Goal: Task Accomplishment & Management: Manage account settings

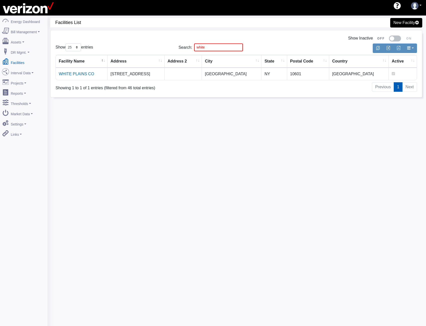
select select "25"
click at [26, 43] on link "Assets" at bounding box center [23, 41] width 49 height 11
click at [23, 49] on link "Devices" at bounding box center [23, 50] width 49 height 9
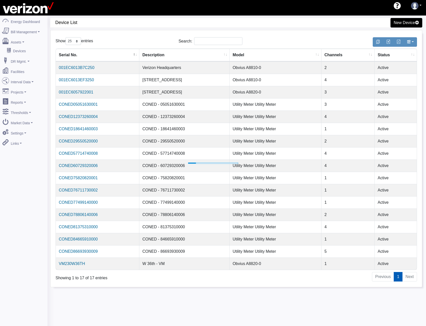
select select "25"
click at [88, 179] on link "CONED75820820001" at bounding box center [76, 178] width 39 height 4
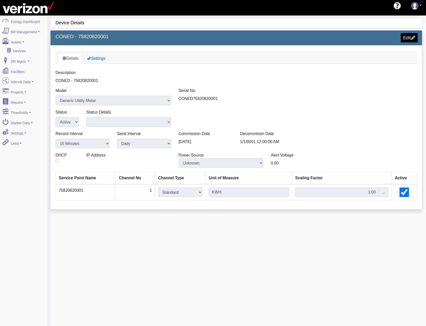
click at [405, 38] on link "Edit" at bounding box center [409, 37] width 17 height 9
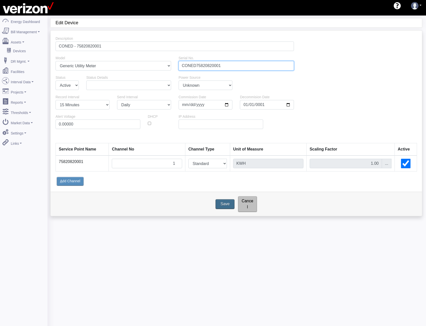
click at [203, 66] on input "CONED75820820001" at bounding box center [237, 66] width 116 height 10
click at [78, 181] on div "A dd Channel" at bounding box center [71, 181] width 30 height 10
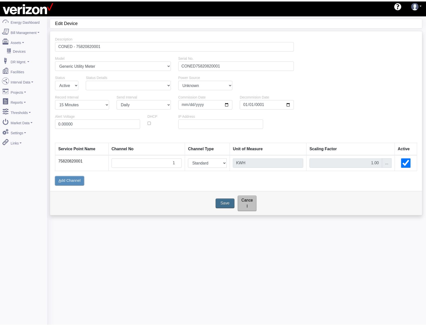
scroll to position [16, 0]
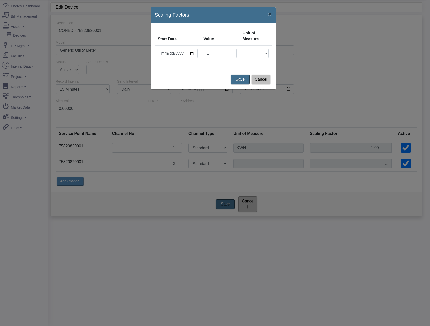
type input "1"
click at [260, 54] on select "1 CuFt 100 CuFt 1000 CuFt AMPS BIT CAD CAD ($) CCF CF CM3 Containers COUNT DC D…" at bounding box center [255, 54] width 26 height 10
select select "20"
click at [237, 80] on u "S" at bounding box center [236, 79] width 3 height 5
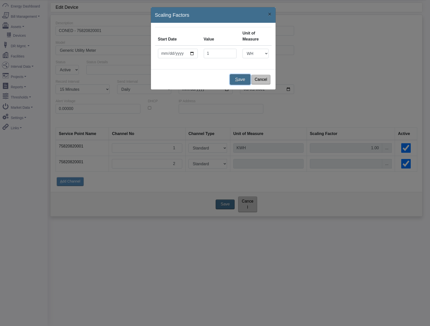
type input "WH"
type input "1"
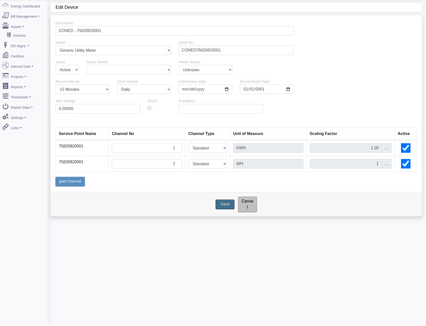
click at [70, 180] on div "A dd Channel" at bounding box center [71, 182] width 30 height 10
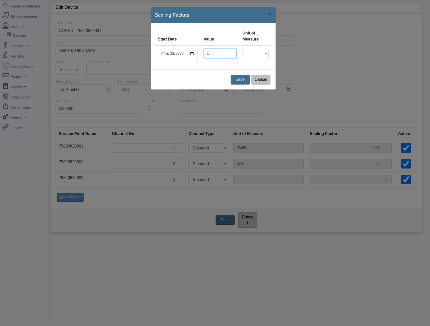
type input "1"
select select "20"
click at [238, 80] on u "S" at bounding box center [236, 79] width 3 height 5
type input "WH"
type input "1"
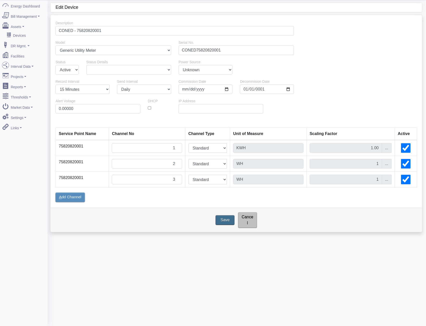
click at [64, 201] on div "A dd Channel" at bounding box center [71, 197] width 30 height 10
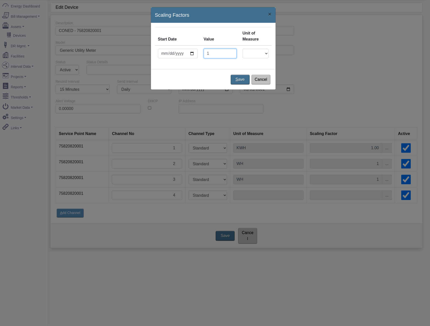
type input "1"
click at [254, 54] on select "1 CuFt 100 CuFt 1000 CuFt AMPS BIT CAD CAD ($) CCF CF CM3 Containers COUNT DC D…" at bounding box center [255, 54] width 26 height 10
click at [255, 52] on select "1 CuFt 100 CuFt 1000 CuFt AMPS BIT CAD CAD ($) CCF CF CM3 Containers COUNT DC D…" at bounding box center [255, 54] width 26 height 10
select select "20"
click at [248, 78] on button "S ave" at bounding box center [240, 79] width 21 height 11
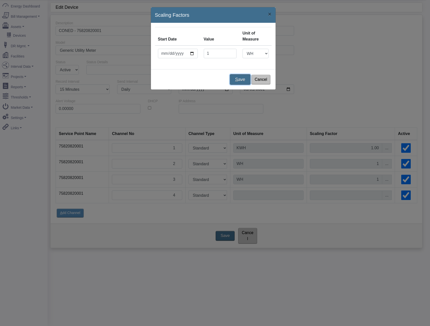
type input "WH"
type input "1"
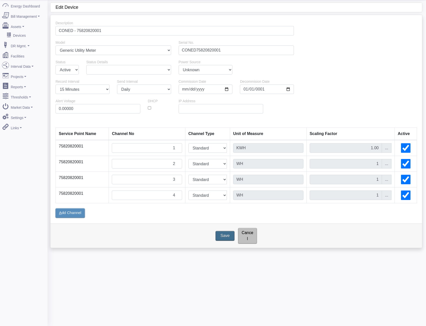
click at [72, 214] on div "A dd Channel" at bounding box center [71, 213] width 30 height 10
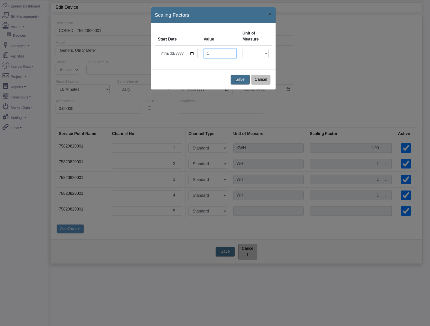
type input "1"
click at [253, 52] on select "1 CuFt 100 CuFt 1000 CuFt AMPS BIT CAD CAD ($) CCF CF CM3 Containers COUNT DC D…" at bounding box center [255, 54] width 26 height 10
select select "20"
click at [253, 52] on select "1 CuFt 100 CuFt 1000 CuFt AMPS BIT CAD CAD ($) CCF CF CM3 Containers COUNT DC D…" at bounding box center [255, 54] width 26 height 10
click at [235, 84] on button "S ave" at bounding box center [240, 79] width 21 height 11
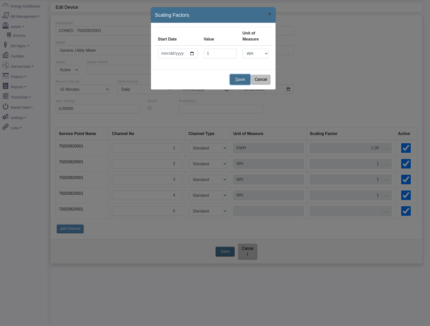
type input "WH"
type input "1"
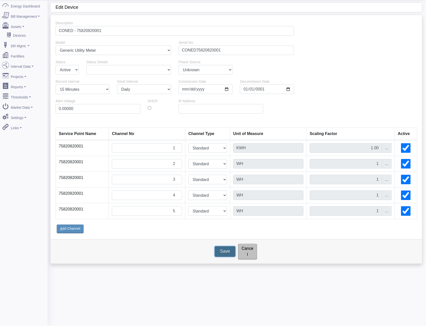
click at [232, 247] on input "Save" at bounding box center [225, 251] width 21 height 11
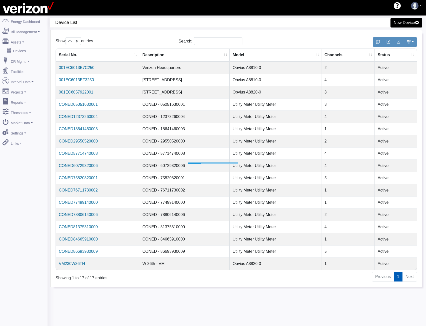
select select "25"
click at [23, 70] on link "Facilities" at bounding box center [23, 70] width 49 height 11
click at [94, 178] on link "CONED75820820001" at bounding box center [76, 178] width 39 height 4
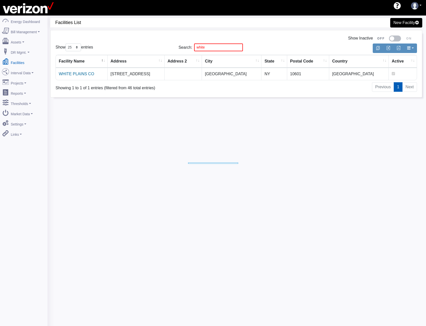
select select "25"
click at [81, 73] on link "WHITE PLAINS CO" at bounding box center [76, 74] width 35 height 4
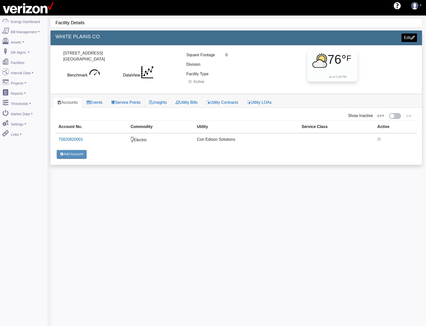
click at [122, 106] on link "Service Points" at bounding box center [126, 102] width 38 height 11
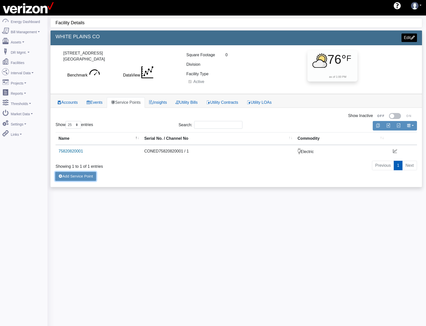
click at [80, 179] on button "Add Service Point" at bounding box center [76, 177] width 42 height 10
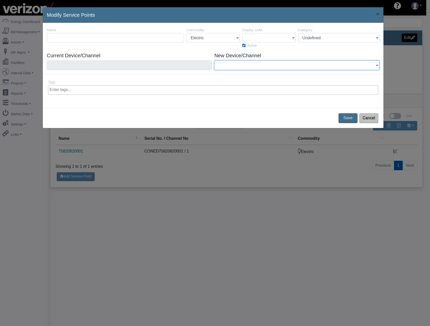
click at [242, 66] on select "001EC6013B7C250 / Channel 2 CONED75820820001 / Channel 2 CONED75820820001 / Cha…" at bounding box center [296, 66] width 165 height 10
select select "34413"
click at [214, 61] on select "001EC6013B7C250 / Channel 2 CONED75820820001 / Channel 2 CONED75820820001 / Cha…" at bounding box center [296, 66] width 165 height 10
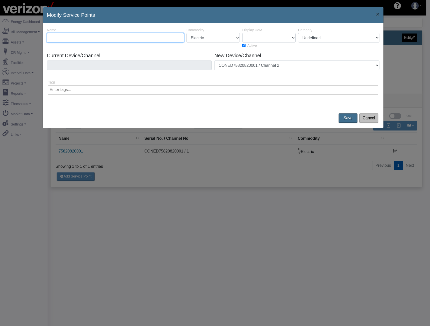
click at [126, 39] on input "Name" at bounding box center [115, 38] width 137 height 10
type input "ch 2"
click at [345, 118] on button "Save" at bounding box center [348, 118] width 21 height 11
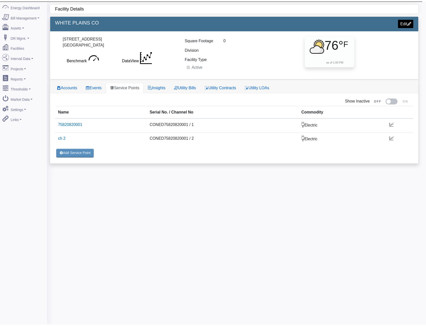
scroll to position [16, 0]
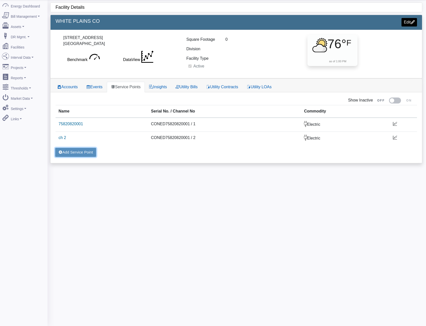
click at [86, 152] on button "Add Service Point" at bounding box center [76, 153] width 42 height 10
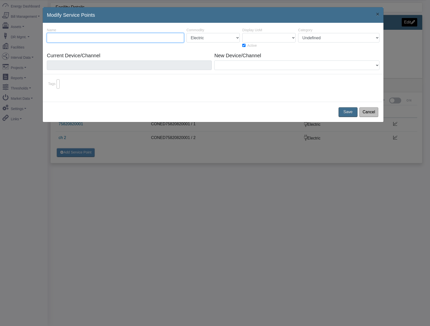
click at [115, 41] on input "Name" at bounding box center [115, 38] width 137 height 10
type input "ch 3"
click at [266, 72] on div "Current Device/Channel New Device/Channel 001EC6013B7C250 / Channel 2 CONED7582…" at bounding box center [213, 64] width 335 height 22
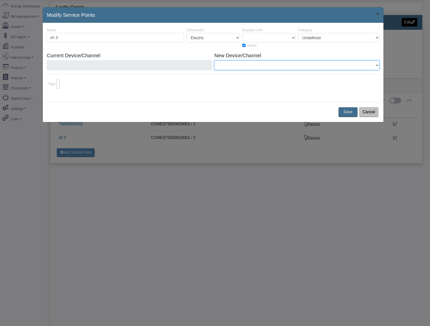
click at [267, 67] on select "001EC6013B7C250 / Channel 2 CONED75820820001 / Channel 3 CONED75820820001 / Cha…" at bounding box center [296, 66] width 165 height 10
select select "34414"
click at [214, 61] on select "001EC6013B7C250 / Channel 2 CONED75820820001 / Channel 3 CONED75820820001 / Cha…" at bounding box center [296, 66] width 165 height 10
click at [347, 114] on button "Save" at bounding box center [348, 112] width 21 height 11
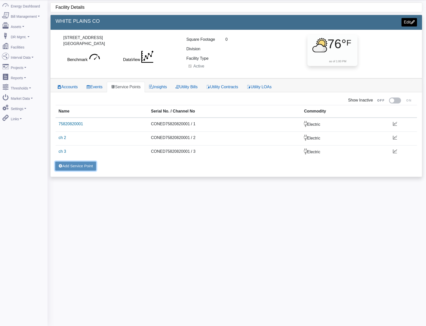
click at [83, 165] on button "Add Service Point" at bounding box center [76, 166] width 42 height 10
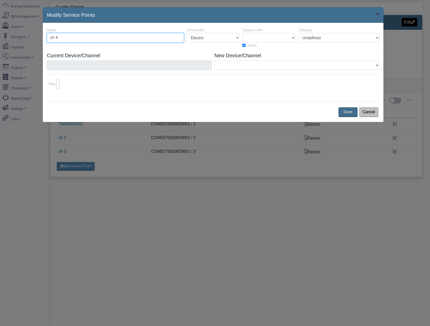
type input "ch 4"
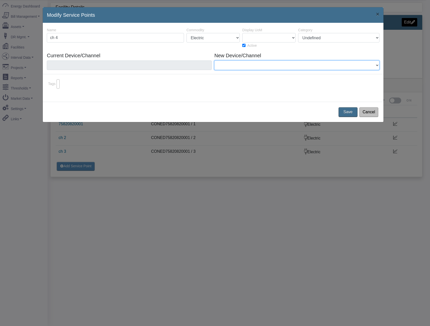
click at [270, 67] on select "001EC6013B7C250 / Channel 2 CONED75820820001 / Channel 4 CONED75820820001 / Cha…" at bounding box center [296, 66] width 165 height 10
select select "34415"
click at [214, 61] on select "001EC6013B7C250 / Channel 2 CONED75820820001 / Channel 4 CONED75820820001 / Cha…" at bounding box center [296, 66] width 165 height 10
click at [350, 112] on button "Save" at bounding box center [348, 112] width 21 height 11
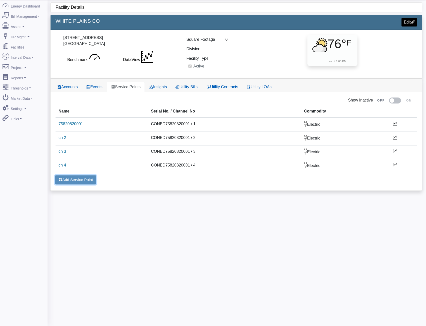
click at [73, 179] on button "Add Service Point" at bounding box center [76, 180] width 42 height 10
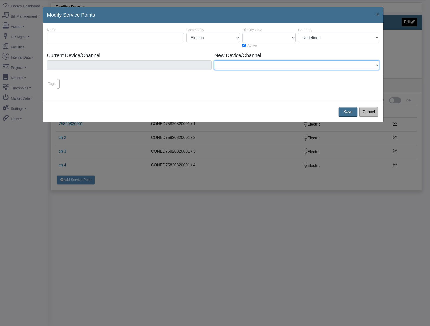
drag, startPoint x: 298, startPoint y: 61, endPoint x: 292, endPoint y: 68, distance: 9.3
click at [298, 61] on select "001EC6013B7C250 / Channel 2 CONED75820820001 / Channel 5" at bounding box center [296, 66] width 165 height 10
select select "34416"
click at [214, 61] on select "001EC6013B7C250 / Channel 2 CONED75820820001 / Channel 5" at bounding box center [296, 66] width 165 height 10
click at [149, 48] on div "Name" at bounding box center [116, 38] width 140 height 22
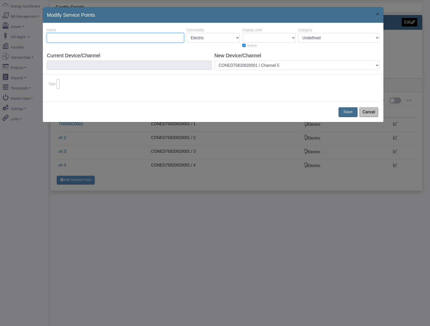
click at [146, 38] on input "Name" at bounding box center [115, 38] width 137 height 10
type input "v"
type input "ch"
click at [273, 35] on select "1 CuFt 100 CuFt 1000 CuFt AMPS BIT CAD CAD ($) CCF CF CM3 Containers COUNT DC D…" at bounding box center [268, 38] width 53 height 10
select select "10"
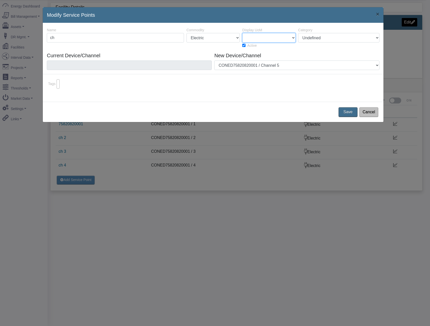
click at [242, 33] on select "1 CuFt 100 CuFt 1000 CuFt AMPS BIT CAD CAD ($) CCF CF CM3 Containers COUNT DC D…" at bounding box center [268, 38] width 53 height 10
click at [265, 41] on select "1 CuFt 100 CuFt 1000 CuFt AMPS BIT CAD CAD ($) CCF CF CM3 Containers COUNT DC D…" at bounding box center [268, 38] width 53 height 10
click at [242, 33] on select "1 CuFt 100 CuFt 1000 CuFt AMPS BIT CAD CAD ($) CCF CF CM3 Containers COUNT DC D…" at bounding box center [268, 38] width 53 height 10
click at [346, 109] on button "Save" at bounding box center [348, 112] width 21 height 11
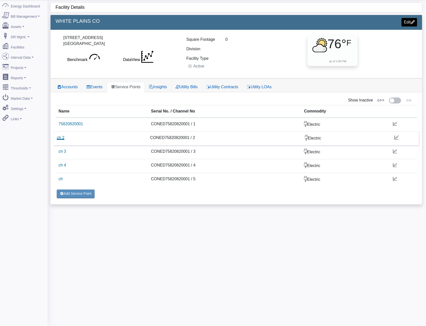
click at [60, 138] on link "ch 2" at bounding box center [61, 138] width 8 height 4
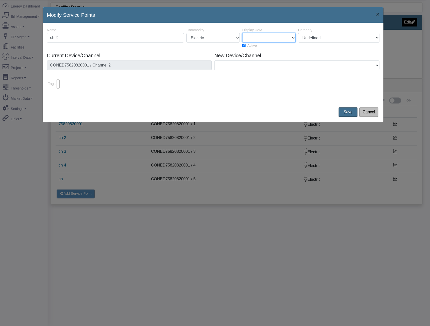
click at [261, 39] on select "1 CuFt 100 CuFt 1000 CuFt AMPS BIT CAD CAD ($) CCF CF CM3 Containers COUNT DC D…" at bounding box center [268, 38] width 53 height 10
select select "10"
click at [242, 33] on select "1 CuFt 100 CuFt 1000 CuFt AMPS BIT CAD CAD ($) CCF CF CM3 Containers COUNT DC D…" at bounding box center [268, 38] width 53 height 10
click at [346, 111] on button "Save" at bounding box center [348, 112] width 21 height 11
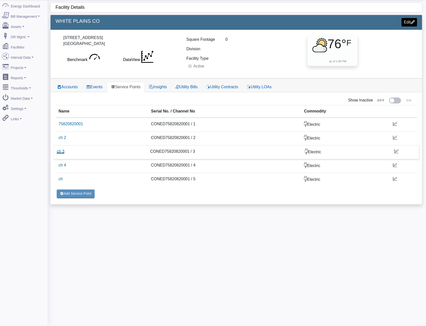
click at [62, 152] on link "ch 3" at bounding box center [61, 151] width 8 height 4
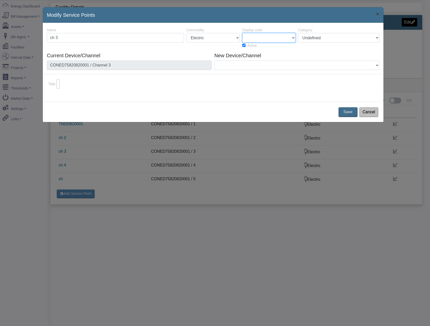
drag, startPoint x: 278, startPoint y: 37, endPoint x: 276, endPoint y: 42, distance: 4.7
click at [278, 37] on select "1 CuFt 100 CuFt 1000 CuFt AMPS BIT CAD CAD ($) CCF CF CM3 Containers COUNT DC D…" at bounding box center [268, 38] width 53 height 10
select select "10"
click at [242, 33] on select "1 CuFt 100 CuFt 1000 CuFt AMPS BIT CAD CAD ($) CCF CF CM3 Containers COUNT DC D…" at bounding box center [268, 38] width 53 height 10
drag, startPoint x: 342, startPoint y: 111, endPoint x: 291, endPoint y: 116, distance: 51.2
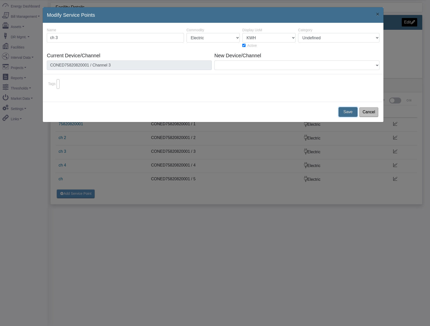
click at [342, 111] on button "Save" at bounding box center [348, 112] width 19 height 10
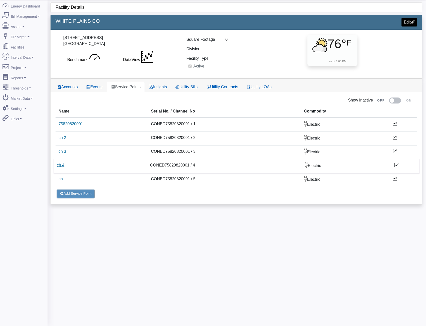
click at [60, 164] on link "ch 4" at bounding box center [61, 165] width 8 height 4
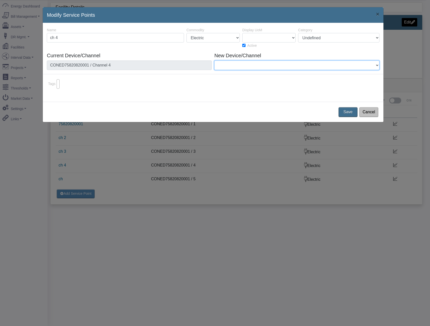
click at [247, 66] on select "001EC6013B7C250 / Channel 2" at bounding box center [296, 66] width 165 height 10
click at [279, 37] on select "1 CuFt 100 CuFt 1000 CuFt AMPS BIT CAD CAD ($) CCF CF CM3 Containers COUNT DC D…" at bounding box center [268, 38] width 53 height 10
select select "10"
click at [242, 33] on select "1 CuFt 100 CuFt 1000 CuFt AMPS BIT CAD CAD ($) CCF CF CM3 Containers COUNT DC D…" at bounding box center [268, 38] width 53 height 10
click at [347, 110] on button "Save" at bounding box center [348, 112] width 21 height 11
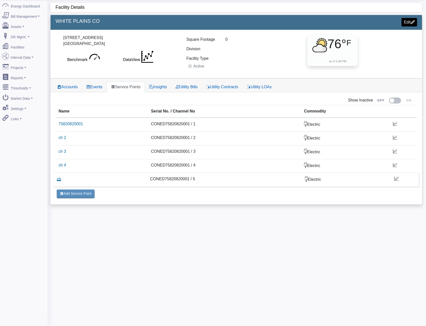
click at [58, 179] on link "ch" at bounding box center [59, 179] width 4 height 4
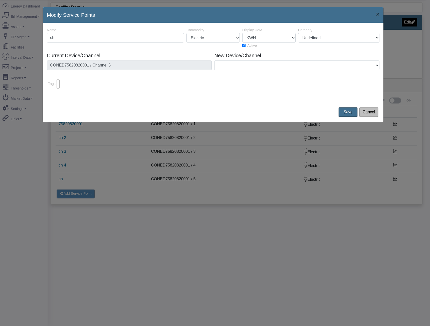
drag, startPoint x: 103, startPoint y: 26, endPoint x: 99, endPoint y: 34, distance: 9.2
click at [100, 31] on div "34357 2518 Name ch Commodity Electric Natural Gas Steam Water Other Propane Sew…" at bounding box center [213, 62] width 340 height 79
click at [96, 42] on input "ch" at bounding box center [115, 38] width 137 height 10
type input "ch 5"
drag, startPoint x: 346, startPoint y: 109, endPoint x: 318, endPoint y: 115, distance: 28.7
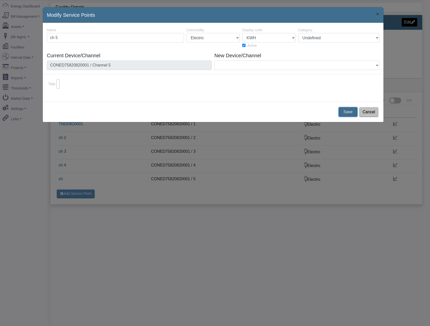
click at [346, 109] on button "Save" at bounding box center [348, 112] width 19 height 10
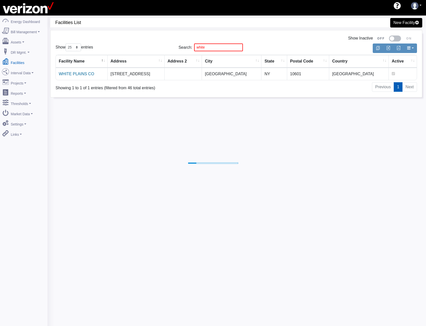
select select "25"
drag, startPoint x: 191, startPoint y: 47, endPoint x: 139, endPoint y: 46, distance: 51.3
click at [139, 46] on div "Show 10 25 50 100 entries Search: white" at bounding box center [236, 48] width 369 height 12
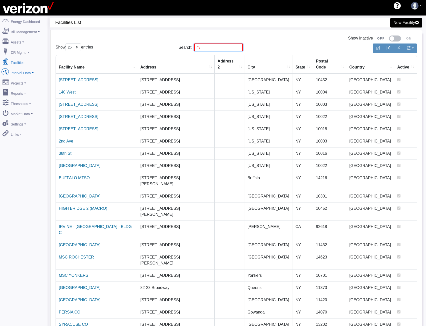
type input "ny"
click at [16, 71] on link "Interval Data" at bounding box center [23, 72] width 49 height 11
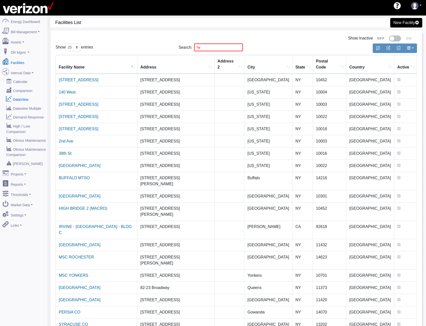
click at [20, 95] on link "DataView" at bounding box center [23, 99] width 49 height 9
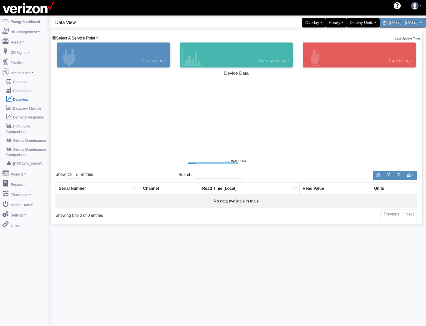
select select "25"
click at [96, 36] on link "Select A Service Point" at bounding box center [75, 38] width 46 height 4
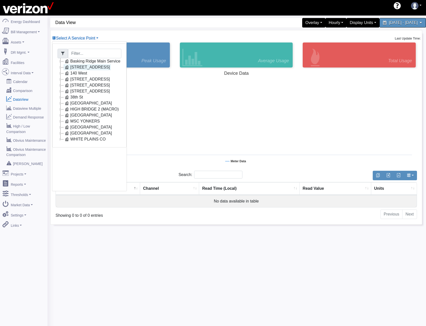
click at [81, 68] on link "[STREET_ADDRESS]" at bounding box center [87, 67] width 47 height 6
click at [70, 79] on link "140 West" at bounding box center [76, 79] width 25 height 6
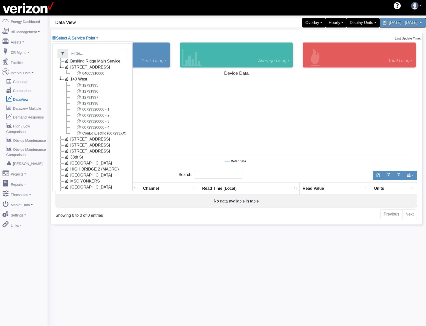
click at [184, 103] on rect at bounding box center [237, 119] width 362 height 100
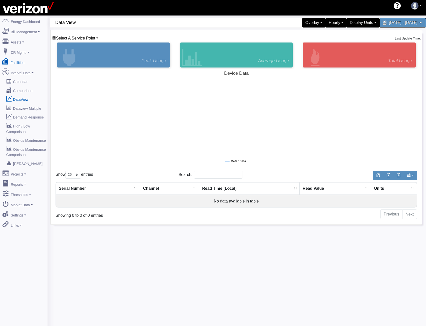
click at [20, 62] on link "Facilities" at bounding box center [23, 62] width 49 height 11
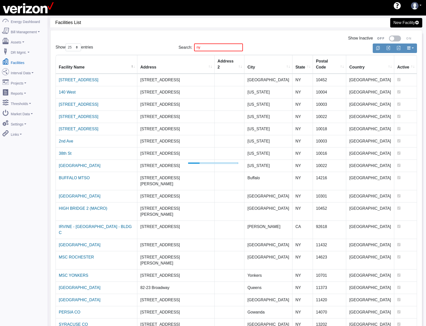
select select "25"
click at [69, 90] on link "140 West" at bounding box center [67, 92] width 17 height 4
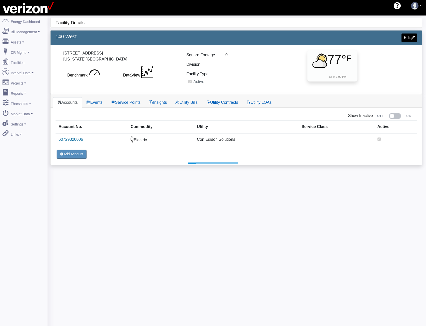
select select "25"
click at [120, 102] on link "Service Points" at bounding box center [126, 102] width 38 height 11
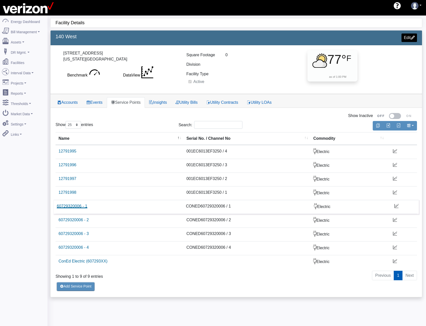
click at [65, 207] on link "60729320006 - 1" at bounding box center [72, 206] width 31 height 4
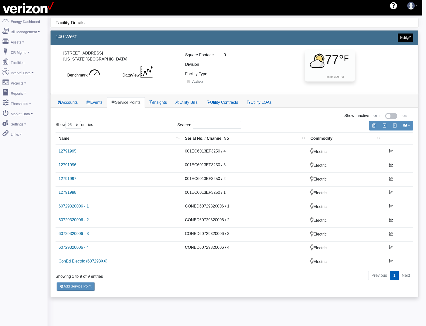
click at [74, 233] on link "60729320006 - 3" at bounding box center [74, 234] width 30 height 4
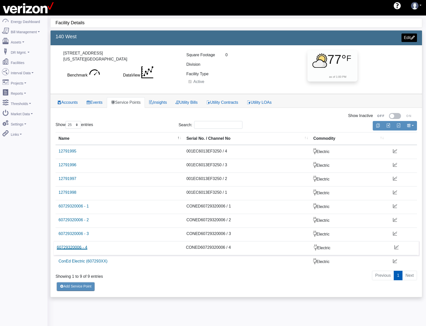
click at [71, 248] on link "60729320006 - 4" at bounding box center [72, 247] width 31 height 4
click at [28, 67] on link "Interval Data" at bounding box center [23, 72] width 49 height 11
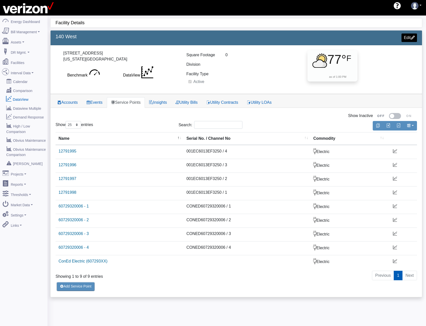
click at [20, 97] on link "DataView" at bounding box center [23, 99] width 49 height 9
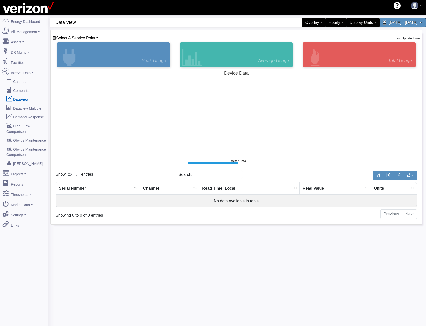
select select "25"
click at [89, 34] on div "Select A Service Point Basking Ridge Main Service [STREET_ADDRESS][GEOGRAPHIC_D…" at bounding box center [237, 127] width 372 height 194
click at [88, 37] on span "Select A Service Point" at bounding box center [75, 38] width 39 height 4
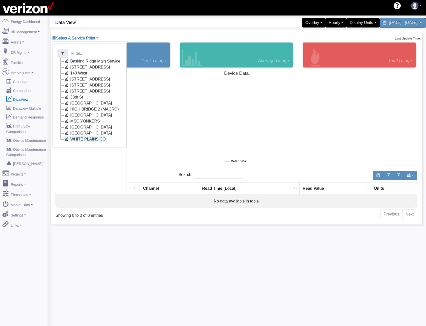
click at [68, 140] on icon at bounding box center [67, 139] width 6 height 6
click at [80, 146] on icon at bounding box center [79, 145] width 6 height 6
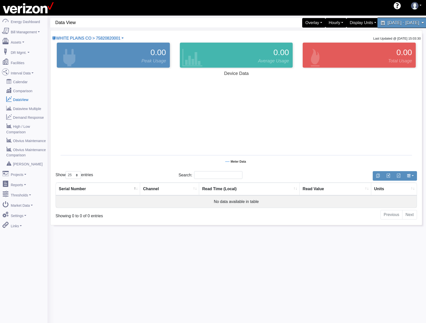
click at [390, 24] on span "August 21, 2025 - August 28, 2025" at bounding box center [404, 22] width 32 height 5
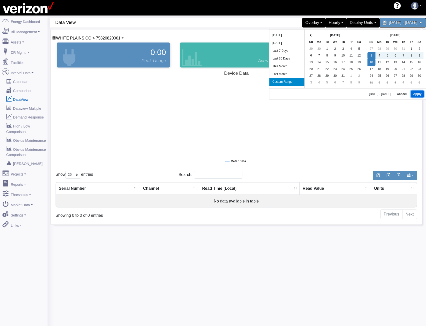
click at [419, 95] on button "Apply" at bounding box center [417, 94] width 13 height 7
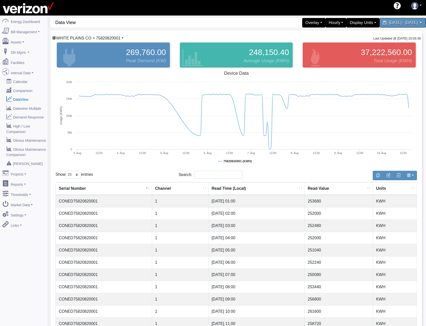
click at [101, 39] on span "WHITE PLAINS CO > 75820820001" at bounding box center [88, 38] width 64 height 4
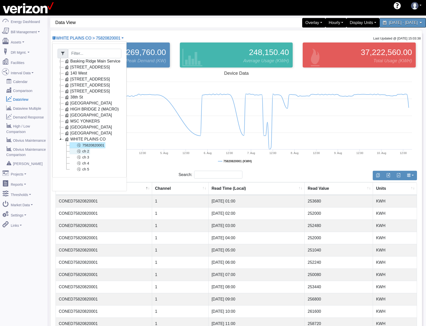
click at [81, 153] on icon at bounding box center [79, 151] width 6 height 6
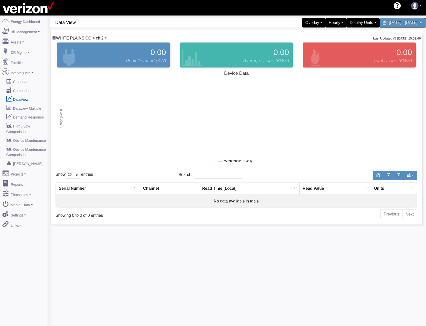
click at [98, 38] on span "WHITE PLAINS CO > ch 2" at bounding box center [80, 38] width 48 height 4
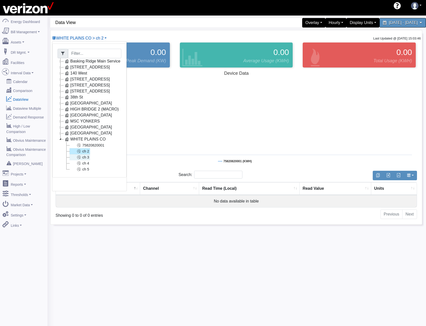
click at [80, 159] on icon at bounding box center [79, 157] width 6 height 6
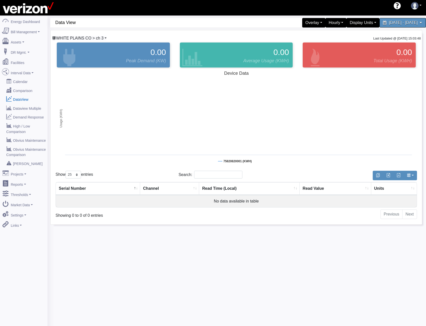
click at [93, 40] on span "WHITE PLAINS CO > ch 3" at bounding box center [80, 38] width 48 height 4
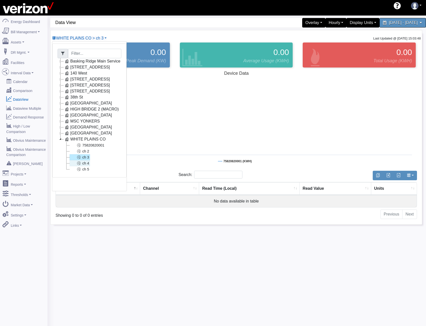
click at [87, 163] on link "ch 4" at bounding box center [80, 163] width 21 height 6
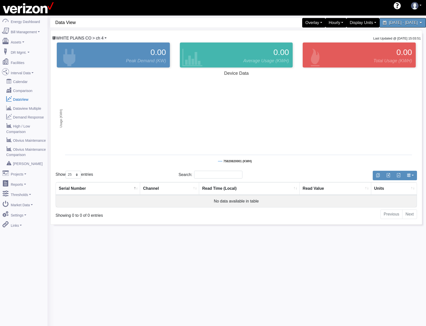
click at [88, 38] on span "WHITE PLAINS CO > ch 4" at bounding box center [80, 38] width 48 height 4
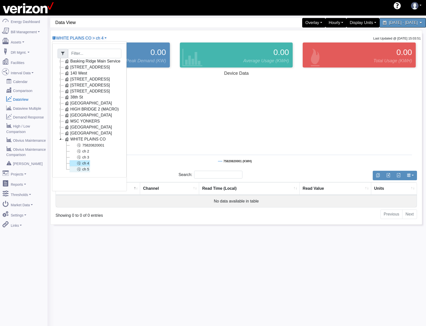
click at [87, 168] on link "ch 5" at bounding box center [80, 169] width 21 height 6
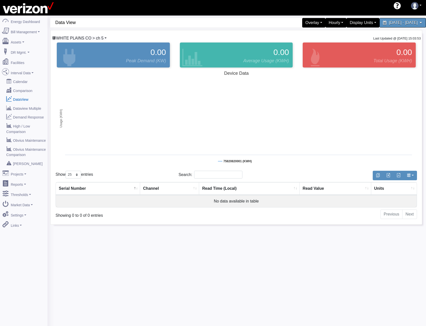
click at [85, 37] on span "WHITE PLAINS CO > ch 5" at bounding box center [80, 38] width 48 height 4
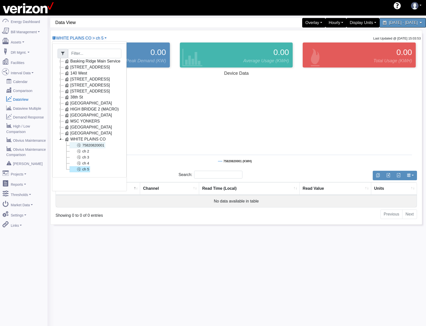
click at [84, 147] on link "75820820001" at bounding box center [88, 145] width 36 height 6
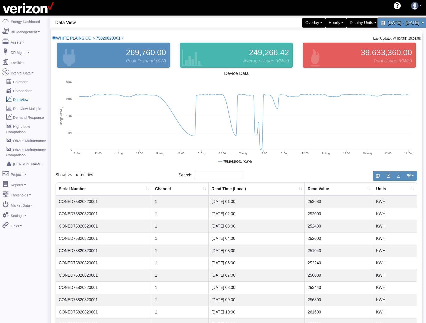
click at [388, 21] on span "August 3, 2025 - August 10, 2025" at bounding box center [404, 22] width 32 height 5
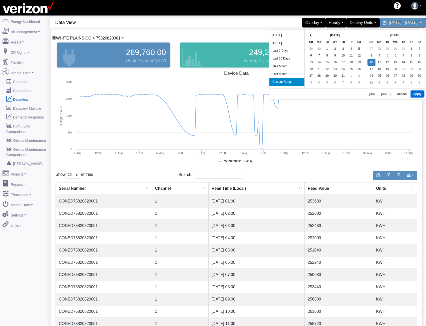
click at [419, 95] on button "Apply" at bounding box center [417, 94] width 13 height 7
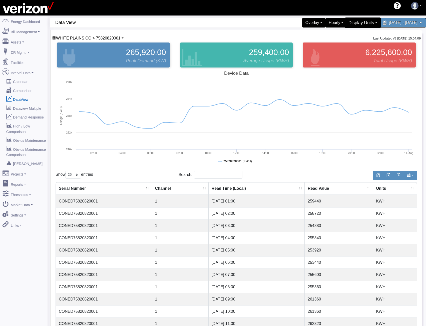
click at [345, 25] on div "Display Units" at bounding box center [363, 23] width 36 height 11
click at [341, 34] on link "kW" at bounding box center [361, 35] width 40 height 8
click at [345, 23] on div "Display Units" at bounding box center [363, 23] width 36 height 11
click at [341, 42] on link "kWh" at bounding box center [361, 43] width 40 height 8
click at [301, 26] on div "Overlay" at bounding box center [314, 23] width 26 height 11
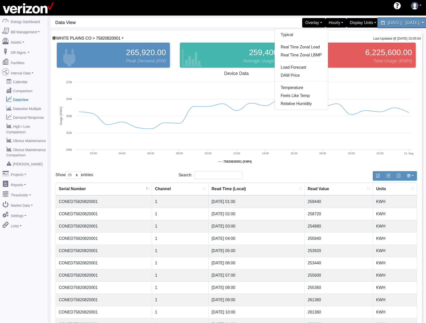
click at [399, 21] on span "August 10, 2025 - August 10, 2025" at bounding box center [404, 22] width 32 height 5
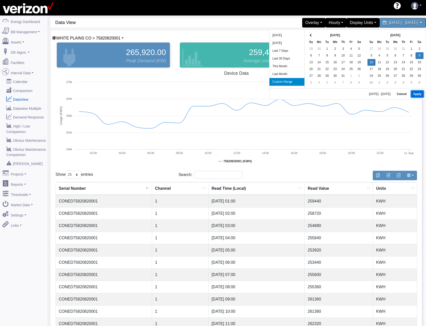
click at [419, 96] on button "Apply" at bounding box center [417, 94] width 13 height 7
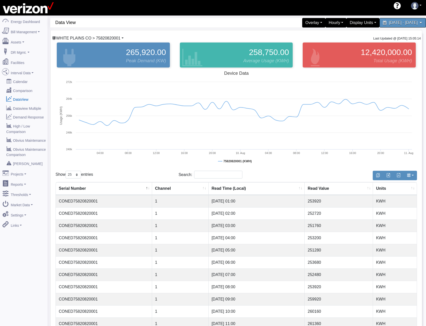
click at [107, 37] on span "WHITE PLAINS CO > 75820820001" at bounding box center [88, 38] width 64 height 4
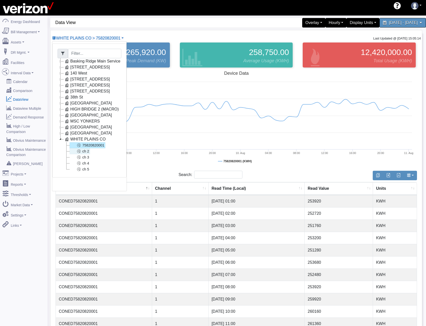
click at [87, 154] on link "ch 2" at bounding box center [80, 151] width 21 height 6
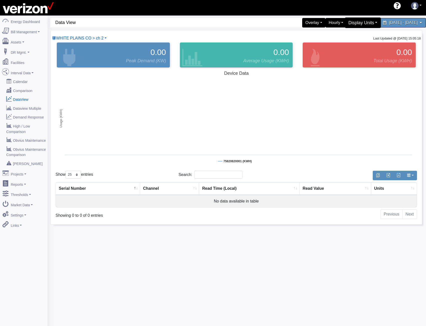
click at [345, 23] on div "Display Units" at bounding box center [363, 23] width 36 height 11
click at [341, 42] on link "kWh" at bounding box center [361, 43] width 40 height 8
click at [99, 37] on span "WHITE PLAINS CO > ch 2" at bounding box center [80, 38] width 48 height 4
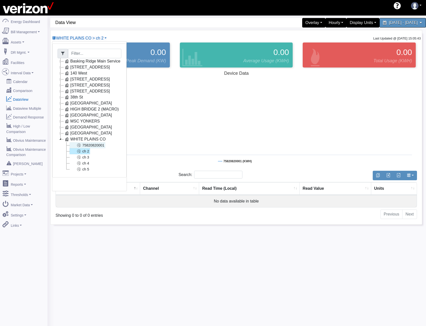
click at [88, 147] on link "75820820001" at bounding box center [88, 145] width 36 height 6
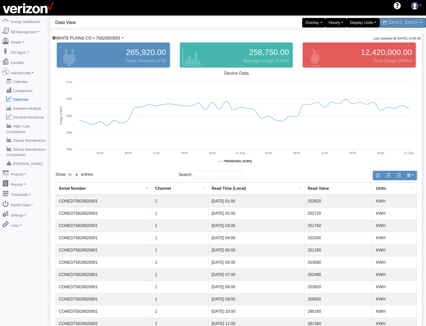
click at [97, 38] on span "WHITE PLAINS CO > 75820820001" at bounding box center [88, 38] width 64 height 4
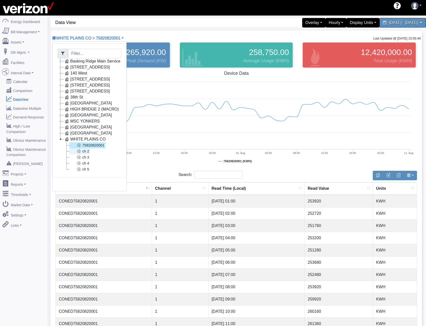
click at [78, 152] on icon at bounding box center [79, 151] width 6 height 6
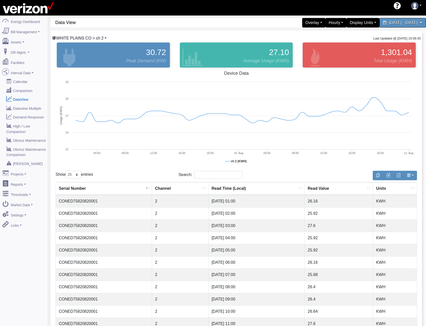
click at [89, 38] on span "WHITE PLAINS CO > ch 2" at bounding box center [80, 38] width 48 height 4
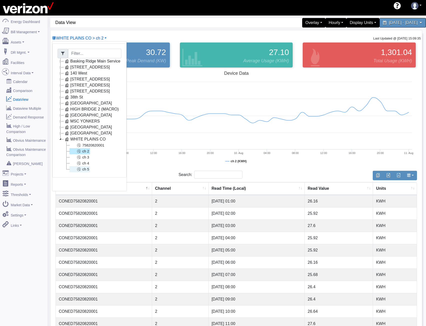
click at [82, 168] on link "ch 5" at bounding box center [80, 169] width 21 height 6
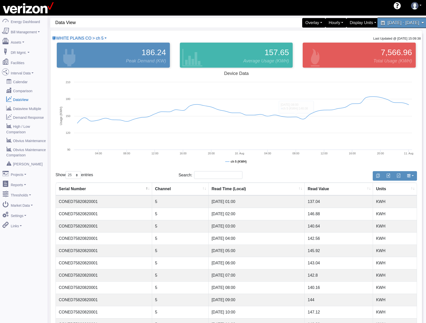
click at [388, 22] on span "[DATE] - [DATE]" at bounding box center [404, 22] width 32 height 5
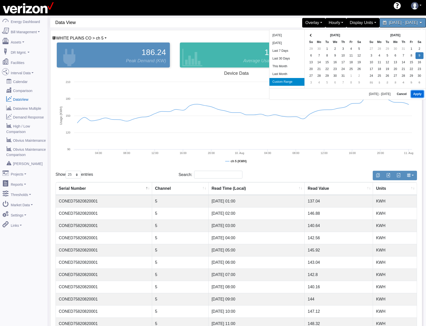
click at [419, 92] on button "Apply" at bounding box center [417, 94] width 13 height 7
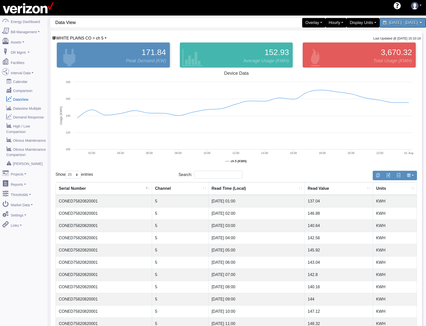
click at [88, 35] on div "WHITE PLAINS CO > ch 5 Basking Ridge Main Service 117 E 167 ST CO 140 West 204 …" at bounding box center [237, 268] width 372 height 476
click at [87, 38] on span "WHITE PLAINS CO > ch 5" at bounding box center [80, 38] width 48 height 4
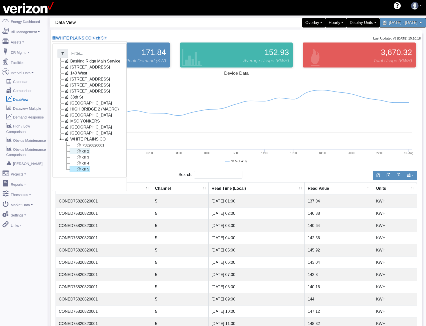
click at [85, 153] on link "ch 2" at bounding box center [80, 151] width 21 height 6
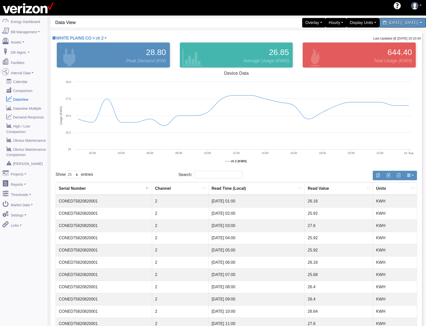
click at [96, 35] on div "WHITE PLAINS CO > ch 2 Basking Ridge Main Service 117 E 167 ST CO 140 West 204 …" at bounding box center [237, 268] width 372 height 476
click at [96, 37] on span "WHITE PLAINS CO > ch 2" at bounding box center [80, 38] width 48 height 4
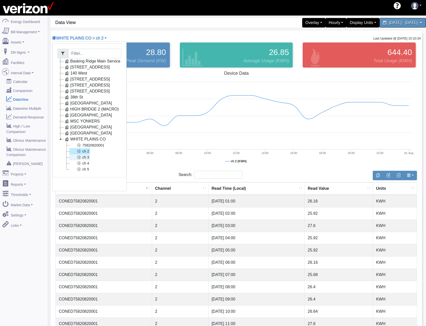
click at [84, 157] on link "ch 3" at bounding box center [80, 157] width 21 height 6
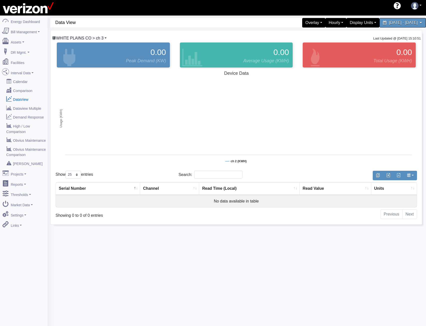
click at [92, 39] on span "WHITE PLAINS CO > ch 3" at bounding box center [80, 38] width 48 height 4
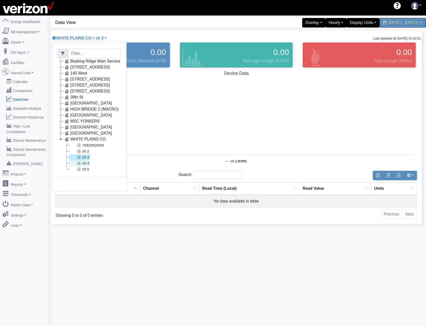
click at [81, 165] on icon at bounding box center [79, 163] width 6 height 6
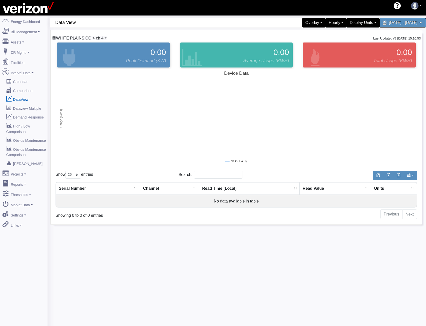
click at [75, 38] on span "WHITE PLAINS CO > ch 4" at bounding box center [80, 38] width 48 height 4
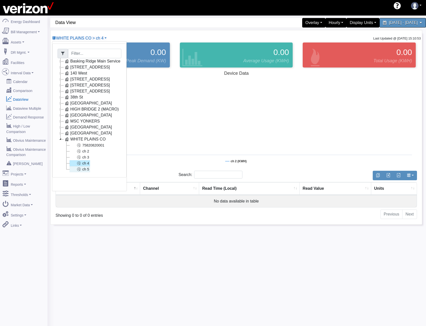
click at [79, 170] on icon at bounding box center [79, 169] width 6 height 6
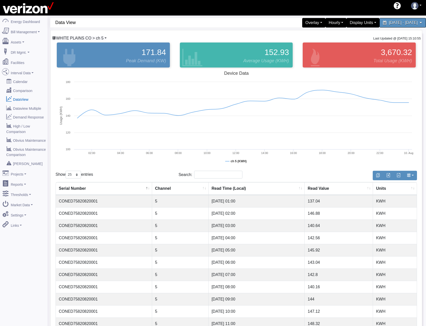
click at [87, 37] on span "WHITE PLAINS CO > ch 5" at bounding box center [80, 38] width 48 height 4
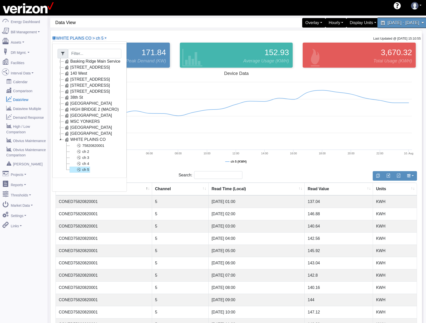
click at [396, 23] on span "August 9, 2025 - August 9, 2025" at bounding box center [404, 22] width 32 height 5
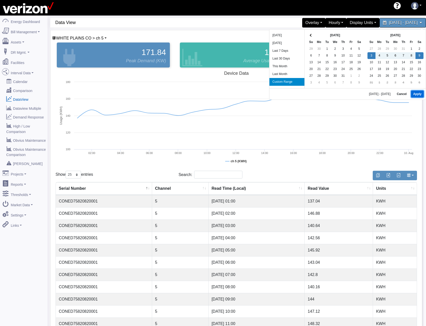
click at [416, 92] on button "Apply" at bounding box center [417, 94] width 13 height 7
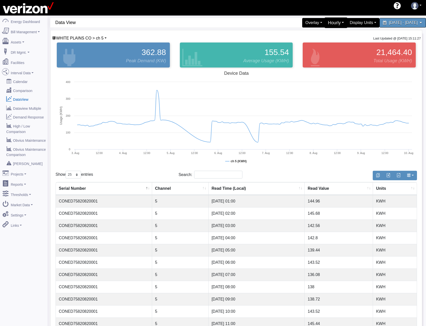
click at [325, 24] on div "Hourly" at bounding box center [336, 23] width 23 height 11
click at [308, 50] on link "15 Minute" at bounding box center [328, 51] width 40 height 8
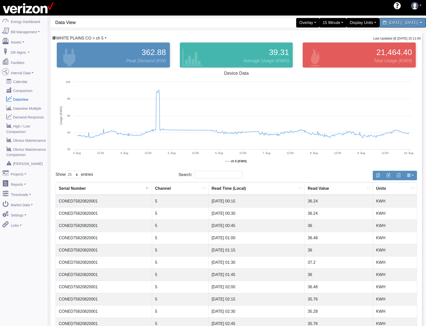
click at [101, 37] on span "WHITE PLAINS CO > ch 5" at bounding box center [80, 38] width 48 height 4
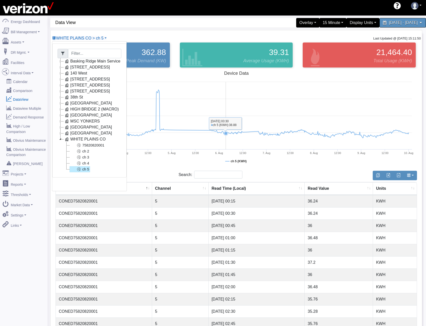
click at [226, 125] on rect at bounding box center [237, 119] width 362 height 100
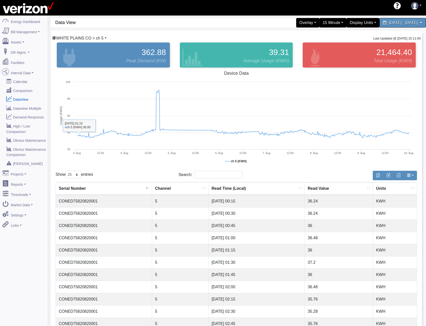
click at [81, 39] on span "WHITE PLAINS CO > ch 5" at bounding box center [80, 38] width 48 height 4
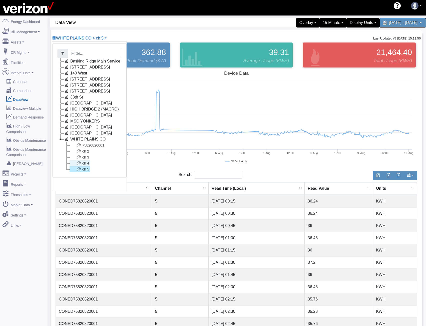
click at [86, 162] on link "ch 4" at bounding box center [80, 163] width 21 height 6
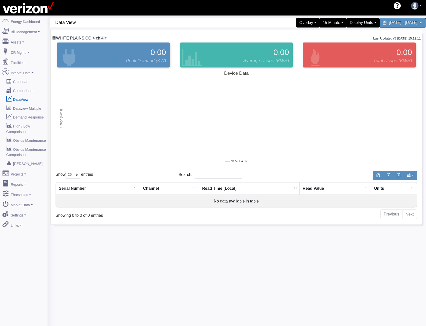
click at [79, 39] on span "WHITE PLAINS CO > ch 4" at bounding box center [80, 38] width 48 height 4
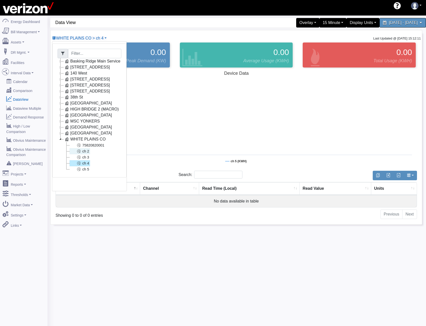
click at [84, 151] on link "ch 2" at bounding box center [80, 151] width 21 height 6
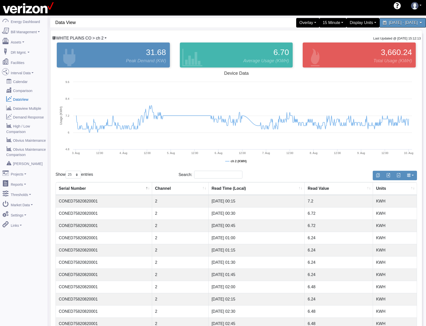
click at [95, 37] on span "WHITE PLAINS CO > ch 2" at bounding box center [80, 38] width 48 height 4
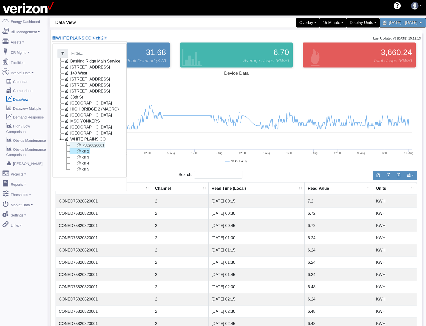
click at [83, 145] on link "75820820001" at bounding box center [88, 145] width 36 height 6
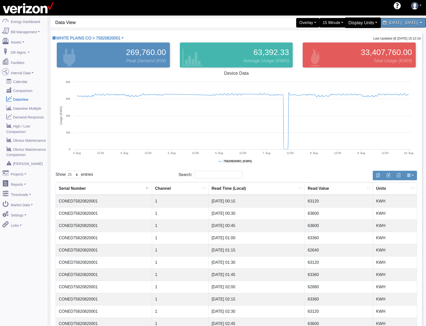
click at [345, 24] on div "Display Units" at bounding box center [363, 23] width 36 height 11
click at [341, 43] on link "kWh" at bounding box center [361, 43] width 40 height 8
click at [92, 38] on span "WHITE PLAINS CO > 75820820001" at bounding box center [88, 38] width 64 height 4
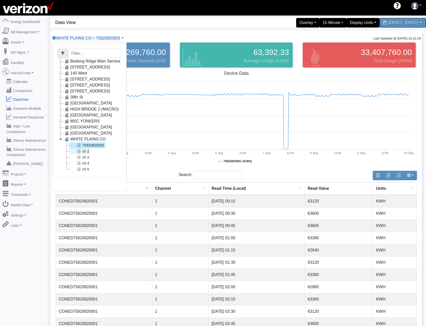
click at [77, 153] on icon at bounding box center [79, 151] width 6 height 6
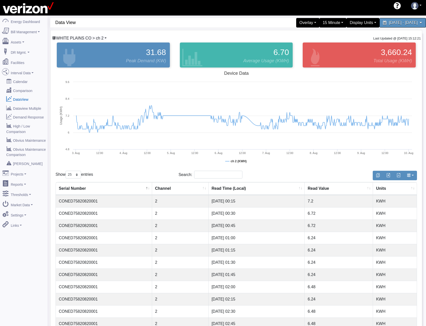
click at [98, 38] on span "WHITE PLAINS CO > ch 2" at bounding box center [80, 38] width 48 height 4
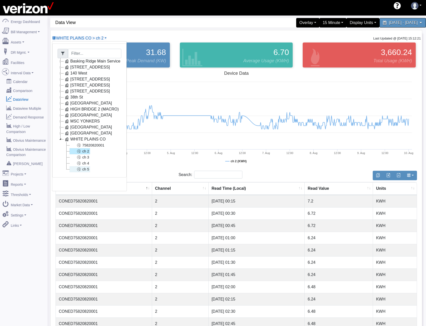
click at [84, 169] on link "ch 5" at bounding box center [80, 169] width 21 height 6
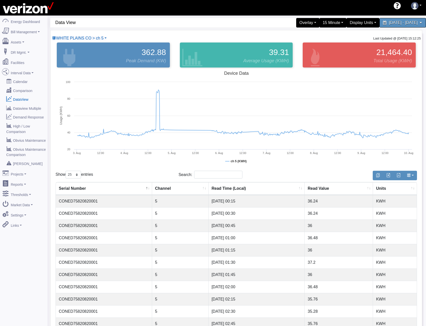
drag, startPoint x: 101, startPoint y: 39, endPoint x: 96, endPoint y: 48, distance: 10.1
click at [101, 39] on span "WHITE PLAINS CO > ch 5" at bounding box center [80, 38] width 48 height 4
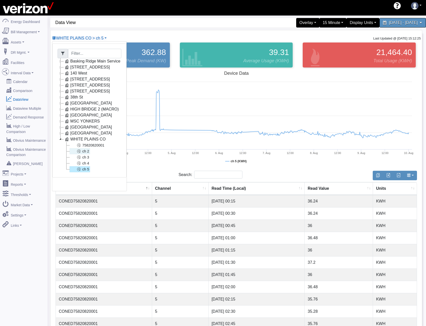
click at [83, 153] on link "ch 2" at bounding box center [80, 151] width 21 height 6
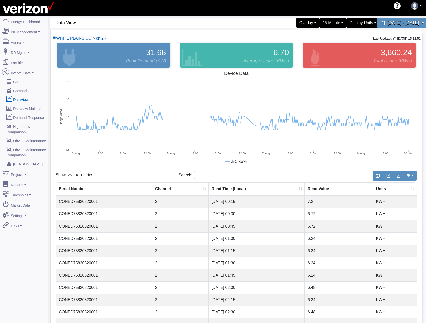
click at [388, 22] on span "August 3, 2025 - August 9, 2025" at bounding box center [404, 22] width 32 height 5
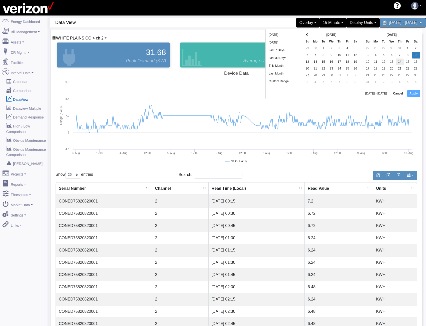
drag, startPoint x: 413, startPoint y: 54, endPoint x: 401, endPoint y: 59, distance: 13.4
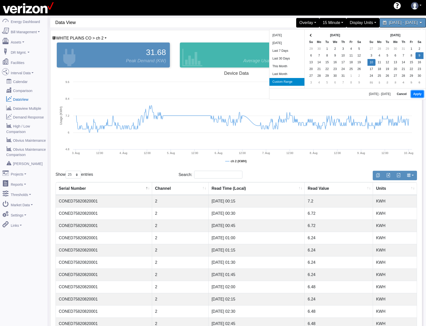
click at [418, 93] on button "Apply" at bounding box center [417, 94] width 13 height 7
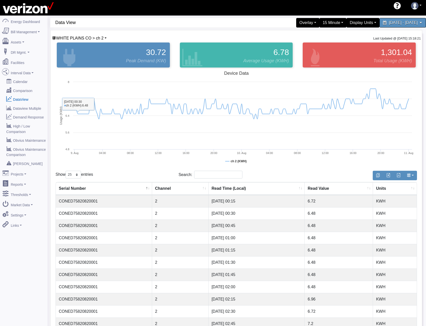
click at [85, 35] on div "WHITE PLAINS CO > ch 2 Basking Ridge Main Service 117 E 167 ST CO 140 West 204 …" at bounding box center [237, 274] width 372 height 489
click at [86, 37] on span "WHITE PLAINS CO > ch 2" at bounding box center [80, 38] width 48 height 4
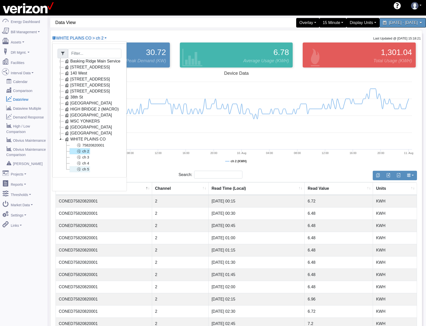
click at [86, 168] on link "ch 5" at bounding box center [80, 169] width 21 height 6
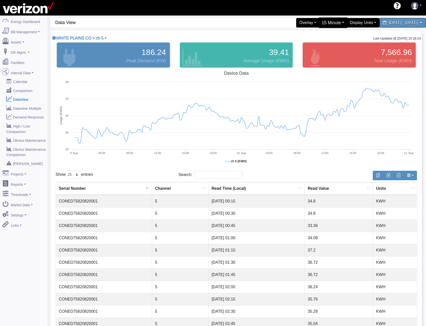
click at [318, 24] on div "15 Minute" at bounding box center [333, 23] width 30 height 11
click at [308, 42] on div "1 Minute 5 Minute 15 Minute Hourly Daily" at bounding box center [328, 51] width 40 height 45
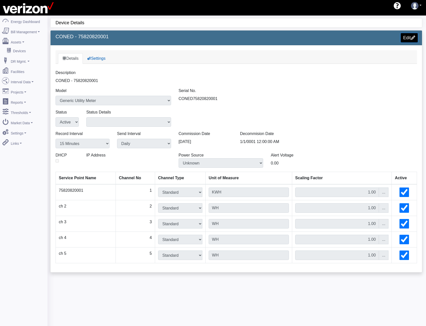
click at [409, 41] on link "Edit" at bounding box center [409, 37] width 17 height 9
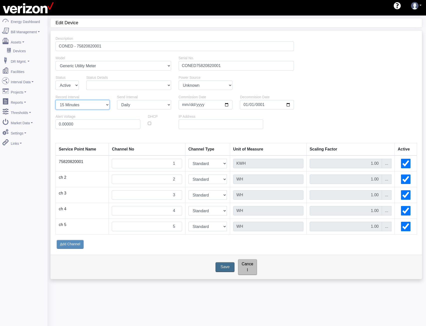
click at [93, 105] on select "1 Minute 5 Minutes 15 Minutes 30 Minutes Hourly Daily" at bounding box center [83, 105] width 54 height 10
select select "5"
click at [56, 100] on select "1 Minute 5 Minutes 15 Minutes 30 Minutes Hourly Daily" at bounding box center [83, 105] width 54 height 10
click at [226, 264] on input "Save" at bounding box center [225, 267] width 21 height 11
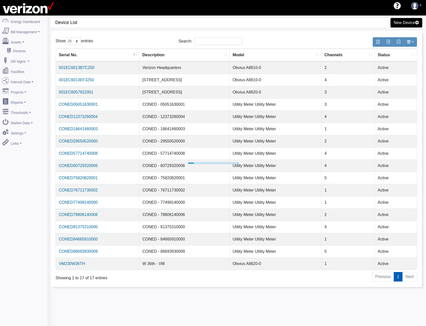
select select "25"
click at [92, 177] on link "CONED75820820001" at bounding box center [76, 178] width 39 height 4
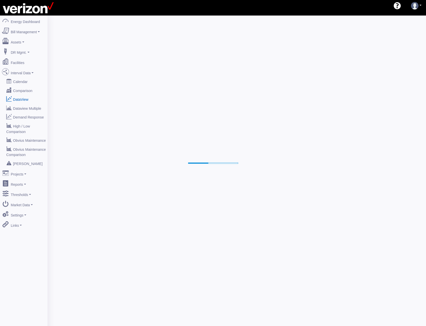
select select "25"
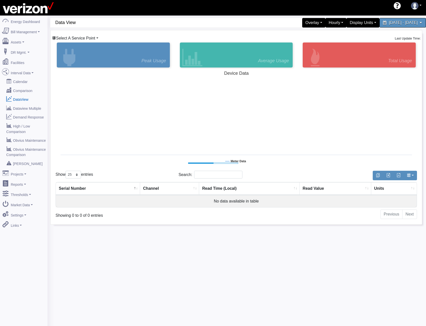
click at [91, 39] on span "Select A Service Point" at bounding box center [75, 38] width 39 height 4
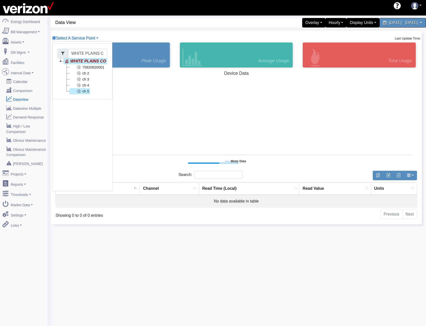
click at [87, 93] on link "ch 5" at bounding box center [80, 91] width 21 height 6
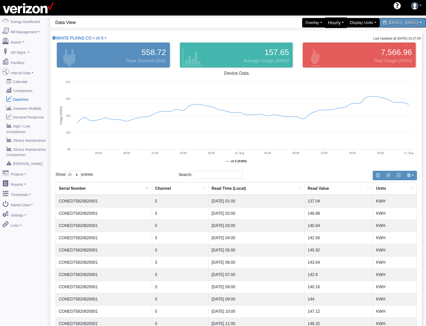
click at [325, 22] on div "Hourly" at bounding box center [336, 23] width 23 height 11
click at [308, 46] on link "5 Minute" at bounding box center [328, 43] width 40 height 8
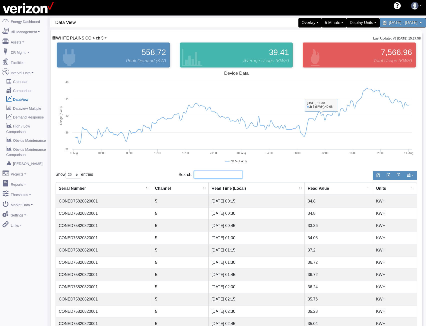
click at [197, 176] on input "Search:" at bounding box center [218, 175] width 48 height 8
type input "39"
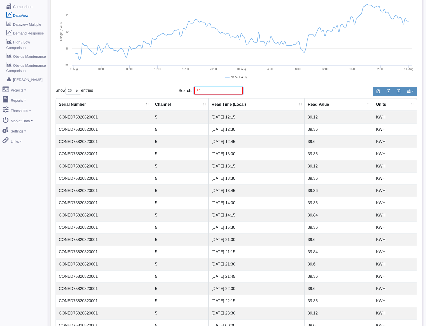
scroll to position [83, 0]
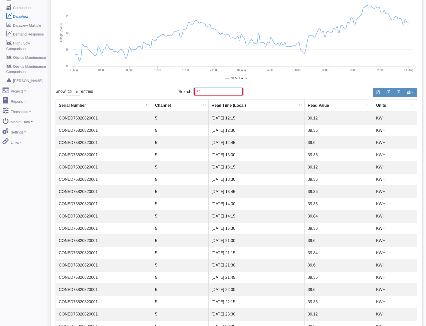
click at [234, 91] on input "39" at bounding box center [218, 92] width 49 height 8
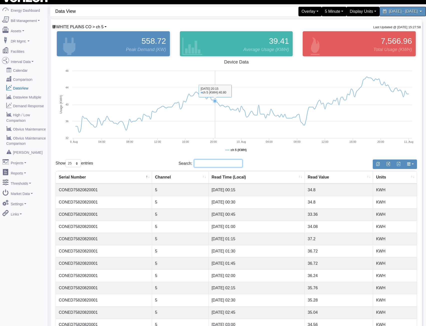
scroll to position [0, 0]
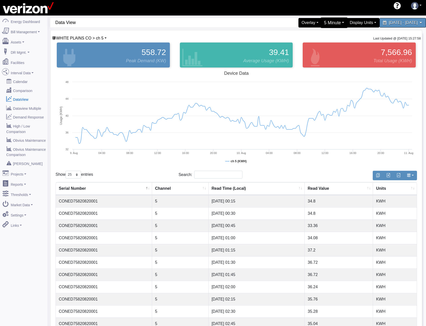
click at [321, 25] on div "5 Minute" at bounding box center [334, 23] width 27 height 11
click at [308, 49] on link "15 Minute" at bounding box center [328, 51] width 40 height 8
click at [318, 22] on div "15 Minute" at bounding box center [333, 23] width 30 height 11
click at [308, 44] on link "5 Minute" at bounding box center [328, 43] width 40 height 8
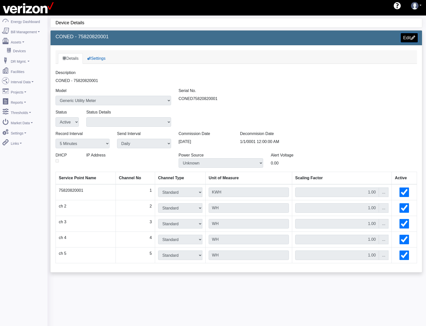
click at [409, 37] on link "Edit" at bounding box center [409, 37] width 17 height 9
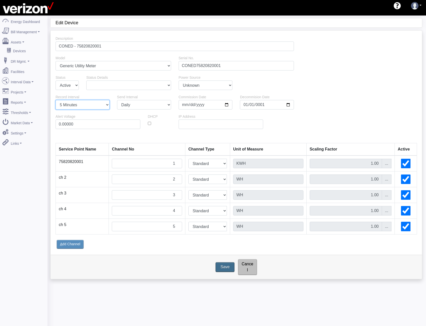
click at [82, 108] on select "1 Minute 5 Minutes 15 Minutes 30 Minutes Hourly Daily" at bounding box center [83, 105] width 54 height 10
select select "15"
click at [56, 100] on select "1 Minute 5 Minutes 15 Minutes 30 Minutes Hourly Daily" at bounding box center [83, 105] width 54 height 10
click at [228, 263] on input "Save" at bounding box center [225, 267] width 21 height 11
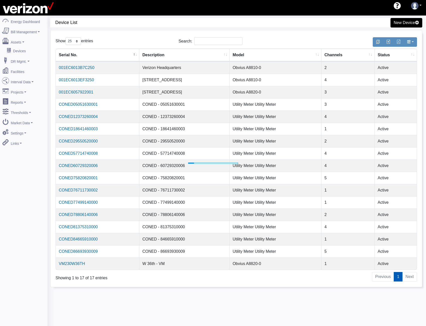
select select "25"
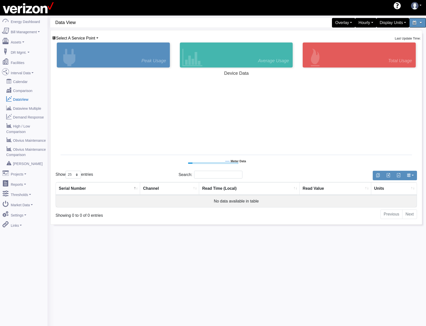
select select "25"
click at [85, 39] on span "Select A Service Point" at bounding box center [75, 38] width 39 height 4
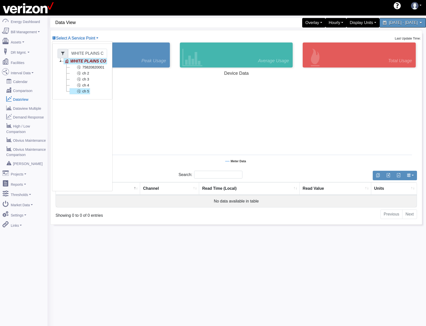
click at [89, 93] on link "ch 5" at bounding box center [80, 91] width 21 height 6
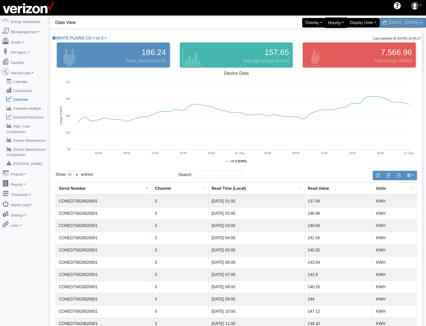
click at [325, 24] on div "Hourly" at bounding box center [336, 23] width 23 height 11
click at [308, 49] on link "15 Minute" at bounding box center [328, 51] width 40 height 8
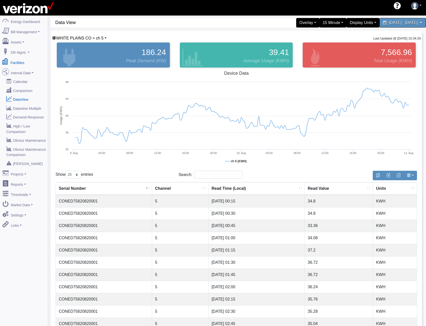
click at [21, 60] on link "Facilities" at bounding box center [23, 62] width 49 height 11
click at [104, 111] on rect at bounding box center [237, 119] width 362 height 100
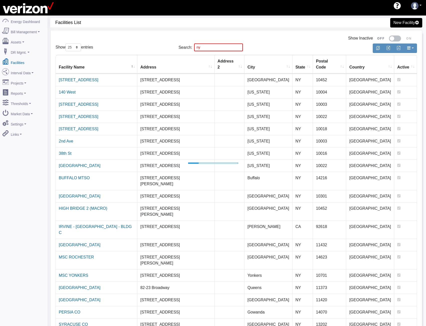
select select "25"
drag, startPoint x: 203, startPoint y: 47, endPoint x: 175, endPoint y: 47, distance: 28.3
click at [180, 47] on label "Search: [GEOGRAPHIC_DATA]" at bounding box center [211, 48] width 64 height 8
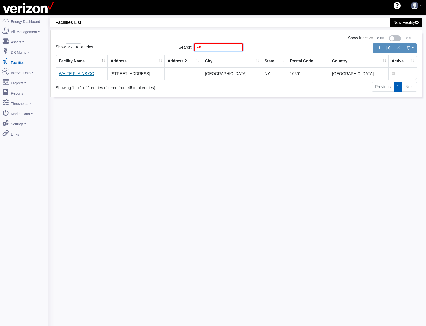
type input "wh"
click at [82, 73] on link "WHITE PLAINS CO" at bounding box center [76, 74] width 35 height 4
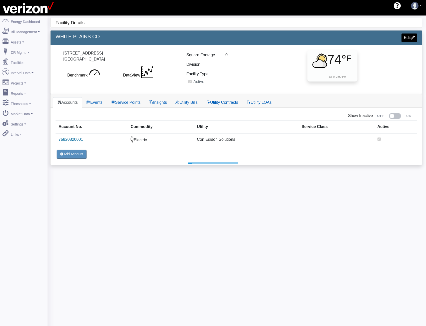
select select "25"
click at [135, 101] on link "Service Points" at bounding box center [126, 102] width 38 height 11
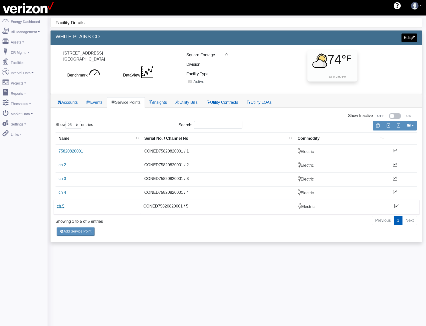
click at [63, 207] on link "ch 5" at bounding box center [61, 206] width 8 height 4
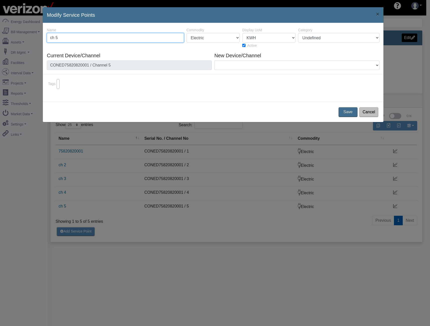
drag, startPoint x: 78, startPoint y: 36, endPoint x: -2, endPoint y: 36, distance: 79.8
click at [0, 36] on html "AEBD74F9-0DF2-4848-9728-ADD25B3A44B9 shawn.goss@skgtech.com shawn.goss@skgtech.…" at bounding box center [215, 163] width 430 height 326
paste input "2792429"
type input "2792429"
click at [348, 112] on button "Save" at bounding box center [348, 112] width 21 height 11
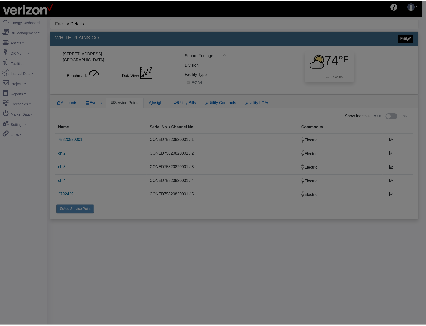
scroll to position [16, 0]
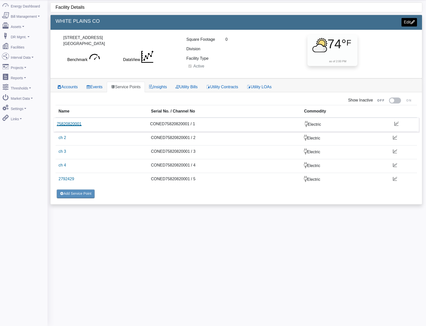
click at [76, 124] on link "75820820001" at bounding box center [69, 124] width 25 height 4
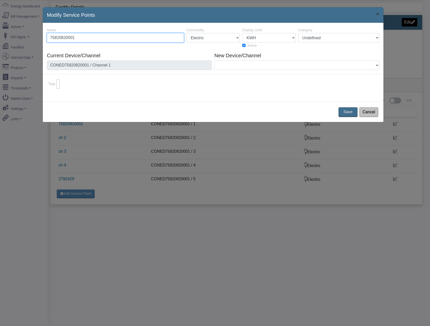
drag, startPoint x: 75, startPoint y: 36, endPoint x: 0, endPoint y: 31, distance: 75.2
click at [0, 31] on div "Modify Service Points × 34265 2518 Name 75820820001 Commodity Electric Natural …" at bounding box center [215, 163] width 430 height 326
type input "Natural Gas"
drag, startPoint x: 353, startPoint y: 112, endPoint x: 292, endPoint y: 55, distance: 83.9
click at [294, 57] on div "Modify Service Points × 34265 2518 Name Natural Gas Commodity Electric Natural …" at bounding box center [213, 64] width 341 height 115
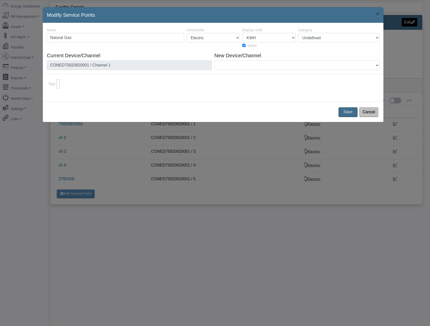
drag, startPoint x: 275, startPoint y: 32, endPoint x: 275, endPoint y: 36, distance: 4.0
click at [275, 32] on div "Display UoM 1 CuFt 100 CuFt 1000 CuFt AMPS BIT CAD CAD ($) CCF CF CM3 Container…" at bounding box center [269, 38] width 56 height 22
click at [275, 36] on select "1 CuFt 100 CuFt 1000 CuFt AMPS BIT CAD CAD ($) CCF CF CM3 Containers COUNT DC D…" at bounding box center [268, 38] width 53 height 10
select select "38"
click at [242, 33] on select "1 CuFt 100 CuFt 1000 CuFt AMPS BIT CAD CAD ($) CCF CF CM3 Containers COUNT DC D…" at bounding box center [268, 38] width 53 height 10
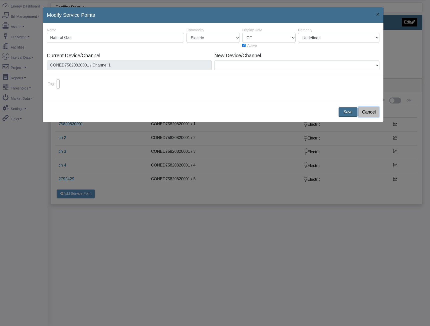
click at [371, 116] on button "Cancel" at bounding box center [368, 112] width 21 height 11
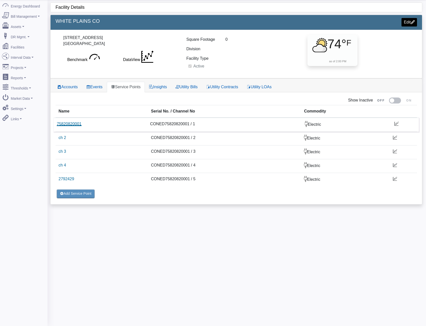
click at [71, 125] on link "75820820001" at bounding box center [69, 124] width 25 height 4
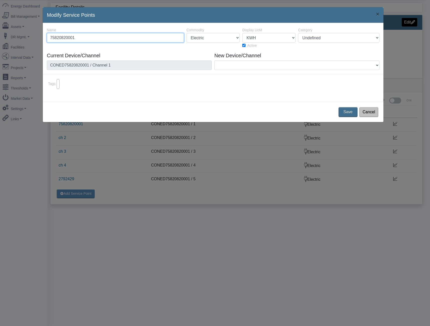
drag, startPoint x: 97, startPoint y: 40, endPoint x: -58, endPoint y: 29, distance: 155.0
click at [0, 29] on html "AEBD74F9-0DF2-4848-9728-ADD25B3A44B9 shawn.goss@skgtech.com shawn.goss@skgtech.…" at bounding box center [215, 147] width 430 height 326
type input "M"
type input "Natural Gas"
click at [346, 113] on button "Save" at bounding box center [348, 112] width 21 height 11
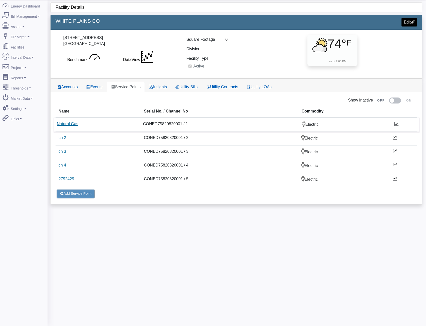
click at [75, 125] on link "Natural Gas" at bounding box center [68, 124] width 22 height 4
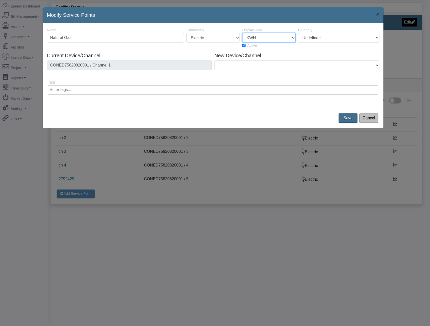
click at [265, 38] on select "1 CuFt 100 CuFt 1000 CuFt AMPS BIT CAD CAD ($) CCF CF CM3 Containers COUNT DC D…" at bounding box center [268, 38] width 53 height 10
select select "33"
click at [265, 38] on select "1 CuFt 100 CuFt 1000 CuFt AMPS BIT CAD CAD ($) CCF CF CM3 Containers COUNT DC D…" at bounding box center [268, 38] width 53 height 10
click at [350, 119] on button "Save" at bounding box center [348, 118] width 21 height 11
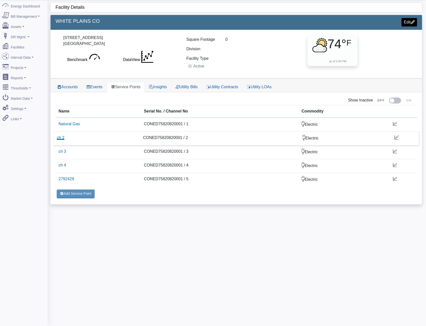
click at [63, 137] on link "ch 2" at bounding box center [61, 138] width 8 height 4
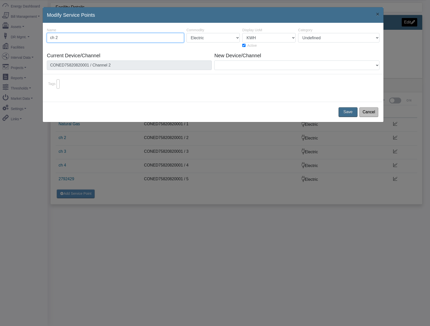
drag, startPoint x: 91, startPoint y: 40, endPoint x: 20, endPoint y: 41, distance: 70.6
click at [36, 40] on div "Modify Service Points × 34354 2518 Name ch 2 Commodity Electric Natural Gas Ste…" at bounding box center [215, 163] width 430 height 326
paste input "2792427"
type input "2792427"
click at [352, 110] on button "Save" at bounding box center [348, 112] width 19 height 10
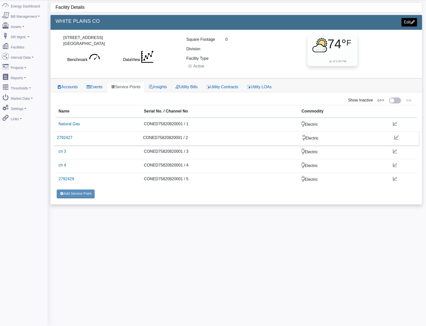
click at [160, 140] on td "CONED75820820001 / 2" at bounding box center [219, 138] width 159 height 14
copy td "CONED75820820001"
click at [69, 125] on link "Natural Gas" at bounding box center [68, 124] width 22 height 4
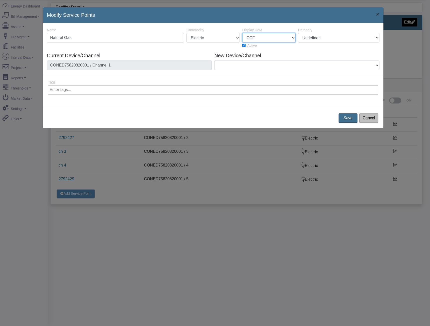
click at [259, 38] on select "1 CuFt 100 CuFt 1000 CuFt AMPS BIT CAD CAD ($) CCF CF CM3 Containers COUNT DC D…" at bounding box center [268, 38] width 53 height 10
click at [369, 117] on button "Cancel" at bounding box center [368, 118] width 21 height 11
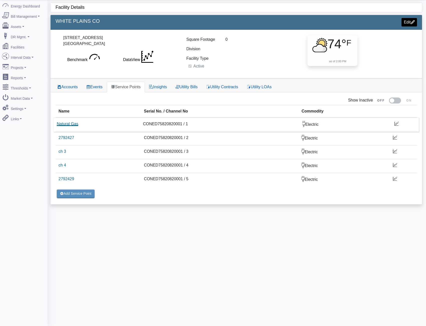
click at [72, 125] on link "Natural Gas" at bounding box center [68, 124] width 22 height 4
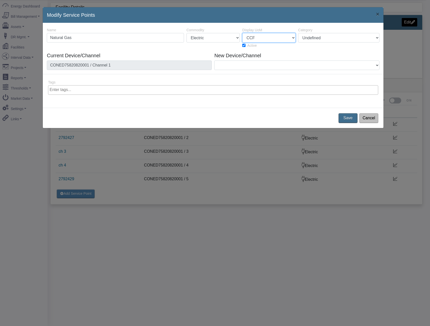
click at [260, 39] on select "1 CuFt 100 CuFt 1000 CuFt AMPS BIT CAD CAD ($) CCF CF CM3 Containers COUNT DC D…" at bounding box center [268, 38] width 53 height 10
select select "38"
click at [242, 33] on select "1 CuFt 100 CuFt 1000 CuFt AMPS BIT CAD CAD ($) CCF CF CM3 Containers COUNT DC D…" at bounding box center [268, 38] width 53 height 10
click at [342, 118] on button "Save" at bounding box center [348, 118] width 21 height 11
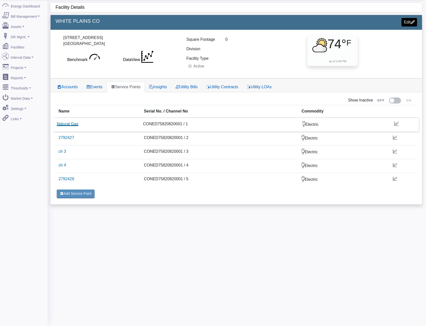
click at [67, 126] on link "Natural Gas" at bounding box center [68, 124] width 22 height 4
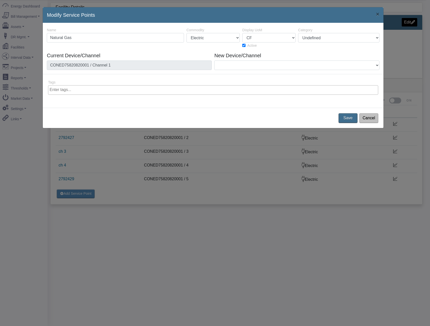
click at [0, 0] on label "Active" at bounding box center [0, 0] width 0 height 0
click at [245, 46] on input "Active" at bounding box center [243, 45] width 3 height 3
checkbox input "false"
drag, startPoint x: 347, startPoint y: 119, endPoint x: 341, endPoint y: 99, distance: 21.2
click at [347, 119] on button "Save" at bounding box center [348, 118] width 21 height 11
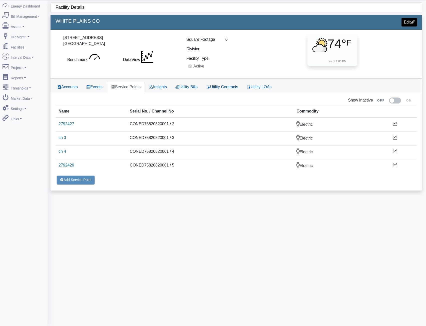
drag, startPoint x: 339, startPoint y: 45, endPoint x: 322, endPoint y: 44, distance: 17.3
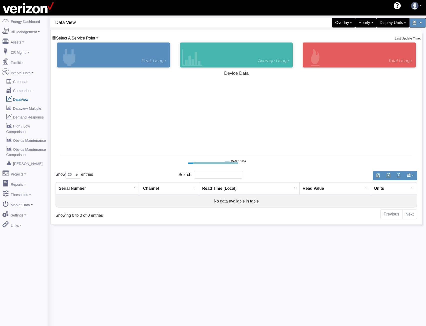
select select "25"
click at [97, 37] on link "Select A Service Point" at bounding box center [75, 38] width 46 height 4
type input "WHITE PLAINS CO"
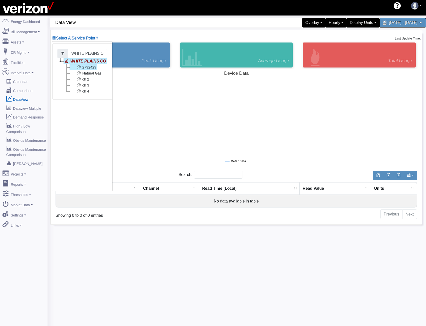
click at [91, 67] on link "2792429" at bounding box center [84, 67] width 28 height 6
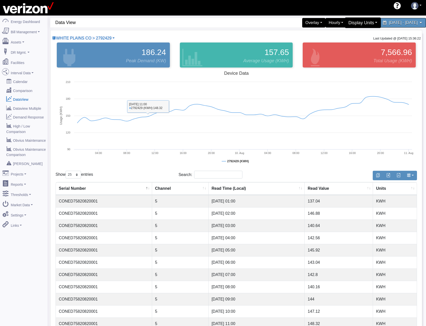
click at [345, 21] on div "Display Units" at bounding box center [363, 23] width 36 height 11
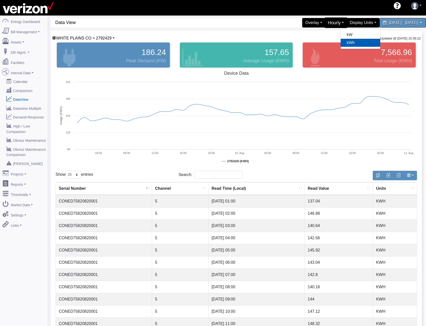
click at [325, 22] on div "Hourly" at bounding box center [336, 23] width 23 height 11
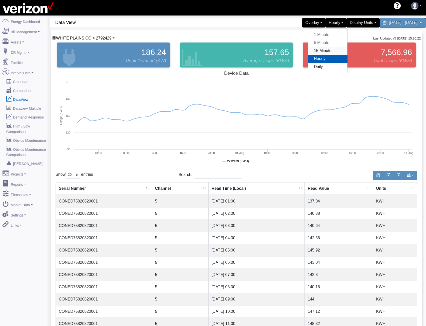
click at [308, 53] on link "15 Minute" at bounding box center [328, 51] width 40 height 8
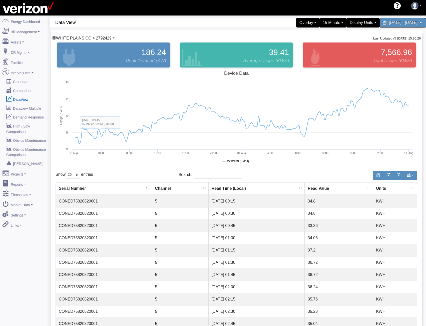
click at [107, 38] on span "WHITE PLAINS CO > 2792429" at bounding box center [84, 38] width 56 height 4
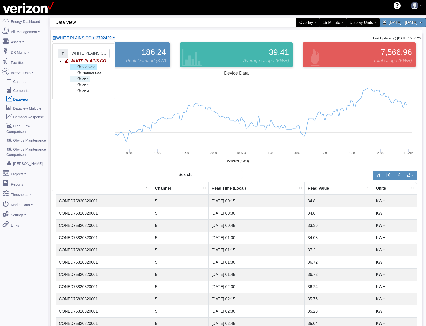
click at [87, 80] on link "ch 2" at bounding box center [80, 79] width 21 height 6
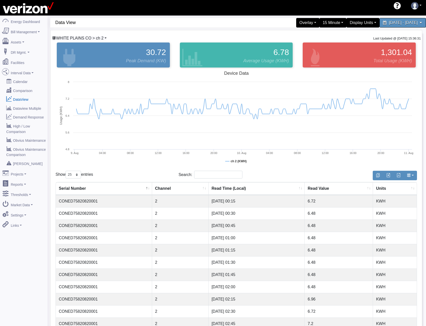
click at [100, 39] on span "WHITE PLAINS CO > ch 2" at bounding box center [80, 38] width 48 height 4
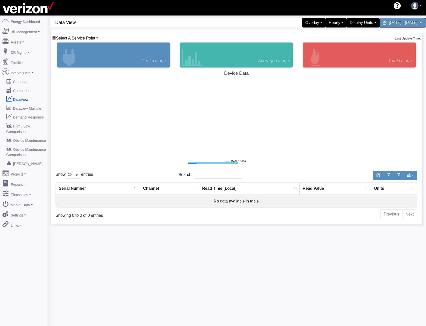
select select "25"
click at [94, 36] on span "Select A Service Point" at bounding box center [75, 38] width 39 height 4
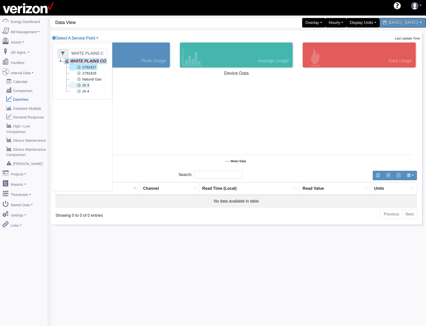
click at [88, 84] on link "ch 3" at bounding box center [80, 85] width 21 height 6
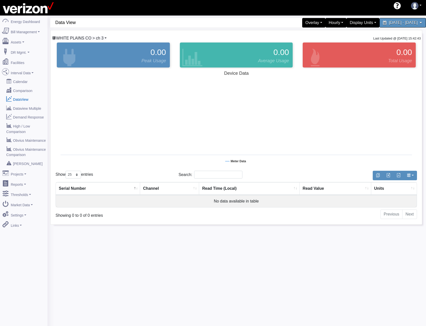
click at [83, 36] on span "WHITE PLAINS CO > ch 3" at bounding box center [80, 38] width 48 height 4
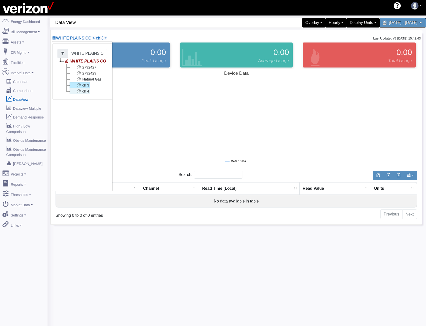
click at [80, 93] on icon at bounding box center [79, 91] width 6 height 6
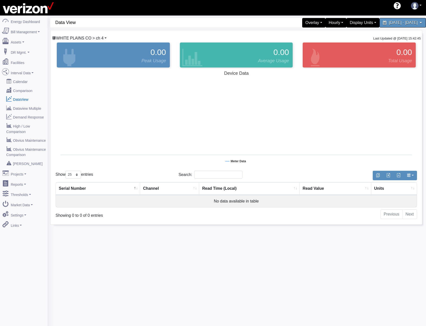
click at [89, 36] on span "WHITE PLAINS CO > ch 4" at bounding box center [80, 38] width 48 height 4
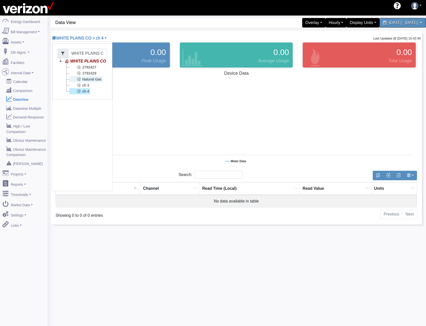
click at [90, 82] on link "Natural Gas" at bounding box center [86, 79] width 33 height 6
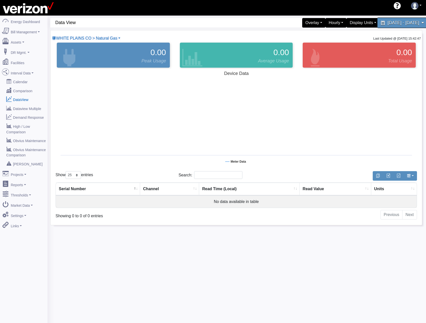
click at [377, 25] on div "[DATE] - [DATE]" at bounding box center [402, 23] width 51 height 11
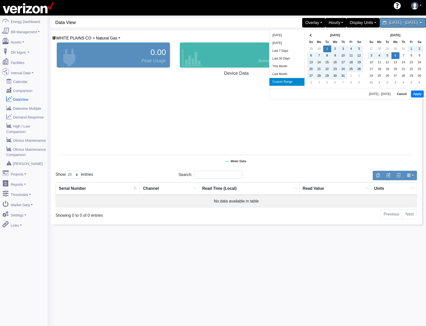
drag, startPoint x: 334, startPoint y: 81, endPoint x: 337, endPoint y: 78, distance: 3.9
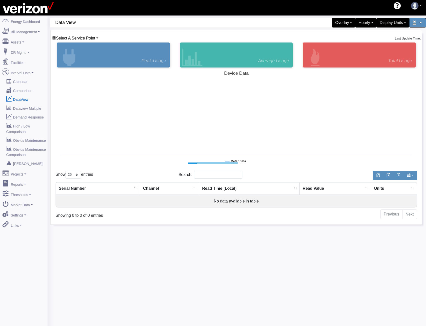
select select "25"
click at [96, 38] on link "Select A Service Point" at bounding box center [75, 38] width 46 height 4
type input "WHITE PLAINS CO"
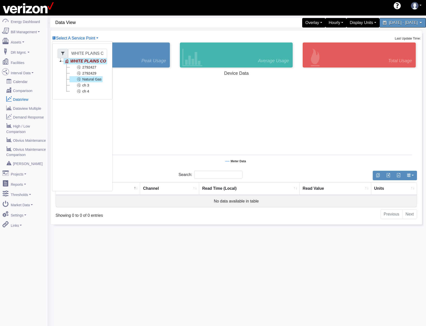
click at [85, 78] on link "Natural Gas" at bounding box center [86, 79] width 33 height 6
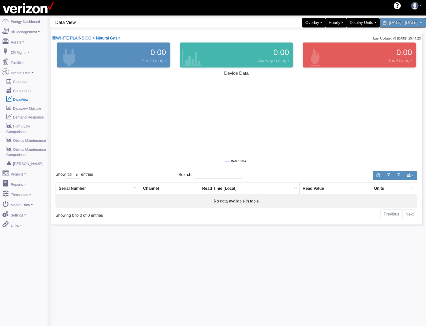
drag, startPoint x: 392, startPoint y: 13, endPoint x: 391, endPoint y: 16, distance: 2.9
click at [392, 15] on div "Hello shawn.goss@skgtech.com 360 Energy 360 Energy - Combined Metals 360 Energy…" at bounding box center [213, 8] width 426 height 16
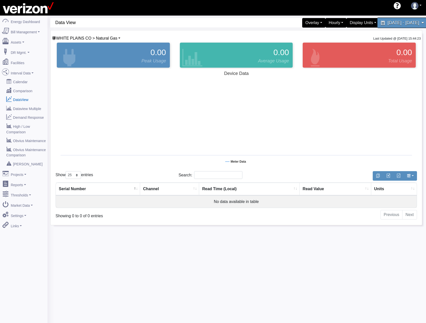
click at [388, 20] on span "[DATE] - [DATE]" at bounding box center [404, 22] width 32 height 5
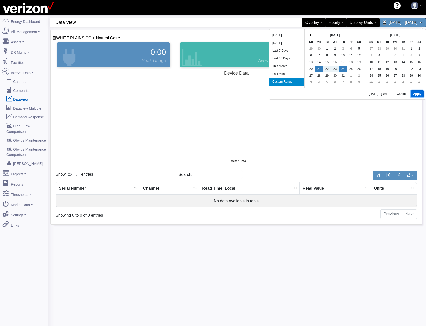
click at [422, 97] on button "Apply" at bounding box center [417, 94] width 13 height 7
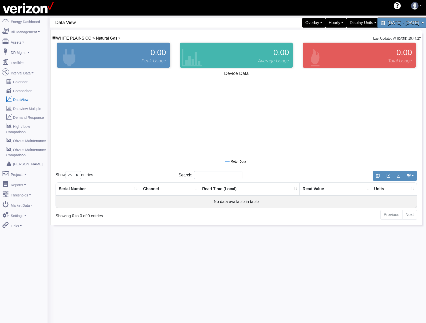
click at [388, 24] on span "July 21, 2025 - July 24, 2025" at bounding box center [404, 22] width 32 height 5
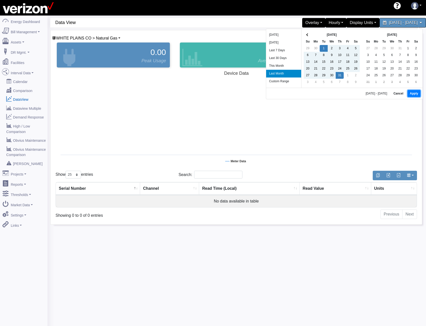
click at [413, 93] on button "Apply" at bounding box center [414, 93] width 13 height 7
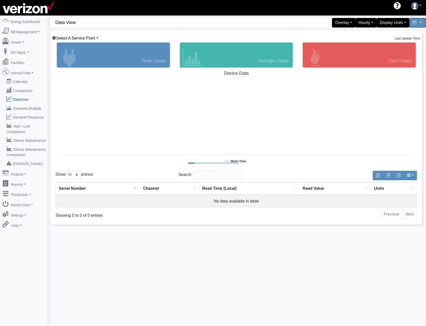
select select "25"
drag, startPoint x: 0, startPoint y: 0, endPoint x: 93, endPoint y: 39, distance: 100.8
click at [93, 38] on span "Select A Service Point" at bounding box center [75, 38] width 39 height 4
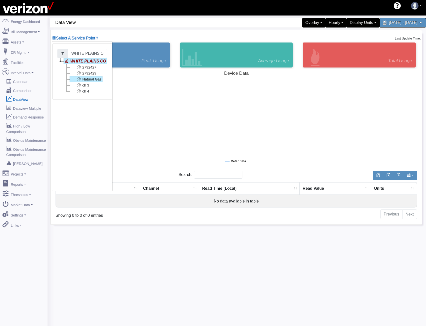
click at [84, 80] on link "Natural Gas" at bounding box center [86, 79] width 33 height 6
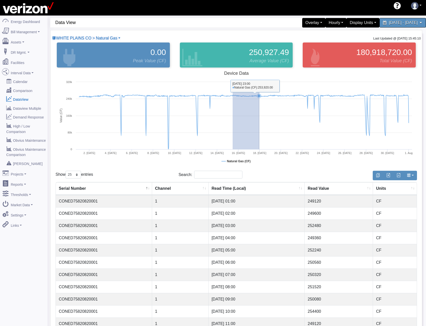
drag, startPoint x: 233, startPoint y: 101, endPoint x: 261, endPoint y: 102, distance: 28.6
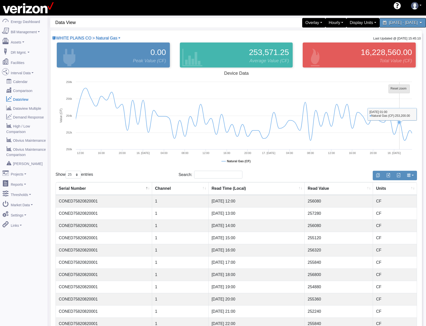
click at [398, 87] on tspan "Reset zoom" at bounding box center [399, 89] width 16 height 4
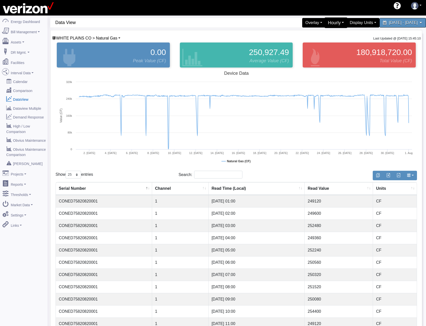
click at [325, 25] on div "Hourly" at bounding box center [336, 23] width 23 height 11
click at [308, 51] on link "15 Minute" at bounding box center [328, 51] width 40 height 8
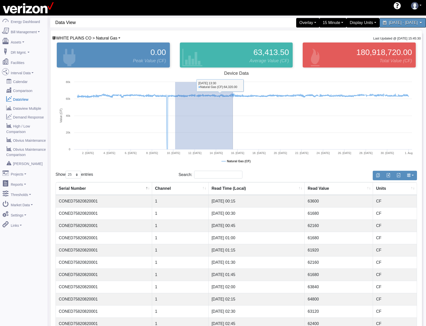
drag, startPoint x: 175, startPoint y: 98, endPoint x: 251, endPoint y: 97, distance: 76.1
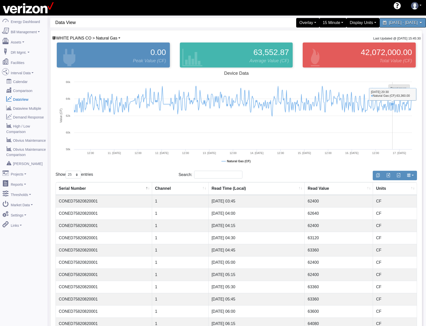
click at [393, 87] on tspan "Reset zoom" at bounding box center [399, 89] width 16 height 4
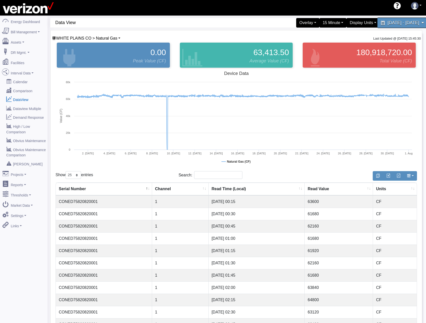
click at [388, 23] on span "July 1, 2025 - July 31, 2025" at bounding box center [404, 22] width 32 height 5
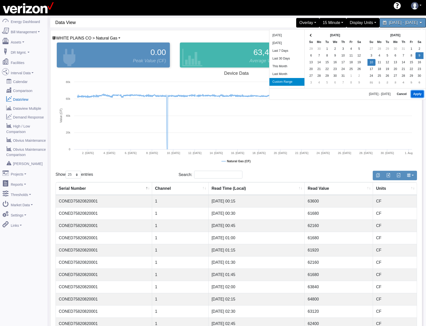
click at [414, 93] on button "Apply" at bounding box center [417, 94] width 13 height 7
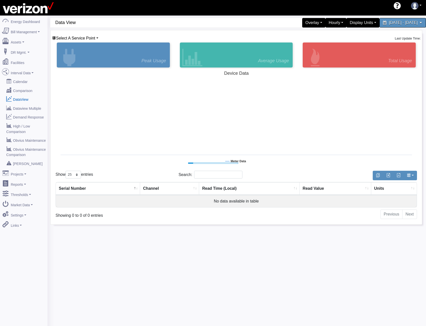
select select "25"
click at [86, 35] on div "Select A Service Point [GEOGRAPHIC_DATA] CO Basking Ridge Main Service [STREET_…" at bounding box center [75, 38] width 47 height 6
click at [86, 36] on span "Select A Service Point" at bounding box center [75, 38] width 39 height 4
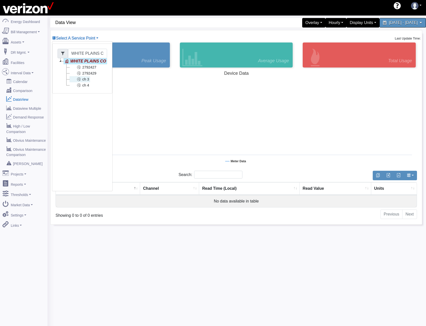
click at [87, 79] on link "ch 3" at bounding box center [80, 79] width 21 height 6
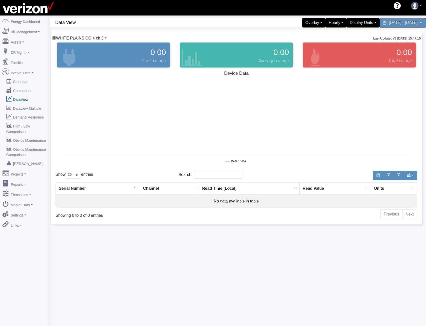
click at [83, 40] on span "WHITE PLAINS CO > ch 3" at bounding box center [80, 38] width 48 height 4
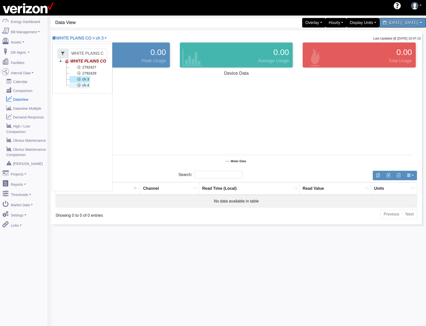
click at [82, 84] on link "ch 4" at bounding box center [80, 85] width 21 height 6
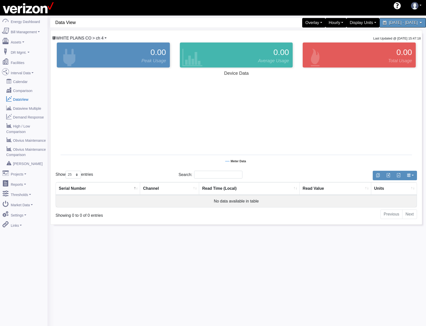
click at [77, 39] on span "WHITE PLAINS CO > ch 4" at bounding box center [80, 38] width 48 height 4
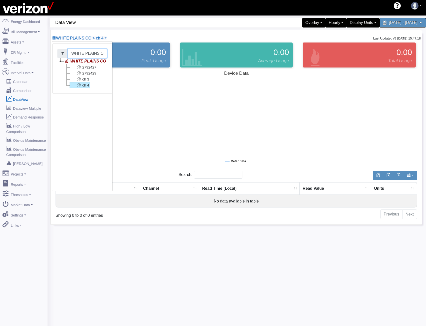
click at [82, 53] on input "WHITE PLAINS CO" at bounding box center [87, 54] width 39 height 10
type input "W"
click at [143, 74] on rect at bounding box center [237, 119] width 362 height 100
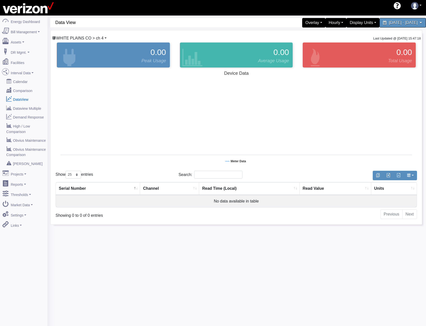
click at [83, 38] on span "WHITE PLAINS CO > ch 4" at bounding box center [80, 38] width 48 height 4
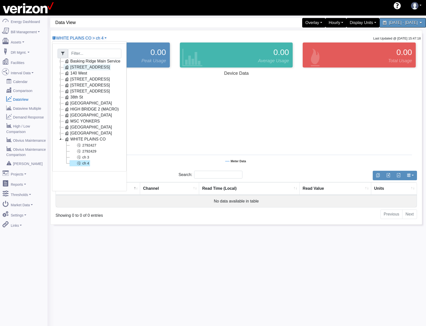
click at [84, 68] on link "117 E 167 ST CO" at bounding box center [87, 67] width 47 height 6
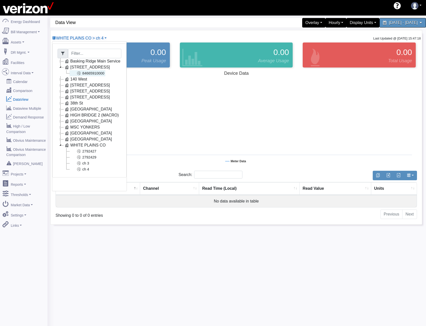
click at [79, 73] on icon at bounding box center [79, 73] width 6 height 6
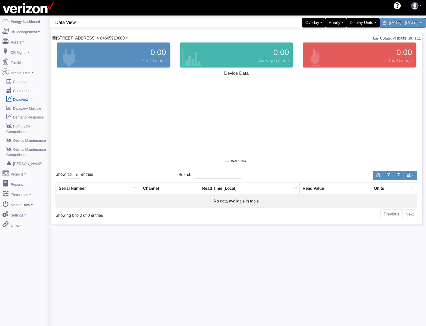
click at [87, 37] on span "117 E 167 ST CO > 84665910000" at bounding box center [90, 38] width 69 height 4
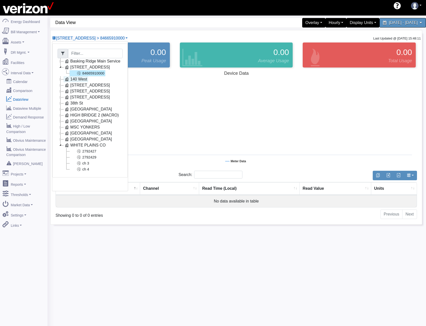
click at [76, 78] on link "140 West" at bounding box center [76, 79] width 25 height 6
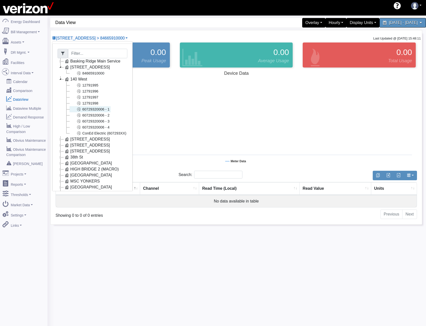
click at [105, 111] on link "60729320006 - 1" at bounding box center [90, 109] width 41 height 6
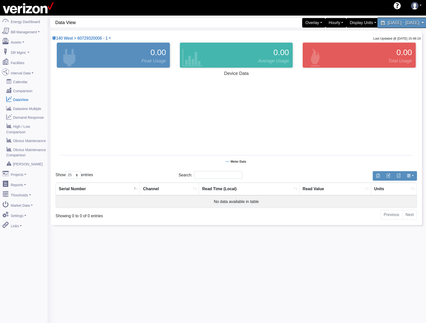
click at [388, 25] on span "August 9, 2025 - August 10, 2025" at bounding box center [404, 22] width 32 height 5
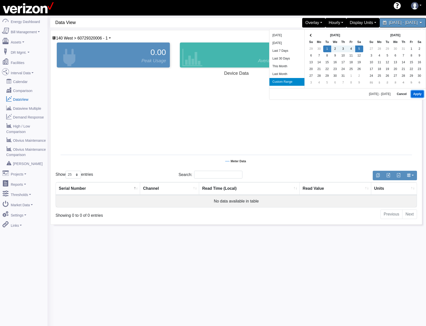
click at [420, 95] on button "Apply" at bounding box center [417, 94] width 13 height 7
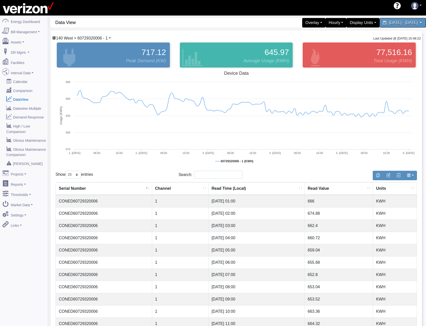
click at [85, 36] on span "140 West > 60729320006 - 1" at bounding box center [82, 38] width 52 height 4
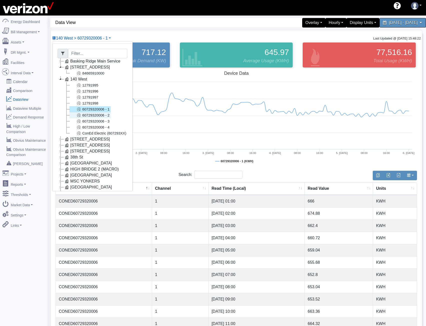
click at [86, 115] on link "60729320006 - 2" at bounding box center [90, 115] width 41 height 6
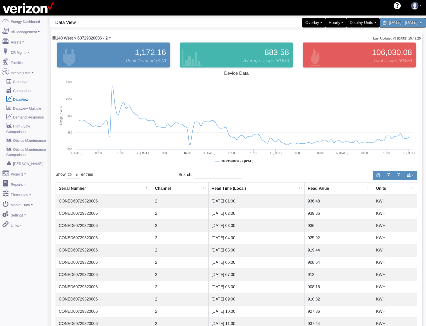
click at [100, 38] on span "140 West > 60729320006 - 2" at bounding box center [82, 38] width 52 height 4
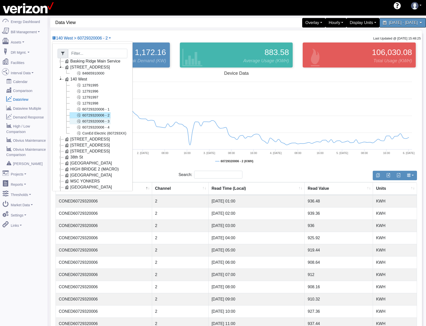
click at [100, 121] on link "60729320006 - 3" at bounding box center [90, 121] width 41 height 6
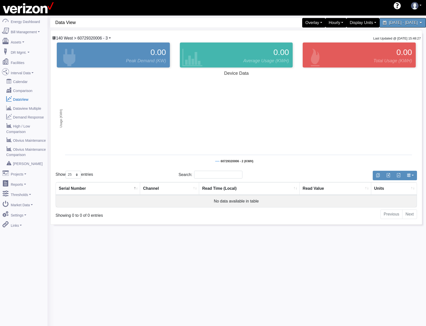
click at [99, 37] on span "140 West > 60729320006 - 3" at bounding box center [82, 38] width 52 height 4
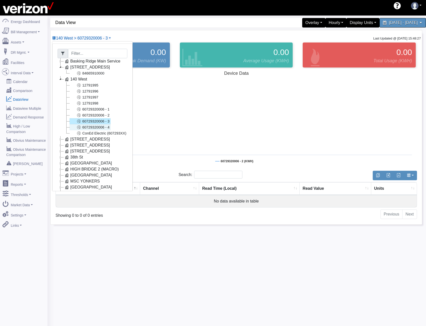
click at [99, 126] on link "60729320006 - 4" at bounding box center [90, 127] width 41 height 6
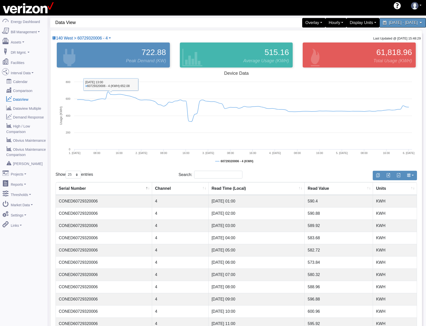
click at [89, 202] on td "CONED60729320006" at bounding box center [104, 201] width 96 height 12
click at [89, 201] on td "CONED60729320006" at bounding box center [104, 201] width 96 height 12
click at [75, 201] on td "CONED60729320006" at bounding box center [104, 201] width 96 height 12
copy td "CONED60729320006"
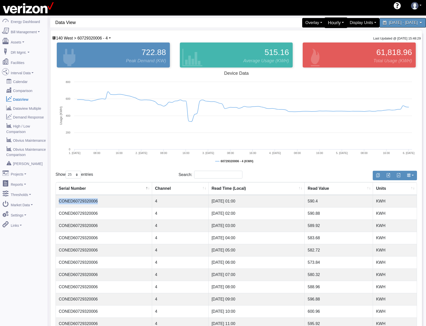
click at [325, 24] on div "Hourly" at bounding box center [336, 23] width 23 height 11
click at [314, 52] on link "15 Minute" at bounding box center [328, 51] width 40 height 8
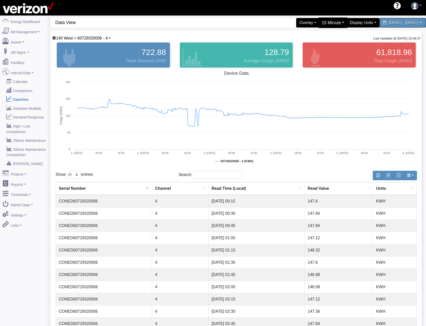
click at [318, 22] on div "15 Minute" at bounding box center [333, 23] width 30 height 11
click at [308, 51] on link "15 Minute" at bounding box center [328, 51] width 40 height 8
click at [98, 37] on span "140 West > 60729320006 - 4" at bounding box center [82, 38] width 52 height 4
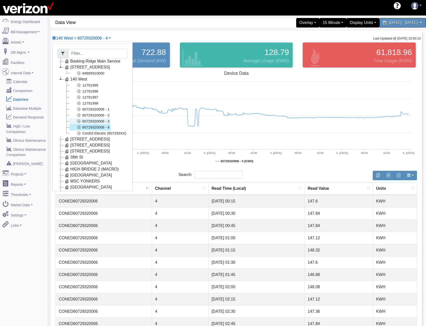
click at [98, 119] on link "60729320006 - 3" at bounding box center [90, 121] width 41 height 6
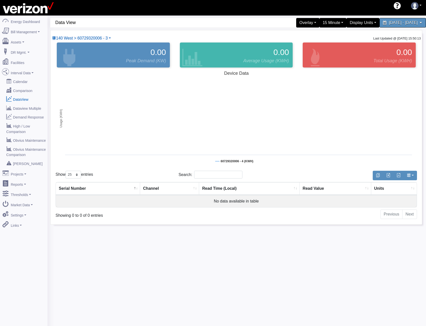
click at [104, 35] on div "140 West > 60729320006 - 3 Basking Ridge Main Service 117 E 167 ST CO 846659100…" at bounding box center [81, 38] width 59 height 6
click at [101, 37] on span "140 West > 60729320006 - 3" at bounding box center [82, 38] width 52 height 4
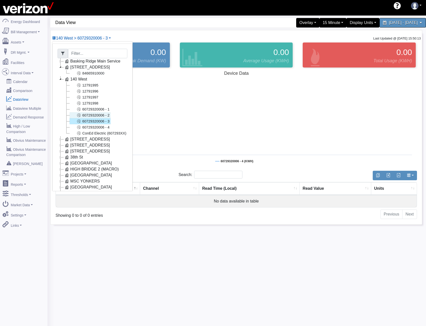
click at [99, 115] on link "60729320006 - 2" at bounding box center [90, 115] width 41 height 6
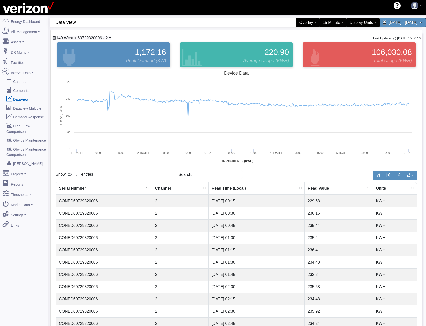
click at [87, 38] on span "140 West > 60729320006 - 2" at bounding box center [82, 38] width 52 height 4
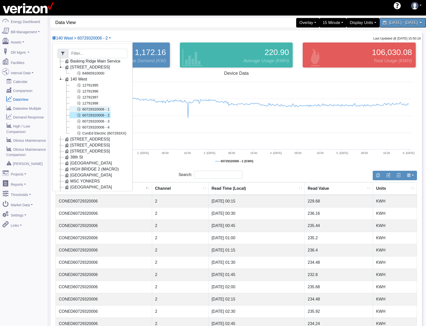
click at [95, 109] on link "60729320006 - 1" at bounding box center [90, 109] width 41 height 6
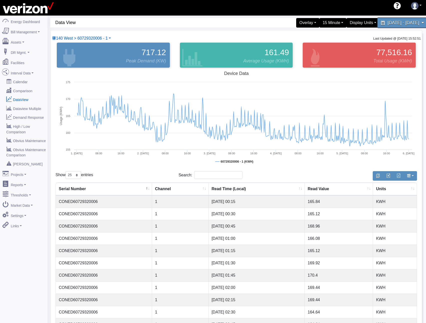
click at [390, 20] on span "July 1, 2025 - July 5, 2025" at bounding box center [404, 22] width 32 height 5
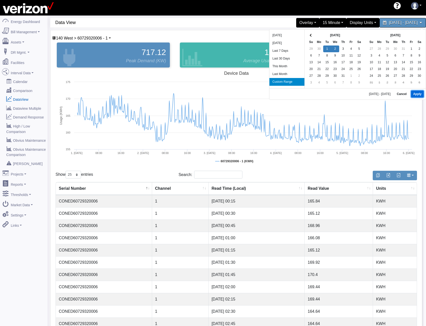
click at [416, 93] on button "Apply" at bounding box center [417, 94] width 13 height 7
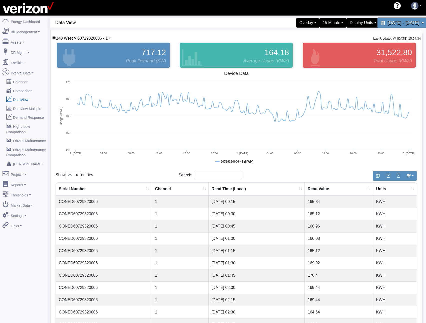
click at [388, 25] on span "July 1, 2025 - July 2, 2025" at bounding box center [404, 22] width 32 height 5
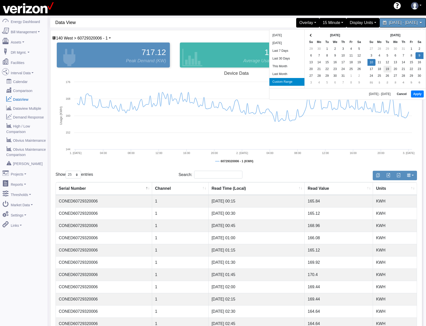
drag, startPoint x: 371, startPoint y: 62, endPoint x: 387, endPoint y: 72, distance: 19.4
click at [418, 94] on button "Apply" at bounding box center [417, 94] width 13 height 7
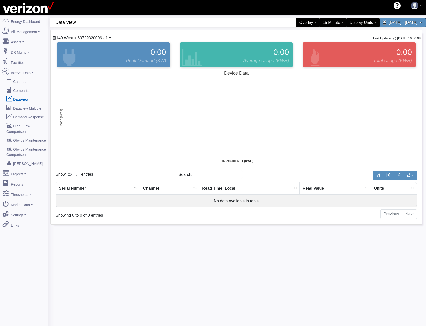
click at [93, 37] on span "140 West > 60729320006 - 1" at bounding box center [82, 38] width 52 height 4
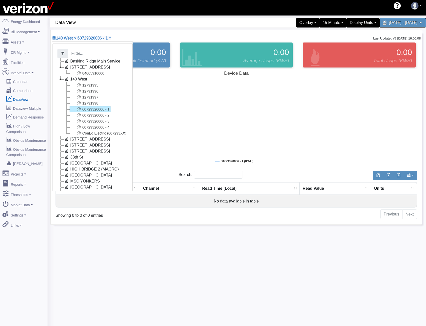
click at [94, 111] on link "60729320006 - 1" at bounding box center [90, 109] width 41 height 6
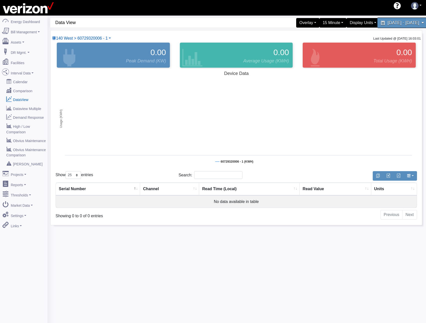
click at [388, 20] on span "[DATE] - [DATE]" at bounding box center [404, 22] width 32 height 5
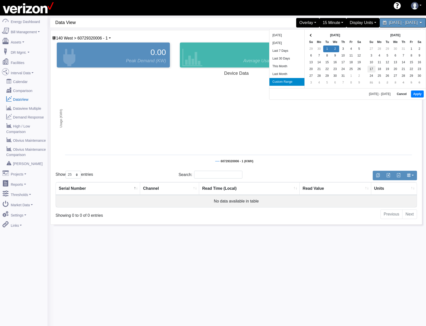
drag, startPoint x: 333, startPoint y: 47, endPoint x: 368, endPoint y: 70, distance: 42.5
click at [413, 93] on button "Apply" at bounding box center [417, 94] width 13 height 7
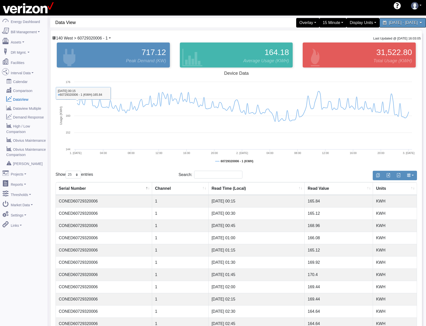
click at [99, 40] on span "140 West > 60729320006 - 1" at bounding box center [82, 38] width 52 height 4
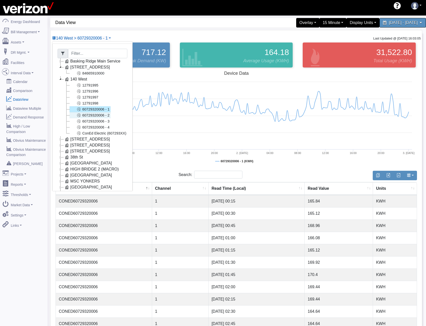
click at [103, 115] on link "60729320006 - 2" at bounding box center [90, 115] width 41 height 6
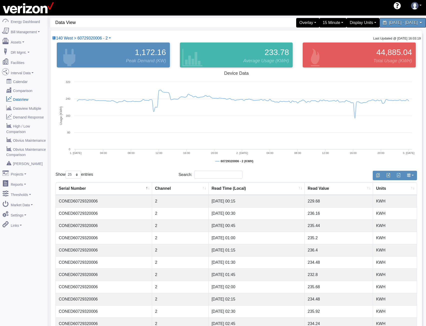
click at [99, 35] on div "140 West > 60729320006 - 2 Basking Ridge Main Service 117 E 167 ST CO 846659100…" at bounding box center [237, 274] width 372 height 489
click at [99, 37] on span "140 West > 60729320006 - 2" at bounding box center [82, 38] width 52 height 4
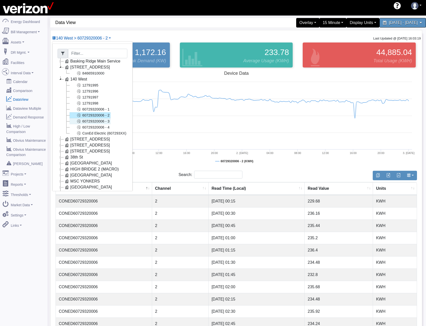
click at [101, 122] on link "60729320006 - 3" at bounding box center [90, 121] width 41 height 6
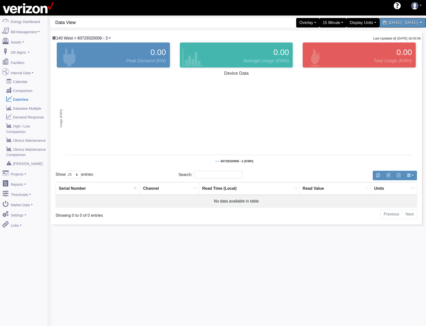
click at [88, 36] on span "140 West > 60729320006 - 3" at bounding box center [82, 38] width 52 height 4
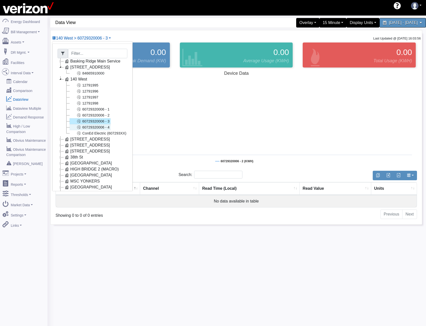
click at [94, 127] on link "60729320006 - 4" at bounding box center [90, 127] width 41 height 6
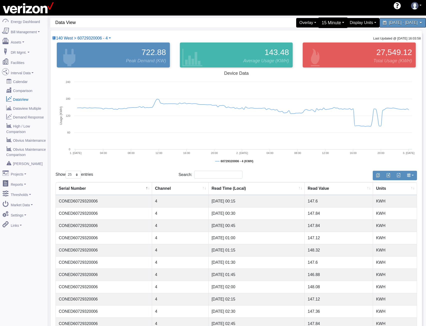
click at [323, 19] on div "15 Minute" at bounding box center [333, 23] width 30 height 11
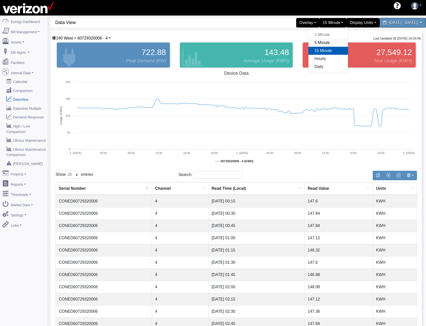
click at [310, 43] on link "5 Minute" at bounding box center [328, 43] width 40 height 8
click at [93, 39] on span "140 West > 60729320006 - 4" at bounding box center [82, 38] width 52 height 4
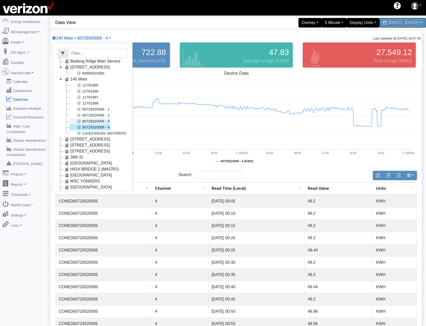
click at [88, 121] on link "60729320006 - 3" at bounding box center [90, 121] width 41 height 6
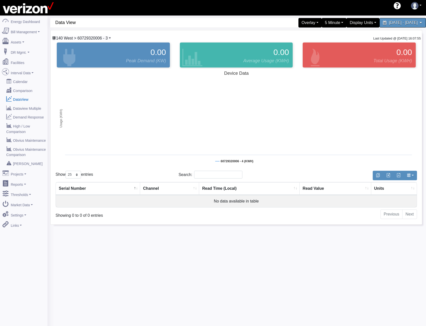
click at [96, 36] on span "140 West > 60729320006 - 3" at bounding box center [82, 38] width 52 height 4
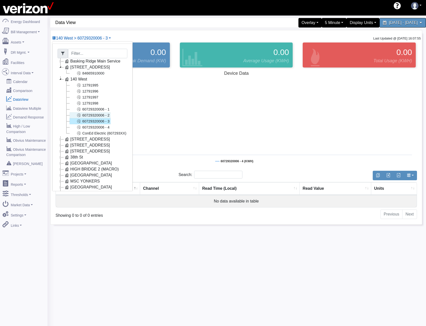
click at [102, 117] on link "60729320006 - 2" at bounding box center [90, 115] width 41 height 6
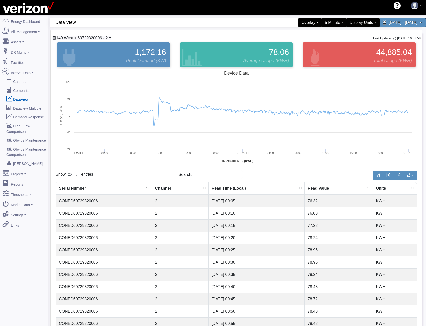
click at [99, 38] on span "140 West > 60729320006 - 2" at bounding box center [82, 38] width 52 height 4
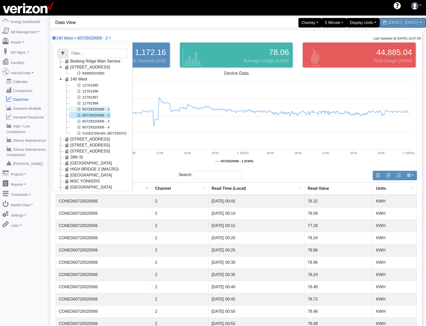
click at [85, 109] on link "60729320006 - 1" at bounding box center [90, 109] width 41 height 6
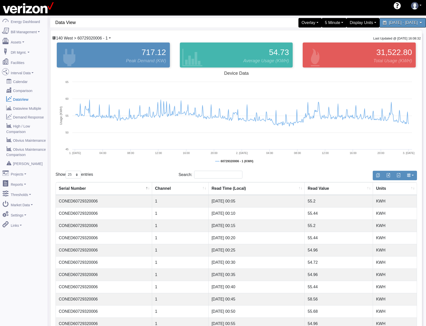
click at [97, 37] on span "140 West > 60729320006 - 1" at bounding box center [82, 38] width 52 height 4
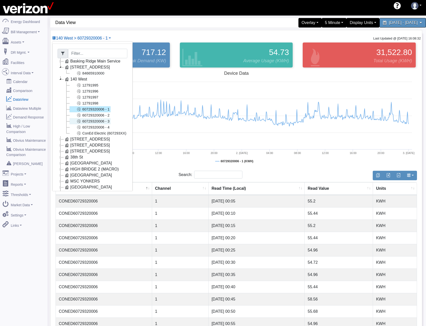
click at [84, 123] on link "60729320006 - 3" at bounding box center [90, 121] width 41 height 6
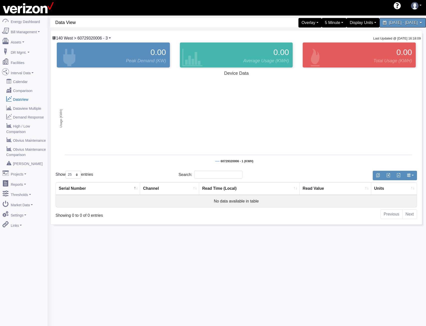
click at [105, 39] on span "140 West > 60729320006 - 3" at bounding box center [82, 38] width 52 height 4
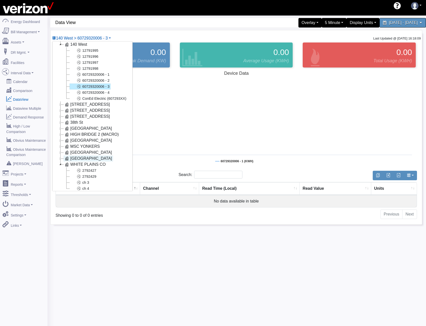
scroll to position [46, 0]
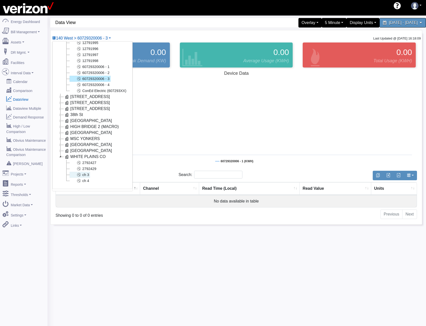
click at [83, 172] on link "ch 3" at bounding box center [80, 175] width 21 height 6
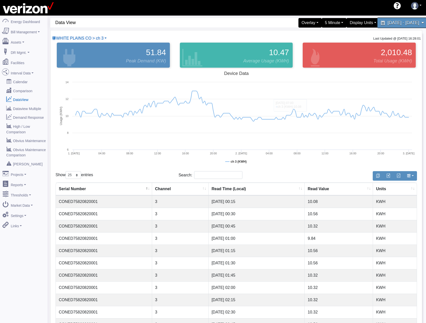
click at [401, 22] on span "July 1, 2025 - July 2, 2025" at bounding box center [404, 22] width 32 height 5
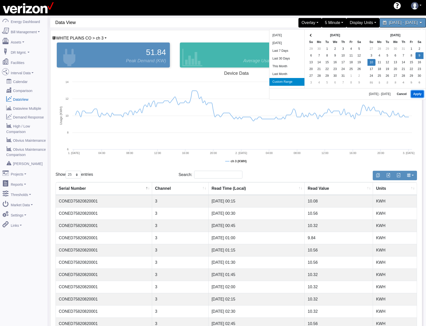
click at [418, 95] on button "Apply" at bounding box center [417, 94] width 13 height 7
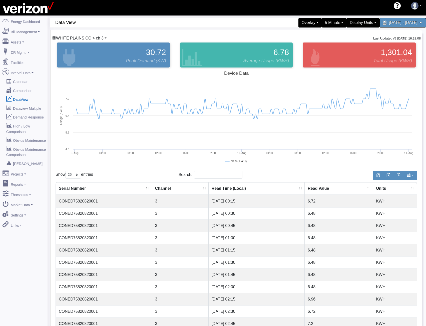
click at [91, 39] on span "WHITE PLAINS CO > ch 3" at bounding box center [80, 38] width 48 height 4
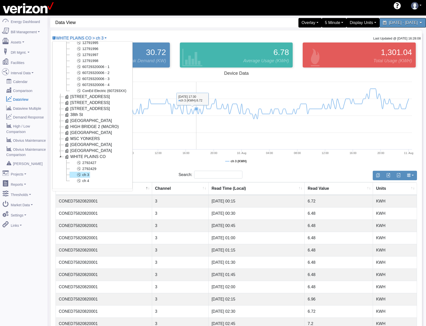
click at [196, 127] on rect at bounding box center [237, 119] width 362 height 100
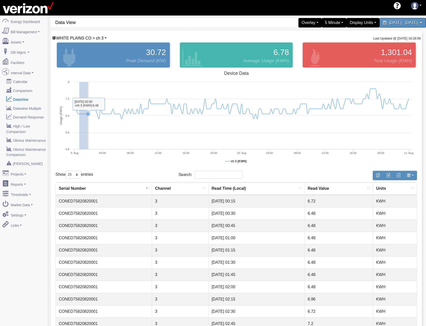
drag, startPoint x: 79, startPoint y: 130, endPoint x: 88, endPoint y: 130, distance: 8.8
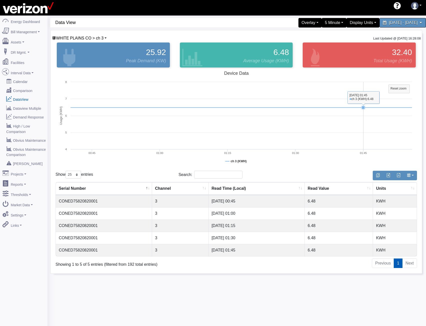
drag, startPoint x: 403, startPoint y: 85, endPoint x: 395, endPoint y: 88, distance: 7.8
click at [402, 86] on rect at bounding box center [399, 89] width 21 height 9
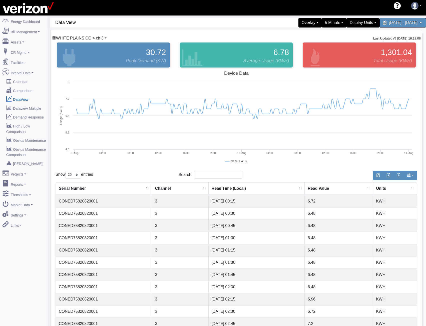
click at [85, 36] on span "WHITE PLAINS CO > ch 3" at bounding box center [80, 38] width 48 height 4
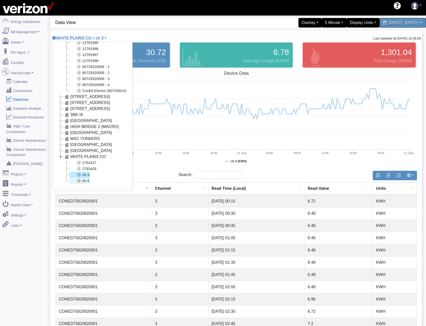
click at [83, 178] on link "ch 4" at bounding box center [80, 181] width 21 height 6
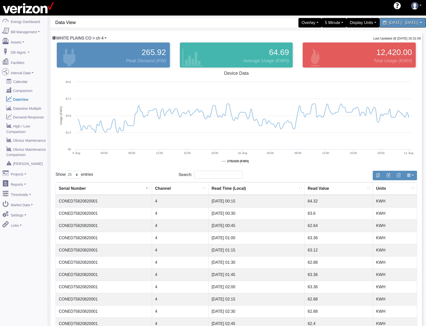
click at [79, 38] on span "WHITE PLAINS CO > ch 4" at bounding box center [80, 38] width 48 height 4
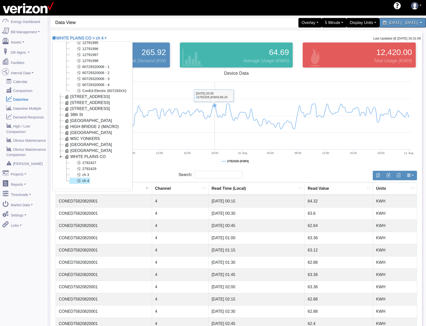
click at [216, 89] on rect at bounding box center [237, 119] width 362 height 100
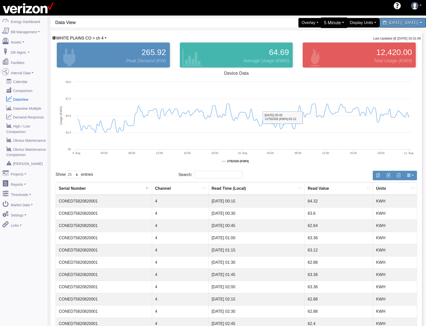
click at [321, 23] on div "5 Minute" at bounding box center [334, 23] width 27 height 11
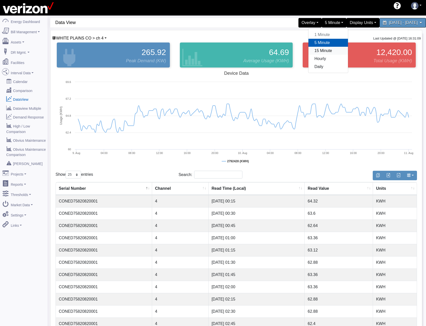
click at [308, 51] on link "15 Minute" at bounding box center [328, 51] width 40 height 8
click at [205, 179] on div "Search:" at bounding box center [237, 176] width 116 height 10
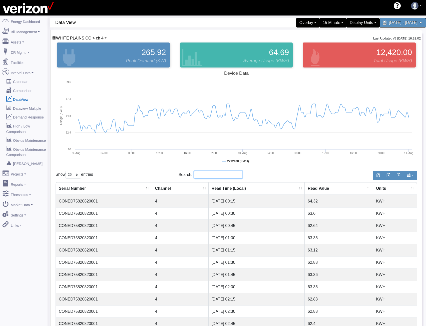
click at [207, 174] on input "Search:" at bounding box center [218, 175] width 48 height 8
type input "65.28"
click at [96, 39] on span "WHITE PLAINS CO > ch 4" at bounding box center [80, 38] width 48 height 4
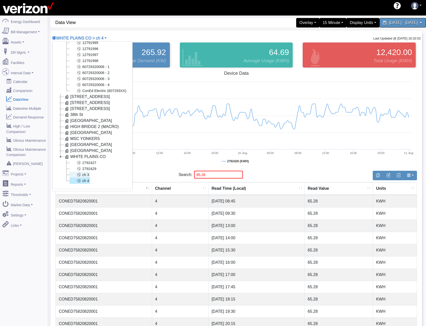
click at [85, 172] on link "ch 3" at bounding box center [80, 175] width 21 height 6
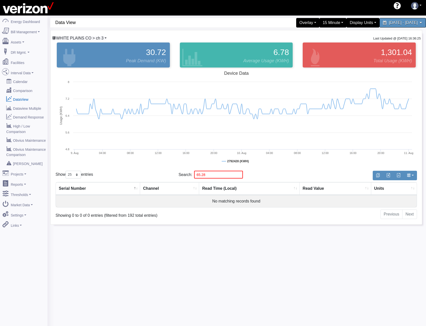
click at [99, 40] on span "WHITE PLAINS CO > ch 3" at bounding box center [80, 38] width 48 height 4
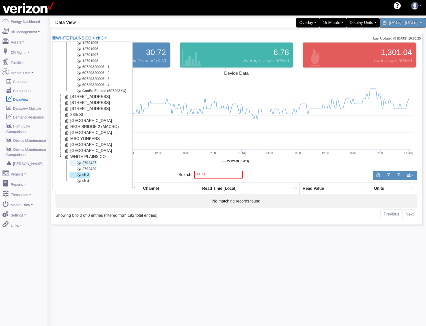
click at [85, 160] on link "2792427" at bounding box center [84, 163] width 28 height 6
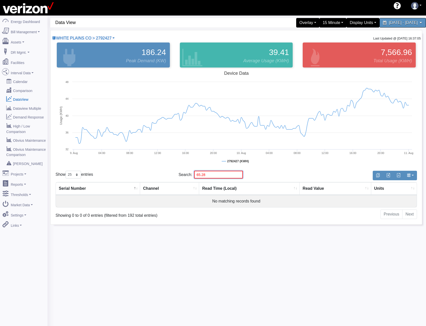
drag, startPoint x: 206, startPoint y: 175, endPoint x: 125, endPoint y: 166, distance: 80.8
click at [125, 166] on div "WHITE PLAINS CO > 2792427 Basking Ridge Main Service 117 E 167 ST CO 8466591000…" at bounding box center [237, 127] width 372 height 194
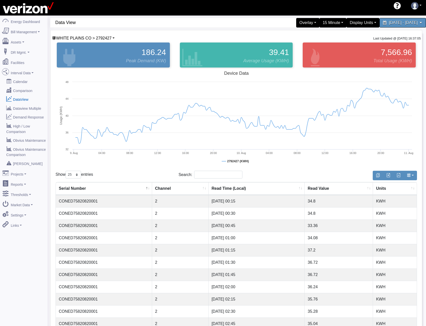
click at [97, 35] on div "WHITE PLAINS CO > 2792427 Basking Ridge Main Service 117 E 167 ST CO 8466591000…" at bounding box center [237, 274] width 372 height 489
click at [97, 38] on span "WHITE PLAINS CO > 2792427" at bounding box center [84, 38] width 56 height 4
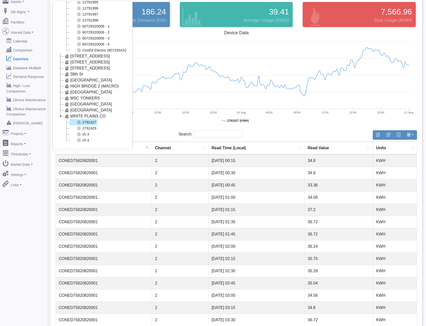
scroll to position [50, 0]
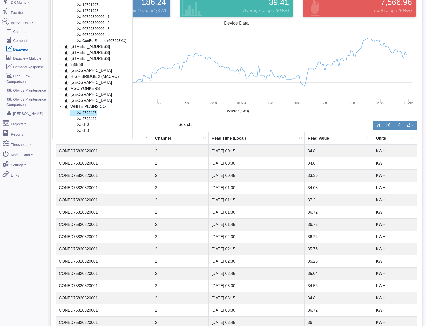
click at [276, 115] on rect at bounding box center [237, 69] width 362 height 100
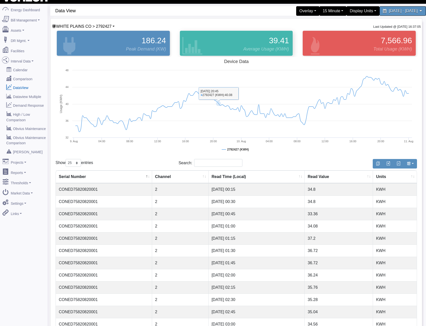
scroll to position [0, 0]
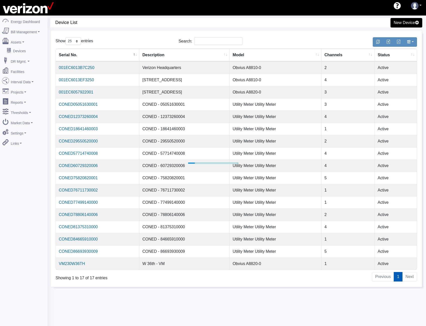
select select "25"
click at [211, 43] on input "Search:" at bounding box center [218, 41] width 48 height 8
paste input "CONED60729320006"
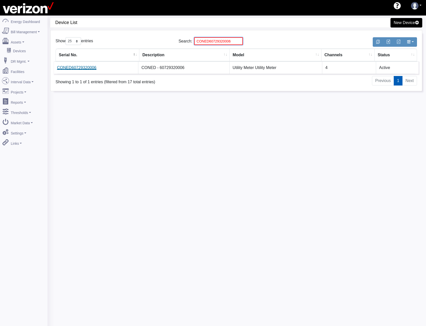
type input "CONED60729320006"
click at [81, 67] on link "CONED60729320006" at bounding box center [76, 68] width 39 height 4
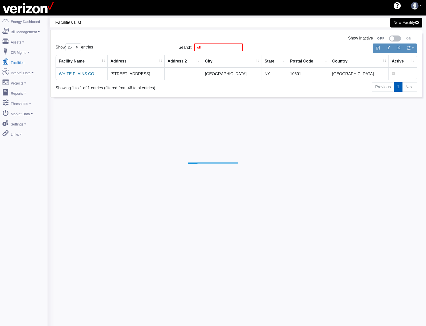
select select "25"
drag, startPoint x: 209, startPoint y: 48, endPoint x: 135, endPoint y: 47, distance: 74.3
click at [162, 48] on div "Show 10 25 50 100 entries Search: wh" at bounding box center [236, 48] width 369 height 12
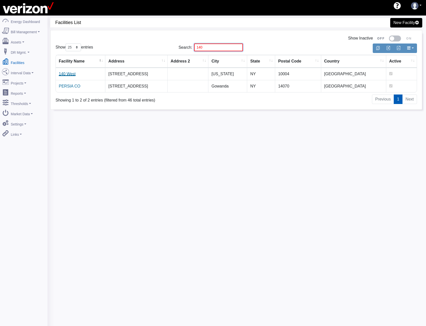
type input "140"
click at [73, 76] on link "140 West" at bounding box center [67, 74] width 17 height 4
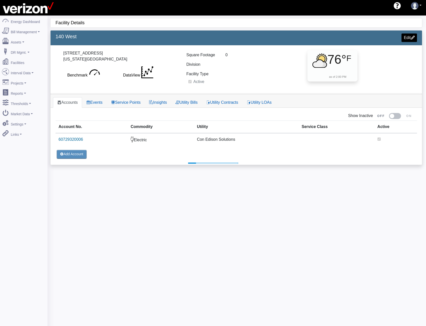
select select "25"
click at [129, 105] on link "Service Points" at bounding box center [126, 102] width 38 height 11
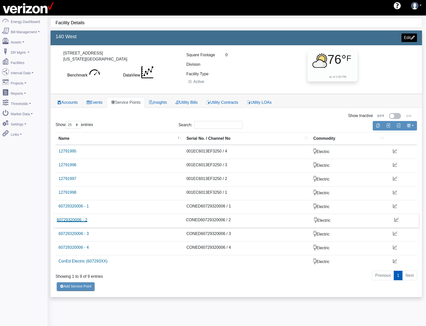
click at [80, 218] on link "60729320006 - 2" at bounding box center [72, 220] width 31 height 4
click at [79, 234] on link "60729320006 - 3" at bounding box center [72, 234] width 31 height 4
click at [78, 247] on link "60729320006 - 4" at bounding box center [72, 247] width 31 height 4
click at [87, 247] on td "60729320006 - 4" at bounding box center [118, 248] width 129 height 14
click at [85, 247] on link "60729320006 - 4" at bounding box center [72, 247] width 31 height 4
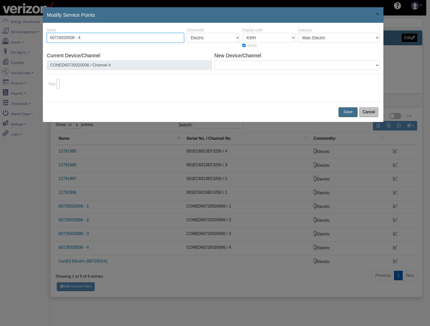
drag, startPoint x: 118, startPoint y: 38, endPoint x: -6, endPoint y: 39, distance: 124.1
click at [0, 39] on html "AEBD74F9-0DF2-4848-9728-ADD25B3A44B9 shawn.goss@skgtech.com shawn.goss@skgtech.…" at bounding box center [215, 163] width 430 height 326
paste input "2791997"
type input "2791997"
click at [347, 113] on button "Save" at bounding box center [348, 112] width 21 height 11
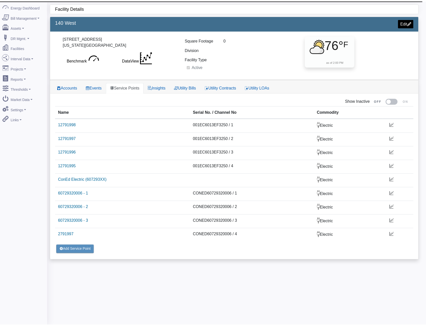
scroll to position [16, 0]
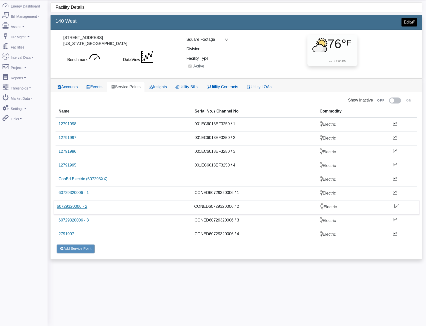
click at [71, 207] on link "60729320006 - 2" at bounding box center [72, 206] width 31 height 4
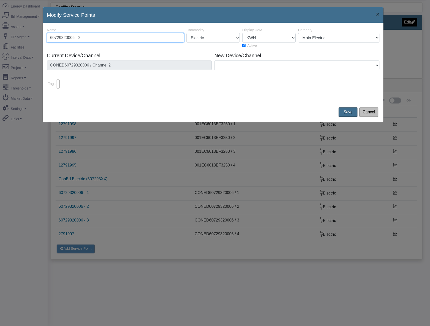
drag, startPoint x: 88, startPoint y: 37, endPoint x: 7, endPoint y: 39, distance: 81.1
click at [15, 39] on div "Modify Service Points × 34332 2441 Name 60729320006 - 2 Commodity Electric Natu…" at bounding box center [215, 163] width 430 height 326
paste input "2791995"
type input "2791995"
click at [346, 111] on button "Save" at bounding box center [348, 112] width 21 height 11
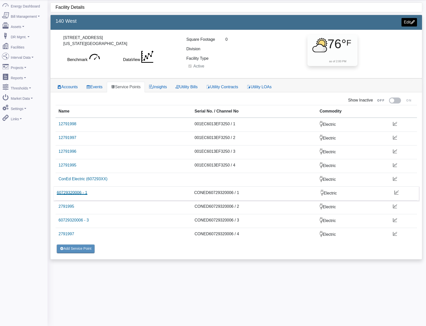
click at [80, 194] on link "60729320006 - 1" at bounding box center [72, 193] width 31 height 4
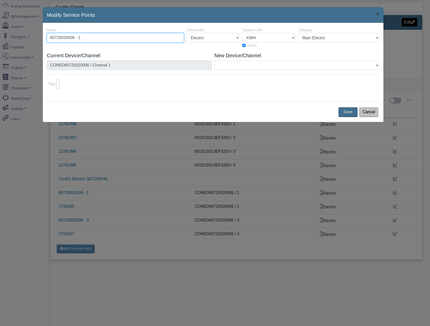
paste input "2791998"
type input "2791998"
click at [345, 113] on button "Save" at bounding box center [348, 112] width 21 height 11
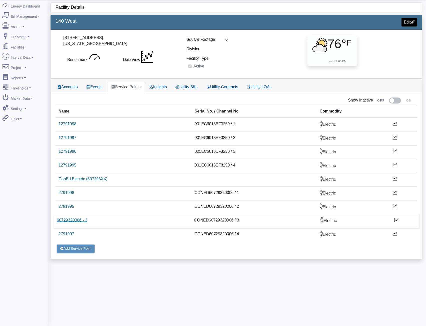
click at [71, 222] on link "60729320006 - 3" at bounding box center [72, 220] width 31 height 4
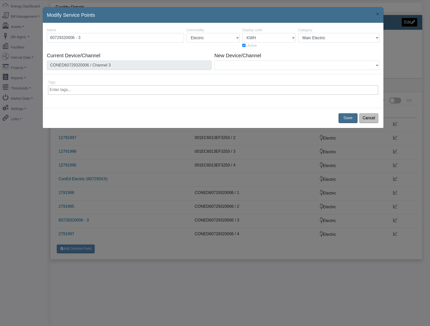
drag, startPoint x: 127, startPoint y: 38, endPoint x: -59, endPoint y: 35, distance: 186.4
click at [0, 35] on html "AEBD74F9-0DF2-4848-9728-ADD25B3A44B9 shawn.goss@skgtech.com shawn.goss@skgtech.…" at bounding box center [215, 147] width 430 height 326
type input "2791996"
click at [352, 118] on button "Save" at bounding box center [348, 118] width 21 height 11
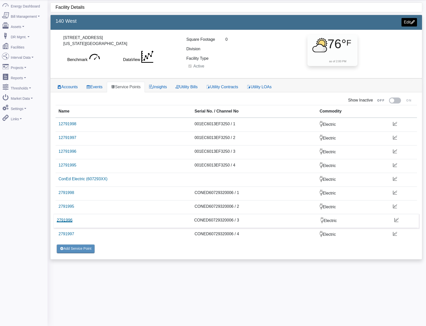
click at [68, 222] on link "2791996" at bounding box center [65, 220] width 16 height 4
click at [219, 203] on td "CONED60729320006 / 2" at bounding box center [254, 207] width 126 height 14
copy td "CONED60729320006"
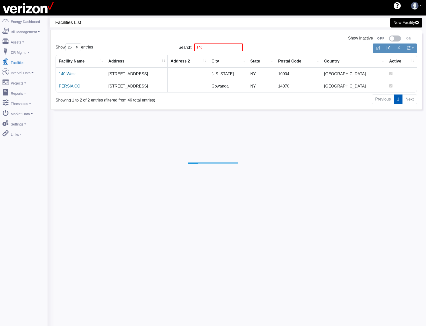
select select "25"
drag, startPoint x: 209, startPoint y: 47, endPoint x: 164, endPoint y: 47, distance: 44.8
click at [166, 47] on div "Show 10 25 50 100 entries Search: 140" at bounding box center [236, 48] width 369 height 12
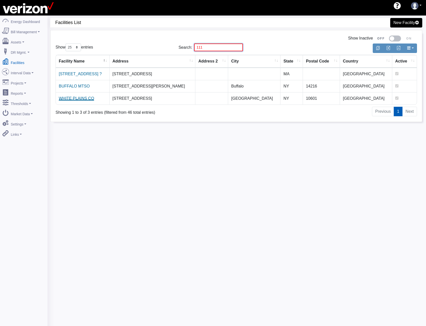
type input "111"
click at [80, 98] on link "WHITE PLAINS CO" at bounding box center [76, 98] width 35 height 4
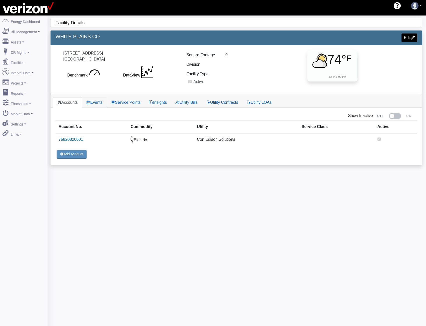
click at [100, 98] on link "Events" at bounding box center [94, 102] width 25 height 11
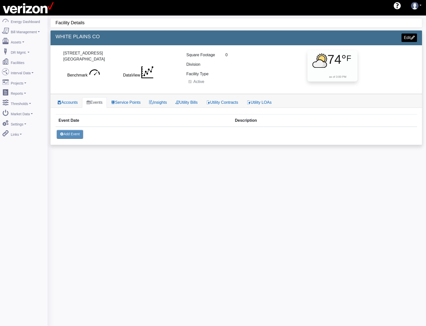
click at [130, 97] on div "Accounts Events Service Points Insights Utility Bills Utility Contracts Utility…" at bounding box center [237, 101] width 372 height 14
click at [127, 104] on link "Service Points" at bounding box center [126, 102] width 38 height 11
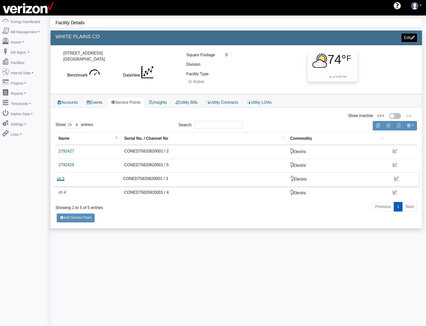
click at [61, 180] on link "ch 3" at bounding box center [61, 179] width 8 height 4
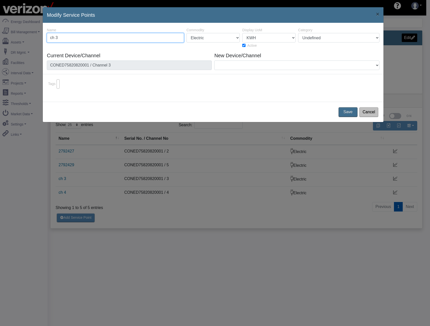
drag, startPoint x: 81, startPoint y: 38, endPoint x: 32, endPoint y: 38, distance: 48.8
click at [40, 38] on div "Modify Service Points × 34355 2518 Name ch 3 Commodity Electric Natural Gas Ste…" at bounding box center [215, 163] width 430 height 326
paste input "2792427"
type input "2792427"
click at [347, 111] on button "Save" at bounding box center [348, 112] width 21 height 11
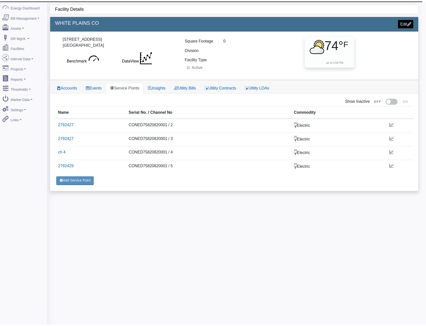
scroll to position [16, 0]
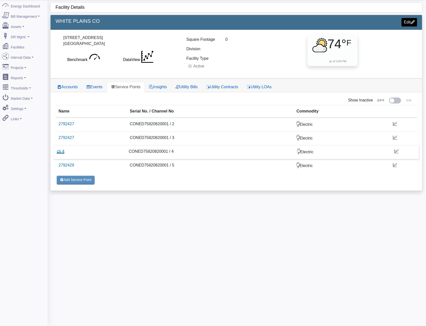
click at [59, 153] on link "ch 4" at bounding box center [61, 151] width 8 height 4
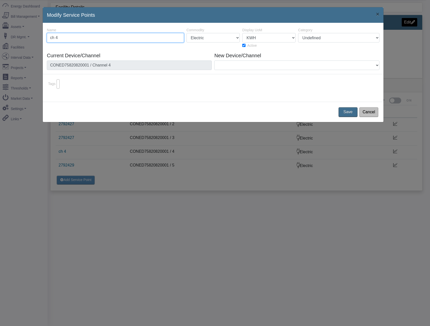
paste input "2792428"
paste input "text"
type input "2792428"
click at [352, 114] on button "Save" at bounding box center [348, 112] width 21 height 11
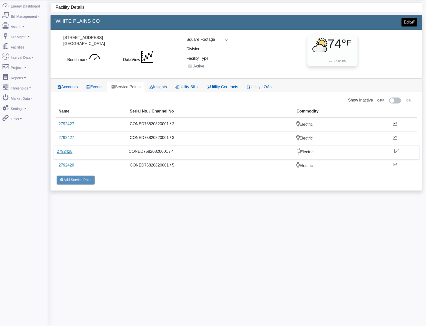
click at [71, 151] on link "2792428" at bounding box center [65, 151] width 16 height 4
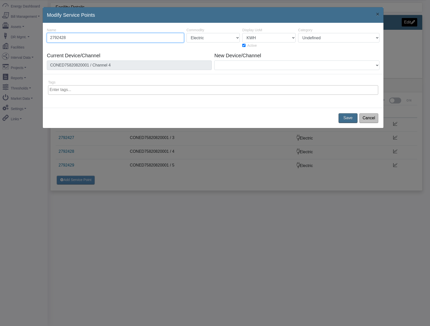
drag, startPoint x: 112, startPoint y: 38, endPoint x: 10, endPoint y: 38, distance: 102.1
click at [10, 38] on div "Modify Service Points × 34356 2518 Name 2792428 Commodity Electric Natural Gas …" at bounding box center [215, 163] width 430 height 326
paste input "30"
type input "2792430"
click at [350, 120] on button "Save" at bounding box center [348, 118] width 21 height 11
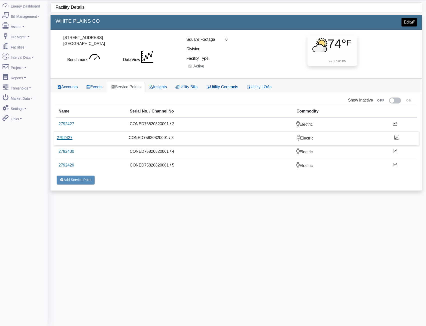
click at [69, 138] on link "2792427" at bounding box center [65, 138] width 16 height 4
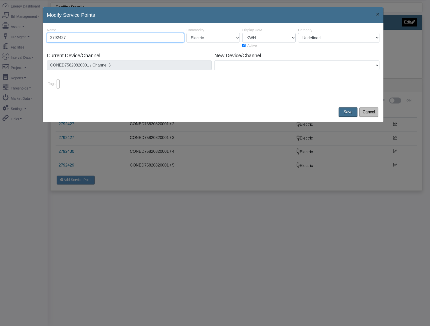
click at [91, 41] on input "2792427" at bounding box center [115, 38] width 137 height 10
type input "2792428"
click at [348, 117] on button "Save" at bounding box center [348, 112] width 21 height 11
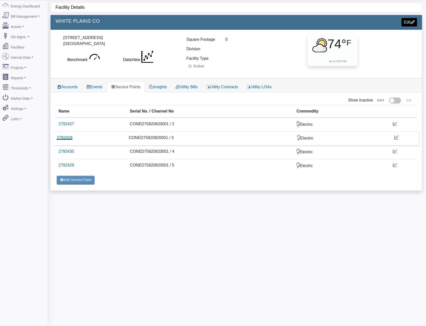
click at [69, 139] on link "2792428" at bounding box center [65, 138] width 16 height 4
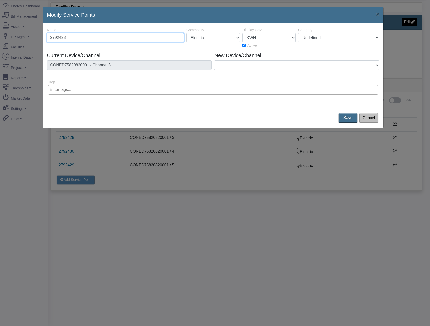
drag, startPoint x: 116, startPoint y: 36, endPoint x: 14, endPoint y: 37, distance: 102.3
click at [16, 37] on div "Modify Service Points × 34355 2518 Name 2792428 Commodity Electric Natural Gas …" at bounding box center [215, 163] width 430 height 326
paste input "7"
type input "2792427"
click at [345, 118] on button "Save" at bounding box center [348, 118] width 21 height 11
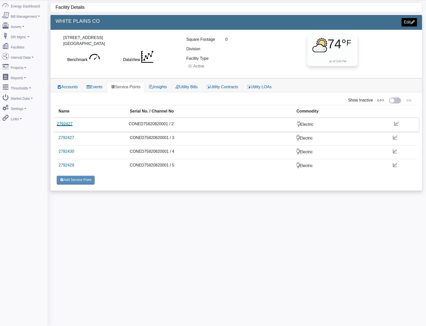
click at [69, 125] on link "2792427" at bounding box center [65, 124] width 16 height 4
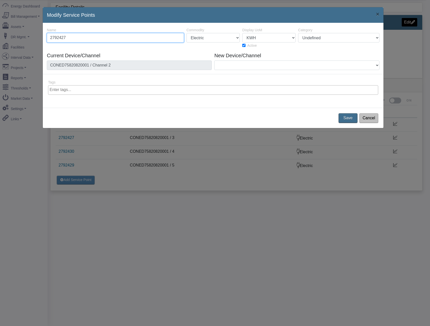
drag, startPoint x: 76, startPoint y: 39, endPoint x: -25, endPoint y: 38, distance: 100.6
click at [0, 38] on html "AEBD74F9-0DF2-4848-9728-ADD25B3A44B9 shawn.goss@skgtech.com shawn.goss@skgtech.…" at bounding box center [215, 147] width 430 height 326
paste input "9"
type input "2792429"
click at [339, 118] on button "Save" at bounding box center [348, 118] width 21 height 11
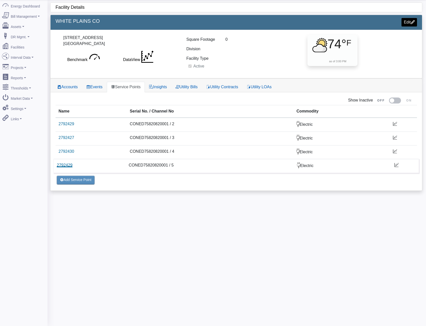
click at [65, 167] on link "2792429" at bounding box center [65, 165] width 16 height 4
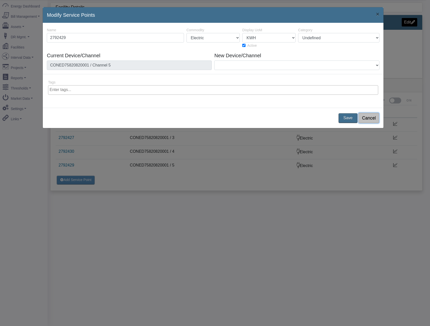
click at [372, 115] on button "Cancel" at bounding box center [368, 118] width 21 height 11
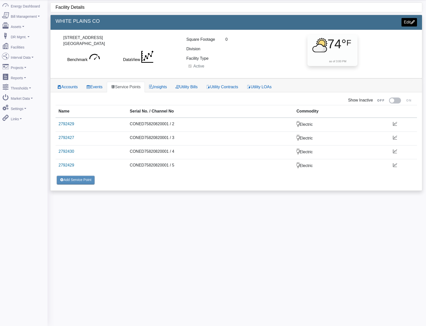
click at [164, 233] on div "Facility Details 2518 WHITE PLAINS CO Edit 111 MAIN ST White Plains, NY 10601 U…" at bounding box center [237, 163] width 379 height 326
click at [397, 100] on button "button" at bounding box center [395, 101] width 12 height 6
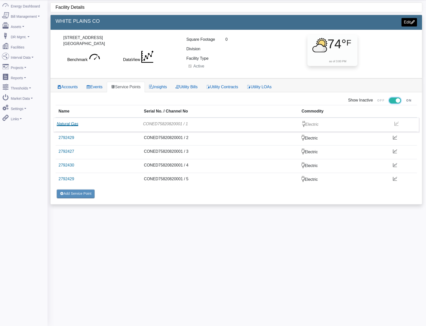
click at [73, 125] on link "Natural Gas" at bounding box center [68, 124] width 22 height 4
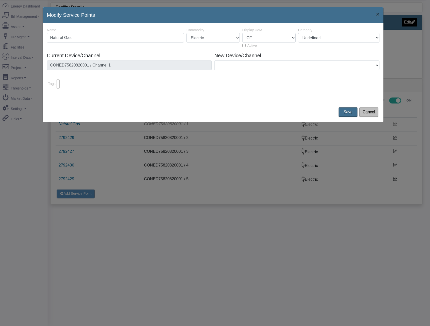
click at [0, 0] on label "Active" at bounding box center [0, 0] width 0 height 0
click at [245, 46] on input "Active" at bounding box center [243, 45] width 3 height 3
checkbox input "true"
click at [351, 113] on button "Save" at bounding box center [348, 112] width 21 height 11
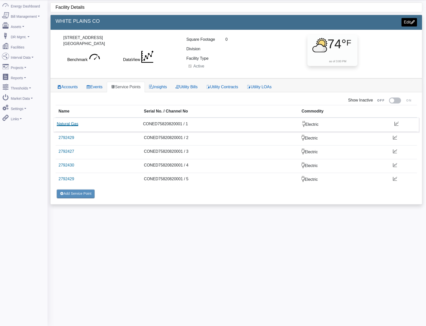
click at [68, 126] on link "Natural Gas" at bounding box center [68, 124] width 22 height 4
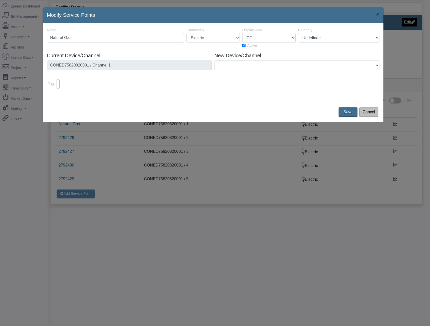
click at [0, 0] on label "Active" at bounding box center [0, 0] width 0 height 0
click at [245, 46] on input "Active" at bounding box center [243, 45] width 3 height 3
checkbox input "false"
click at [353, 111] on button "Save" at bounding box center [348, 112] width 21 height 11
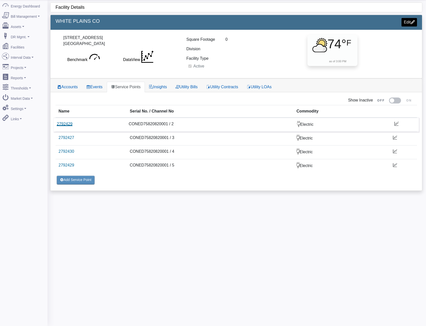
click at [70, 126] on link "2792429" at bounding box center [65, 124] width 16 height 4
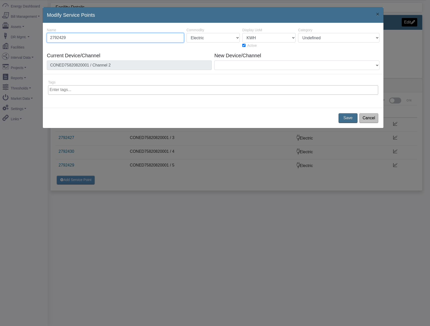
drag, startPoint x: 109, startPoint y: 38, endPoint x: 63, endPoint y: 35, distance: 46.1
click at [63, 35] on input "2792429" at bounding box center [115, 38] width 137 height 10
type input "2792428"
click at [346, 115] on button "Save" at bounding box center [348, 118] width 21 height 11
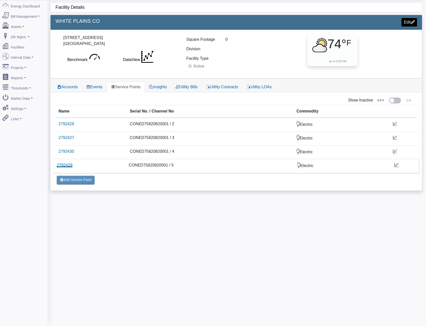
click at [70, 164] on link "2792429" at bounding box center [65, 165] width 16 height 4
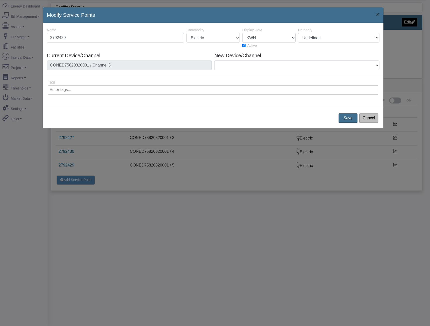
drag, startPoint x: 98, startPoint y: 39, endPoint x: -30, endPoint y: 32, distance: 127.5
click at [0, 32] on html "AEBD74F9-0DF2-4848-9728-ADD25B3A44B9 shawn.goss@skgtech.com shawn.goss@skgtech.…" at bounding box center [215, 147] width 430 height 326
type input "2792428"
click at [352, 119] on button "Save" at bounding box center [348, 118] width 21 height 11
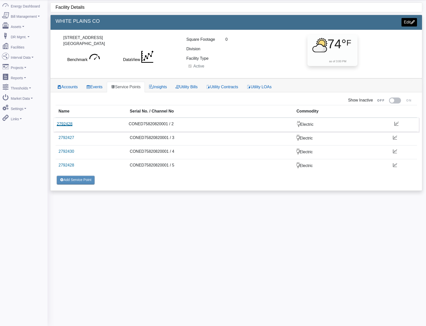
click at [68, 126] on link "2792428" at bounding box center [65, 124] width 16 height 4
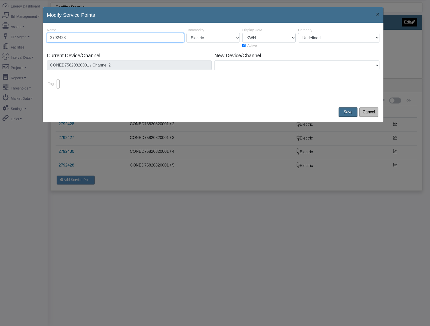
drag, startPoint x: 75, startPoint y: 41, endPoint x: 6, endPoint y: 37, distance: 68.9
click at [7, 37] on div "Modify Service Points × 34354 2518 Name 2792428 Commodity Electric Natural Gas …" at bounding box center [215, 163] width 430 height 326
paste input "9"
type input "2792429"
click at [350, 114] on button "Save" at bounding box center [348, 112] width 21 height 11
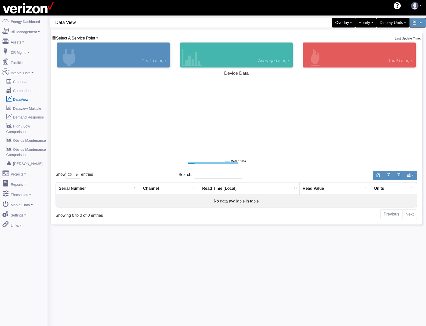
select select "25"
click at [89, 36] on span "Select A Service Point" at bounding box center [75, 38] width 39 height 4
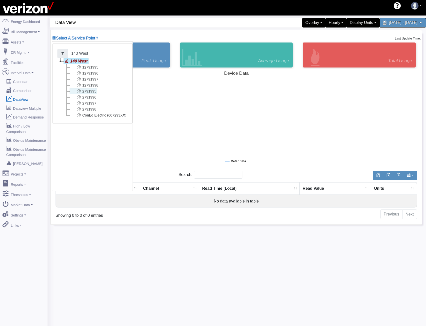
click at [93, 91] on link "2791995" at bounding box center [84, 91] width 28 height 6
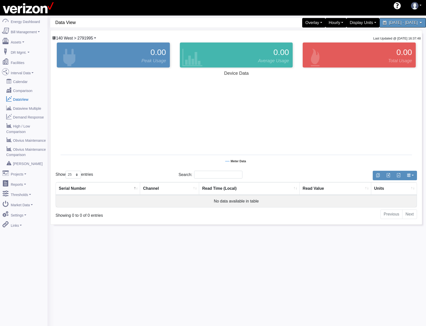
click at [94, 38] on link "140 West > 2791995" at bounding box center [74, 38] width 44 height 4
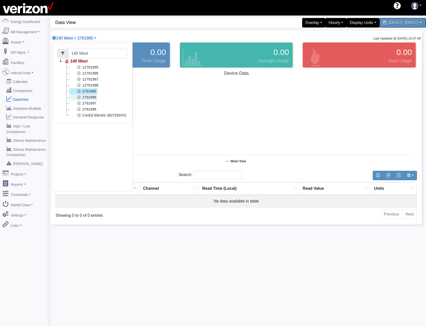
click at [93, 97] on link "2791996" at bounding box center [84, 97] width 28 height 6
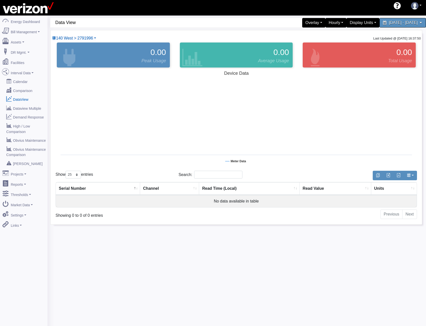
click at [87, 44] on div "0.00 Peak Usage" at bounding box center [113, 55] width 113 height 25
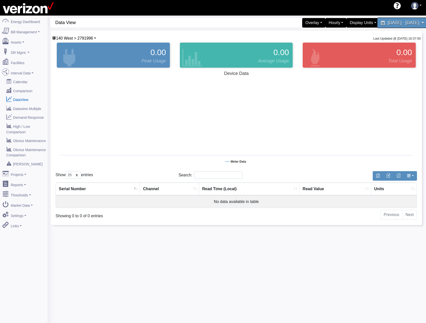
click at [397, 23] on span "[DATE] - [DATE]" at bounding box center [404, 22] width 32 height 5
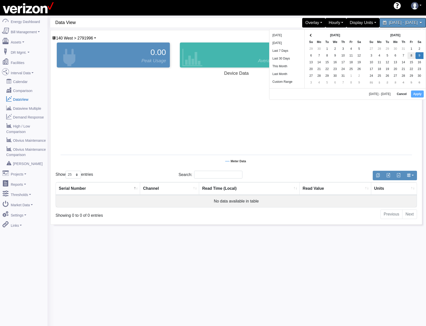
drag, startPoint x: 420, startPoint y: 56, endPoint x: 412, endPoint y: 56, distance: 8.8
click at [419, 94] on button "Apply" at bounding box center [417, 94] width 13 height 7
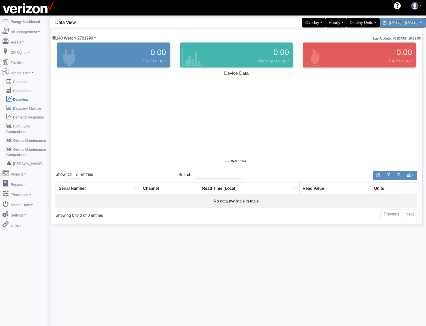
click at [86, 39] on span "140 West > 2791996" at bounding box center [74, 38] width 37 height 4
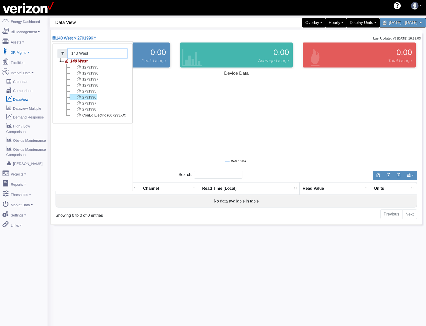
drag, startPoint x: 96, startPoint y: 55, endPoint x: 10, endPoint y: 47, distance: 87.2
click at [41, 50] on div "Energy Dashboard Bill Management Dashboard Utility Bills Maintenance Reports Pa…" at bounding box center [213, 179] width 426 height 326
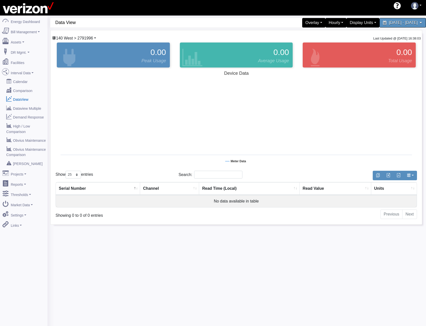
click at [84, 40] on span "140 West > 2791996" at bounding box center [74, 38] width 37 height 4
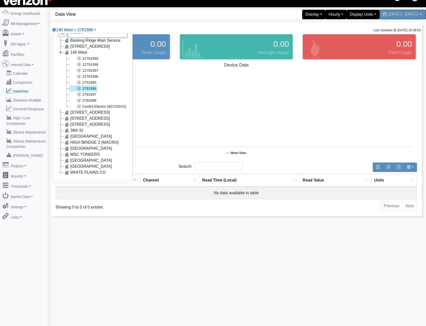
scroll to position [16, 0]
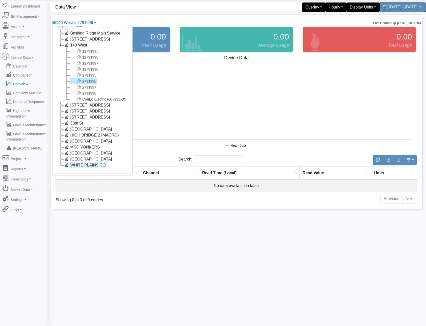
click at [72, 162] on link "WHITE PLAINS CO" at bounding box center [85, 165] width 43 height 6
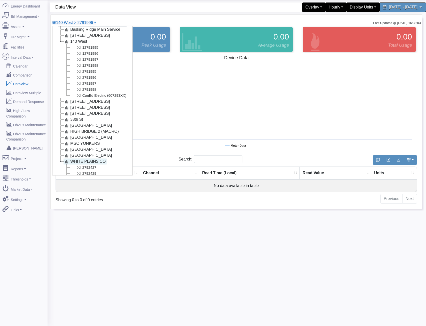
scroll to position [40, 0]
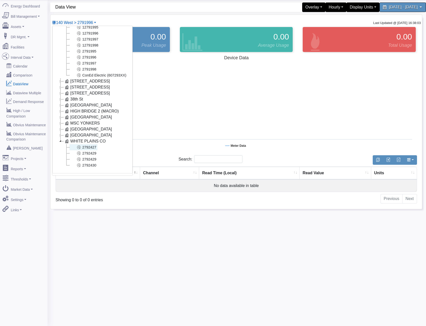
click at [91, 144] on link "2792427" at bounding box center [84, 147] width 28 height 6
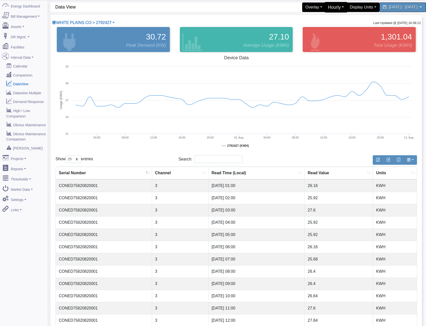
click at [325, 7] on div "Hourly" at bounding box center [336, 7] width 23 height 11
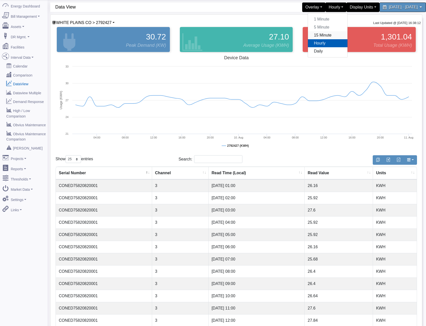
click at [308, 36] on link "15 Minute" at bounding box center [328, 35] width 40 height 8
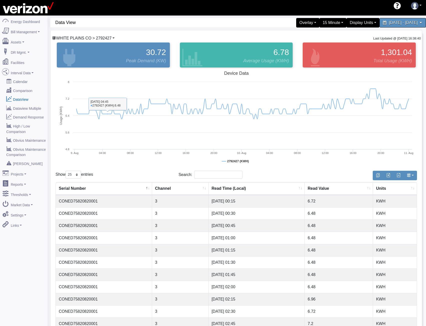
click at [105, 37] on span "WHITE PLAINS CO > 2792427" at bounding box center [84, 38] width 56 height 4
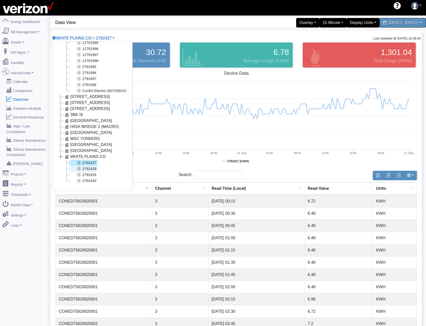
click at [87, 168] on link "2792429" at bounding box center [84, 169] width 28 height 6
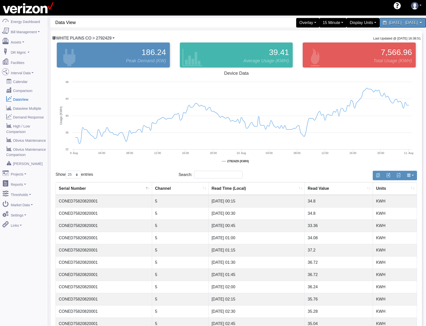
click at [97, 39] on span "WHITE PLAINS CO > 2792429" at bounding box center [84, 38] width 56 height 4
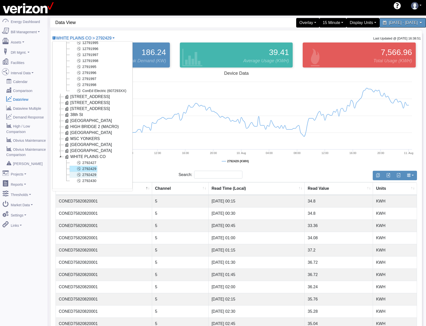
click at [90, 172] on link "2792429" at bounding box center [84, 175] width 28 height 6
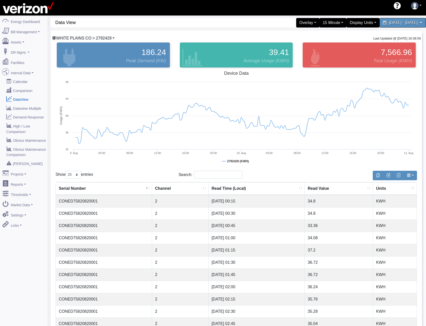
click at [88, 38] on span "WHITE PLAINS CO > 2792429" at bounding box center [84, 38] width 56 height 4
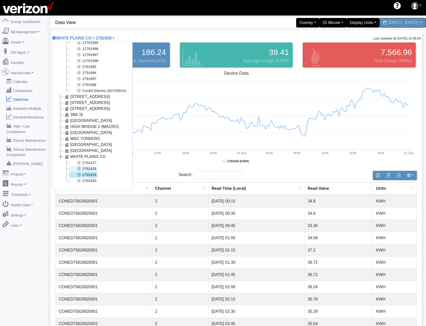
click at [81, 166] on icon at bounding box center [79, 169] width 6 height 6
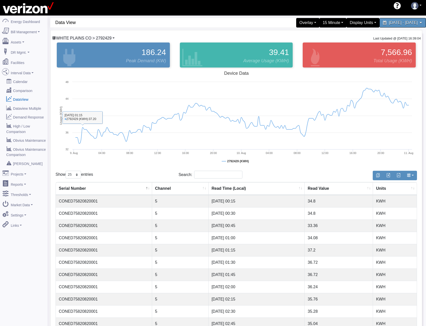
click at [84, 38] on span "WHITE PLAINS CO > 2792429" at bounding box center [84, 38] width 56 height 4
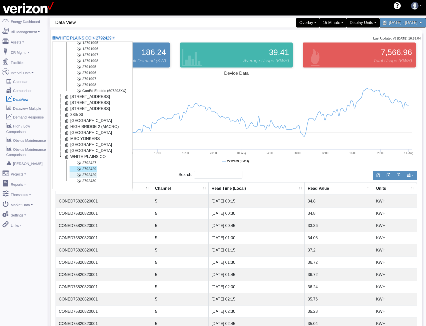
click at [86, 172] on link "2792429" at bounding box center [84, 175] width 28 height 6
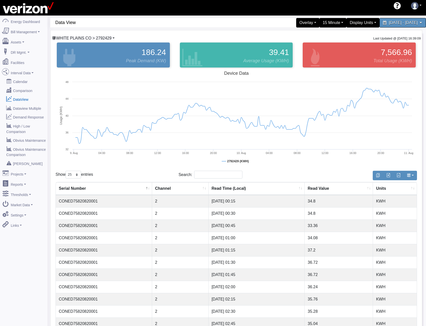
click at [91, 38] on span "WHITE PLAINS CO > 2792429" at bounding box center [84, 38] width 56 height 4
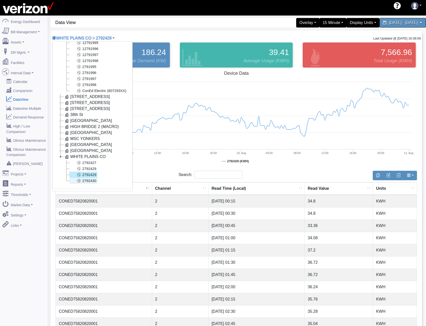
click at [91, 178] on link "2792430" at bounding box center [84, 181] width 28 height 6
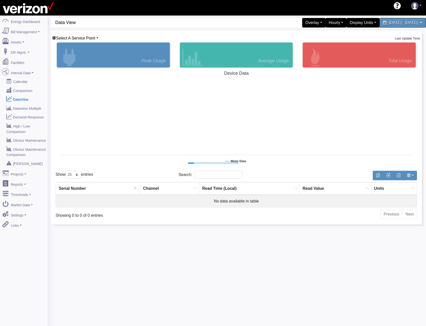
select select "25"
click at [93, 39] on span "Select A Service Point" at bounding box center [75, 38] width 39 height 4
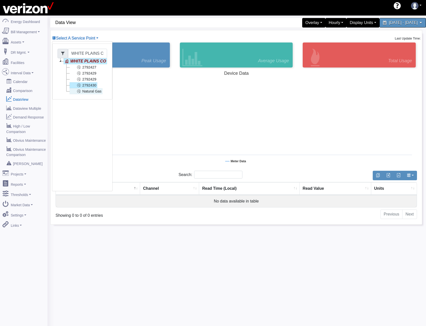
click at [90, 91] on link "Natural Gas" at bounding box center [86, 91] width 33 height 6
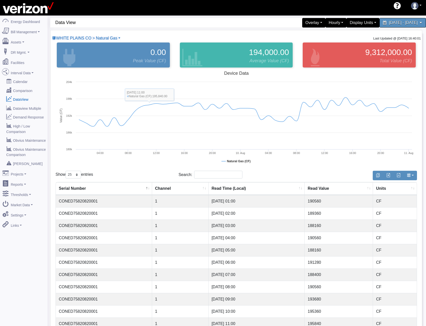
click at [102, 35] on div "WHITE PLAINS CO > Natural Gas WHITE PLAINS CO Basking Ridge Main Service 117 E …" at bounding box center [86, 38] width 69 height 6
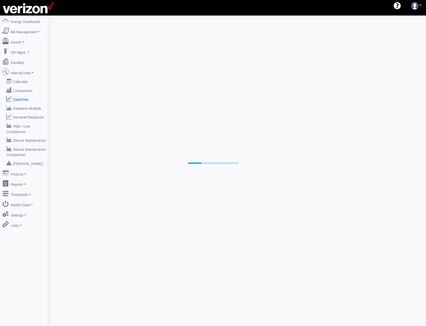
select select "25"
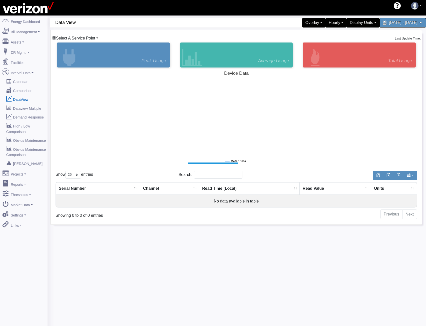
click at [95, 39] on link "Select A Service Point" at bounding box center [75, 38] width 46 height 4
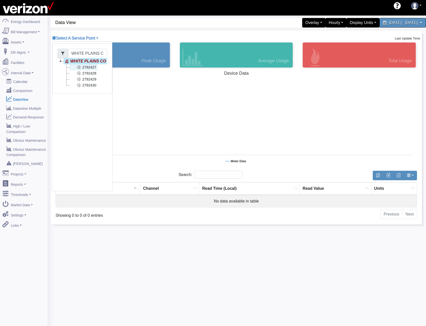
click at [90, 67] on link "2792427" at bounding box center [84, 67] width 28 height 6
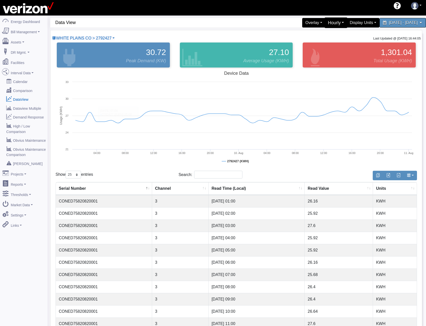
click at [325, 21] on div "Hourly" at bounding box center [336, 23] width 23 height 11
click at [308, 50] on link "15 Minute" at bounding box center [328, 51] width 40 height 8
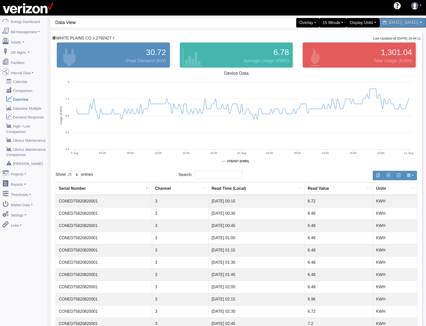
click at [87, 40] on span "WHITE PLAINS CO > 2792427" at bounding box center [84, 38] width 56 height 4
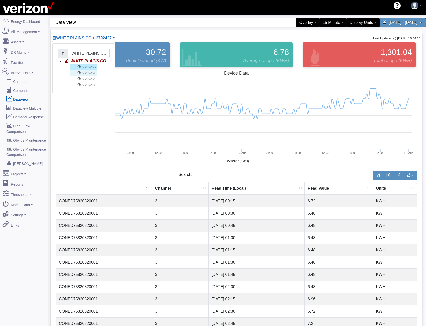
click at [92, 73] on link "2792428" at bounding box center [84, 73] width 28 height 6
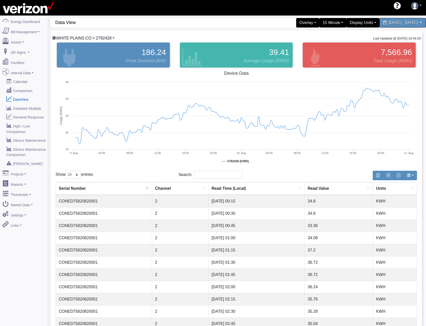
click at [85, 38] on span "WHITE PLAINS CO > 2792428" at bounding box center [84, 38] width 56 height 4
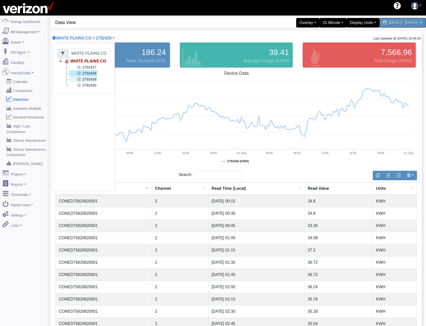
click at [87, 79] on link "2792429" at bounding box center [84, 79] width 28 height 6
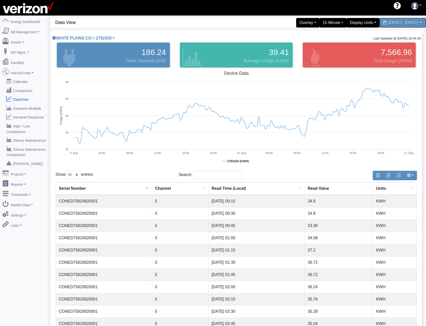
click at [107, 35] on div "WHITE PLAINS CO > 2792429 WHITE PLAINS CO Basking Ridge Main Service 117 E 167 …" at bounding box center [237, 274] width 372 height 489
click at [107, 38] on span "WHITE PLAINS CO > 2792429" at bounding box center [84, 38] width 56 height 4
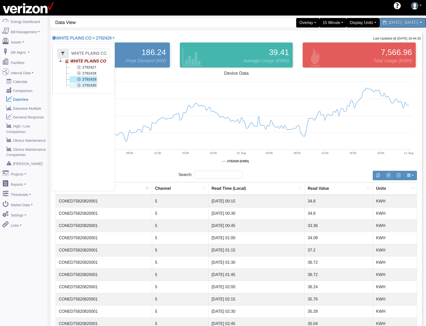
click at [91, 86] on link "2792430" at bounding box center [84, 85] width 28 height 6
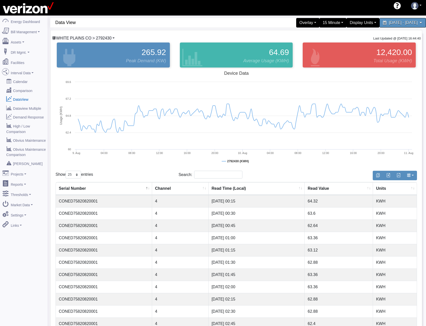
click at [106, 36] on span "WHITE PLAINS CO > 2792430" at bounding box center [84, 38] width 56 height 4
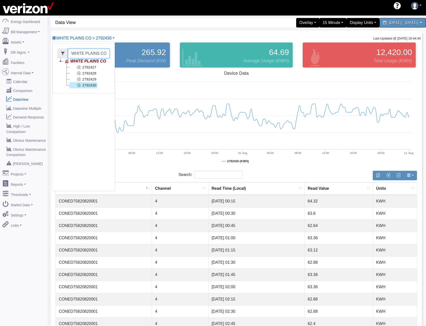
click at [77, 54] on input "WHITE PLAINS CO" at bounding box center [89, 54] width 42 height 10
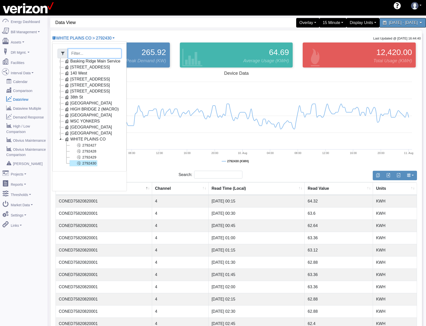
click at [59, 139] on icon at bounding box center [61, 139] width 6 height 6
click at [61, 122] on icon at bounding box center [61, 121] width 6 height 6
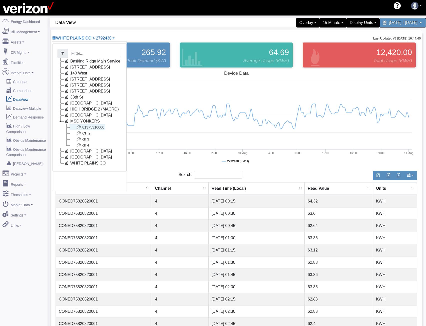
click at [86, 130] on link "81375310000" at bounding box center [88, 127] width 36 height 6
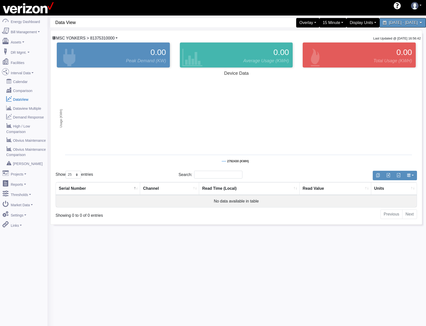
click at [105, 37] on span "MSC YONKERS > 81375310000" at bounding box center [85, 38] width 59 height 4
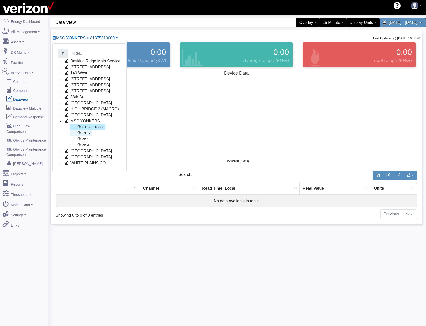
click at [82, 132] on link "CH 2" at bounding box center [81, 133] width 22 height 6
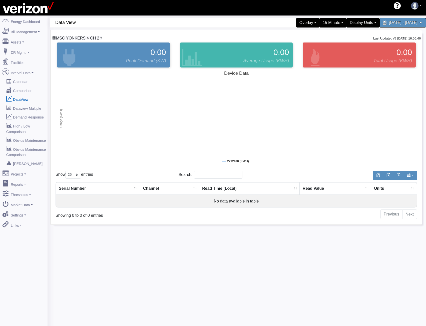
click at [87, 38] on span "MSC YONKERS > CH 2" at bounding box center [77, 38] width 43 height 4
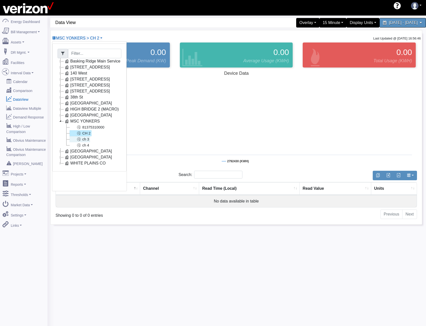
click at [81, 140] on icon at bounding box center [79, 139] width 6 height 6
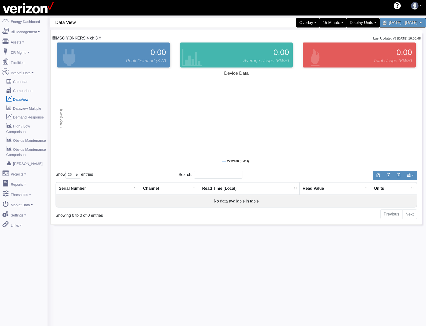
click at [89, 36] on span "MSC YONKERS > ch 3" at bounding box center [77, 38] width 42 height 4
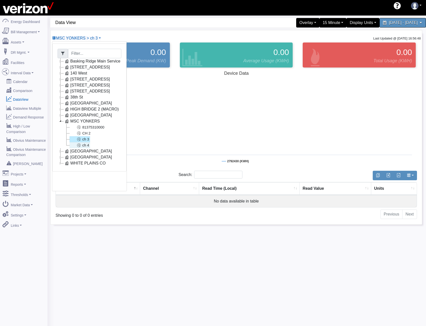
click at [85, 144] on link "ch 4" at bounding box center [80, 145] width 21 height 6
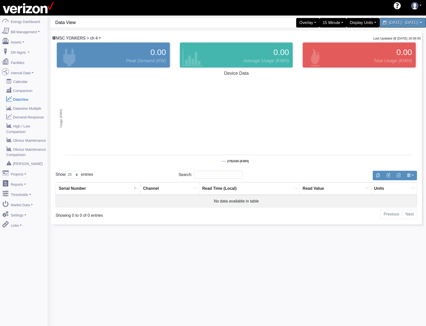
click at [94, 39] on span "MSC YONKERS > ch 4" at bounding box center [77, 38] width 42 height 4
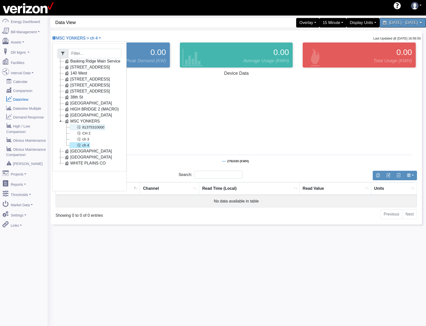
click at [84, 128] on link "81375310000" at bounding box center [88, 127] width 36 height 6
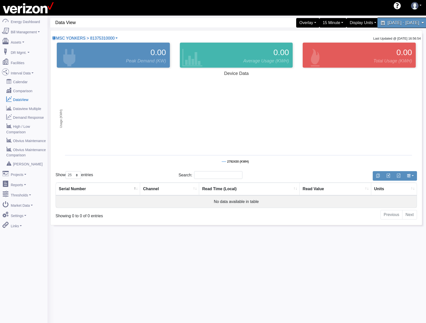
drag, startPoint x: 394, startPoint y: 24, endPoint x: 391, endPoint y: 24, distance: 2.6
click at [394, 24] on span "August 9, 2025 - August 10, 2025" at bounding box center [404, 22] width 32 height 5
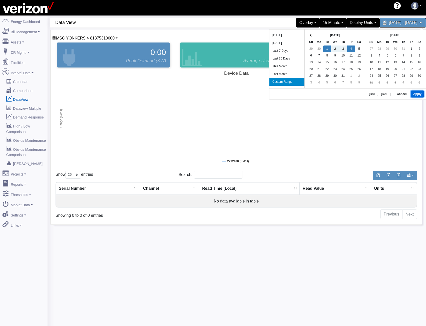
click at [415, 93] on button "Apply" at bounding box center [417, 94] width 13 height 7
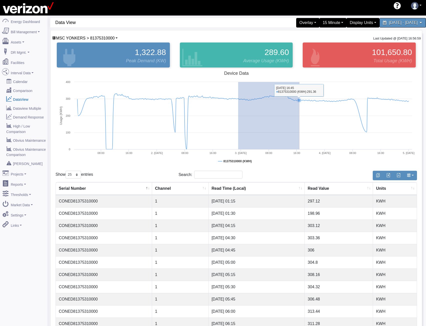
drag, startPoint x: 238, startPoint y: 92, endPoint x: 299, endPoint y: 104, distance: 62.1
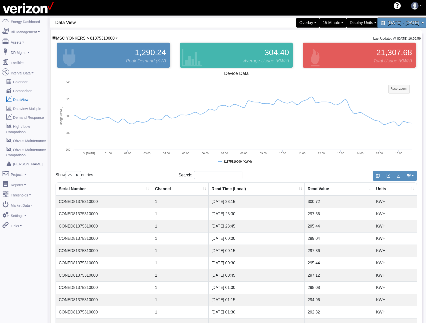
click at [388, 24] on span "July 1, 2025 - July 4, 2025" at bounding box center [404, 22] width 32 height 5
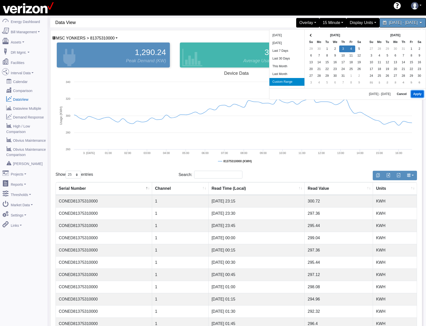
click at [418, 94] on button "Apply" at bounding box center [417, 94] width 13 height 7
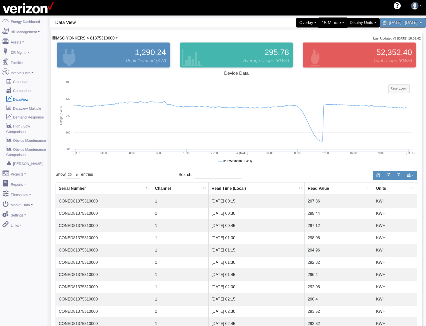
click at [318, 25] on div "15 Minute" at bounding box center [333, 23] width 30 height 11
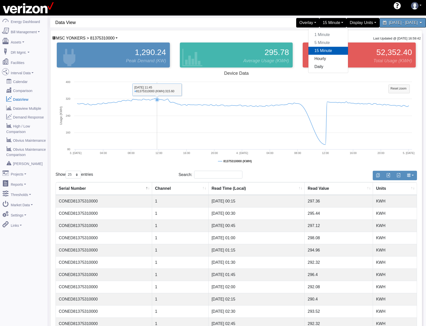
click at [157, 125] on rect at bounding box center [237, 119] width 362 height 100
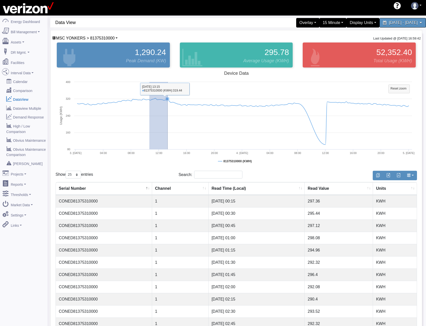
drag, startPoint x: 149, startPoint y: 125, endPoint x: 168, endPoint y: 127, distance: 18.6
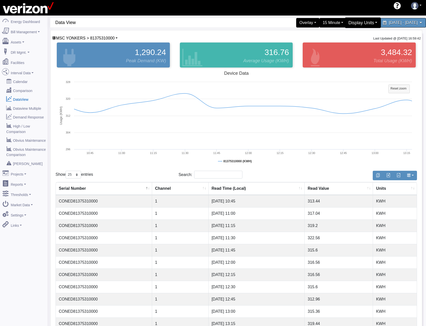
click at [345, 20] on div "Display Units" at bounding box center [363, 23] width 36 height 11
click at [320, 22] on div "15 Minute" at bounding box center [333, 23] width 30 height 11
click at [309, 50] on link "15 Minute" at bounding box center [328, 51] width 40 height 8
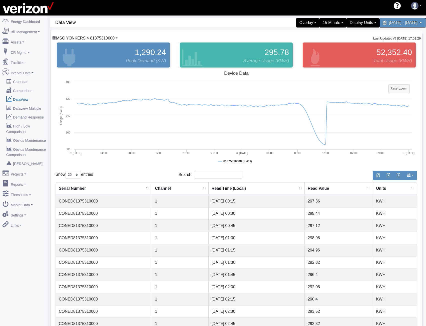
click at [110, 38] on span "MSC YONKERS > 81375310000" at bounding box center [85, 38] width 59 height 4
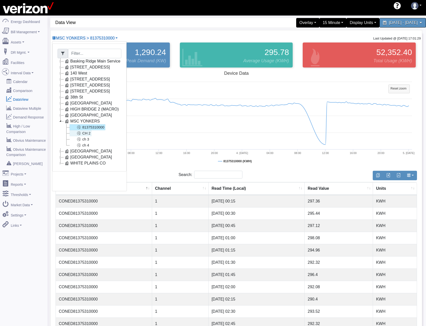
click at [81, 133] on icon at bounding box center [79, 133] width 6 height 6
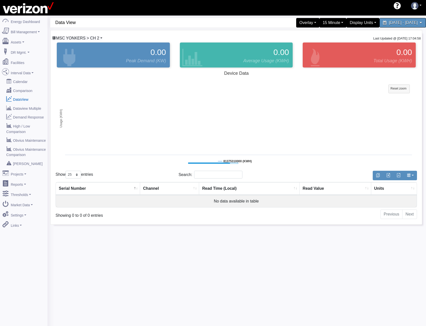
click at [94, 38] on span "MSC YONKERS > CH 2" at bounding box center [77, 38] width 43 height 4
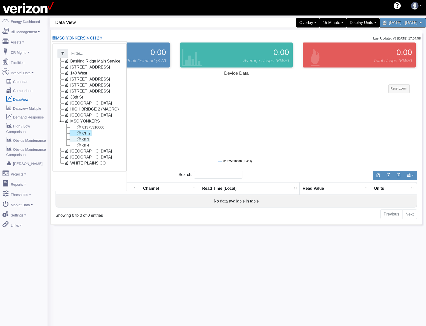
click at [82, 140] on link "ch 3" at bounding box center [80, 139] width 21 height 6
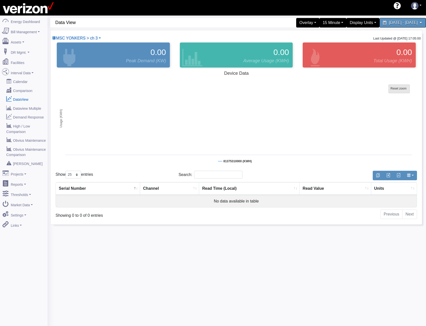
click at [402, 89] on tspan "Reset zoom" at bounding box center [399, 89] width 16 height 4
click at [83, 37] on span "MSC YONKERS > ch 3" at bounding box center [77, 38] width 42 height 4
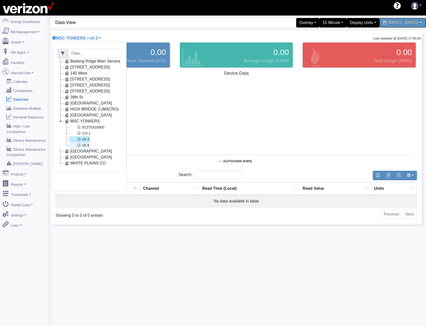
click at [79, 144] on icon at bounding box center [79, 145] width 6 height 6
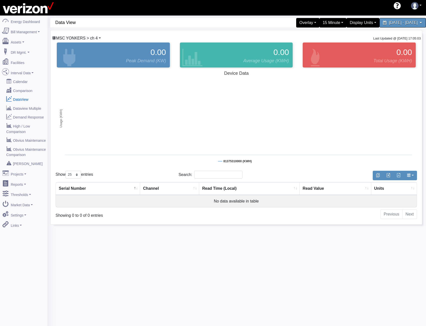
click at [89, 37] on span "MSC YONKERS > ch 4" at bounding box center [77, 38] width 42 height 4
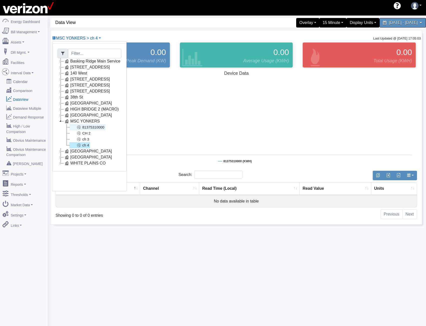
click at [86, 129] on link "81375310000" at bounding box center [88, 127] width 36 height 6
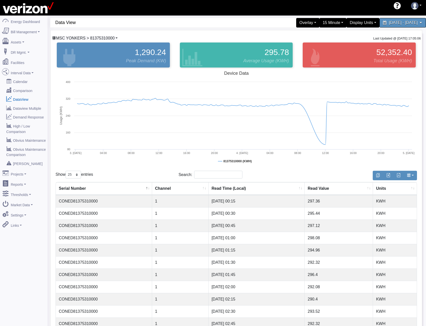
click at [78, 38] on span "MSC YONKERS > 81375310000" at bounding box center [85, 38] width 59 height 4
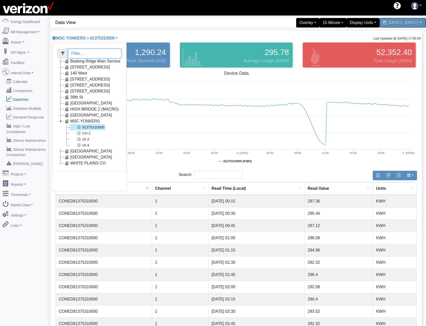
drag, startPoint x: 86, startPoint y: 52, endPoint x: 51, endPoint y: 54, distance: 35.1
click at [65, 54] on div at bounding box center [90, 54] width 64 height 10
click at [61, 66] on icon at bounding box center [61, 67] width 6 height 6
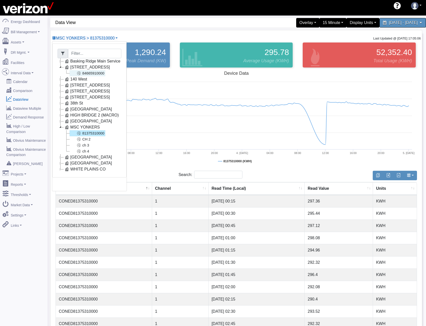
click at [80, 74] on icon at bounding box center [79, 73] width 6 height 6
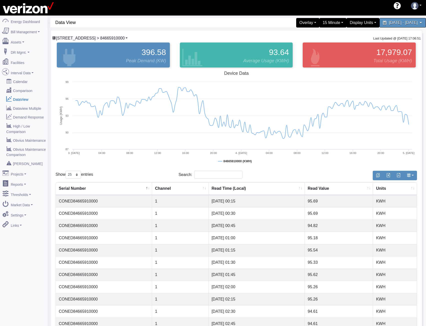
click at [104, 37] on span "117 E 167 ST CO > 84665910000" at bounding box center [90, 38] width 69 height 4
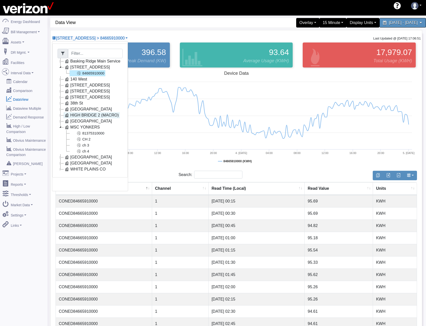
click at [74, 113] on link "HIGH BRIDGE 2 (MACRO)" at bounding box center [92, 115] width 56 height 6
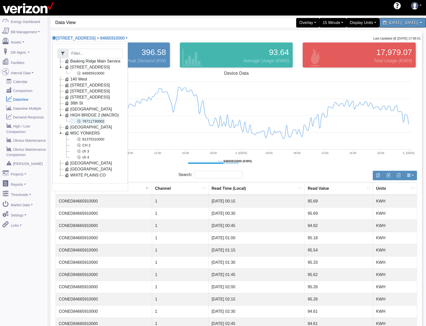
click at [79, 121] on icon at bounding box center [79, 121] width 6 height 6
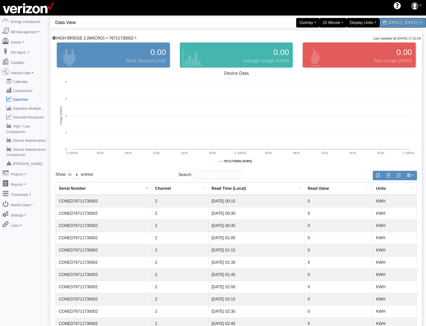
drag, startPoint x: 124, startPoint y: 38, endPoint x: 121, endPoint y: 40, distance: 3.2
click at [124, 38] on span "HIGH BRIDGE 2 (MACRO) > 76711730002" at bounding box center [95, 38] width 78 height 4
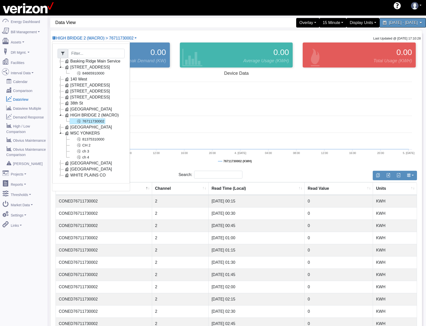
click at [61, 85] on icon at bounding box center [61, 85] width 6 height 6
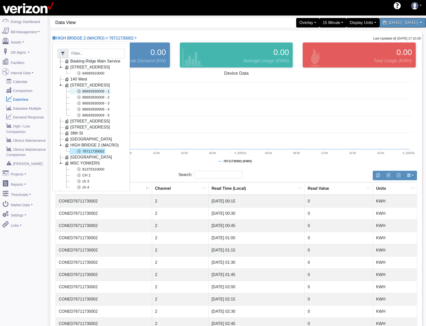
click at [92, 94] on link "86693930009 - 1" at bounding box center [90, 91] width 41 height 6
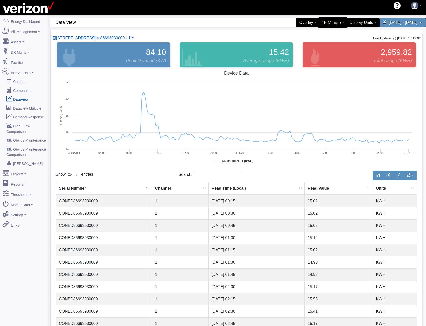
click at [319, 25] on div "15 Minute" at bounding box center [333, 23] width 30 height 11
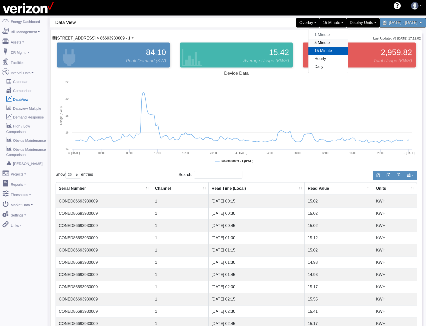
click at [311, 43] on link "5 Minute" at bounding box center [328, 43] width 40 height 8
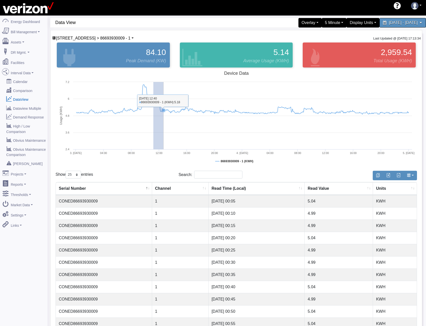
drag, startPoint x: 153, startPoint y: 132, endPoint x: 165, endPoint y: 136, distance: 12.2
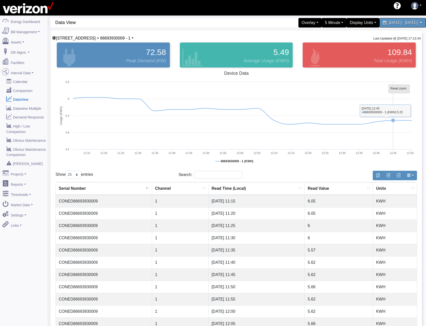
click at [391, 88] on tspan "Reset zoom" at bounding box center [399, 89] width 16 height 4
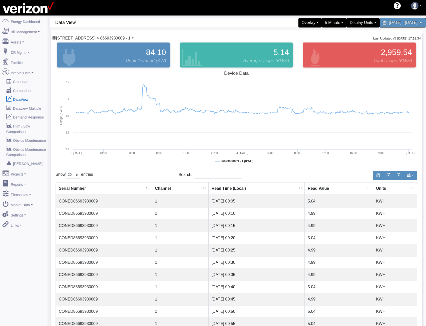
click at [124, 37] on span "204 SECOND AVE CO > 86693930009 - 1" at bounding box center [93, 38] width 75 height 4
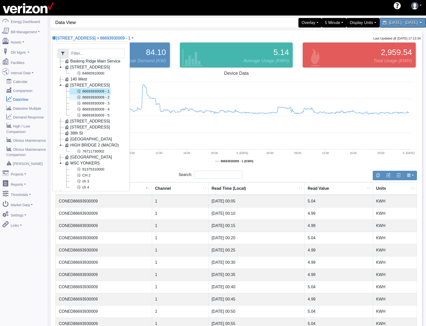
click at [94, 96] on link "86693930009 - 2" at bounding box center [90, 97] width 41 height 6
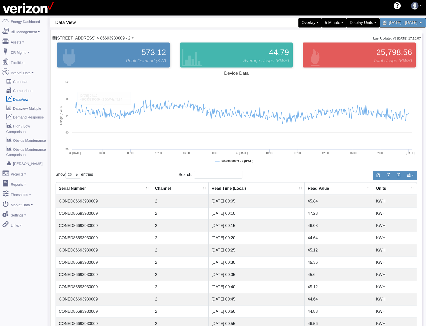
click at [125, 38] on span "204 SECOND AVE CO > 86693930009 - 2" at bounding box center [93, 38] width 75 height 4
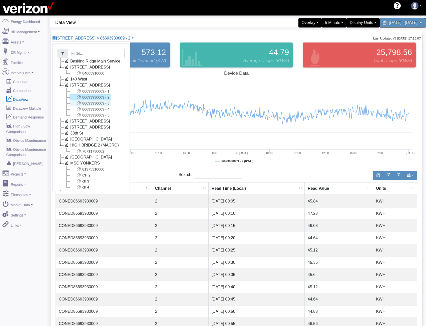
click at [96, 103] on link "86693930009 - 3" at bounding box center [90, 103] width 41 height 6
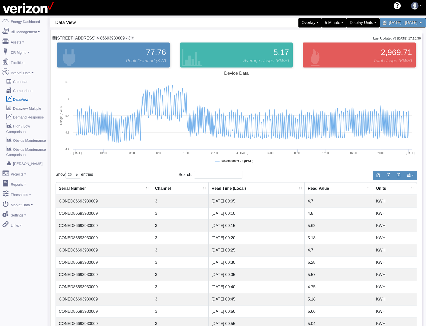
click at [121, 38] on span "204 SECOND AVE CO > 86693930009 - 3" at bounding box center [93, 38] width 75 height 4
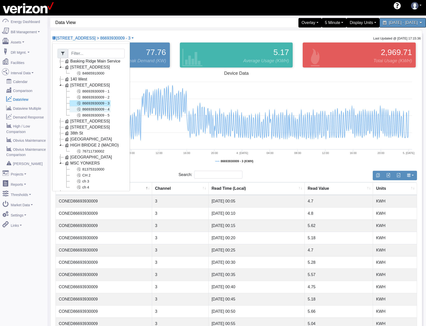
click at [101, 108] on link "86693930009 - 4" at bounding box center [90, 109] width 41 height 6
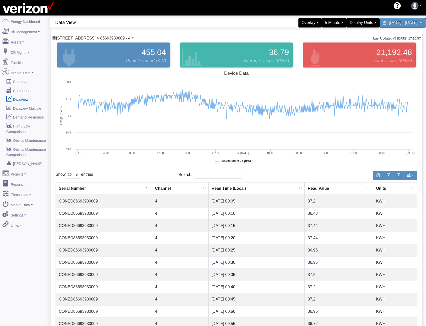
click at [71, 37] on span "204 SECOND AVE CO > 86693930009 - 4" at bounding box center [93, 38] width 75 height 4
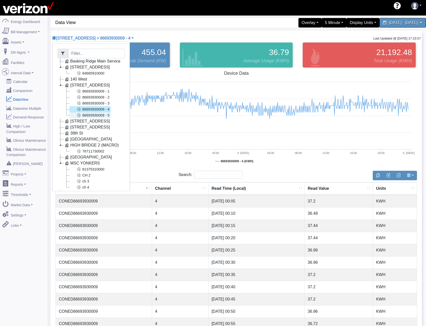
click at [80, 115] on icon at bounding box center [79, 115] width 6 height 6
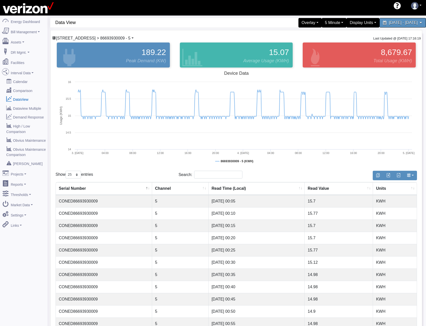
click at [100, 38] on span "204 SECOND AVE CO > 86693930009 - 5" at bounding box center [93, 38] width 75 height 4
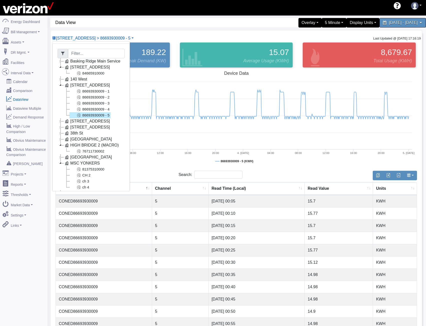
click at [61, 133] on icon at bounding box center [61, 133] width 6 height 6
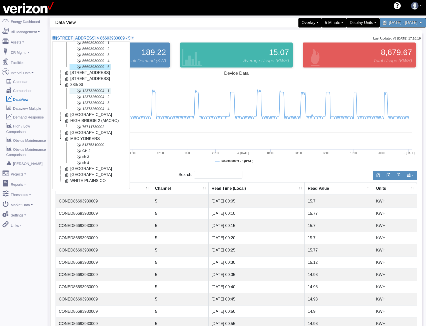
click at [104, 88] on link "12373260004 - 1" at bounding box center [90, 91] width 41 height 6
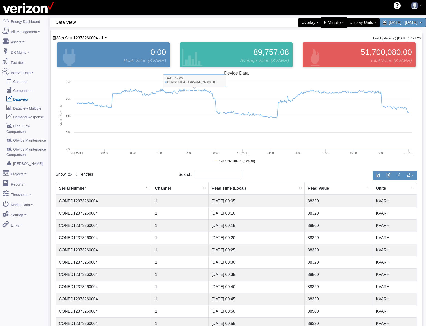
click at [324, 23] on div "5 Minute" at bounding box center [334, 23] width 27 height 11
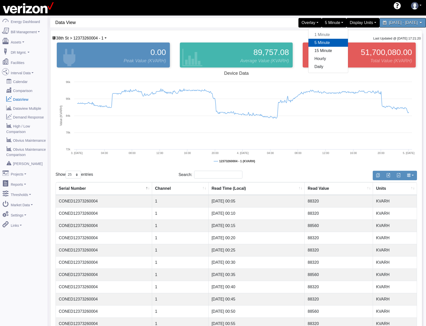
click at [309, 43] on link "5 Minute" at bounding box center [328, 43] width 40 height 8
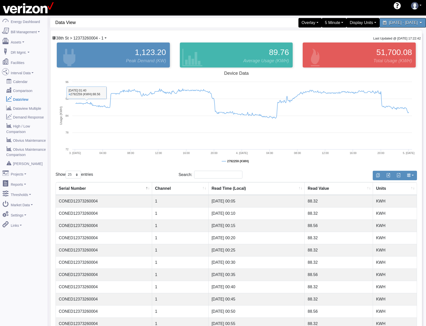
click at [100, 38] on span "38th St > 12373260004 - 1" at bounding box center [80, 38] width 48 height 4
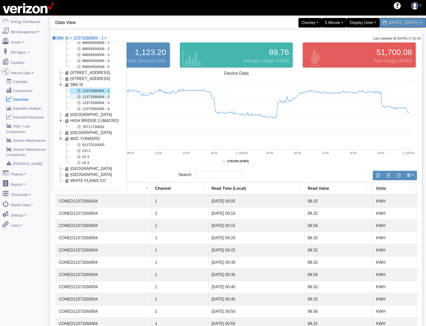
click at [86, 95] on link "12373260004 - 2" at bounding box center [90, 97] width 41 height 6
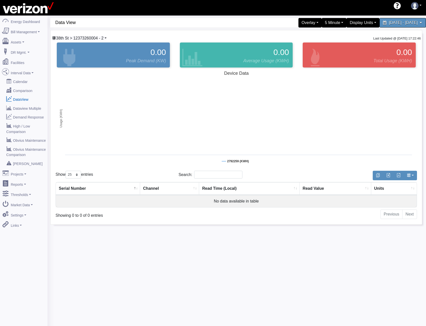
click at [95, 40] on span "38th St > 12373260004 - 2" at bounding box center [80, 38] width 48 height 4
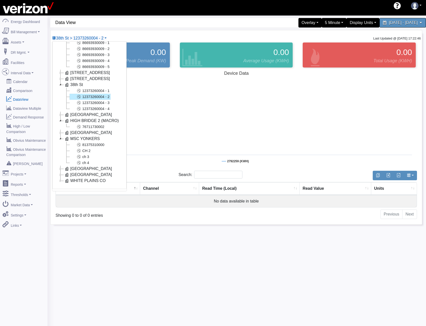
click at [96, 94] on link "12373260004 - 2" at bounding box center [90, 97] width 41 height 6
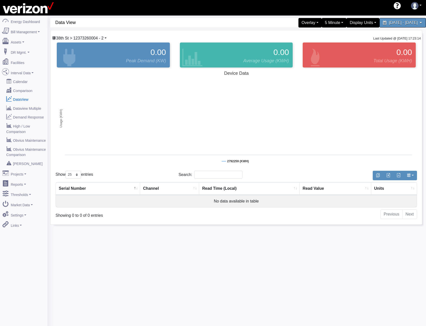
click at [95, 40] on span "38th St > 12373260004 - 2" at bounding box center [80, 38] width 48 height 4
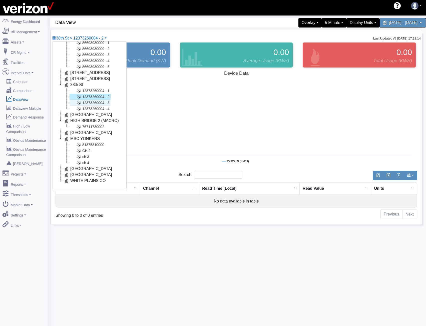
click at [95, 100] on link "12373260004 - 3" at bounding box center [90, 103] width 41 height 6
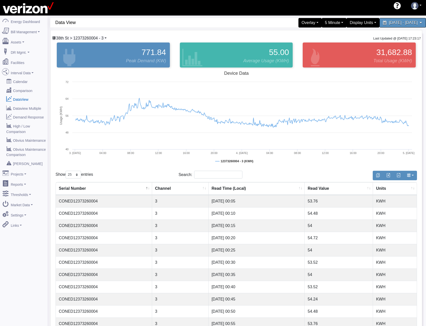
click at [100, 36] on span "38th St > 12373260004 - 3" at bounding box center [80, 38] width 48 height 4
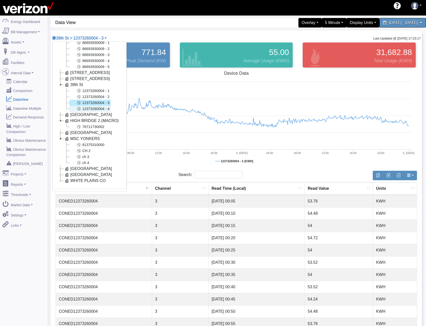
click at [91, 106] on link "12373260004 - 4" at bounding box center [90, 109] width 41 height 6
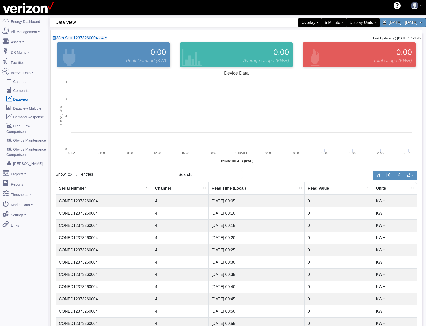
click at [107, 37] on div "38th St > 12373260004 - 4 Basking Ridge Main Service 117 E 167 ST CO 8466591000…" at bounding box center [79, 38] width 55 height 6
drag, startPoint x: 106, startPoint y: 38, endPoint x: 102, endPoint y: 46, distance: 8.5
click at [106, 38] on link "38th St > 12373260004 - 4" at bounding box center [79, 38] width 55 height 4
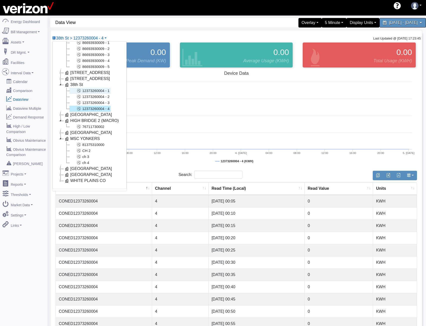
click at [90, 88] on link "12373260004 - 1" at bounding box center [90, 91] width 41 height 6
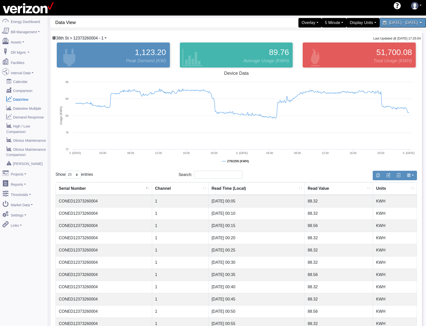
click at [96, 40] on span "38th St > 12373260004 - 1" at bounding box center [80, 38] width 48 height 4
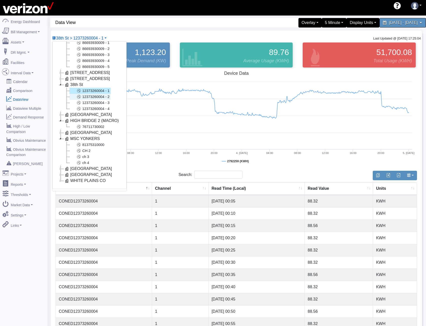
click at [98, 94] on link "12373260004 - 2" at bounding box center [90, 97] width 41 height 6
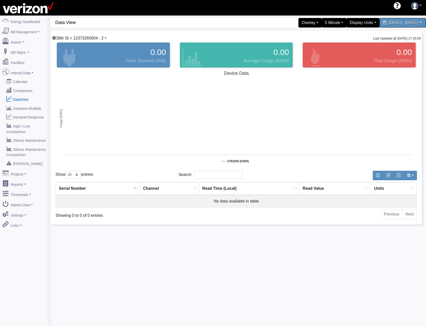
click at [100, 38] on span "38th St > 12373260004 - 2" at bounding box center [80, 38] width 48 height 4
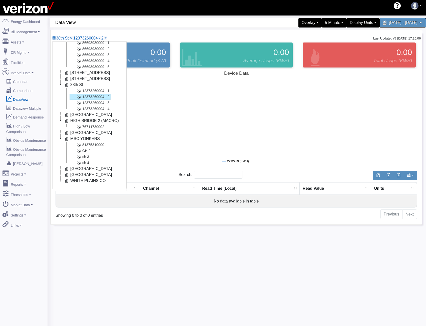
click at [61, 70] on icon at bounding box center [61, 73] width 6 height 6
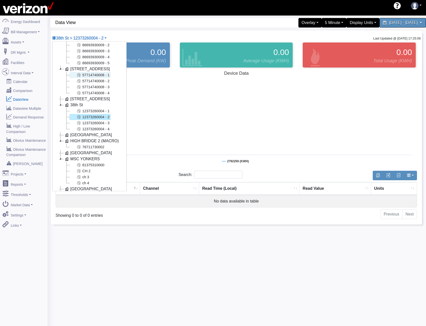
click at [90, 74] on link "57714740008 - 1" at bounding box center [90, 75] width 41 height 6
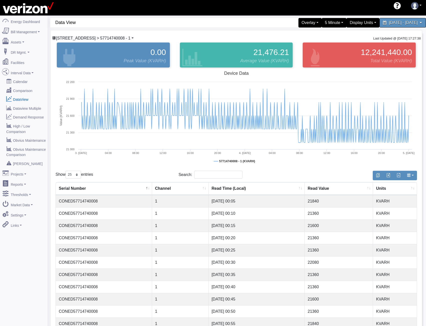
click at [80, 36] on span "228 E 56 ST CO > 57714740008 - 1" at bounding box center [93, 38] width 75 height 4
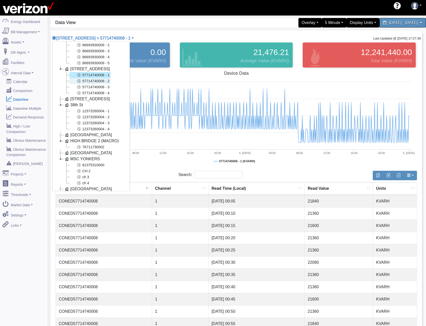
click at [83, 83] on link "57714740008 - 2" at bounding box center [90, 81] width 41 height 6
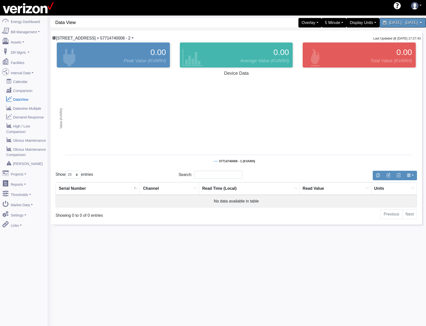
click at [99, 39] on span "228 E 56 ST CO > 57714740008 - 2" at bounding box center [93, 38] width 75 height 4
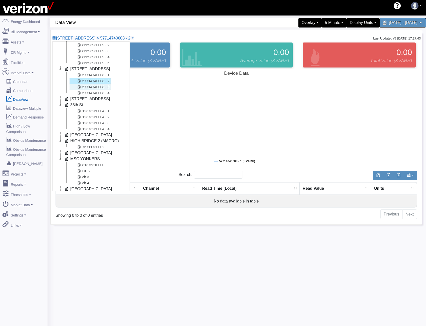
click at [98, 89] on link "57714740008 - 3" at bounding box center [90, 87] width 41 height 6
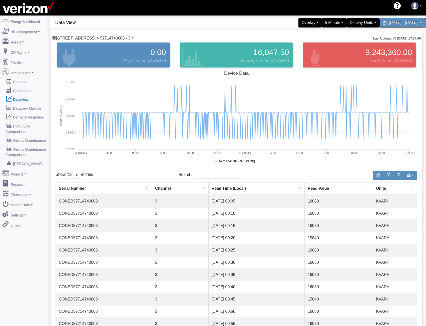
click at [102, 39] on span "228 E 56 ST CO > 57714740008 - 3" at bounding box center [93, 38] width 75 height 4
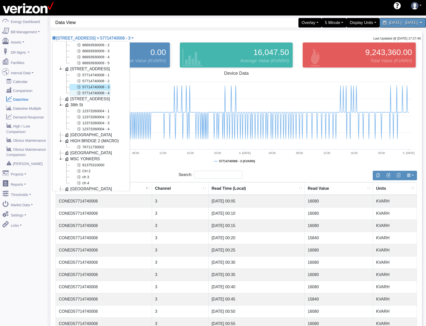
click at [94, 91] on link "57714740008 - 4" at bounding box center [90, 93] width 41 height 6
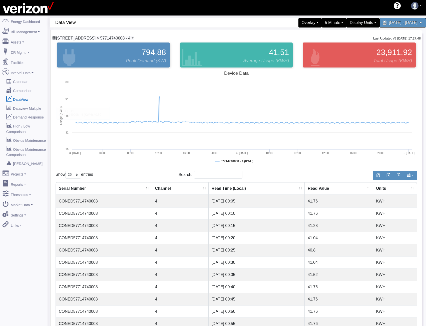
click at [94, 38] on span "228 E 56 ST CO > 57714740008 - 4" at bounding box center [93, 38] width 75 height 4
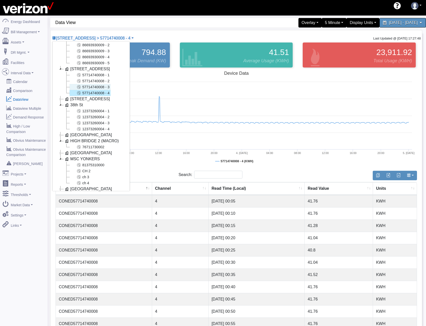
click at [86, 86] on link "57714740008 - 3" at bounding box center [90, 87] width 41 height 6
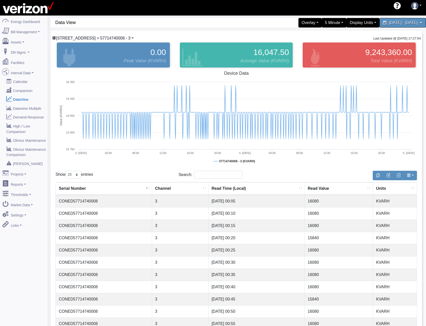
click at [103, 37] on span "228 E 56 ST CO > 57714740008 - 3" at bounding box center [93, 38] width 75 height 4
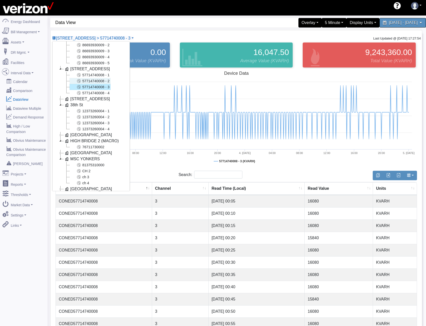
click at [100, 82] on link "57714740008 - 2" at bounding box center [90, 81] width 41 height 6
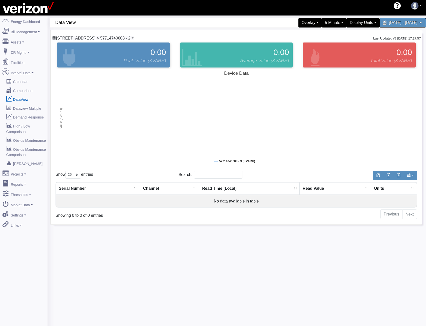
click at [97, 37] on span "228 E 56 ST CO > 57714740008 - 2" at bounding box center [93, 38] width 75 height 4
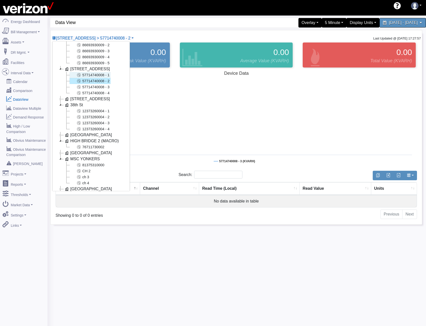
click at [94, 76] on link "57714740008 - 1" at bounding box center [90, 75] width 41 height 6
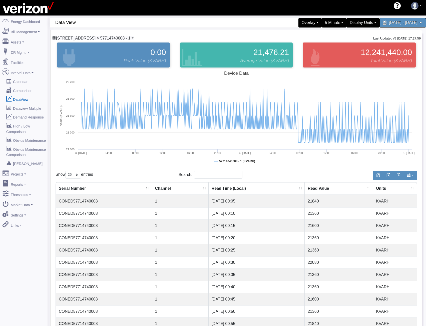
click at [96, 36] on span "228 E 56 ST CO > 57714740008 - 1" at bounding box center [93, 38] width 75 height 4
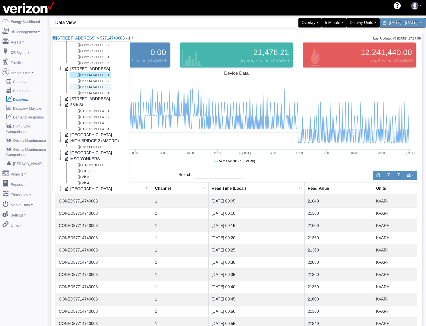
click at [90, 86] on link "57714740008 - 3" at bounding box center [90, 87] width 41 height 6
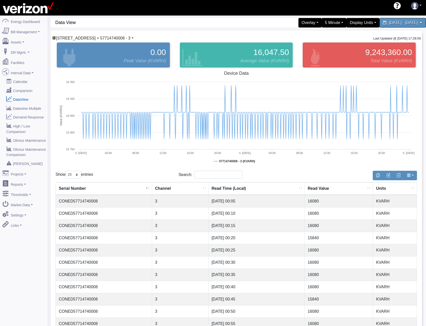
click at [113, 40] on span "228 E 56 ST CO > 57714740008 - 3" at bounding box center [93, 38] width 75 height 4
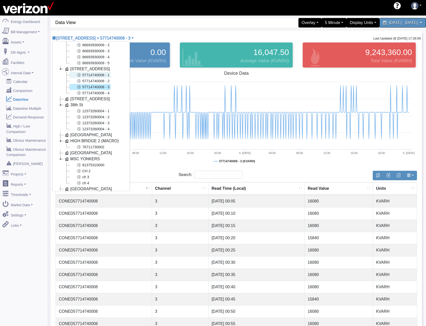
click at [104, 77] on link "57714740008 - 1" at bounding box center [90, 75] width 41 height 6
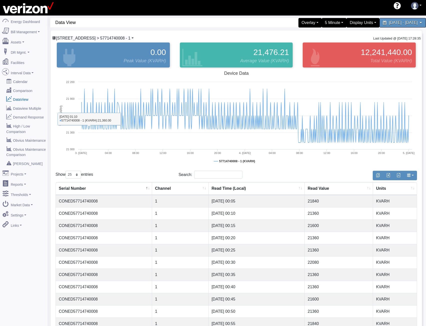
click at [114, 38] on span "228 E 56 ST CO > 57714740008 - 1" at bounding box center [93, 38] width 75 height 4
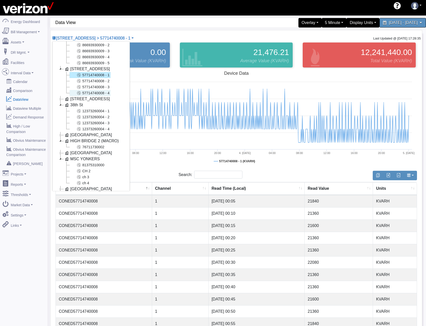
click at [95, 93] on link "57714740008 - 4" at bounding box center [90, 93] width 41 height 6
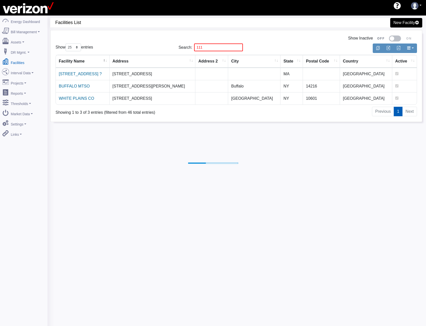
select select "25"
drag, startPoint x: 205, startPoint y: 48, endPoint x: 158, endPoint y: 47, distance: 46.3
click at [170, 47] on div "Show 10 25 50 100 entries Search: 111" at bounding box center [236, 48] width 369 height 12
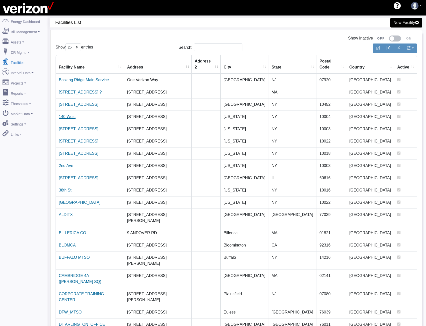
click at [70, 115] on link "140 West" at bounding box center [67, 117] width 17 height 4
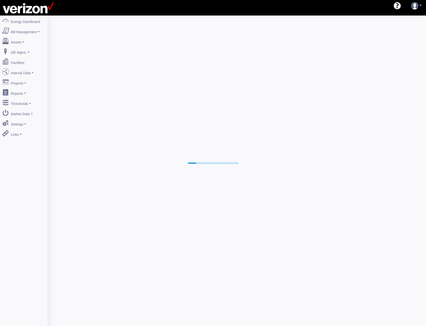
select select "25"
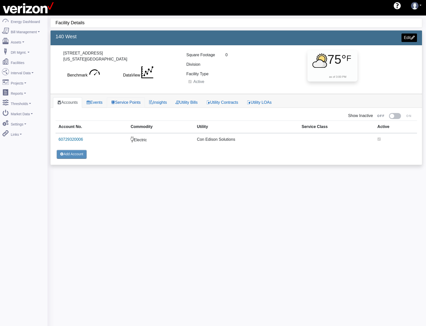
click at [131, 101] on link "Service Points" at bounding box center [126, 102] width 38 height 11
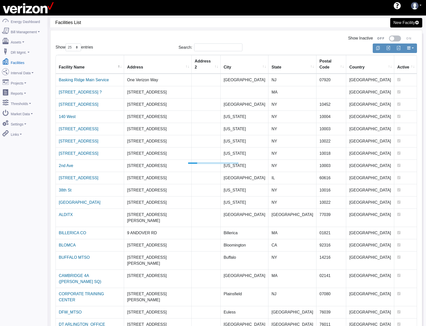
select select "25"
click at [209, 48] on input "Search:" at bounding box center [218, 48] width 48 height 8
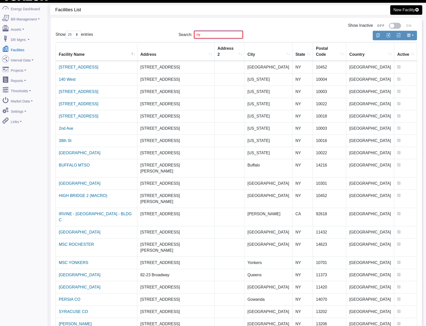
scroll to position [19, 0]
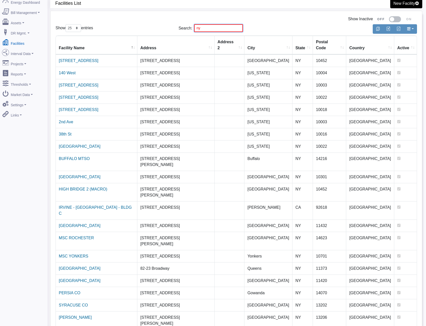
drag, startPoint x: 214, startPoint y: 28, endPoint x: 141, endPoint y: 27, distance: 73.1
click at [157, 28] on div "Show 10 25 50 100 entries Search: [GEOGRAPHIC_DATA]" at bounding box center [236, 28] width 369 height 12
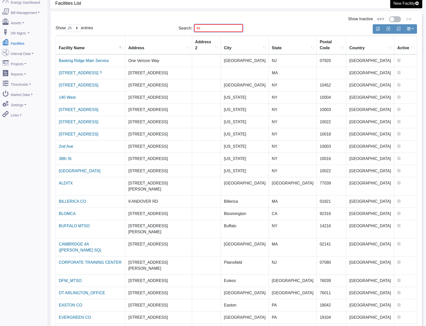
scroll to position [16, 0]
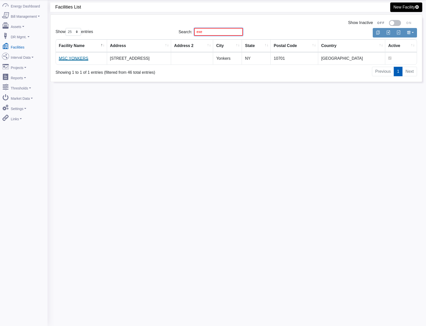
type input "exe"
click at [73, 58] on link "MSC YONKERS" at bounding box center [74, 58] width 30 height 4
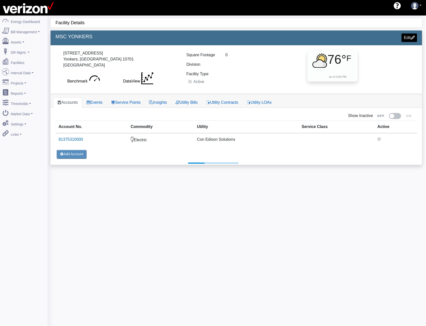
select select "25"
click at [121, 99] on link "Service Points" at bounding box center [126, 102] width 38 height 11
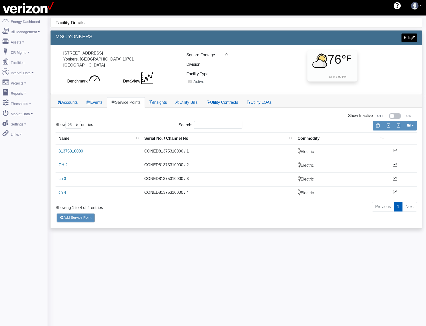
drag, startPoint x: 218, startPoint y: 27, endPoint x: 195, endPoint y: 34, distance: 24.2
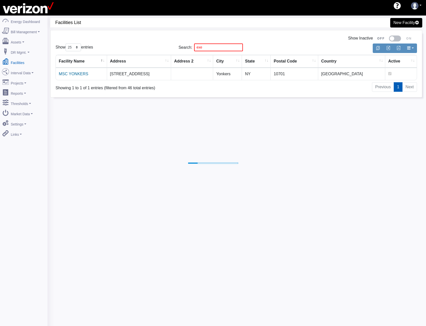
select select "25"
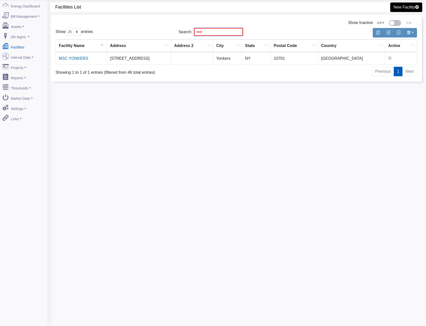
drag, startPoint x: 215, startPoint y: 34, endPoint x: 129, endPoint y: 31, distance: 86.1
click at [149, 31] on div "Show 10 25 50 100 entries Search: exe" at bounding box center [236, 32] width 369 height 12
type input "117"
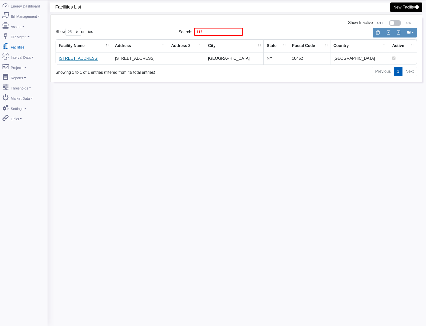
drag, startPoint x: 78, startPoint y: 58, endPoint x: 80, endPoint y: 57, distance: 2.8
click at [78, 58] on link "[STREET_ADDRESS]" at bounding box center [79, 58] width 40 height 4
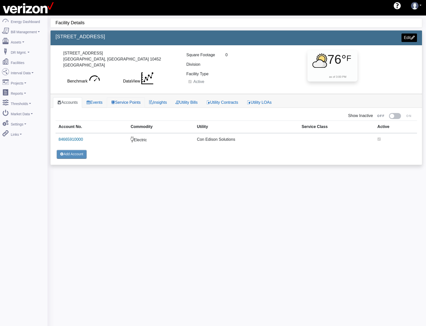
click at [131, 105] on link "Service Points" at bounding box center [126, 102] width 38 height 11
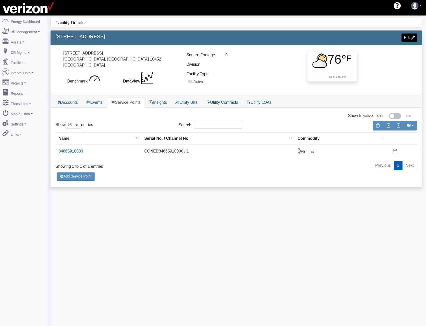
drag, startPoint x: 93, startPoint y: 78, endPoint x: 96, endPoint y: 76, distance: 4.3
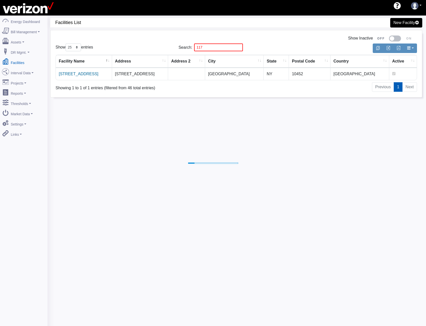
select select "25"
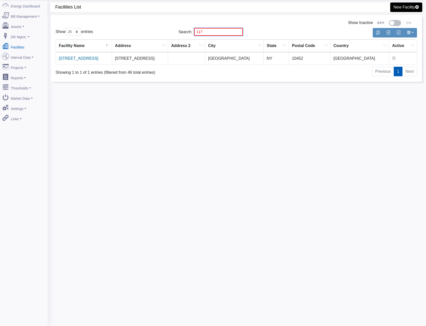
drag, startPoint x: 211, startPoint y: 32, endPoint x: 129, endPoint y: 38, distance: 82.3
click at [148, 36] on div "Show 10 25 50 100 entries Search: 117" at bounding box center [236, 32] width 369 height 12
type input "1"
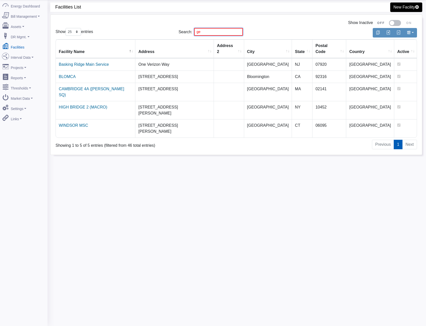
type input "g"
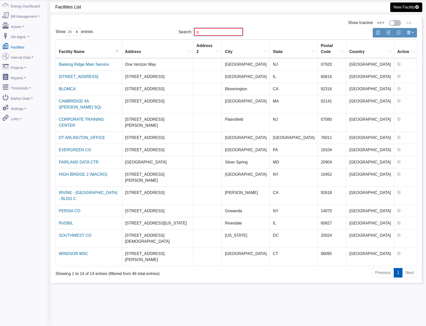
drag, startPoint x: 186, startPoint y: 29, endPoint x: 172, endPoint y: 31, distance: 14.4
click at [167, 28] on div "Show 10 25 50 100 entries Search: g" at bounding box center [236, 32] width 369 height 12
paste input "2521"
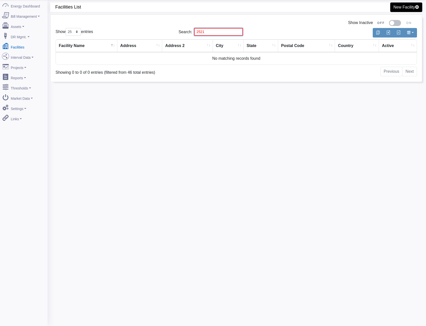
type input "g"
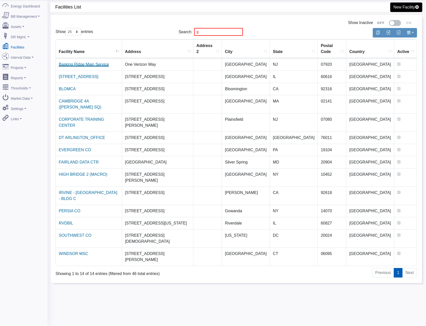
click at [92, 62] on link "Basking Ridge Main Service" at bounding box center [84, 64] width 50 height 4
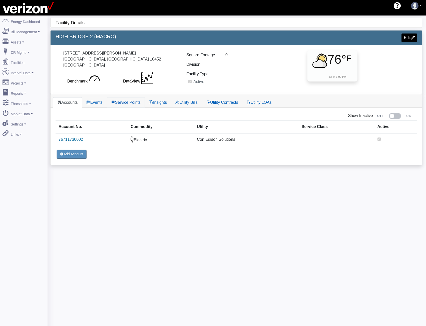
click at [128, 102] on link "Service Points" at bounding box center [126, 102] width 38 height 11
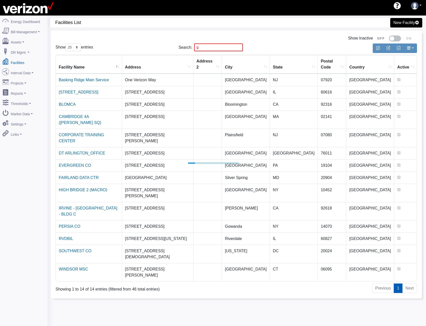
select select "25"
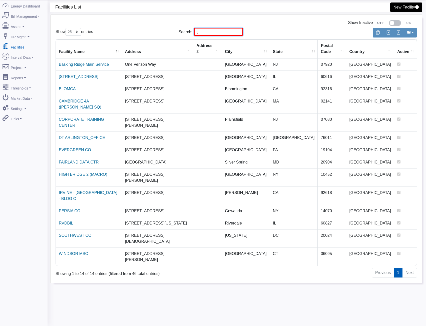
drag, startPoint x: 169, startPoint y: 33, endPoint x: 143, endPoint y: 35, distance: 26.6
click at [143, 34] on div "Show 10 25 50 100 entries Search: g" at bounding box center [236, 32] width 369 height 12
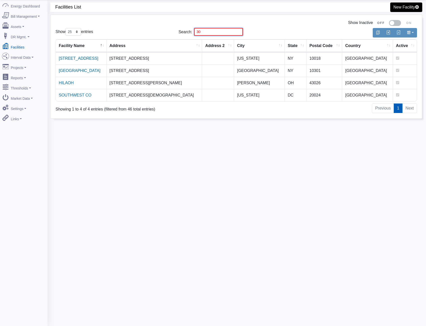
type input "3"
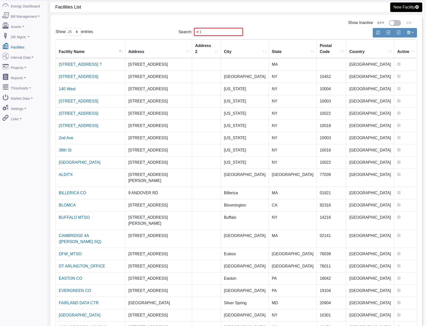
type input "e 13"
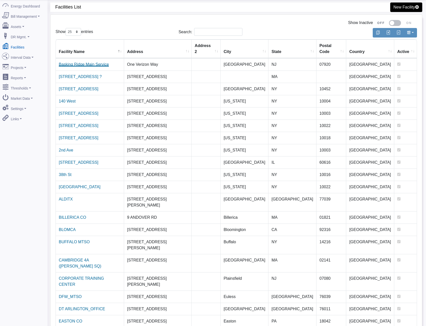
click at [89, 62] on link "Basking Ridge Main Service" at bounding box center [84, 64] width 50 height 4
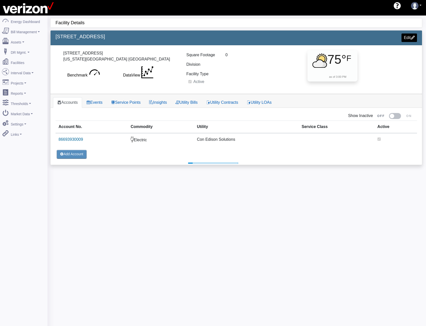
select select "25"
click at [123, 106] on link "Service Points" at bounding box center [126, 102] width 38 height 11
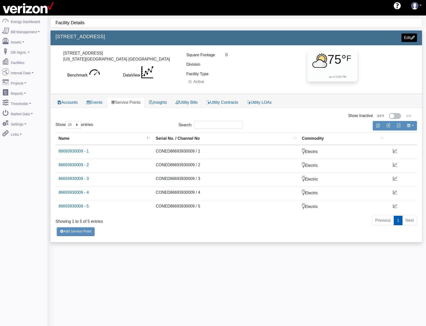
click at [77, 53] on div "204 2nd Ave New York, NY 10003 USA" at bounding box center [119, 56] width 112 height 12
click at [78, 53] on div "204 2nd Ave New York, NY 10003 USA" at bounding box center [119, 56] width 112 height 12
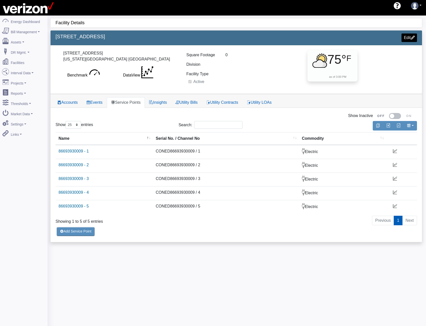
click at [77, 37] on h5 "[STREET_ADDRESS]" at bounding box center [144, 37] width 177 height 6
copy div "204 SECOND AVE CO Edit"
click at [68, 152] on link "86693930009 - 1" at bounding box center [72, 151] width 31 height 4
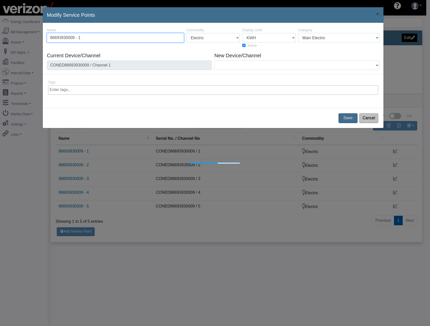
drag, startPoint x: 109, startPoint y: 40, endPoint x: -29, endPoint y: 39, distance: 137.1
click at [0, 39] on html "AEBD74F9-0DF2-4848-9728-ADD25B3A44B9 shawn.goss@skgtech.com shawn.goss@skgtech.…" at bounding box center [215, 163] width 430 height 326
paste input "2789250"
type input "2789250"
click at [352, 117] on button "Save" at bounding box center [348, 118] width 21 height 11
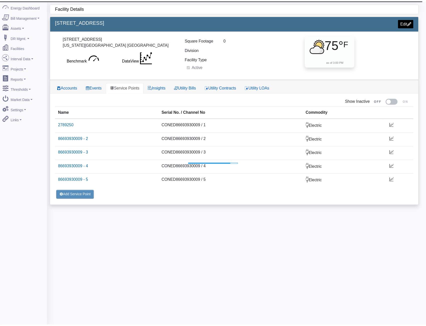
scroll to position [16, 0]
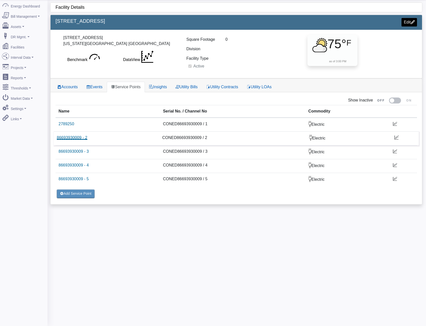
click at [74, 138] on link "86693930009 - 2" at bounding box center [72, 138] width 31 height 4
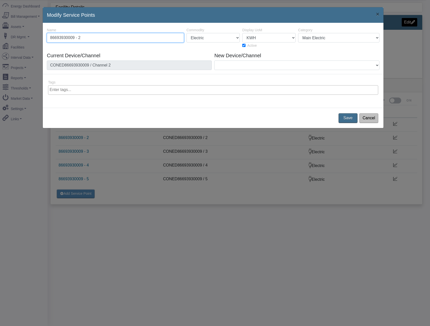
drag, startPoint x: 106, startPoint y: 40, endPoint x: -4, endPoint y: 37, distance: 110.1
click at [0, 37] on html "AEBD74F9-0DF2-4848-9728-ADD25B3A44B9 [PERSON_NAME][EMAIL_ADDRESS][PERSON_NAME][…" at bounding box center [215, 147] width 430 height 326
paste input "2789185"
type input "2789185"
click at [344, 117] on button "Save" at bounding box center [348, 118] width 21 height 11
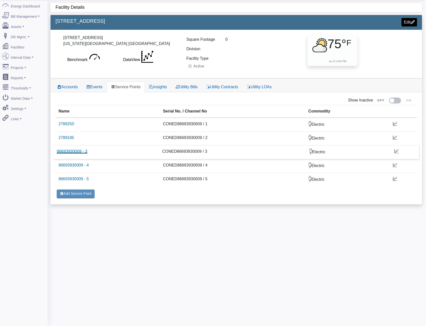
click at [64, 153] on link "86693930009 - 3" at bounding box center [72, 151] width 31 height 4
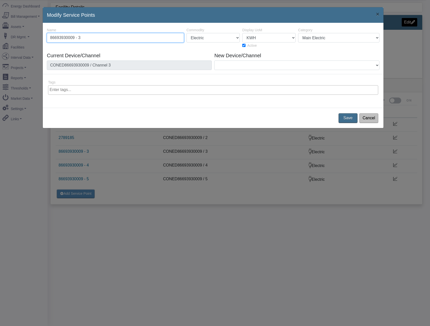
drag, startPoint x: 67, startPoint y: 37, endPoint x: 10, endPoint y: 42, distance: 57.8
click at [11, 42] on div "Modify Service Points × 34337 2522 Name 86693930009 - 3 Commodity Electric Natu…" at bounding box center [215, 163] width 430 height 326
paste input "278918"
type input "2789183"
click at [346, 114] on button "Save" at bounding box center [348, 118] width 21 height 11
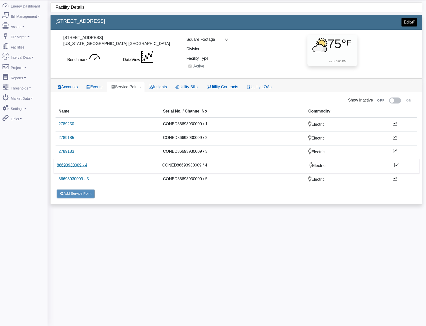
click at [76, 165] on link "86693930009 - 4" at bounding box center [72, 165] width 31 height 4
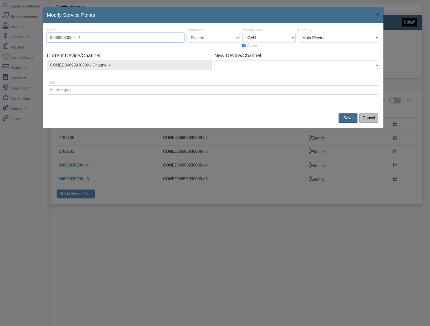
drag, startPoint x: 76, startPoint y: 36, endPoint x: -73, endPoint y: 30, distance: 149.0
click at [0, 30] on html "AEBD74F9-0DF2-4848-9728-ADD25B3A44B9 shawn.goss@skgtech.com shawn.goss@skgtech.…" at bounding box center [215, 147] width 430 height 326
paste input "278918"
type input "2789184"
click at [344, 119] on button "Save" at bounding box center [348, 118] width 21 height 11
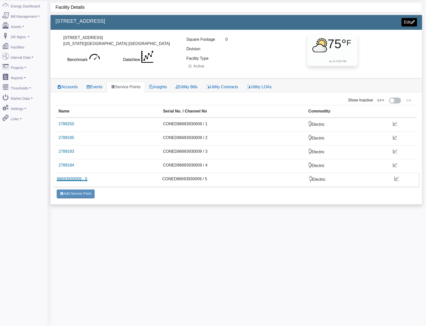
click at [80, 180] on link "86693930009 - 5" at bounding box center [72, 179] width 31 height 4
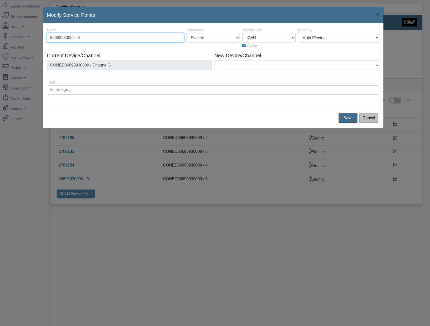
drag, startPoint x: 99, startPoint y: 38, endPoint x: -18, endPoint y: 30, distance: 117.1
click at [0, 30] on html "AEBD74F9-0DF2-4848-9728-ADD25B3A44B9 shawn.goss@skgtech.com shawn.goss@skgtech.…" at bounding box center [215, 147] width 430 height 326
paste input "2789186"
type input "2789186"
click at [355, 115] on button "Save" at bounding box center [348, 118] width 21 height 11
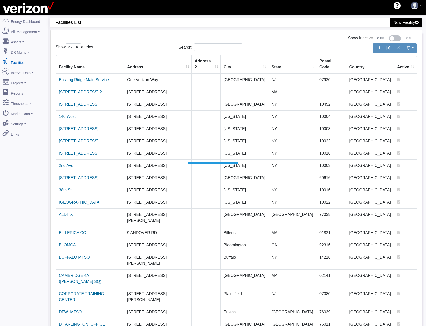
select select "25"
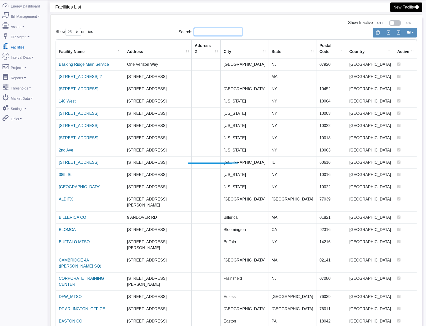
click at [207, 32] on input "Search:" at bounding box center [218, 32] width 48 height 8
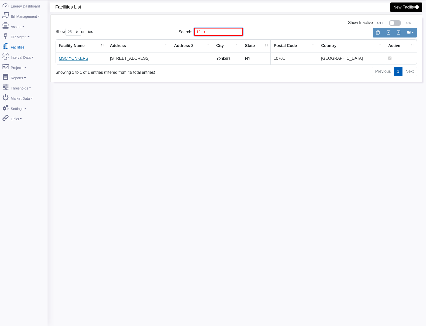
type input "10 ex"
click at [78, 59] on link "MSC YONKERS" at bounding box center [74, 58] width 30 height 4
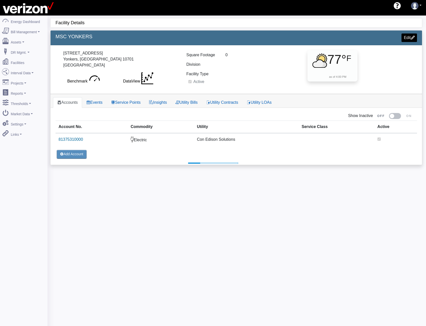
select select "25"
click at [162, 103] on link "Insights" at bounding box center [158, 102] width 26 height 11
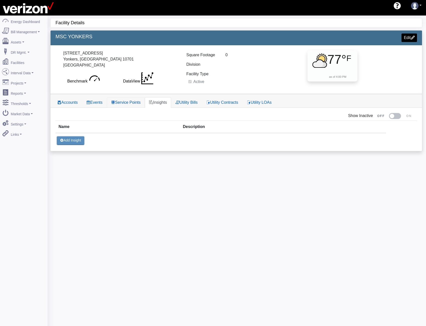
click at [134, 101] on link "Service Points" at bounding box center [126, 102] width 38 height 11
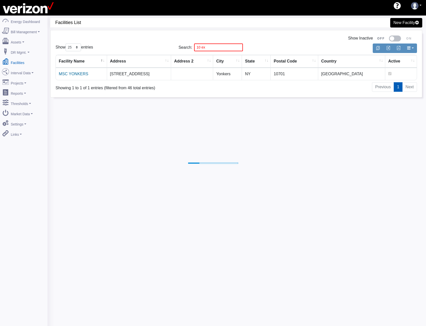
select select "25"
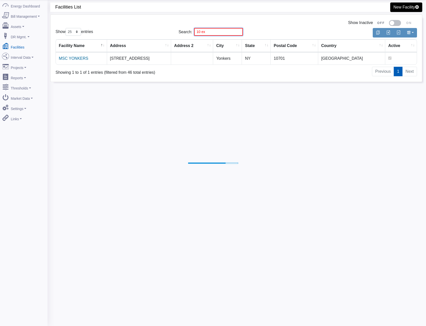
drag, startPoint x: 209, startPoint y: 30, endPoint x: 135, endPoint y: 31, distance: 74.6
click at [152, 30] on div "Show 10 25 50 100 entries Search: 10 ex" at bounding box center [236, 32] width 369 height 12
type input "235"
click at [66, 60] on link "38th St" at bounding box center [65, 58] width 13 height 4
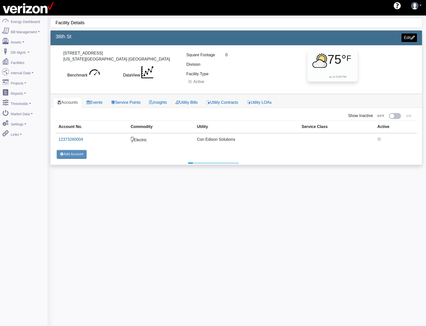
select select "25"
click at [127, 101] on link "Service Points" at bounding box center [126, 102] width 38 height 11
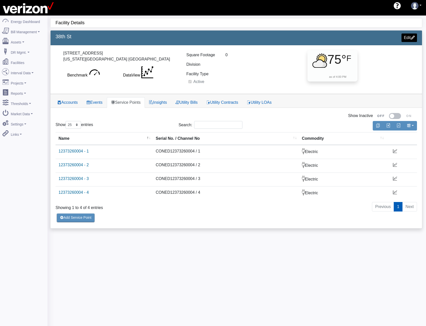
click at [253, 232] on div "Facility Details 2444 38th St Edit 235 E 37 ST ENT New York, NY 10016 USA Bench…" at bounding box center [237, 179] width 379 height 326
click at [82, 150] on link "12373260004 - 1" at bounding box center [72, 151] width 31 height 4
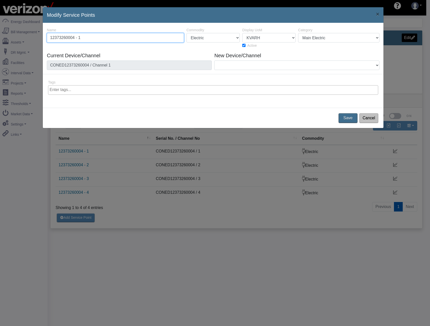
drag, startPoint x: 86, startPoint y: 35, endPoint x: 29, endPoint y: 34, distance: 57.1
click at [29, 34] on div "Modify Service Points × 34340 2444 Name 12373260004 - 1 Commodity Electric Natu…" at bounding box center [215, 163] width 430 height 326
paste input "2792259"
type input "2792259"
click at [281, 35] on select "1 CuFt 100 CuFt 1000 CuFt AMPS BIT CAD CAD ($) CCF CF CM3 Containers COUNT DC D…" at bounding box center [268, 38] width 53 height 10
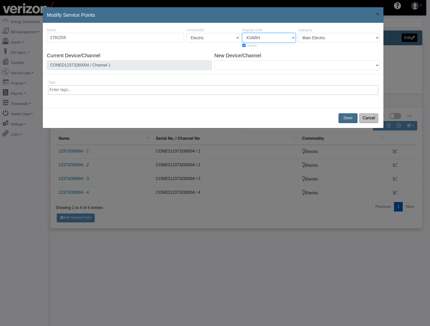
select select "10"
click at [242, 33] on select "1 CuFt 100 CuFt 1000 CuFt AMPS BIT CAD CAD ($) CCF CF CM3 Containers COUNT DC D…" at bounding box center [268, 38] width 53 height 10
click at [347, 118] on button "Save" at bounding box center [348, 118] width 21 height 11
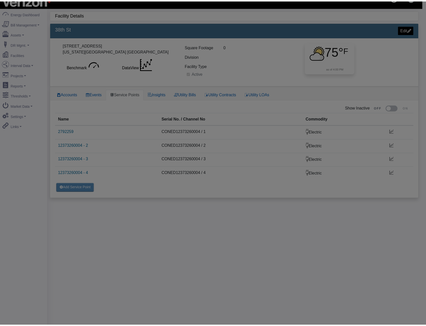
scroll to position [16, 0]
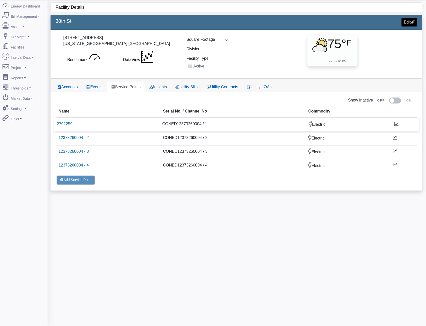
click at [179, 127] on td "CONED12373260004 / 1" at bounding box center [232, 125] width 147 height 14
copy td "CONED12373260004"
click at [76, 137] on link "12373260004 - 2" at bounding box center [72, 138] width 31 height 4
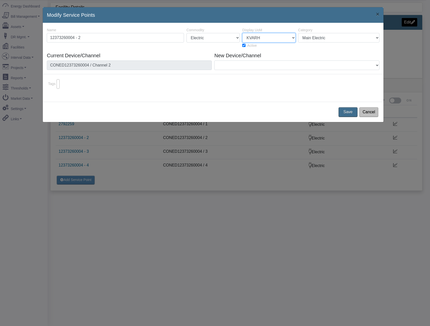
click at [274, 39] on select "1 CuFt 100 CuFt 1000 CuFt AMPS BIT CAD CAD ($) CCF CF CM3 Containers COUNT DC D…" at bounding box center [268, 38] width 53 height 10
select select "10"
click at [242, 33] on select "1 CuFt 100 CuFt 1000 CuFt AMPS BIT CAD CAD ($) CCF CF CM3 Containers COUNT DC D…" at bounding box center [268, 38] width 53 height 10
click at [347, 113] on button "Save" at bounding box center [348, 112] width 21 height 11
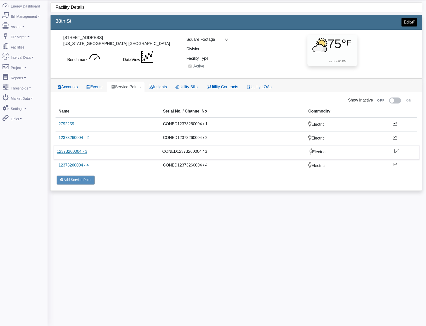
click at [74, 152] on link "12373260004 - 3" at bounding box center [72, 151] width 31 height 4
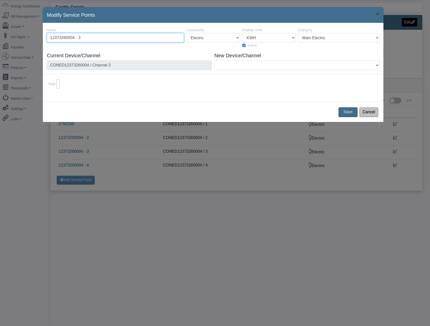
drag, startPoint x: 71, startPoint y: 37, endPoint x: 7, endPoint y: 37, distance: 64.3
click at [7, 37] on div "Modify Service Points × 34342 2444 Name 12373260004 - 3 Commodity Electric Natu…" at bounding box center [215, 163] width 430 height 326
paste input "2792607"
type input "2792607"
click at [348, 114] on button "Save" at bounding box center [348, 112] width 21 height 11
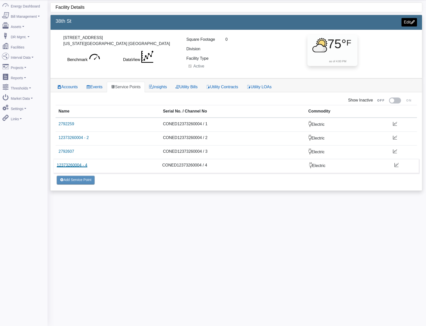
click at [82, 166] on link "12373260004 - 4" at bounding box center [72, 165] width 31 height 4
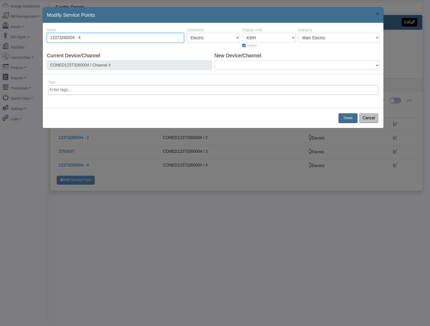
drag, startPoint x: 71, startPoint y: 40, endPoint x: 27, endPoint y: 40, distance: 44.0
click at [27, 40] on div "Modify Service Points × 34343 2444 Name 12373260004 - 4 Commodity Electric Natu…" at bounding box center [215, 163] width 430 height 326
paste input "2792668"
type input "2792668"
click at [344, 115] on button "Save" at bounding box center [348, 118] width 21 height 11
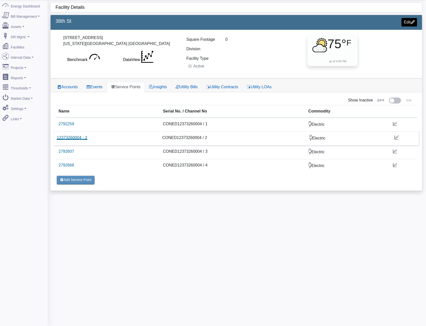
click at [72, 139] on link "12373260004 - 2" at bounding box center [72, 138] width 31 height 4
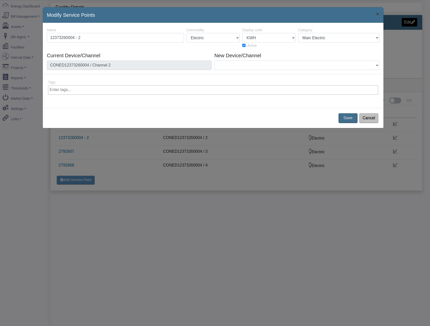
drag, startPoint x: 59, startPoint y: 39, endPoint x: -6, endPoint y: 39, distance: 64.8
click at [0, 39] on html "AEBD74F9-0DF2-4848-9728-ADD25B3A44B9 shawn.goss@skgtech.com shawn.goss@skgtech.…" at bounding box center [215, 147] width 430 height 326
type input "2792670"
click at [353, 120] on button "Save" at bounding box center [348, 118] width 21 height 11
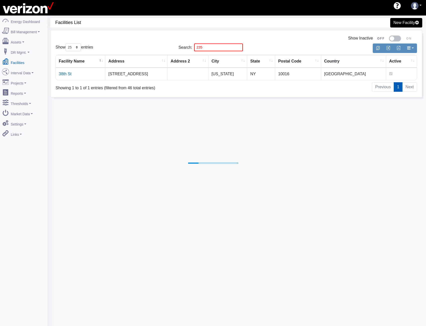
select select "25"
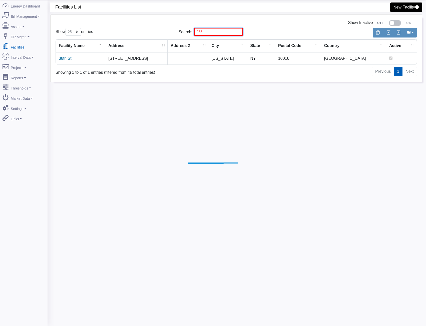
click at [204, 32] on input "235" at bounding box center [218, 32] width 49 height 8
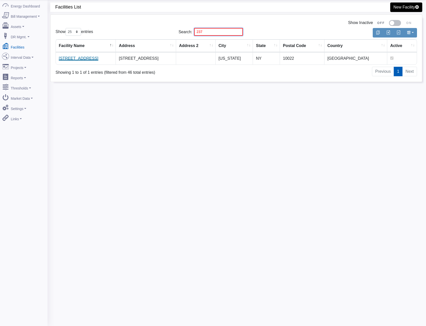
type input "237"
click at [69, 58] on link "[STREET_ADDRESS]" at bounding box center [79, 58] width 40 height 4
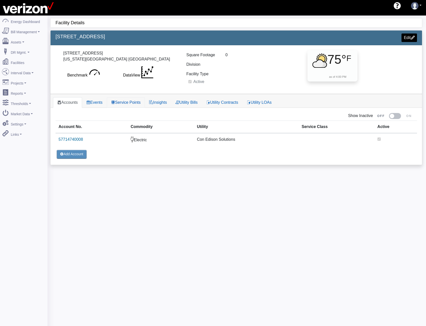
click at [126, 103] on link "Service Points" at bounding box center [126, 102] width 38 height 11
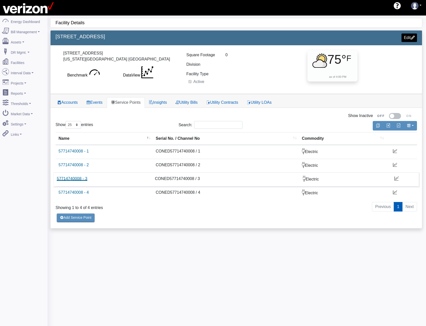
click at [79, 180] on link "57714740008 - 3" at bounding box center [72, 179] width 31 height 4
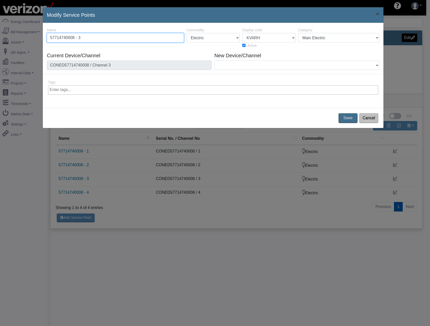
drag, startPoint x: 105, startPoint y: 40, endPoint x: 12, endPoint y: 43, distance: 93.1
click at [14, 43] on div "Modify Service Points × 34346 2524 Name 57714740008 - 3 Commodity Electric Natu…" at bounding box center [215, 163] width 430 height 326
paste input "2785122"
type input "2785122"
click at [348, 116] on button "Save" at bounding box center [348, 118] width 21 height 11
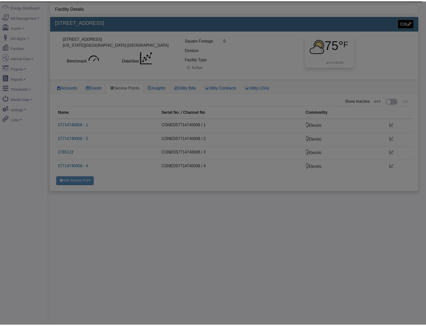
scroll to position [16, 0]
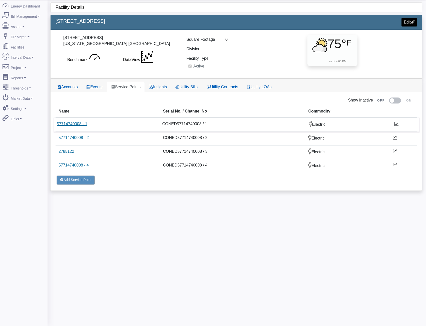
click at [82, 124] on link "57714740008 - 1" at bounding box center [72, 124] width 31 height 4
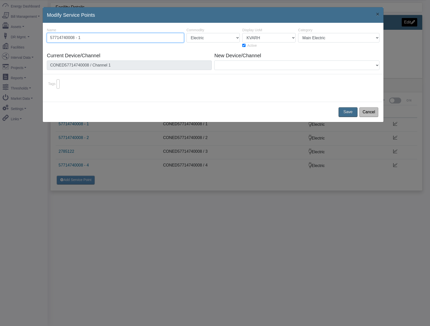
paste input "2785123"
type input "2785123"
click at [353, 110] on button "Save" at bounding box center [348, 112] width 21 height 11
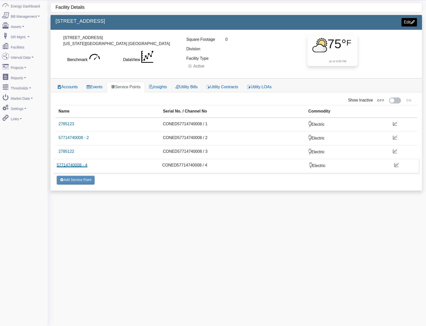
click at [79, 165] on link "57714740008 - 4" at bounding box center [72, 165] width 31 height 4
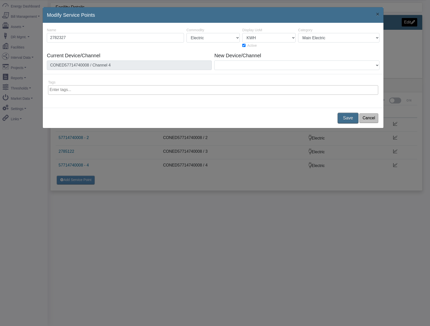
type input "2782327"
click at [347, 122] on button "Save" at bounding box center [348, 118] width 21 height 11
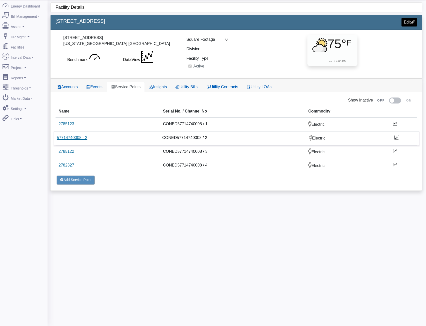
click at [76, 137] on link "57714740008 - 2" at bounding box center [72, 138] width 31 height 4
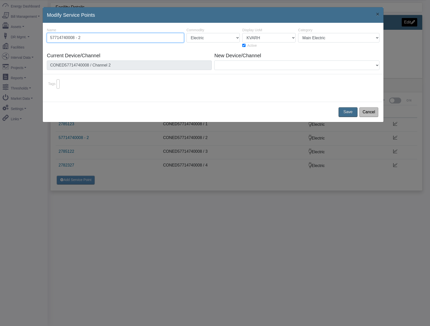
paste input "2791370"
type input "2791370"
click at [354, 111] on button "Save" at bounding box center [348, 112] width 21 height 11
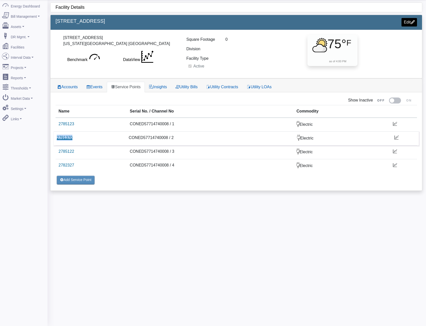
drag, startPoint x: 98, startPoint y: 138, endPoint x: 57, endPoint y: 138, distance: 41.8
click at [57, 138] on td "2791370" at bounding box center [90, 138] width 72 height 14
copy link "2791370"
click at [64, 138] on link "2791370" at bounding box center [65, 138] width 16 height 4
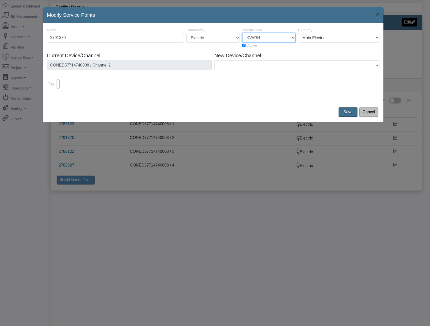
drag, startPoint x: 274, startPoint y: 37, endPoint x: 272, endPoint y: 41, distance: 4.7
click at [274, 37] on select "1 CuFt 100 CuFt 1000 CuFt AMPS BIT CAD CAD ($) CCF CF CM3 Containers COUNT DC D…" at bounding box center [268, 38] width 53 height 10
select select "10"
click at [242, 33] on select "1 CuFt 100 CuFt 1000 CuFt AMPS BIT CAD CAD ($) CCF CF CM3 Containers COUNT DC D…" at bounding box center [268, 38] width 53 height 10
click at [347, 112] on button "Save" at bounding box center [348, 112] width 21 height 11
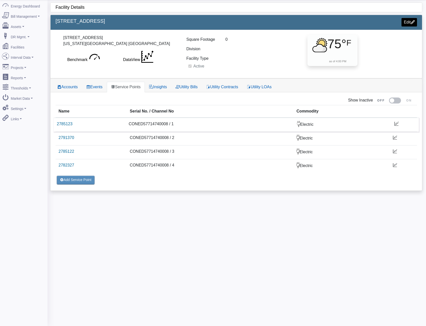
click at [139, 125] on td "CONED57714740008 / 1" at bounding box center [210, 125] width 168 height 14
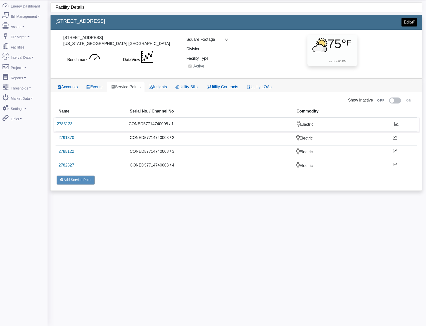
click at [139, 125] on td "CONED57714740008 / 1" at bounding box center [210, 125] width 168 height 14
click at [139, 123] on td "CONED57714740008 / 1" at bounding box center [210, 125] width 168 height 14
click at [129, 124] on td "CONED57714740008 / 1" at bounding box center [210, 125] width 168 height 14
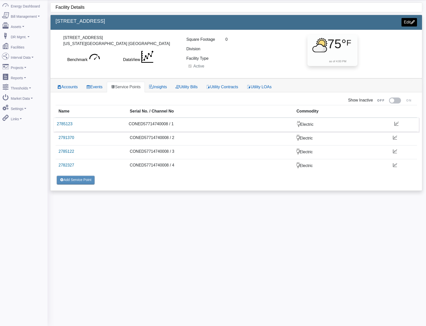
click at [129, 124] on td "CONED57714740008 / 1" at bounding box center [210, 125] width 168 height 14
click at [65, 122] on link "2785123" at bounding box center [65, 124] width 16 height 4
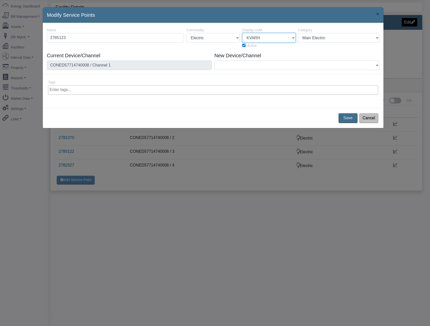
click at [269, 40] on select "1 CuFt 100 CuFt 1000 CuFt AMPS BIT CAD CAD ($) CCF CF CM3 Containers COUNT DC D…" at bounding box center [268, 38] width 53 height 10
select select "10"
click at [242, 33] on select "1 CuFt 100 CuFt 1000 CuFt AMPS BIT CAD CAD ($) CCF CF CM3 Containers COUNT DC D…" at bounding box center [268, 38] width 53 height 10
click at [352, 116] on button "Save" at bounding box center [348, 118] width 21 height 11
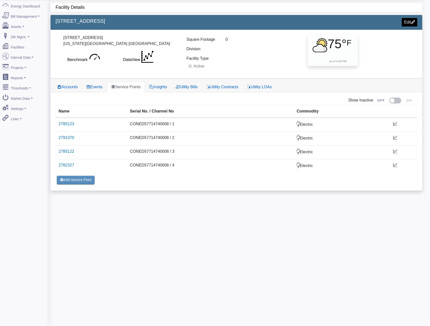
click at [346, 120] on div at bounding box center [215, 163] width 430 height 326
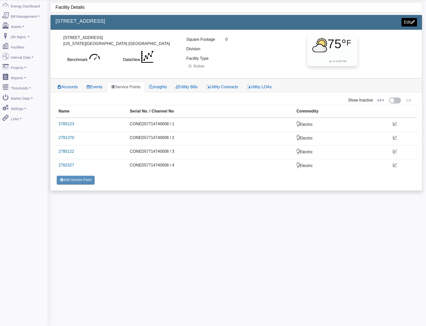
click at [346, 120] on td "Electric" at bounding box center [339, 125] width 93 height 14
click at [69, 150] on link "2785122" at bounding box center [65, 151] width 16 height 4
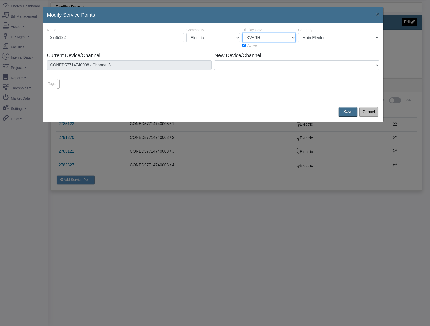
click at [264, 39] on select "1 CuFt 100 CuFt 1000 CuFt AMPS BIT CAD CAD ($) CCF CF CM3 Containers COUNT DC D…" at bounding box center [268, 38] width 53 height 10
select select "10"
click at [242, 33] on select "1 CuFt 100 CuFt 1000 CuFt AMPS BIT CAD CAD ($) CCF CF CM3 Containers COUNT DC D…" at bounding box center [268, 38] width 53 height 10
click at [345, 110] on button "Save" at bounding box center [348, 112] width 21 height 11
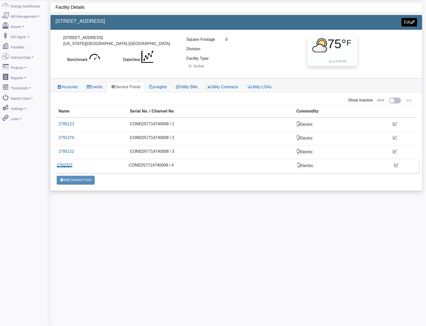
click at [63, 165] on link "2782327" at bounding box center [65, 165] width 16 height 4
click at [66, 149] on link "2785122" at bounding box center [65, 151] width 16 height 4
click at [68, 139] on link "2791370" at bounding box center [65, 138] width 16 height 4
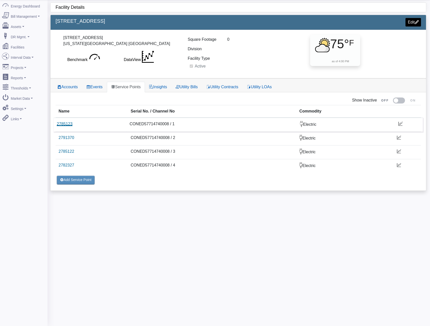
click at [69, 123] on link "2785123" at bounding box center [65, 124] width 16 height 4
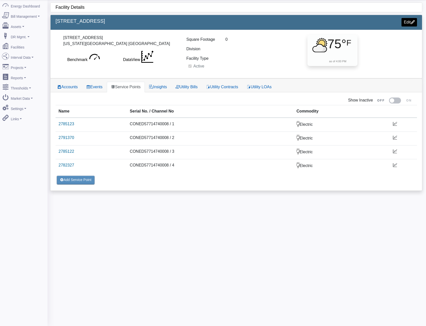
drag, startPoint x: 190, startPoint y: 34, endPoint x: 174, endPoint y: 32, distance: 16.4
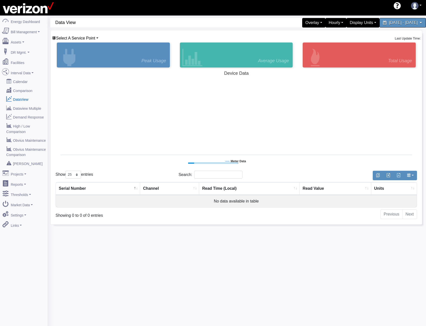
select select "25"
type input "HIGH BRIDGE 2 (MACRO)"
click at [94, 37] on span "Select A Service Point" at bounding box center [75, 38] width 39 height 4
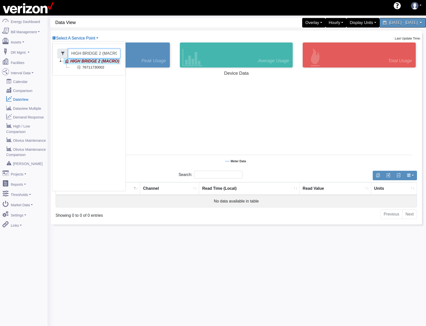
click at [91, 53] on input "HIGH BRIDGE 2 (MACRO)" at bounding box center [94, 54] width 52 height 10
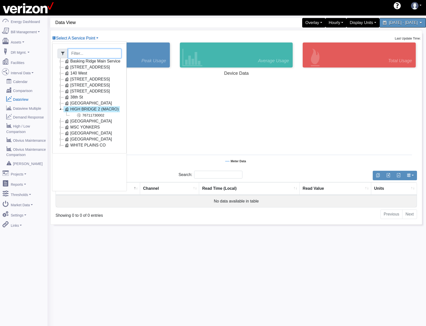
click at [63, 85] on icon at bounding box center [61, 85] width 6 height 6
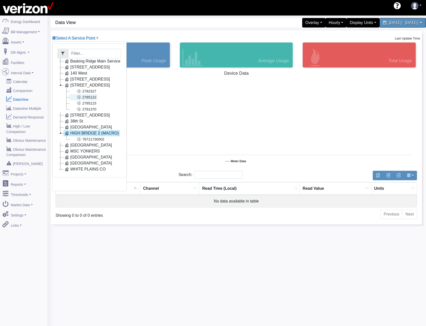
click at [83, 97] on link "2785122" at bounding box center [84, 97] width 28 height 6
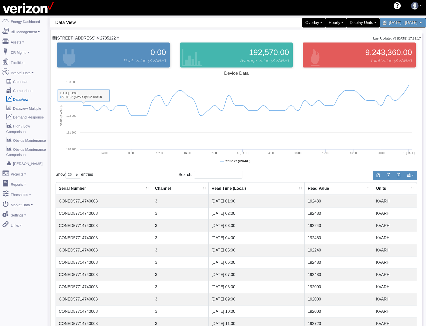
click at [89, 40] on span "[STREET_ADDRESS] > 2785122" at bounding box center [86, 38] width 60 height 4
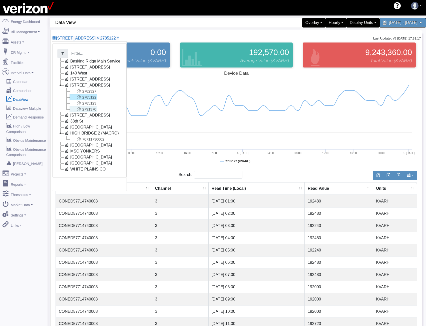
click at [88, 107] on link "2791370" at bounding box center [84, 109] width 28 height 6
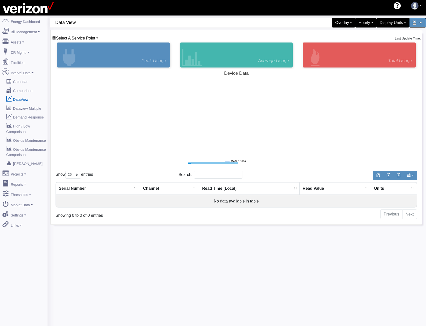
select select "25"
type input "HIGH BRIDGE 2 (MACRO)"
click at [86, 38] on span "Select A Service Point" at bounding box center [75, 38] width 39 height 4
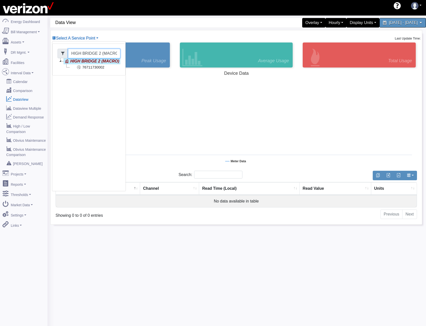
click at [91, 54] on input "HIGH BRIDGE 2 (MACRO)" at bounding box center [94, 54] width 52 height 10
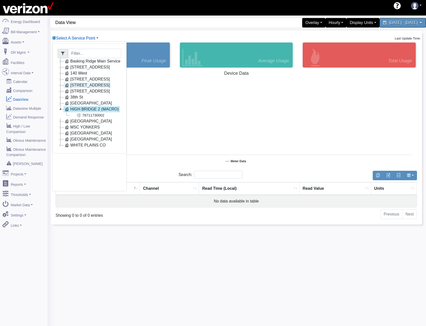
click at [63, 86] on li "[STREET_ADDRESS]" at bounding box center [90, 85] width 64 height 6
click at [61, 85] on icon at bounding box center [61, 85] width 6 height 6
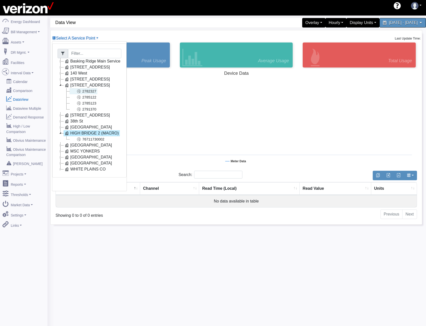
click at [84, 91] on link "2782327" at bounding box center [84, 91] width 28 height 6
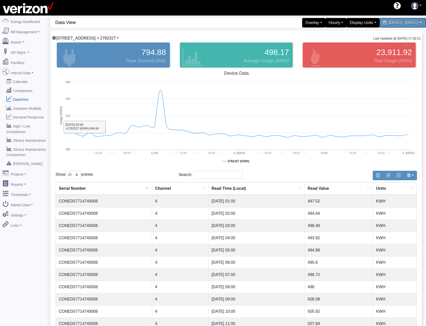
click at [85, 38] on span "228 E 56 ST CO > 2782327" at bounding box center [86, 38] width 60 height 4
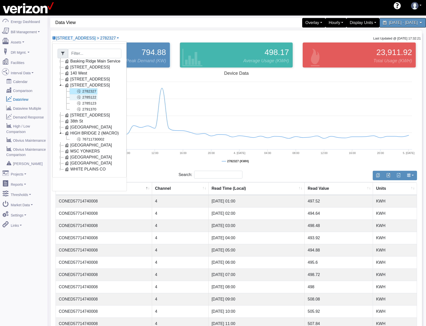
click at [93, 97] on link "2785122" at bounding box center [84, 97] width 28 height 6
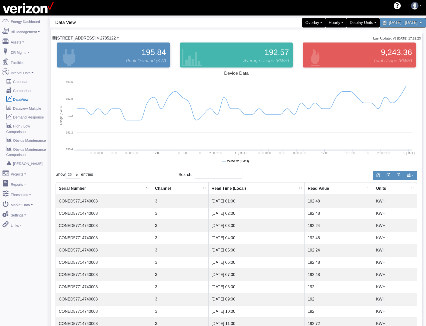
click at [99, 37] on span "228 E 56 ST CO > 2785122" at bounding box center [86, 38] width 60 height 4
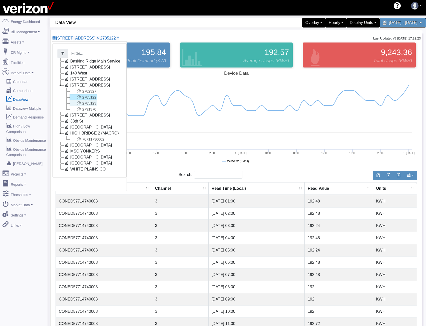
drag, startPoint x: 93, startPoint y: 103, endPoint x: 95, endPoint y: 84, distance: 19.1
click at [93, 103] on link "2785123" at bounding box center [84, 103] width 28 height 6
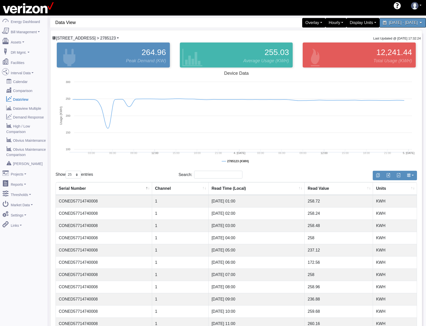
click at [96, 36] on span "228 E 56 ST CO > 2785123" at bounding box center [86, 38] width 60 height 4
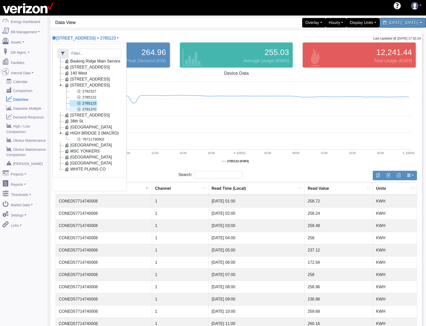
click at [90, 110] on link "2791370" at bounding box center [84, 109] width 28 height 6
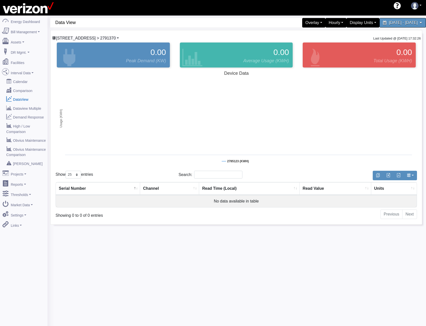
click at [98, 37] on span "228 E 56 ST CO > 2791370" at bounding box center [86, 38] width 60 height 4
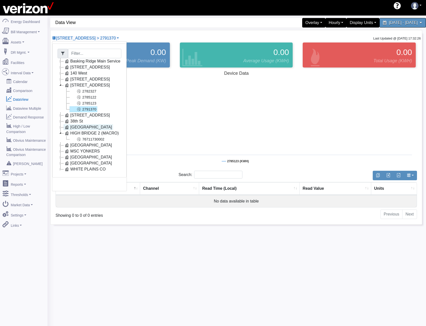
click at [80, 128] on link "[GEOGRAPHIC_DATA]" at bounding box center [89, 127] width 50 height 6
click at [81, 132] on icon at bounding box center [79, 133] width 6 height 6
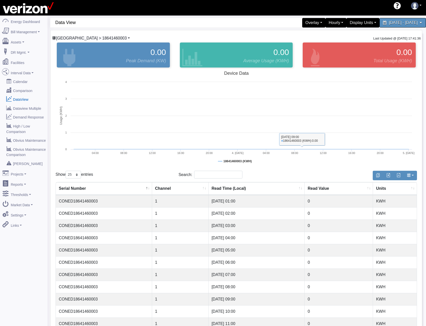
click at [89, 36] on span "Forest Ave > 18641460003" at bounding box center [91, 38] width 71 height 4
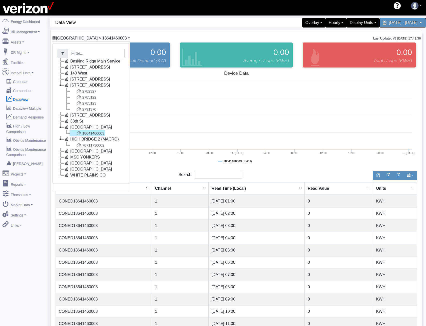
click at [94, 38] on span "Forest Ave > 18641460003" at bounding box center [91, 38] width 71 height 4
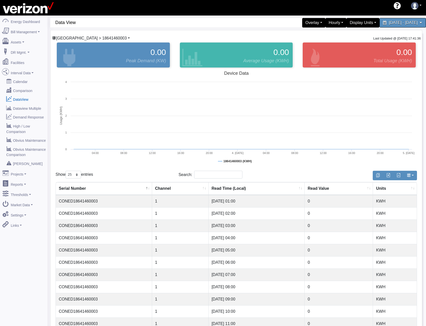
click at [92, 40] on span "Forest Ave > 18641460003" at bounding box center [91, 38] width 71 height 4
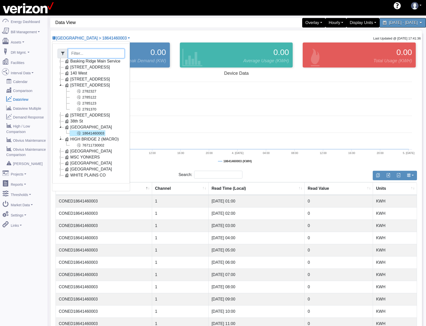
click at [84, 56] on input "Filter" at bounding box center [96, 54] width 57 height 10
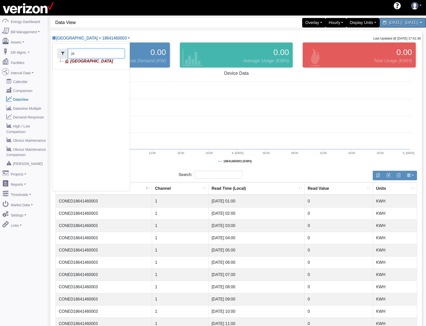
click at [60, 60] on icon at bounding box center [61, 61] width 6 height 6
type input "ja"
click at [87, 68] on link "78806140006 - 1" at bounding box center [90, 67] width 41 height 6
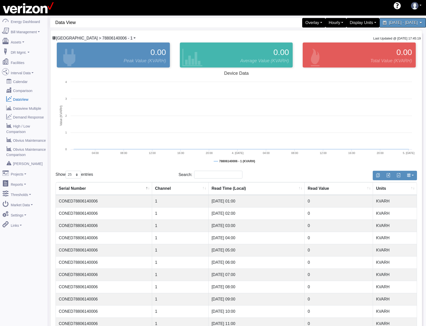
click at [95, 39] on span "Jamaica > 78806140006 - 1" at bounding box center [94, 38] width 77 height 4
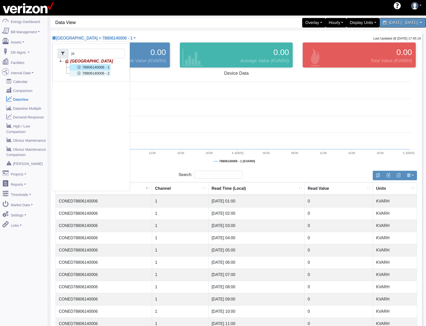
click at [91, 74] on link "78806140006 - 2" at bounding box center [90, 73] width 41 height 6
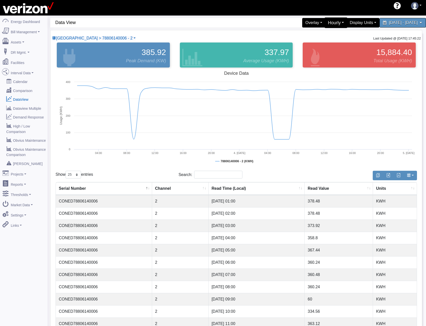
click at [325, 23] on div "Hourly" at bounding box center [336, 23] width 23 height 11
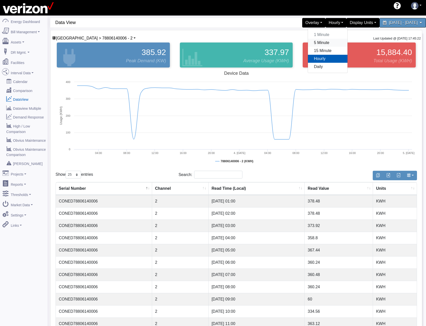
click at [317, 44] on link "5 Minute" at bounding box center [328, 43] width 40 height 8
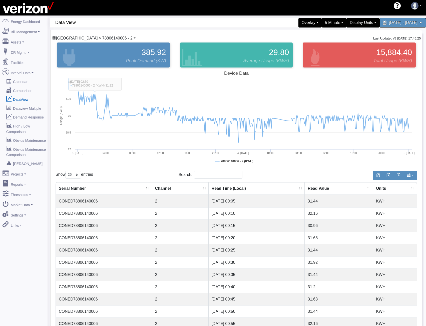
click at [104, 38] on span "Jamaica > 78806140006 - 2" at bounding box center [94, 38] width 77 height 4
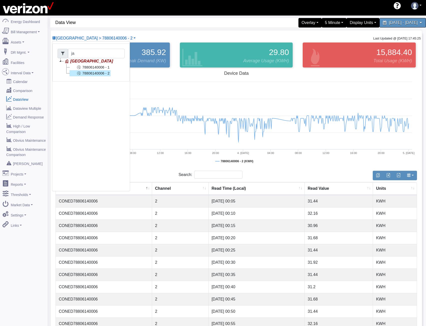
click at [94, 68] on link "78806140006 - 1" at bounding box center [90, 67] width 41 height 6
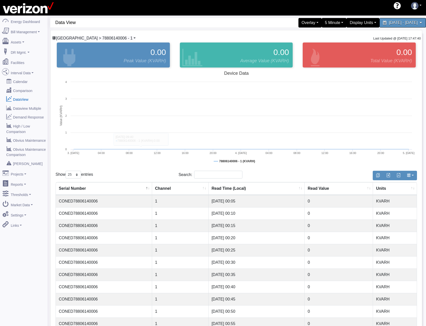
click at [98, 39] on span "Jamaica > 78806140006 - 1" at bounding box center [94, 38] width 77 height 4
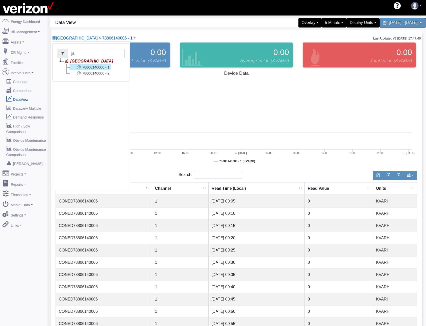
click at [97, 73] on link "78806140006 - 2" at bounding box center [90, 73] width 41 height 6
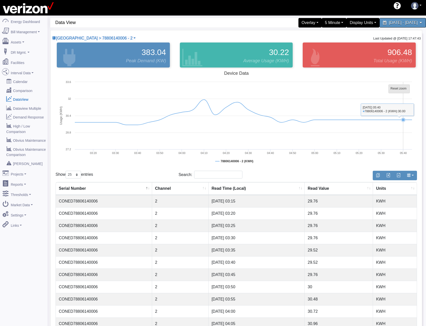
drag, startPoint x: 398, startPoint y: 87, endPoint x: 332, endPoint y: 98, distance: 67.1
click at [398, 88] on tspan "Reset zoom" at bounding box center [399, 89] width 16 height 4
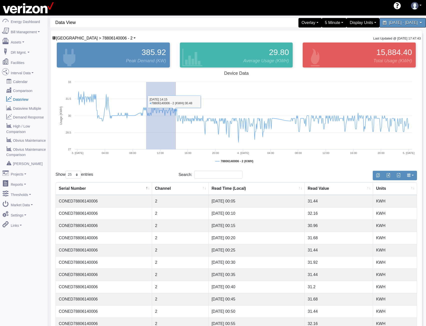
drag, startPoint x: 146, startPoint y: 126, endPoint x: 176, endPoint y: 134, distance: 30.9
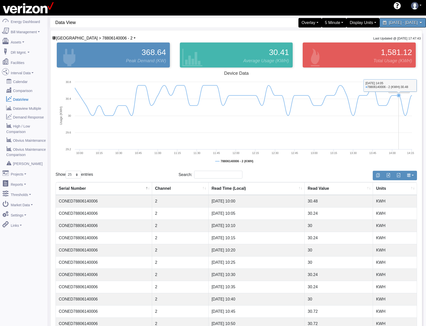
click at [402, 92] on rect at bounding box center [399, 89] width 21 height 9
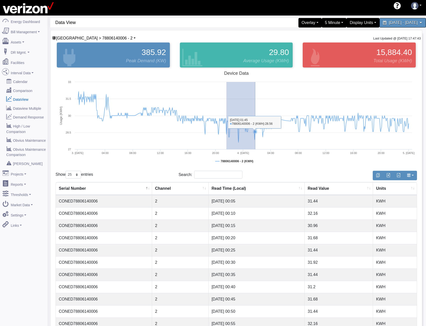
drag, startPoint x: 226, startPoint y: 131, endPoint x: 258, endPoint y: 135, distance: 32.0
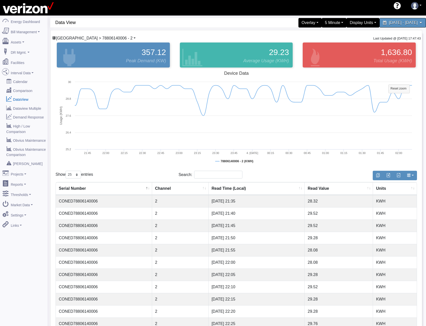
click at [98, 37] on span "Jamaica > 78806140006 - 2" at bounding box center [94, 38] width 77 height 4
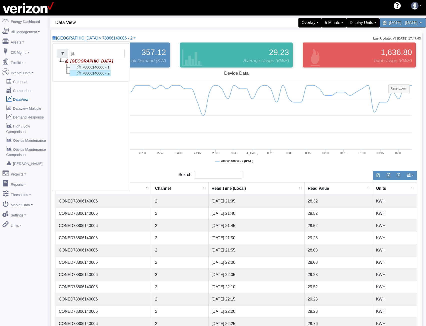
click at [84, 67] on link "78806140006 - 1" at bounding box center [90, 67] width 41 height 6
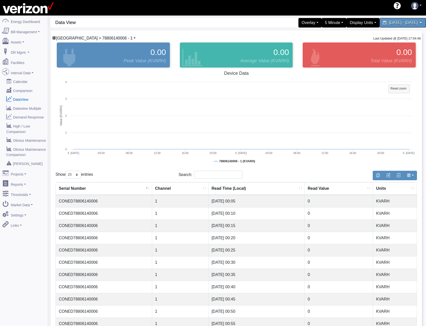
click at [98, 39] on span "Jamaica > 78806140006 - 1" at bounding box center [94, 38] width 77 height 4
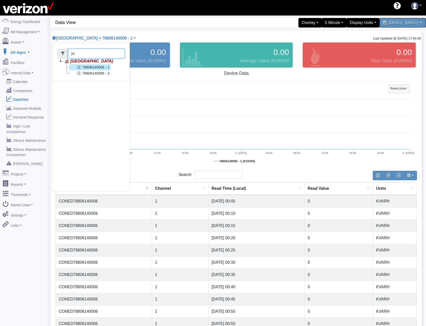
drag, startPoint x: 83, startPoint y: 53, endPoint x: 35, endPoint y: 50, distance: 48.7
click at [35, 50] on div "Energy Dashboard Bill Management Dashboard Utility Bills Maintenance Reports Pa…" at bounding box center [213, 269] width 426 height 506
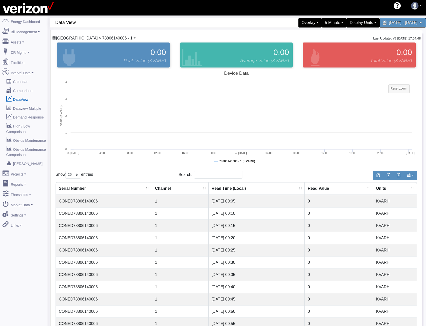
click at [92, 38] on span "Jamaica > 78806140006 - 1" at bounding box center [94, 38] width 77 height 4
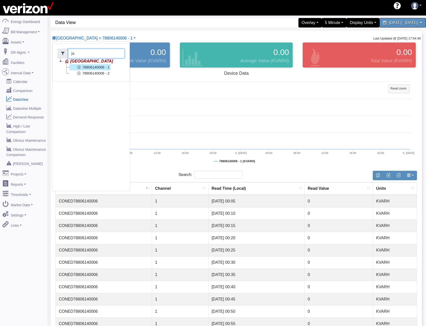
click at [80, 56] on input "ja" at bounding box center [96, 54] width 57 height 10
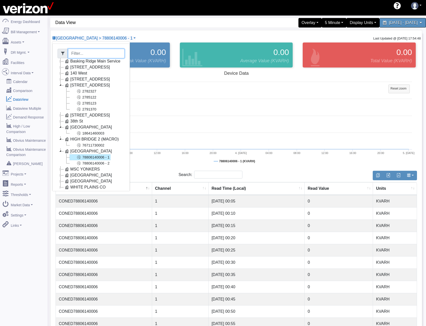
click at [62, 84] on icon at bounding box center [61, 85] width 6 height 6
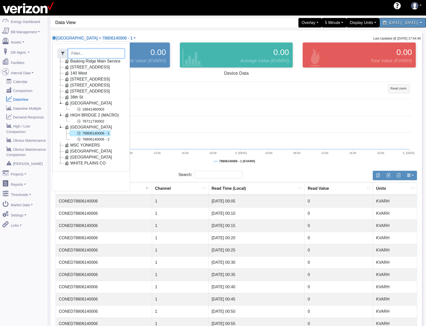
click at [59, 105] on icon at bounding box center [61, 103] width 6 height 6
click at [62, 146] on icon at bounding box center [61, 145] width 6 height 6
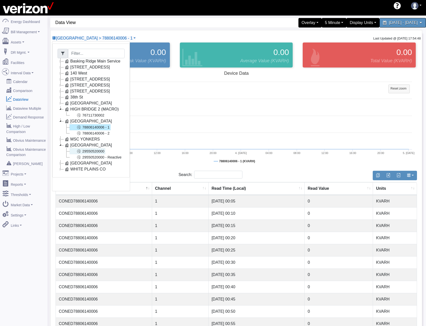
click at [76, 151] on link "29550520000" at bounding box center [88, 151] width 36 height 6
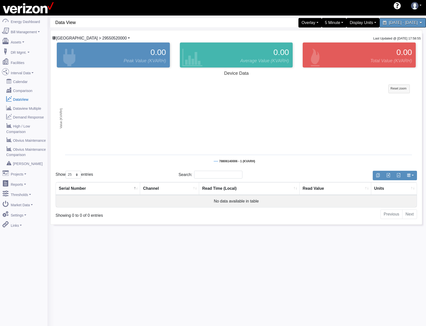
click at [97, 38] on span "Newtown > 29550520000" at bounding box center [91, 38] width 71 height 4
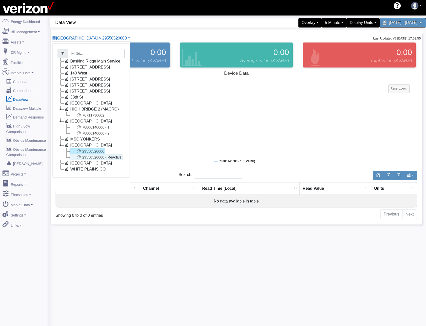
click at [99, 156] on link "29550520000 - Reactive" at bounding box center [96, 157] width 53 height 6
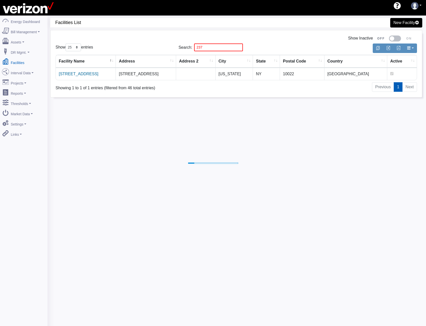
select select "25"
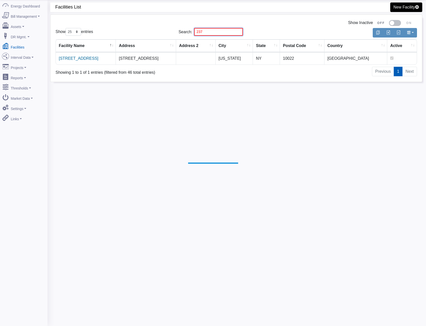
drag, startPoint x: 214, startPoint y: 32, endPoint x: 109, endPoint y: 33, distance: 105.6
click at [115, 33] on div "Show 10 25 50 100 entries Search: 237" at bounding box center [236, 32] width 369 height 12
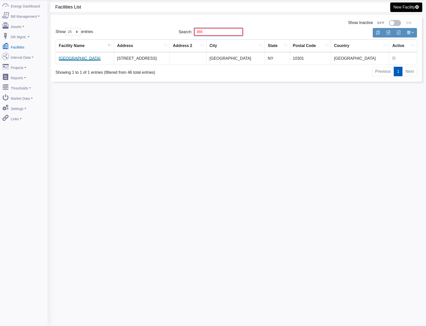
type input "355"
click at [62, 59] on link "[GEOGRAPHIC_DATA]" at bounding box center [80, 58] width 42 height 4
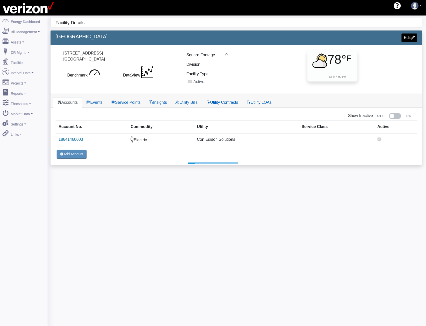
select select "25"
click at [133, 105] on link "Service Points" at bounding box center [126, 102] width 38 height 11
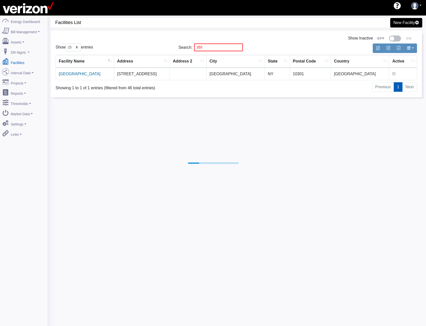
select select "25"
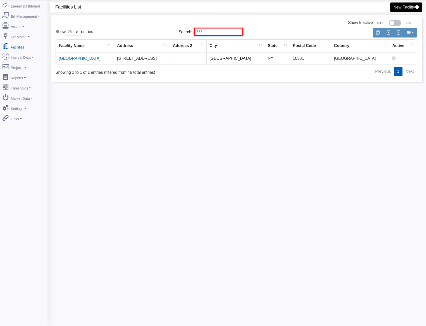
drag, startPoint x: 206, startPoint y: 34, endPoint x: 166, endPoint y: 35, distance: 40.3
click at [166, 35] on div "Show 10 25 50 100 entries Search: 355" at bounding box center [236, 32] width 369 height 12
type input "89"
click at [69, 59] on link "[GEOGRAPHIC_DATA]" at bounding box center [80, 58] width 42 height 4
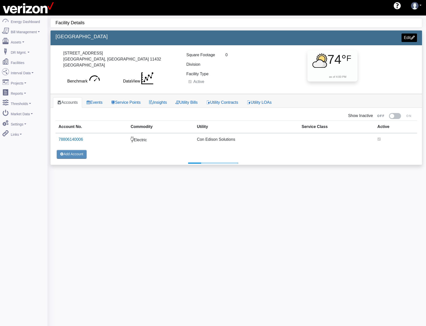
select select "25"
click at [134, 101] on link "Service Points" at bounding box center [126, 102] width 38 height 11
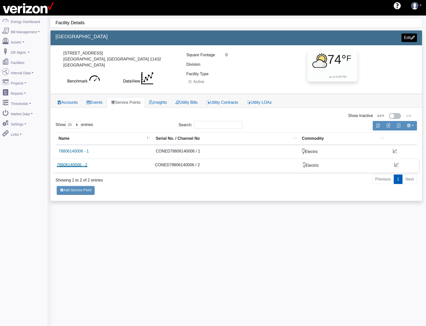
click at [72, 167] on link "78806140006 - 2" at bounding box center [72, 165] width 31 height 4
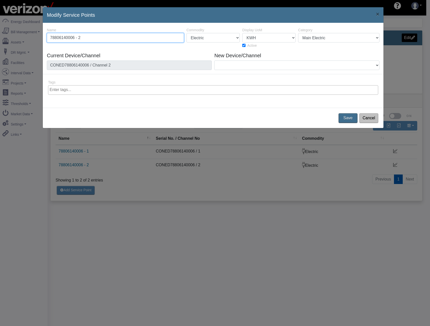
drag, startPoint x: 94, startPoint y: 40, endPoint x: 21, endPoint y: 36, distance: 73.4
click at [23, 36] on div "Modify Service Points × 34349 2440 Name 78806140006 - 2 Commodity Electric Natu…" at bounding box center [215, 163] width 430 height 326
paste input "2784047"
type input "2784047 - Delivered"
click at [345, 117] on button "Save" at bounding box center [348, 118] width 21 height 11
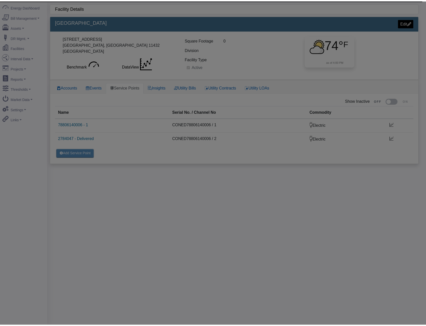
scroll to position [16, 0]
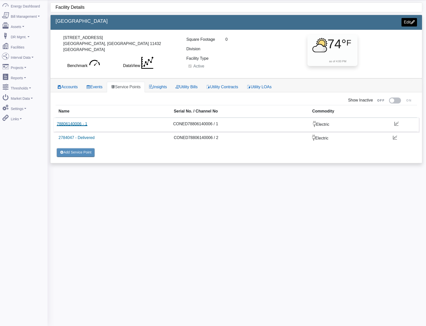
click at [77, 125] on link "78806140006 - 1" at bounding box center [72, 124] width 31 height 4
click at [73, 124] on link "78806140006 - 1" at bounding box center [72, 124] width 31 height 4
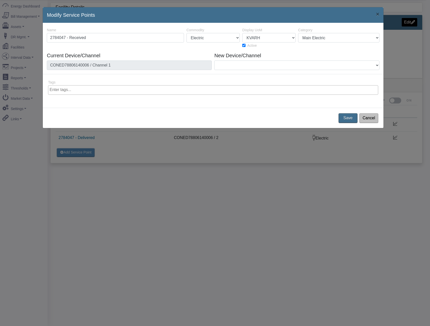
type input "2784047 - Received"
click at [293, 38] on select "1 CuFt 100 CuFt 1000 CuFt AMPS BIT CAD CAD ($) CCF CF CM3 Containers COUNT DC D…" at bounding box center [268, 38] width 53 height 10
select select "10"
click at [242, 33] on select "1 CuFt 100 CuFt 1000 CuFt AMPS BIT CAD CAD ($) CCF CF CM3 Containers COUNT DC D…" at bounding box center [268, 38] width 53 height 10
click at [346, 119] on button "Save" at bounding box center [348, 118] width 21 height 11
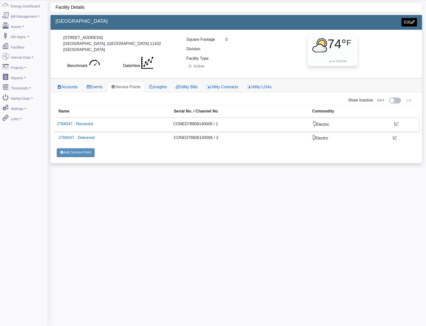
click at [182, 124] on td "CONED78806140006 / 1" at bounding box center [240, 125] width 140 height 14
copy td "CONED78806140006"
click at [83, 138] on link "2784047 - Delivered" at bounding box center [75, 138] width 37 height 4
drag, startPoint x: 199, startPoint y: 4, endPoint x: 171, endPoint y: 22, distance: 33.7
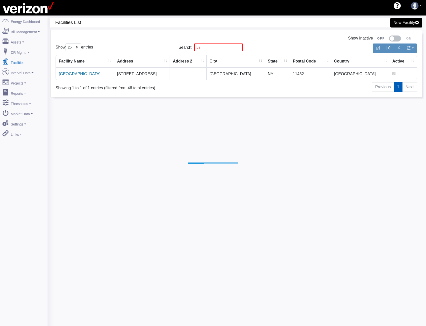
select select "25"
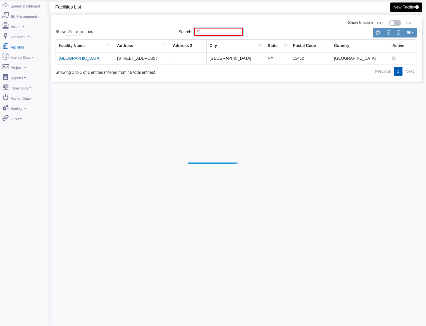
drag, startPoint x: 206, startPoint y: 29, endPoint x: 120, endPoint y: 35, distance: 85.7
click at [122, 35] on div "Show 10 25 50 100 entries Search: 89" at bounding box center [236, 32] width 369 height 12
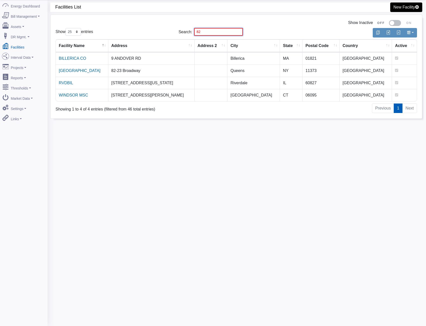
type input "8"
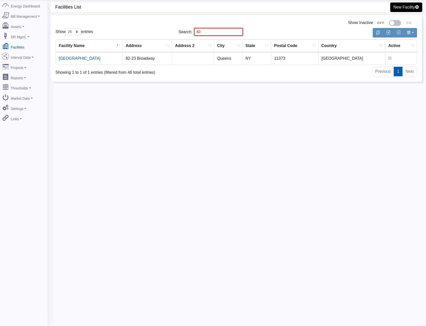
type input "82-"
click at [66, 60] on link "[GEOGRAPHIC_DATA]" at bounding box center [80, 58] width 42 height 4
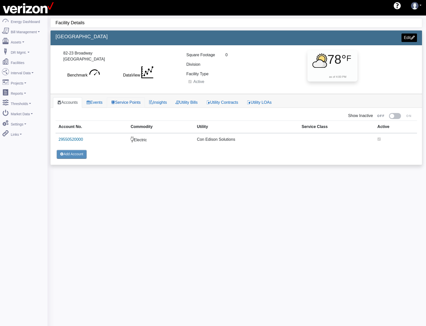
click at [117, 102] on link "Service Points" at bounding box center [126, 102] width 38 height 11
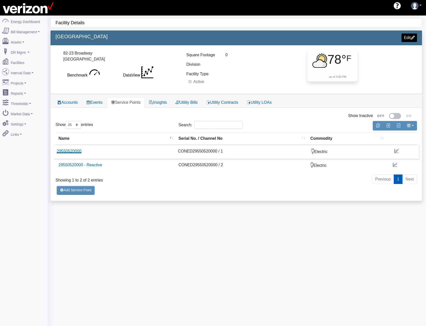
click at [63, 152] on link "29550520000" at bounding box center [69, 151] width 25 height 4
click at [88, 166] on link "29550520000 - Reactive" at bounding box center [79, 165] width 44 height 4
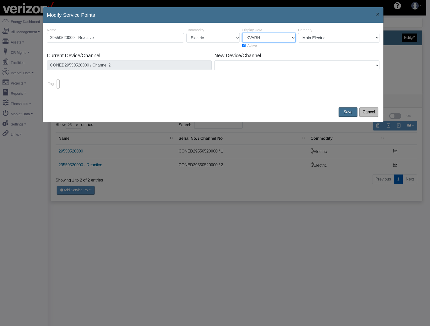
click at [262, 40] on select "1 CuFt 100 CuFt 1000 CuFt AMPS BIT CAD CAD ($) CCF CF CM3 Containers COUNT DC D…" at bounding box center [268, 38] width 53 height 10
select select "10"
click at [242, 33] on select "1 CuFt 100 CuFt 1000 CuFt AMPS BIT CAD CAD ($) CCF CF CM3 Containers COUNT DC D…" at bounding box center [268, 38] width 53 height 10
click at [345, 112] on button "Save" at bounding box center [348, 112] width 21 height 11
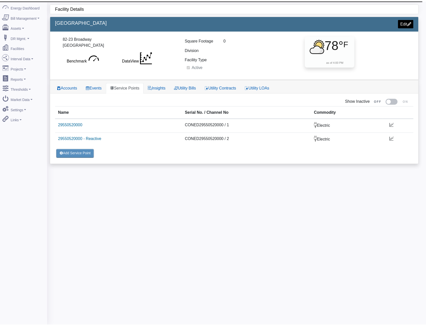
scroll to position [16, 0]
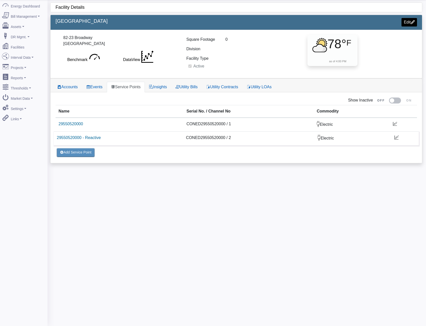
click at [201, 139] on td "CONED29550520000 / 2" at bounding box center [249, 138] width 132 height 14
copy td "CONED29550520000"
click at [67, 126] on link "29550520000" at bounding box center [69, 124] width 25 height 4
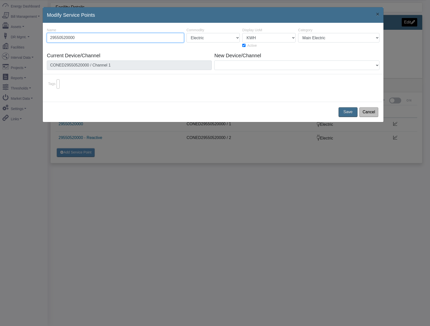
drag, startPoint x: 79, startPoint y: 39, endPoint x: 23, endPoint y: 38, distance: 56.3
click at [23, 38] on div "Modify Service Points × 34327 2438 Name 29550520000 Commodity Electric Natural …" at bounding box center [215, 163] width 430 height 326
paste input "788907"
type input "2788907"
click at [344, 109] on button "Save" at bounding box center [348, 112] width 21 height 11
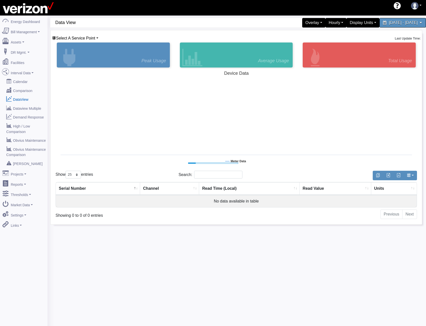
select select "25"
click at [93, 39] on span "Select A Service Point" at bounding box center [75, 38] width 39 height 4
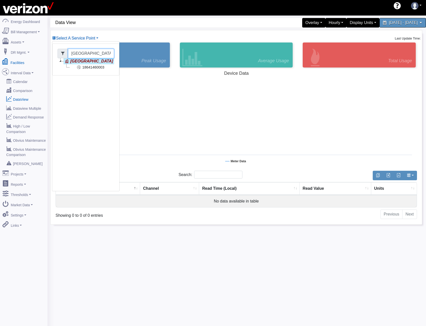
drag, startPoint x: 87, startPoint y: 52, endPoint x: 17, endPoint y: 56, distance: 70.4
click at [18, 56] on div "Energy Dashboard Bill Management Dashboard Utility Bills Maintenance Reports Pa…" at bounding box center [213, 179] width 426 height 326
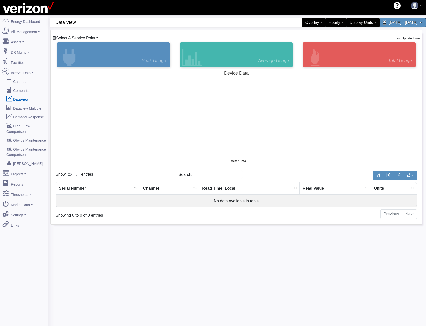
click at [84, 38] on span "Select A Service Point" at bounding box center [75, 38] width 39 height 4
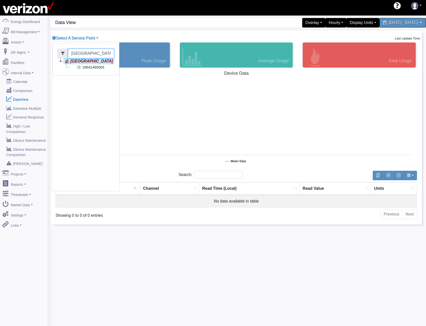
click at [84, 53] on input "Forest Ave" at bounding box center [91, 54] width 46 height 10
type input "F"
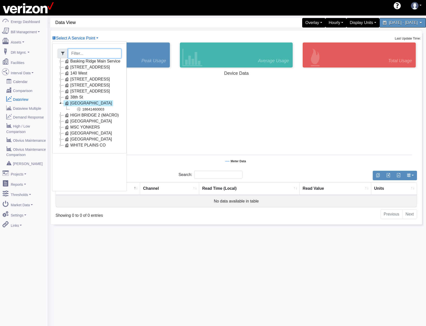
click at [60, 61] on icon at bounding box center [61, 61] width 6 height 6
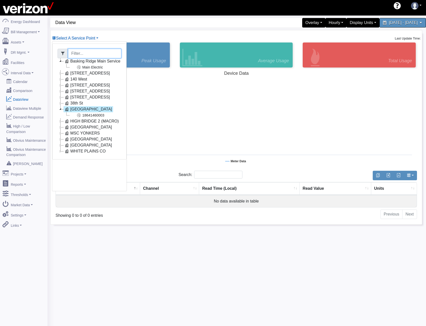
click at [63, 141] on icon at bounding box center [61, 139] width 6 height 6
click at [80, 146] on icon at bounding box center [79, 145] width 6 height 6
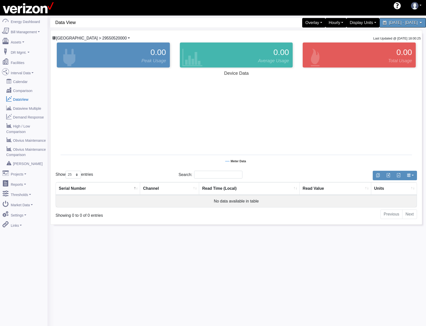
click at [99, 39] on span "Newtown > 29550520000" at bounding box center [91, 38] width 71 height 4
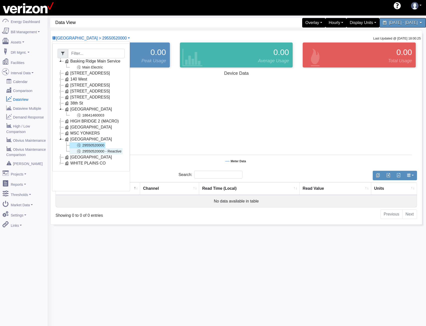
click at [97, 152] on link "29550520000 - Reactive" at bounding box center [96, 151] width 53 height 6
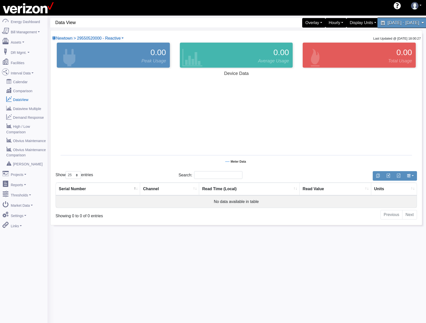
click at [379, 20] on div "July 3, 2025 - July 4, 2025" at bounding box center [402, 23] width 51 height 11
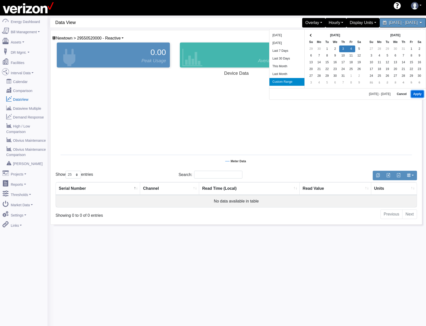
click at [421, 92] on button "Apply" at bounding box center [417, 94] width 13 height 7
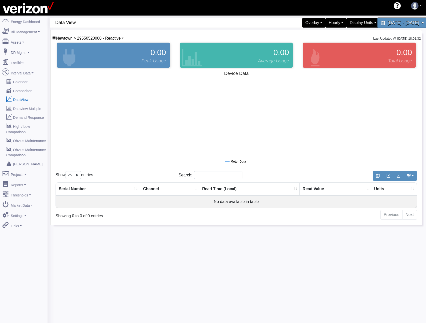
click at [388, 24] on span "July 3, 2025 - July 4, 2025" at bounding box center [404, 22] width 32 height 5
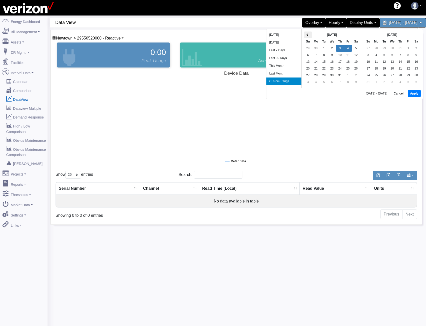
click at [304, 34] on th at bounding box center [308, 35] width 8 height 7
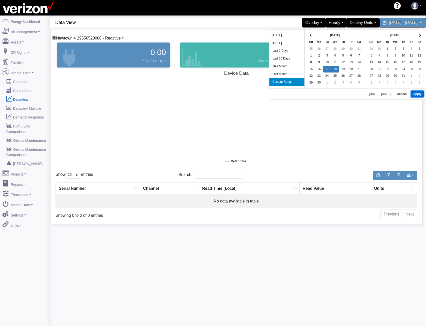
click at [416, 94] on button "Apply" at bounding box center [417, 94] width 13 height 7
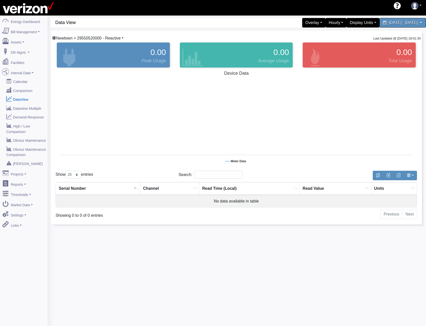
click at [85, 37] on span "Newtown > 29550520000 - Reactive" at bounding box center [88, 38] width 65 height 4
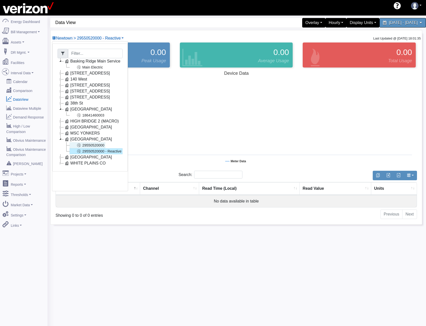
click at [86, 146] on link "29550520000" at bounding box center [88, 145] width 36 height 6
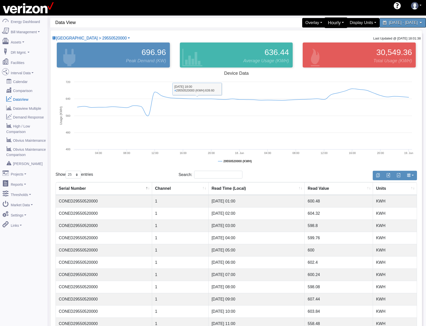
click at [325, 24] on div "Hourly" at bounding box center [336, 23] width 23 height 11
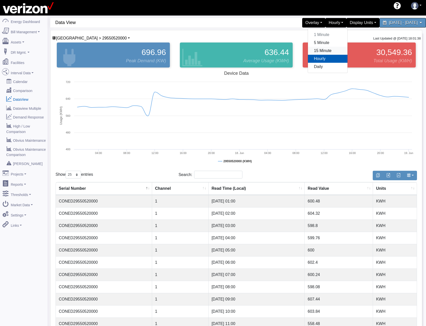
click at [308, 51] on link "15 Minute" at bounding box center [328, 51] width 40 height 8
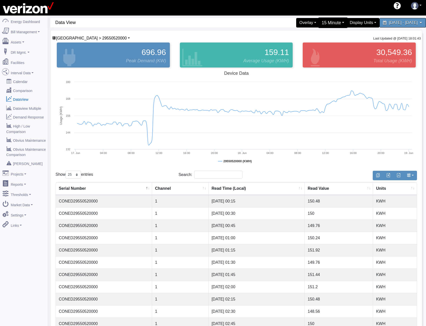
click at [318, 20] on div "15 Minute" at bounding box center [333, 23] width 30 height 11
click at [308, 44] on link "5 Minute" at bounding box center [328, 43] width 40 height 8
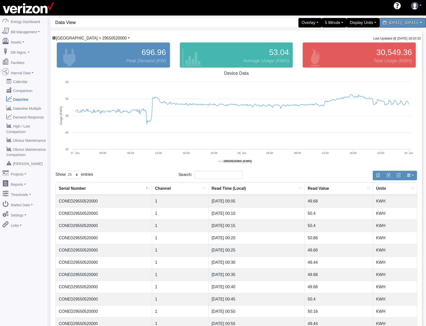
click at [99, 38] on span "Newtown > 29550520000" at bounding box center [91, 38] width 71 height 4
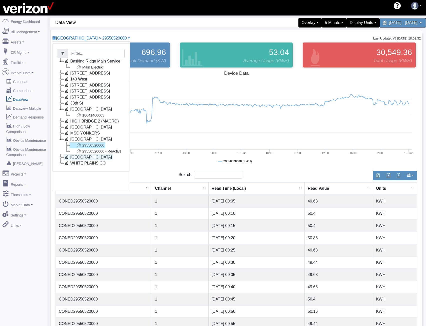
click at [63, 158] on icon at bounding box center [61, 157] width 6 height 6
click at [85, 163] on link "77499140000" at bounding box center [88, 163] width 36 height 6
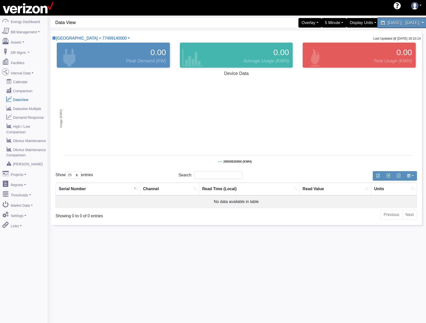
click at [388, 23] on span "June 17, 2025 - June 18, 2025" at bounding box center [404, 22] width 32 height 5
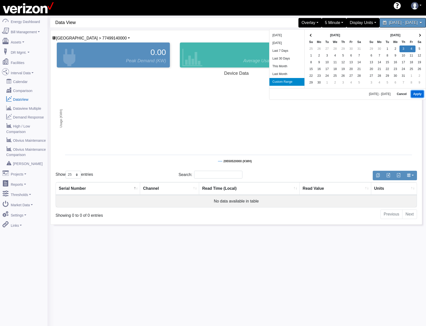
click at [413, 92] on button "Apply" at bounding box center [417, 94] width 13 height 7
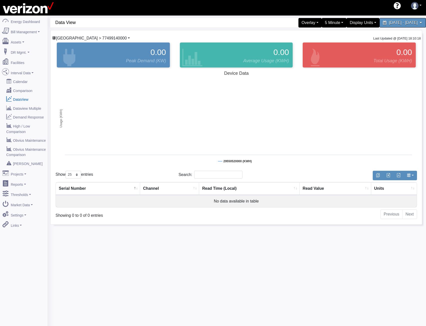
click at [103, 37] on span "Ozone Park > 77499140000" at bounding box center [91, 38] width 71 height 4
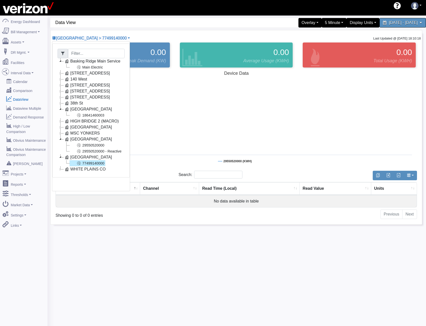
click at [88, 163] on link "77499140000" at bounding box center [88, 163] width 36 height 6
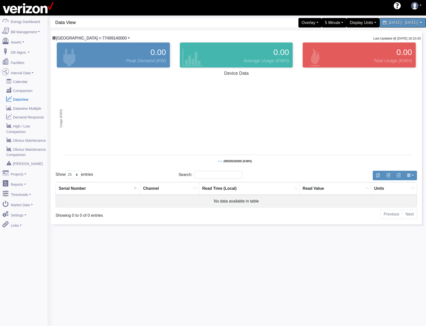
click at [93, 38] on span "Ozone Park > 77499140000" at bounding box center [91, 38] width 71 height 4
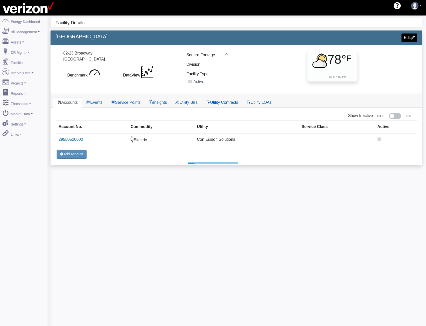
scroll to position [16, 0]
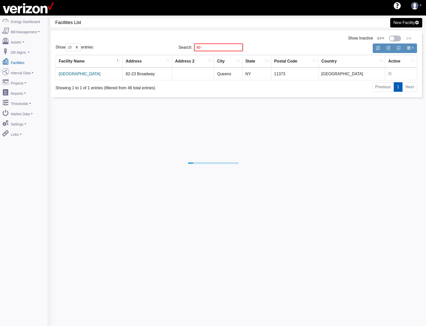
select select "25"
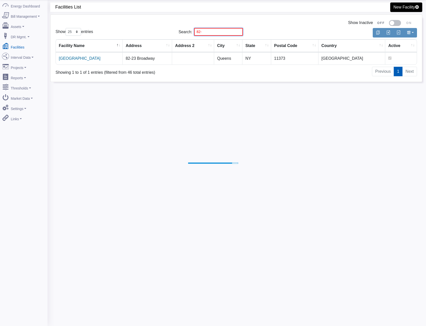
drag, startPoint x: 207, startPoint y: 34, endPoint x: 138, endPoint y: 33, distance: 69.1
click at [162, 33] on div "Show 10 25 50 100 entries Search: 82-" at bounding box center [236, 32] width 369 height 12
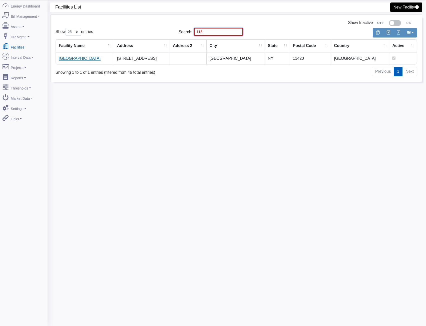
type input "115"
click at [69, 61] on link "[GEOGRAPHIC_DATA]" at bounding box center [80, 58] width 42 height 4
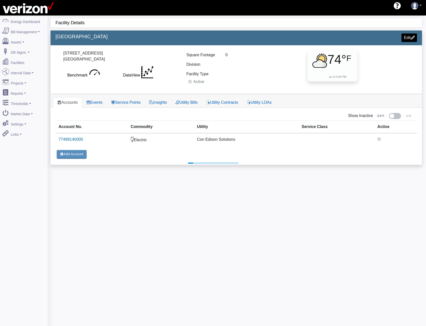
select select "25"
click at [136, 101] on link "Service Points" at bounding box center [126, 102] width 38 height 11
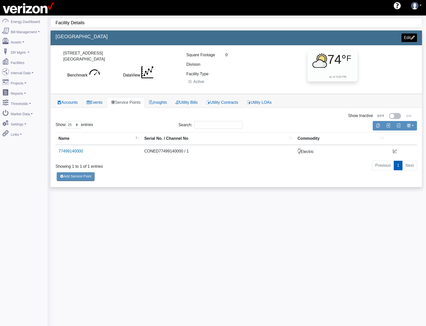
drag, startPoint x: 96, startPoint y: 52, endPoint x: 63, endPoint y: 49, distance: 32.9
click at [63, 49] on div "[STREET_ADDRESS] [GEOGRAPHIC_DATA], [GEOGRAPHIC_DATA] [GEOGRAPHIC_DATA] DataVie…" at bounding box center [237, 69] width 372 height 49
copy div "[STREET_ADDRESS]"
click at [70, 152] on link "77499140000" at bounding box center [69, 151] width 25 height 4
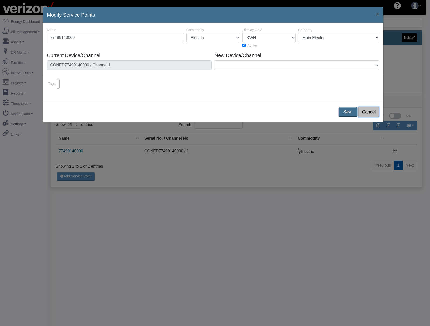
click at [365, 111] on button "Cancel" at bounding box center [368, 112] width 21 height 11
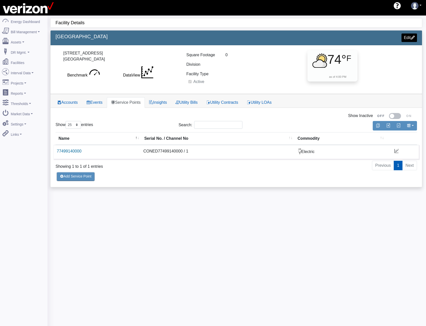
click at [167, 151] on td "CONED77499140000 / 1" at bounding box center [217, 152] width 155 height 14
copy td "CONED77499140000"
click at [153, 152] on td "CONED77499140000 / 1" at bounding box center [217, 152] width 155 height 14
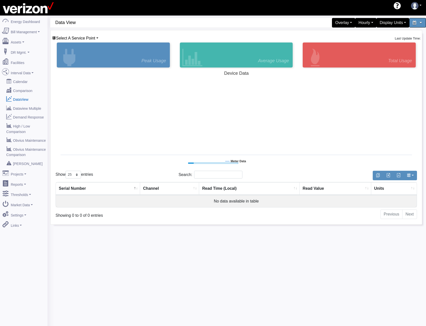
select select "25"
type input "[GEOGRAPHIC_DATA]"
click at [93, 37] on span "Select A Service Point" at bounding box center [75, 38] width 39 height 4
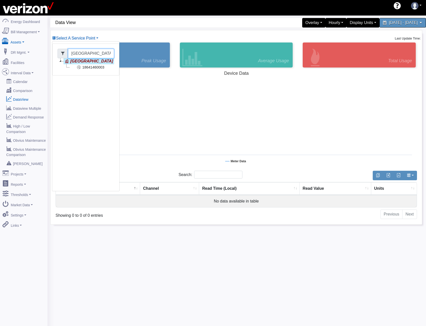
drag, startPoint x: 90, startPoint y: 54, endPoint x: 1, endPoint y: 39, distance: 89.8
click at [7, 41] on div "Energy Dashboard Bill Management Dashboard Utility Bills Maintenance Reports Pa…" at bounding box center [213, 179] width 426 height 326
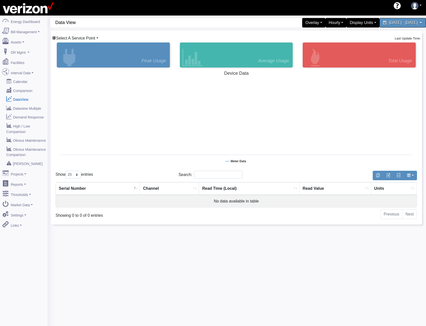
click at [75, 36] on span "Select A Service Point" at bounding box center [75, 38] width 39 height 4
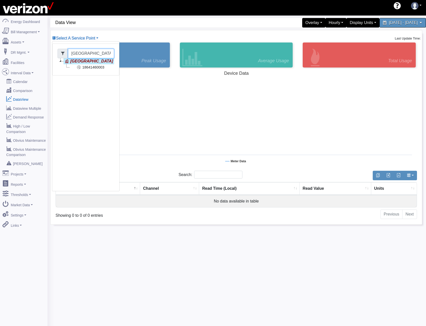
click at [81, 51] on input "Forest Ave" at bounding box center [91, 54] width 46 height 10
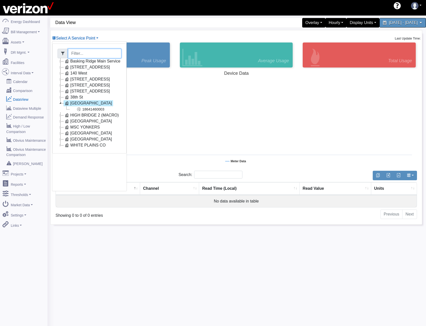
click at [62, 139] on icon at bounding box center [61, 139] width 6 height 6
click at [81, 146] on icon at bounding box center [79, 145] width 6 height 6
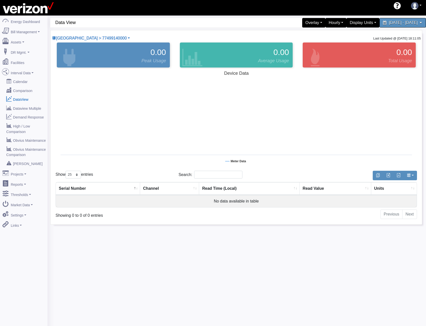
click at [311, 133] on rect at bounding box center [237, 119] width 362 height 100
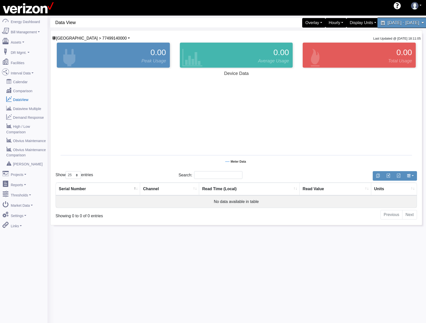
click at [399, 26] on div "July 3, 2025 - July 4, 2025" at bounding box center [402, 23] width 51 height 11
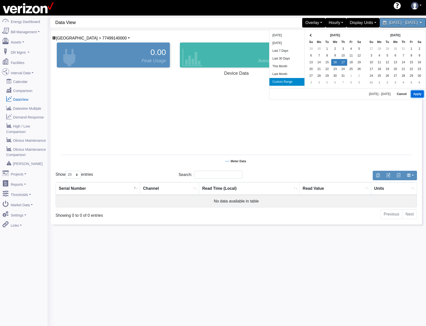
click at [416, 93] on button "Apply" at bounding box center [417, 94] width 13 height 7
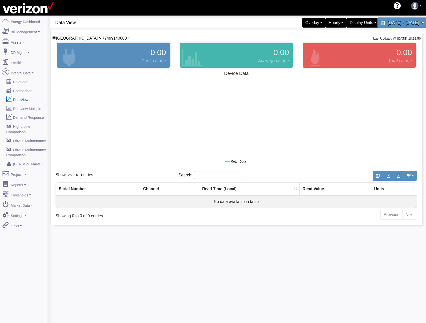
click at [388, 23] on span "July 16, 2025 - July 17, 2025" at bounding box center [404, 22] width 32 height 5
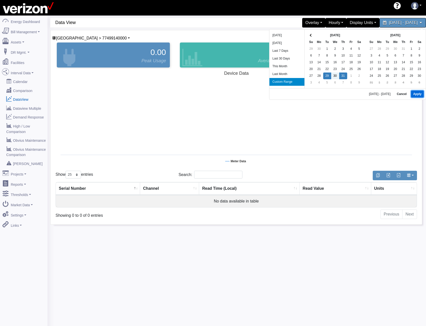
click at [421, 95] on button "Apply" at bounding box center [417, 94] width 13 height 7
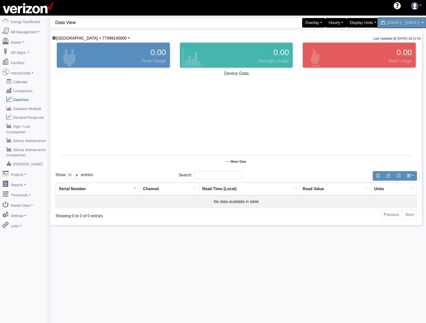
click at [388, 22] on span "July 29, 2025 - July 31, 2025" at bounding box center [404, 22] width 32 height 5
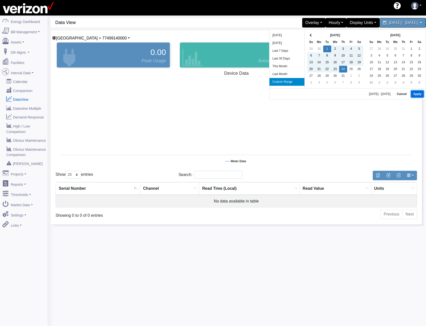
click at [422, 94] on button "Apply" at bounding box center [417, 94] width 13 height 7
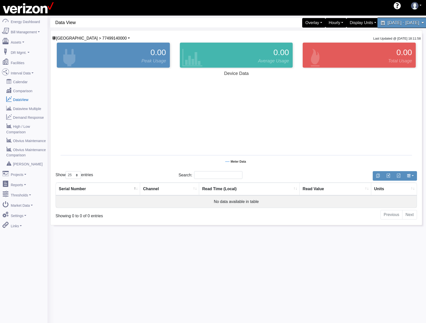
click at [388, 21] on span "July 1, 2025 - July 24, 2025" at bounding box center [404, 22] width 32 height 5
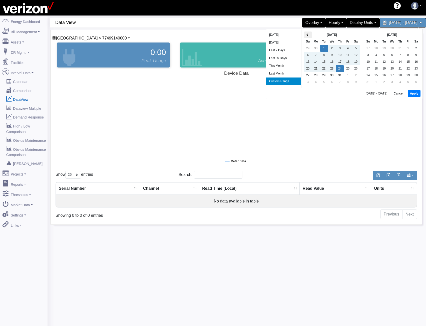
click at [310, 36] on th at bounding box center [308, 35] width 8 height 7
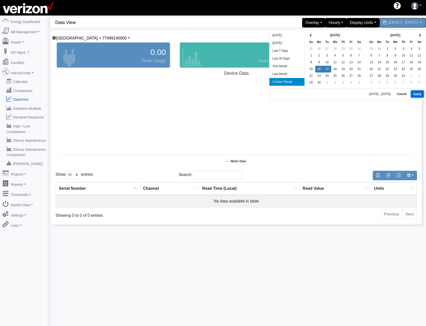
click at [413, 93] on button "Apply" at bounding box center [417, 94] width 13 height 7
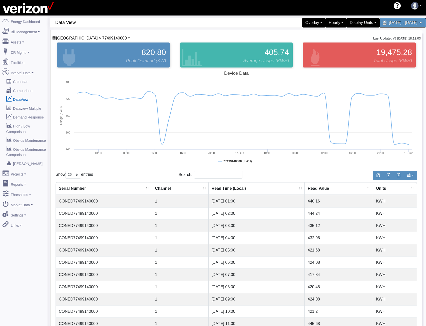
click at [312, 29] on div "60 Data View Overlay Typical Real Time Zonal Load Real Time Zonal LBMP Load For…" at bounding box center [236, 268] width 372 height 501
click at [325, 27] on div "Hourly" at bounding box center [336, 23] width 23 height 11
click at [308, 44] on link "5 Minute" at bounding box center [328, 43] width 40 height 8
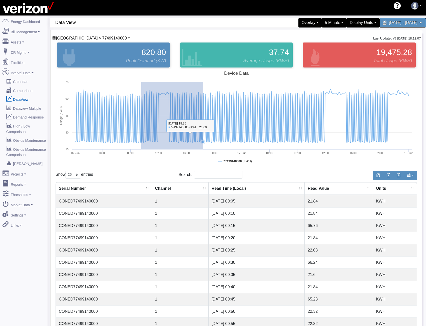
drag, startPoint x: 142, startPoint y: 127, endPoint x: 222, endPoint y: 130, distance: 80.9
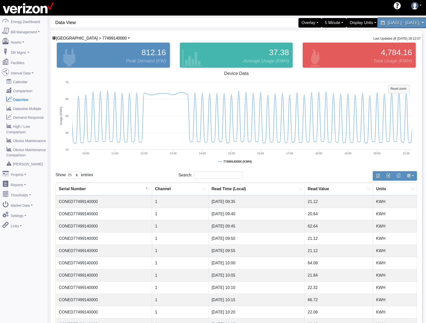
click at [388, 25] on span "June 16, 2025 - June 17, 2025" at bounding box center [404, 22] width 32 height 5
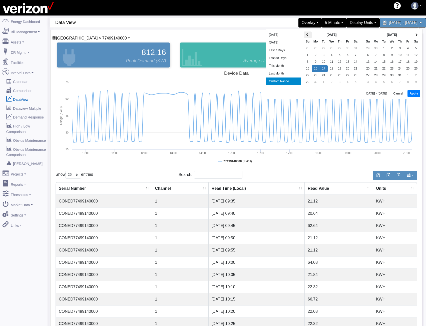
click at [309, 36] on th at bounding box center [308, 35] width 8 height 7
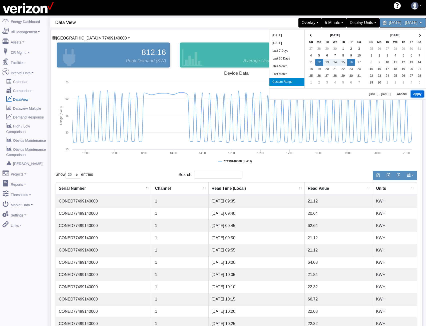
click at [418, 94] on button "Apply" at bounding box center [417, 94] width 13 height 7
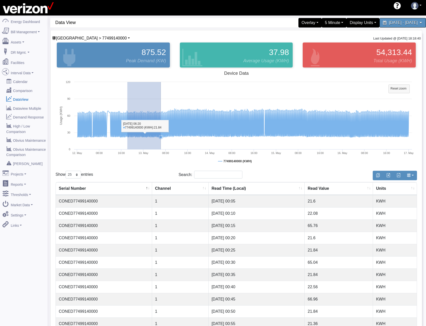
drag, startPoint x: 127, startPoint y: 109, endPoint x: 219, endPoint y: 113, distance: 91.9
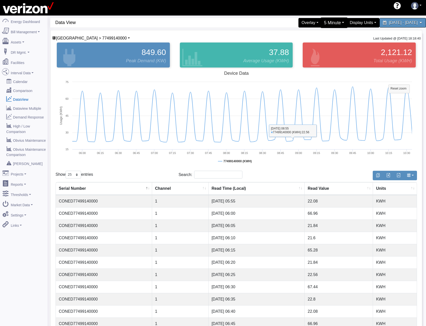
click at [321, 19] on div "5 Minute" at bounding box center [334, 23] width 27 height 11
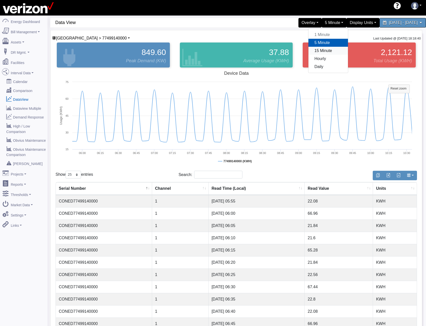
click at [308, 53] on link "15 Minute" at bounding box center [328, 51] width 40 height 8
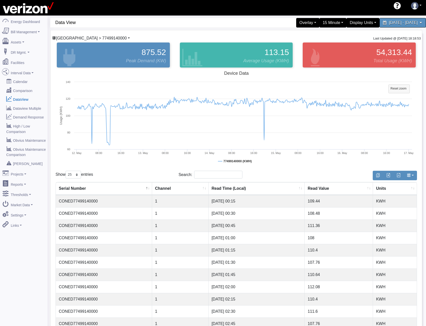
click at [98, 38] on span "Ozone Park > 77499140000" at bounding box center [91, 38] width 71 height 4
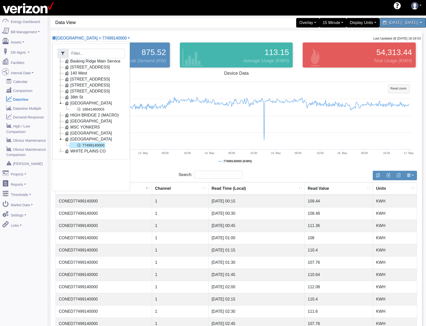
click at [63, 91] on icon at bounding box center [61, 91] width 6 height 6
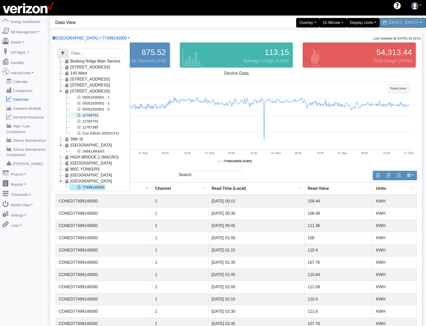
click at [86, 117] on link "12784751" at bounding box center [85, 115] width 30 height 6
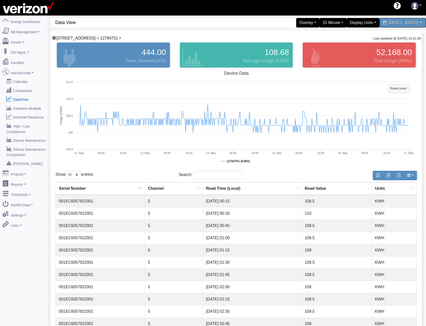
click at [86, 38] on span "230 West 36th > 12784751" at bounding box center [87, 38] width 62 height 4
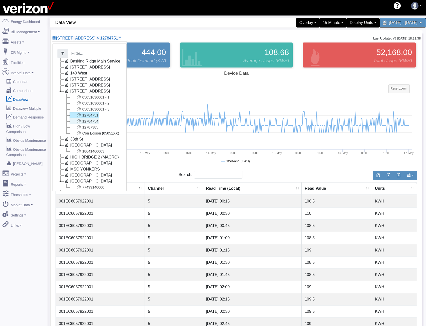
click at [83, 121] on link "12784754" at bounding box center [85, 121] width 30 height 6
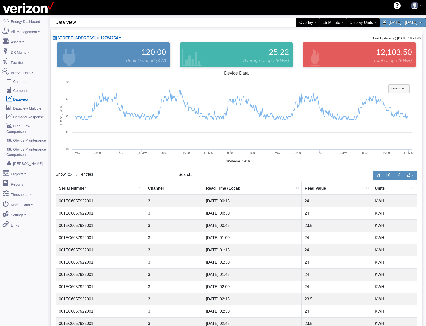
click at [93, 34] on div "230 West 36th > 12784754 Basking Ridge Main Service 117 E 167 ST CO 140 West 20…" at bounding box center [237, 274] width 372 height 489
click at [92, 37] on span "230 West 36th > 12784754" at bounding box center [87, 38] width 62 height 4
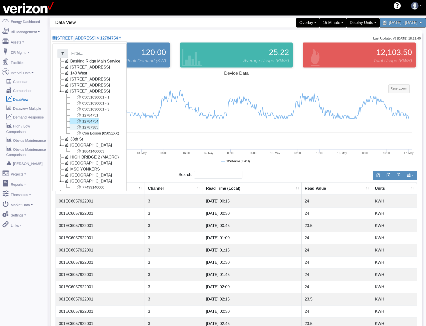
click at [93, 128] on link "12787385" at bounding box center [85, 127] width 30 height 6
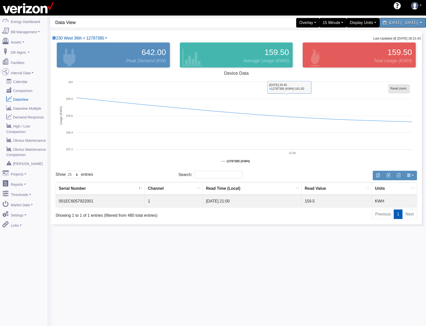
click at [400, 88] on tspan "Reset zoom" at bounding box center [399, 89] width 16 height 4
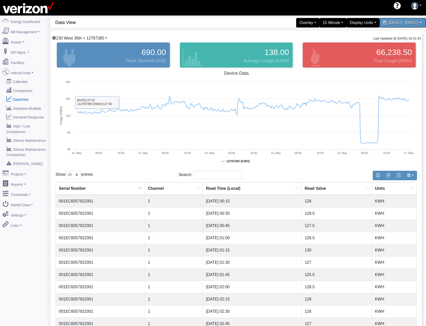
click at [101, 36] on span "230 West 36th > 12787385" at bounding box center [80, 38] width 48 height 4
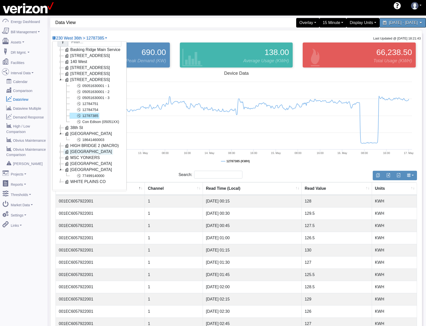
scroll to position [16, 0]
click at [64, 154] on icon at bounding box center [67, 157] width 6 height 6
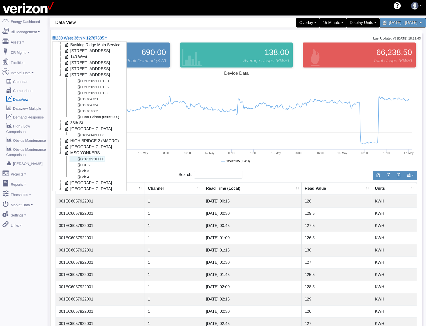
click at [84, 159] on link "81375310000" at bounding box center [88, 159] width 36 height 6
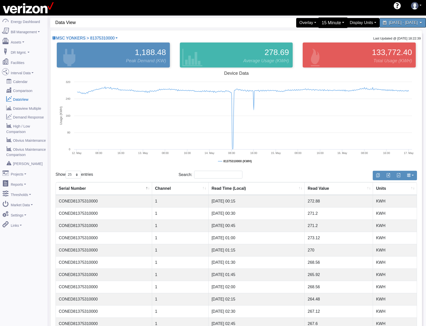
click at [319, 25] on div "15 Minute" at bounding box center [333, 23] width 30 height 11
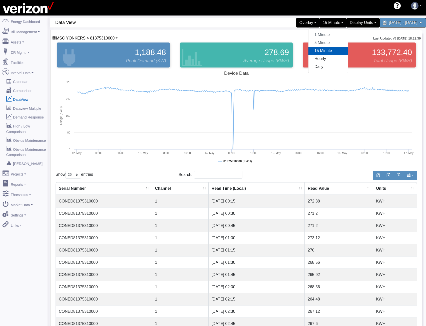
click at [308, 51] on link "15 Minute" at bounding box center [328, 51] width 40 height 8
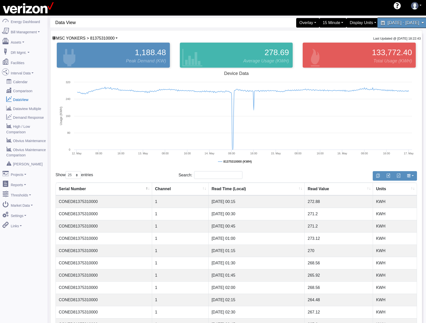
click at [403, 24] on span "May 12, 2025 - May 16, 2025" at bounding box center [404, 22] width 32 height 5
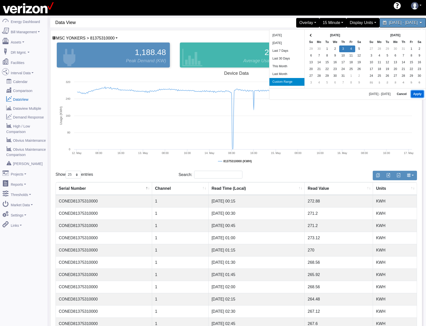
click at [417, 94] on button "Apply" at bounding box center [417, 94] width 13 height 7
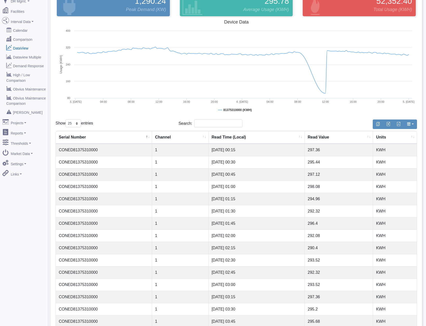
scroll to position [195, 0]
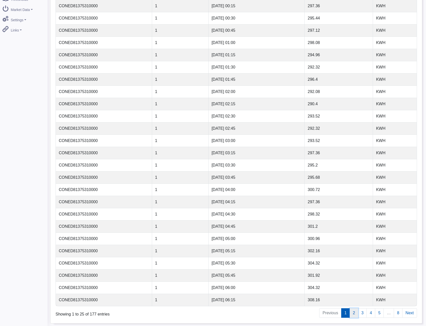
click at [359, 312] on link "2" at bounding box center [354, 313] width 9 height 10
drag, startPoint x: 317, startPoint y: 272, endPoint x: 299, endPoint y: 275, distance: 17.7
click at [299, 275] on tr "CONED81375310000 1 07/03/2025 12:00 316.56 KWH" at bounding box center [236, 275] width 361 height 12
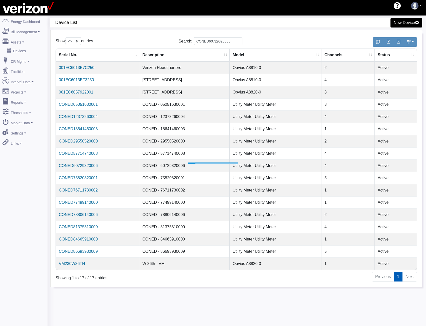
select select "25"
click at [226, 44] on input "CONED60729320006" at bounding box center [218, 41] width 48 height 8
paste input "77499140000"
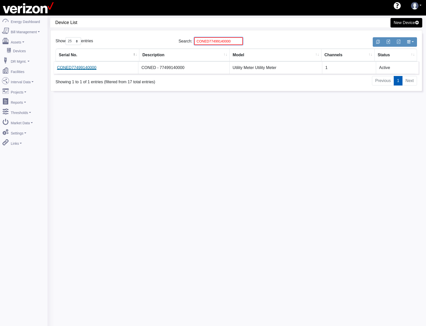
type input "CONED77499140000"
click at [74, 68] on link "CONED77499140000" at bounding box center [76, 68] width 39 height 4
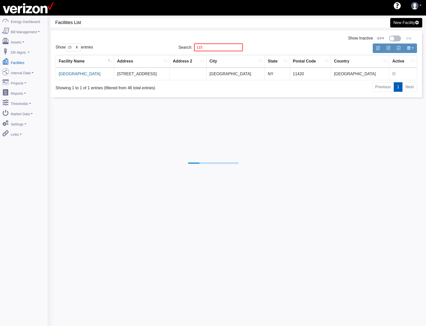
select select "25"
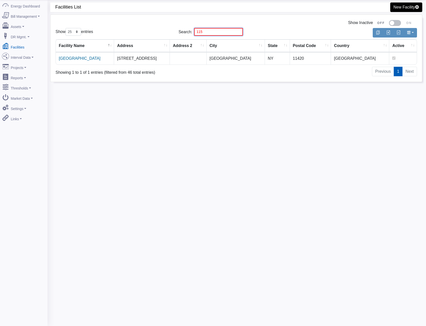
drag, startPoint x: 202, startPoint y: 31, endPoint x: 119, endPoint y: 31, distance: 82.6
click at [158, 32] on div "Show 10 25 50 100 entries Search: 115" at bounding box center [236, 32] width 369 height 12
type input "w 36"
click at [77, 60] on link "[STREET_ADDRESS]" at bounding box center [79, 58] width 40 height 4
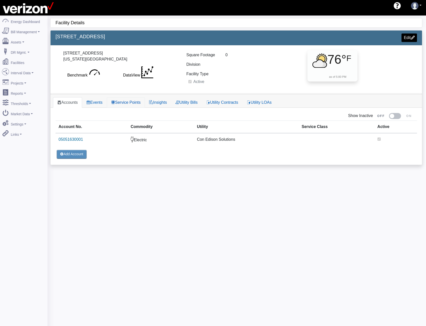
click at [121, 103] on link "Service Points" at bounding box center [126, 102] width 38 height 11
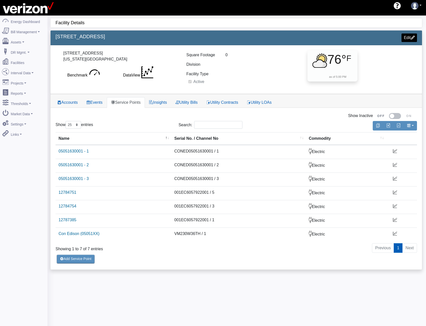
drag, startPoint x: 115, startPoint y: 131, endPoint x: 117, endPoint y: 128, distance: 3.4
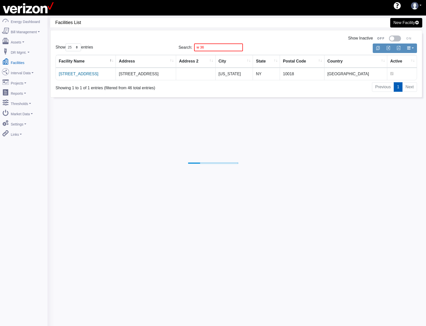
select select "25"
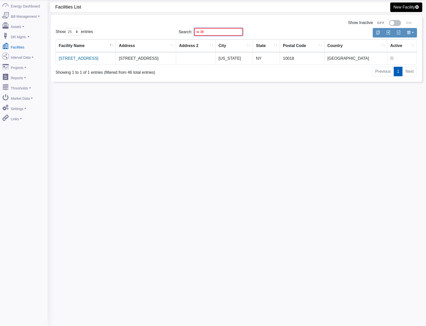
drag, startPoint x: 191, startPoint y: 32, endPoint x: 118, endPoint y: 39, distance: 74.1
click at [123, 38] on div "Show 10 25 50 100 entries Search: w 36 Facility Name Address Address 2 City Sta…" at bounding box center [237, 51] width 362 height 51
type input "e"
type input "10 ex"
click at [77, 60] on link "MSC YONKERS" at bounding box center [74, 58] width 30 height 4
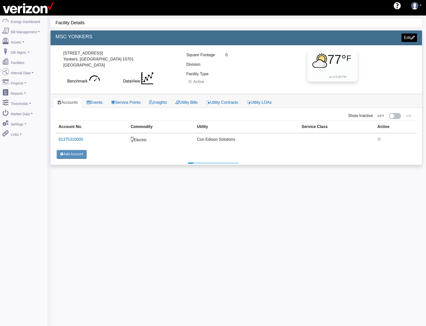
select select "25"
click at [126, 102] on link "Service Points" at bounding box center [126, 102] width 38 height 11
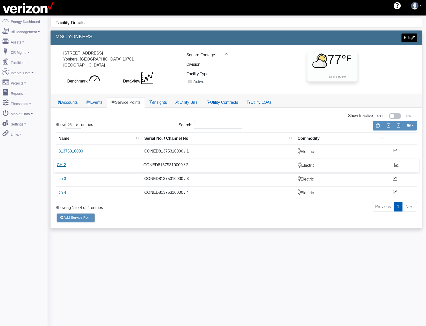
click at [57, 165] on link "CH 2" at bounding box center [61, 165] width 9 height 4
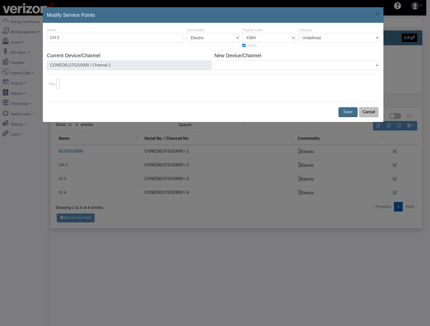
click at [0, 0] on label "Active" at bounding box center [0, 0] width 0 height 0
click at [245, 46] on input "Active" at bounding box center [243, 45] width 3 height 3
checkbox input "false"
click at [345, 111] on button "Save" at bounding box center [348, 112] width 21 height 11
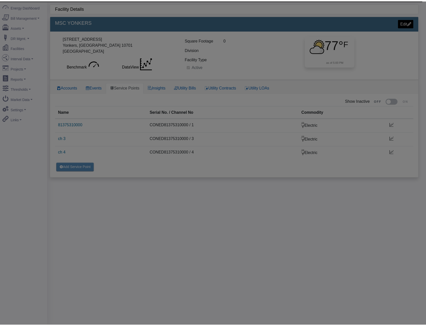
scroll to position [16, 0]
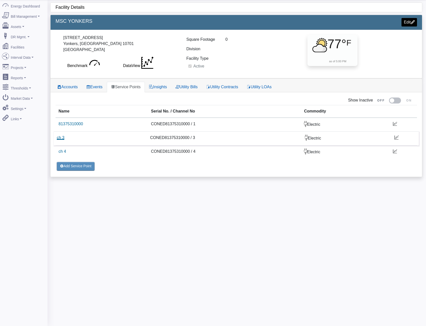
click at [59, 139] on link "ch 3" at bounding box center [61, 138] width 8 height 4
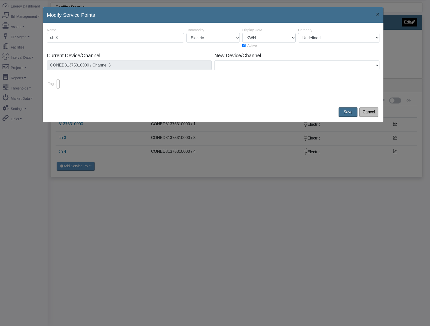
click at [257, 47] on div "Active" at bounding box center [268, 46] width 53 height 6
click at [0, 0] on label "Active" at bounding box center [0, 0] width 0 height 0
click at [245, 46] on input "Active" at bounding box center [243, 45] width 3 height 3
checkbox input "false"
click at [349, 116] on button "Save" at bounding box center [348, 112] width 21 height 11
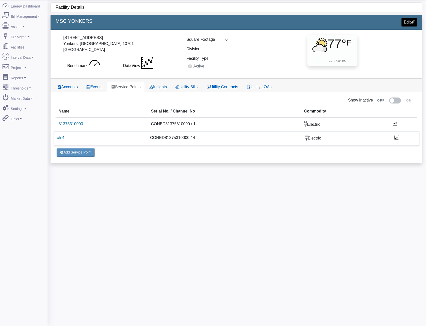
click at [65, 137] on td "ch 4" at bounding box center [100, 138] width 93 height 14
click at [63, 138] on link "ch 4" at bounding box center [61, 138] width 8 height 4
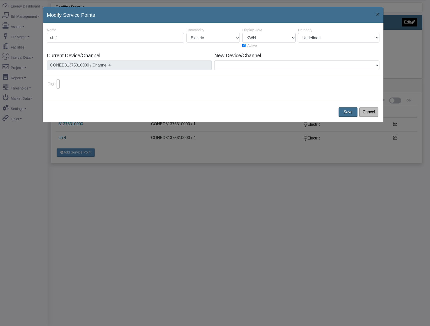
click at [0, 0] on label "Active" at bounding box center [0, 0] width 0 height 0
click at [245, 44] on input "Active" at bounding box center [243, 45] width 3 height 3
checkbox input "false"
click at [347, 111] on button "Save" at bounding box center [348, 112] width 21 height 11
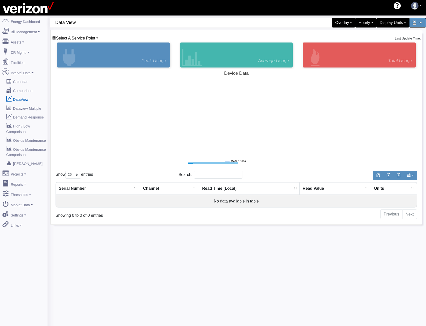
select select "25"
click at [89, 34] on div "Select A Service Point MSC YONKERS Basking Ridge Main Service [STREET_ADDRESS][…" at bounding box center [237, 127] width 372 height 194
click at [89, 38] on span "Select A Service Point" at bounding box center [75, 38] width 39 height 4
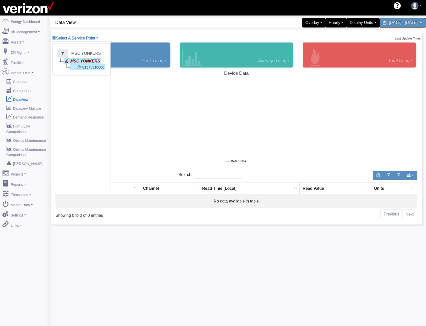
click at [88, 68] on link "81375310000" at bounding box center [88, 67] width 36 height 6
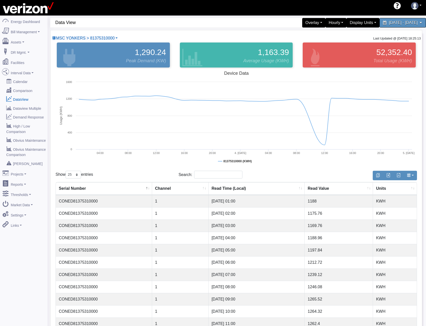
click at [106, 36] on div "MSC YONKERS > 81375310000 MSC YONKERS Basking Ridge Main Service 117 E 167 ST C…" at bounding box center [85, 38] width 66 height 6
click at [106, 38] on span "MSC YONKERS > 81375310000" at bounding box center [85, 38] width 59 height 4
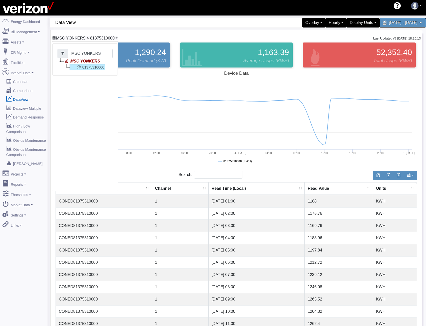
click at [107, 38] on span "MSC YONKERS > 81375310000" at bounding box center [85, 38] width 59 height 4
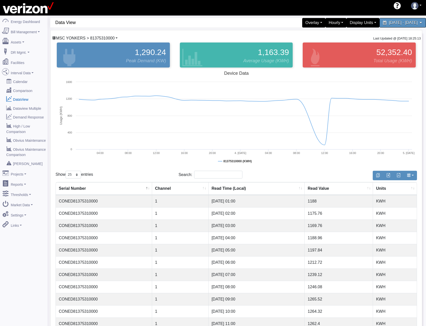
click at [104, 37] on span "MSC YONKERS > 81375310000" at bounding box center [85, 38] width 59 height 4
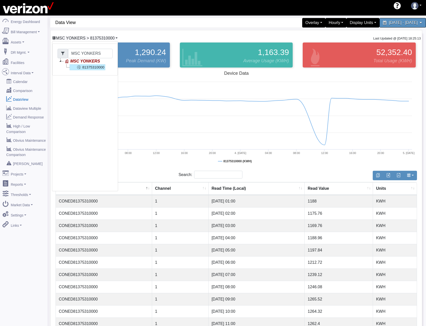
click at [104, 37] on span "MSC YONKERS > 81375310000" at bounding box center [85, 38] width 59 height 4
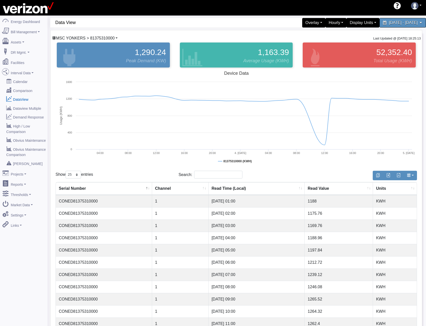
click at [76, 39] on span "MSC YONKERS > 81375310000" at bounding box center [85, 38] width 59 height 4
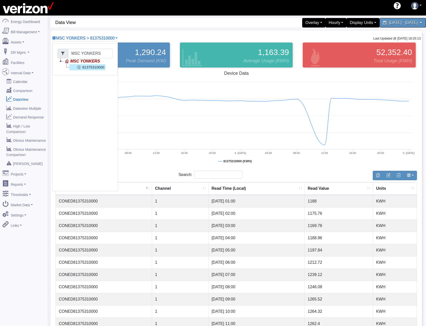
click at [62, 62] on icon at bounding box center [61, 61] width 6 height 6
drag, startPoint x: 93, startPoint y: 55, endPoint x: 25, endPoint y: 55, distance: 67.8
click at [25, 55] on div "Energy Dashboard Bill Management Dashboard Utility Bills Maintenance Reports Pa…" at bounding box center [213, 269] width 426 height 506
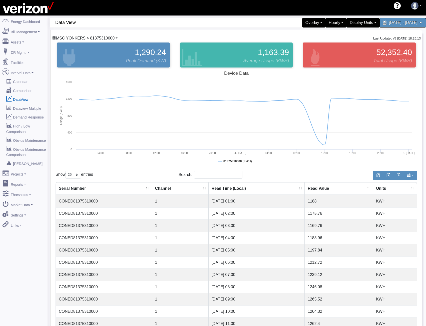
click at [91, 38] on span "MSC YONKERS > 81375310000" at bounding box center [85, 38] width 59 height 4
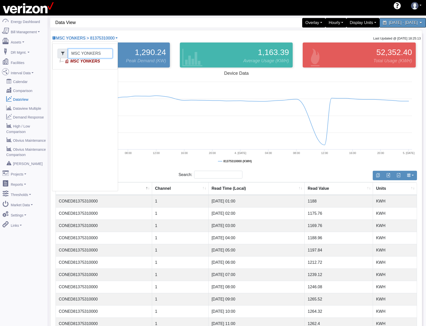
click at [78, 53] on input "MSC YONKERS" at bounding box center [90, 54] width 45 height 10
type input "M"
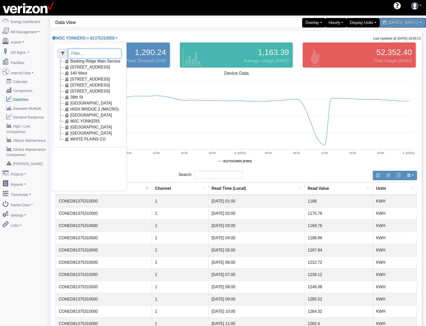
click at [60, 61] on icon at bounding box center [61, 61] width 6 height 6
click at [62, 62] on icon at bounding box center [61, 61] width 6 height 6
click at [62, 66] on icon at bounding box center [61, 67] width 6 height 6
click at [62, 67] on icon at bounding box center [61, 67] width 6 height 6
click at [62, 73] on icon at bounding box center [61, 73] width 6 height 6
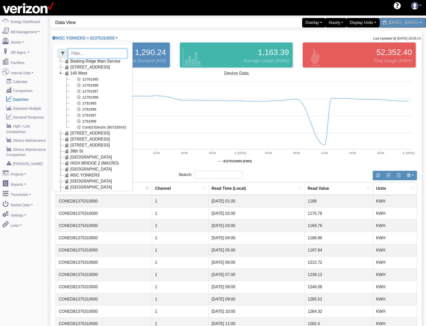
click at [62, 73] on icon at bounding box center [61, 73] width 6 height 6
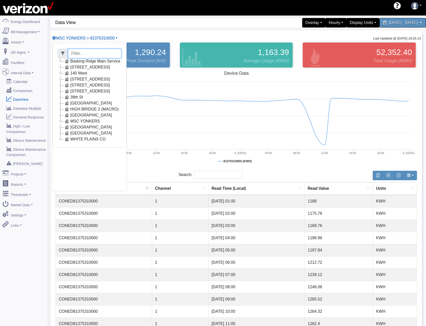
click at [62, 80] on icon at bounding box center [61, 79] width 6 height 6
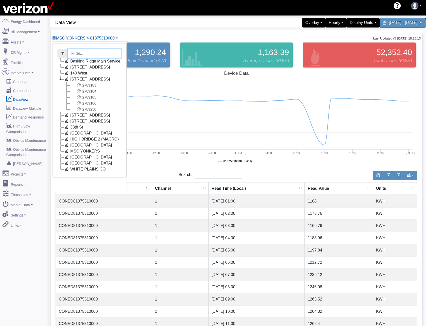
click at [62, 80] on icon at bounding box center [61, 79] width 6 height 6
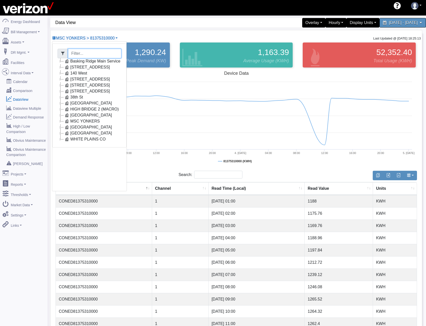
click at [63, 84] on icon at bounding box center [61, 85] width 6 height 6
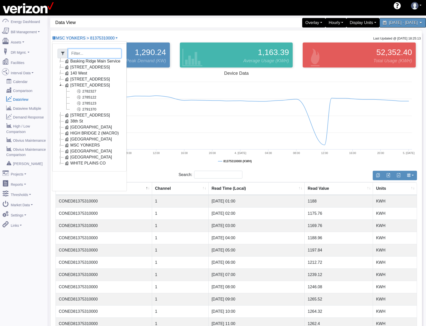
click at [63, 84] on icon at bounding box center [61, 85] width 6 height 6
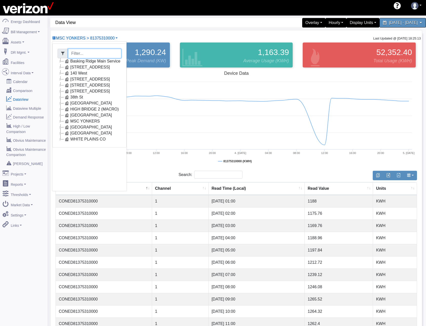
click at [62, 91] on icon at bounding box center [61, 91] width 6 height 6
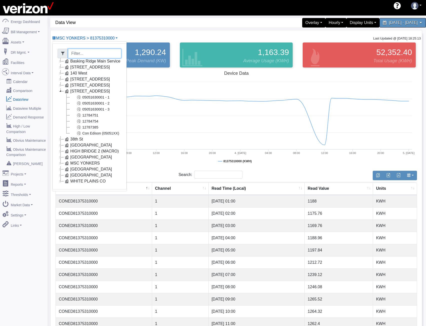
click at [62, 91] on icon at bounding box center [61, 91] width 6 height 6
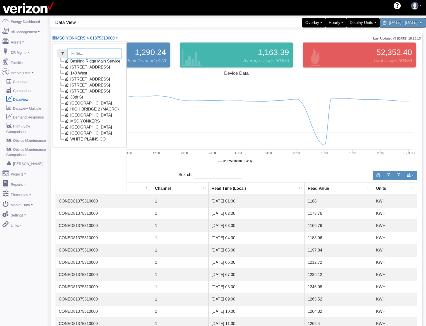
click at [60, 140] on icon at bounding box center [61, 139] width 6 height 6
click at [105, 28] on div "60 Data View Overlay Typical Real Time Zonal Load Real Time Zonal LBMP Load For…" at bounding box center [236, 268] width 372 height 501
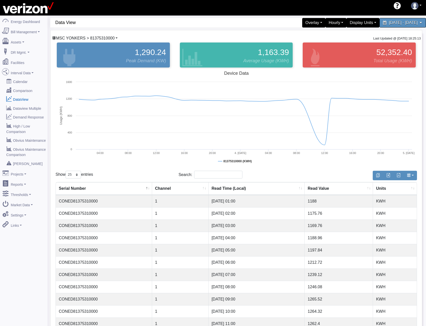
click at [82, 40] on span "MSC YONKERS > 81375310000" at bounding box center [85, 38] width 59 height 4
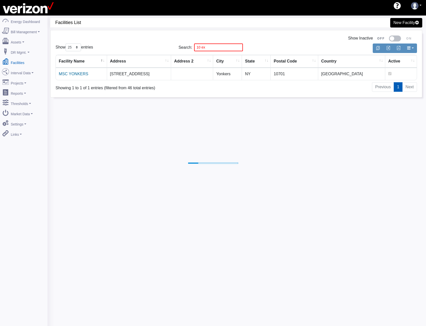
select select "25"
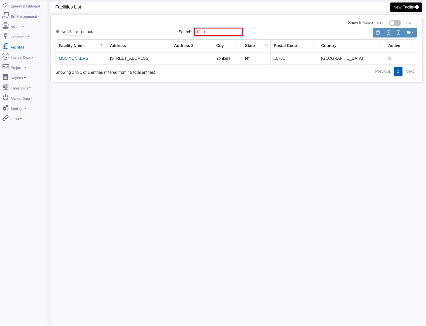
drag, startPoint x: 207, startPoint y: 31, endPoint x: 88, endPoint y: 34, distance: 119.1
click at [119, 34] on div "Show 10 25 50 100 entries Search: 10 ex" at bounding box center [236, 32] width 369 height 12
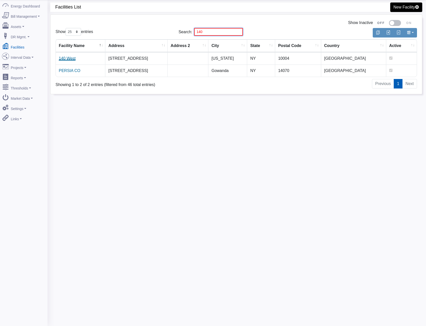
type input "140"
click at [65, 59] on link "140 West" at bounding box center [67, 58] width 17 height 4
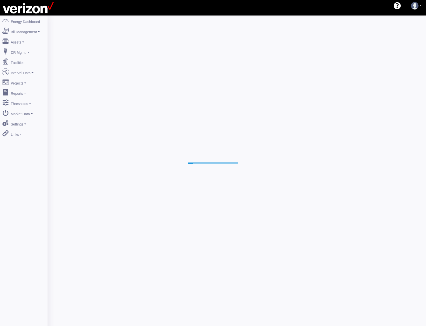
select select "25"
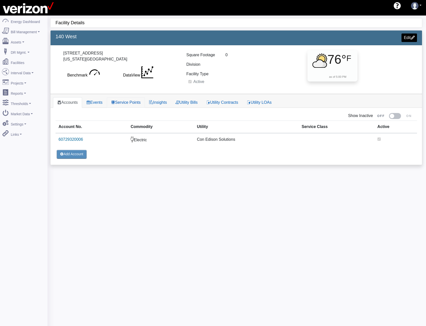
click at [127, 100] on link "Service Points" at bounding box center [126, 102] width 38 height 11
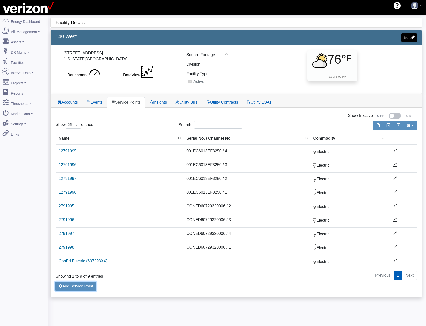
click at [67, 288] on button "Add Service Point" at bounding box center [76, 287] width 42 height 10
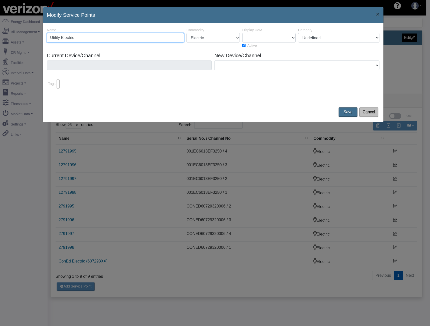
type input "Utility Electric"
click at [374, 108] on button "Cancel" at bounding box center [368, 112] width 21 height 11
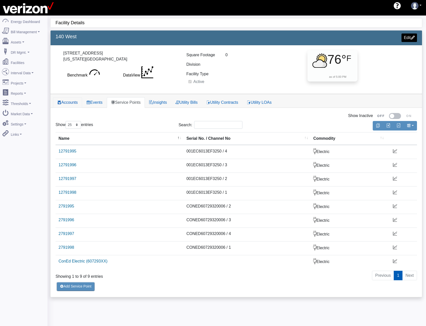
click at [70, 103] on link "Accounts" at bounding box center [67, 102] width 29 height 11
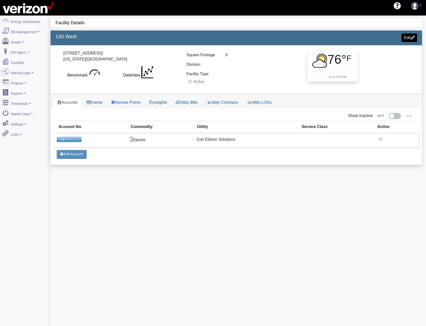
drag, startPoint x: 91, startPoint y: 139, endPoint x: 57, endPoint y: 141, distance: 34.1
click at [57, 141] on td "60729320006" at bounding box center [90, 140] width 73 height 14
copy link "60729320006"
click at [131, 103] on link "Service Points" at bounding box center [126, 102] width 38 height 11
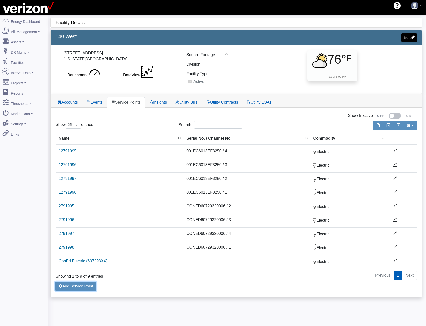
click at [70, 288] on button "Add Service Point" at bounding box center [76, 287] width 42 height 10
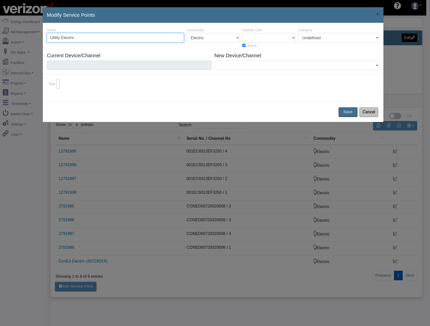
paste input "60729320006"
type input "Utility Electric 60729-XX"
click at [278, 35] on select "1 CuFt 100 CuFt 1000 CuFt AMPS BIT CAD CAD ($) CCF CF CM3 Containers COUNT DC D…" at bounding box center [268, 38] width 53 height 10
select select "10"
click at [242, 33] on select "1 CuFt 100 CuFt 1000 CuFt AMPS BIT CAD CAD ($) CCF CF CM3 Containers COUNT DC D…" at bounding box center [268, 38] width 53 height 10
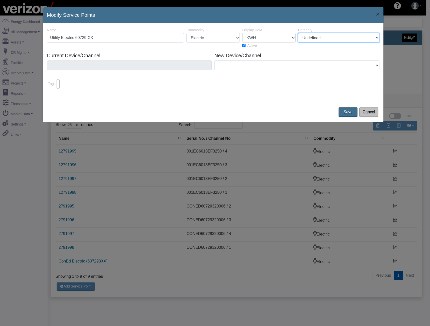
click at [355, 34] on select "Undefined Main Electric Refrigeration HVAC Lighting" at bounding box center [338, 38] width 81 height 10
click at [87, 38] on input "Utility Electric 60729-XX" at bounding box center [115, 38] width 137 height 10
type input "Utility Electric 60729XX"
click at [348, 111] on button "Save" at bounding box center [348, 112] width 21 height 11
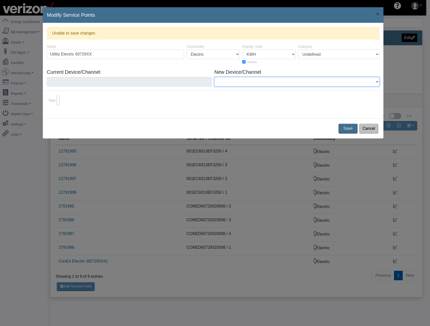
click at [249, 80] on select "001EC6013B7C250 / Channel 2" at bounding box center [296, 82] width 165 height 10
click at [378, 14] on span "×" at bounding box center [378, 14] width 4 height 7
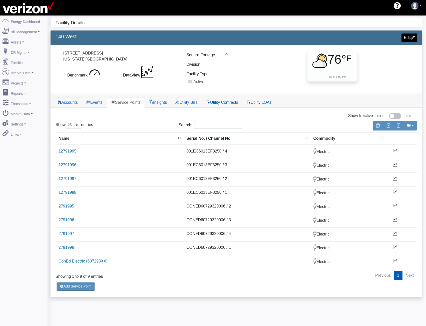
click at [73, 105] on link "Accounts" at bounding box center [67, 102] width 29 height 11
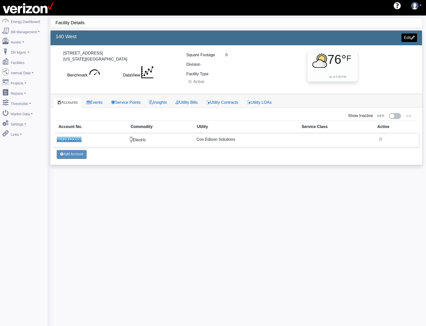
drag, startPoint x: 89, startPoint y: 140, endPoint x: 58, endPoint y: 141, distance: 31.8
click at [58, 141] on td "60729320006" at bounding box center [90, 140] width 73 height 14
copy link "60729320006"
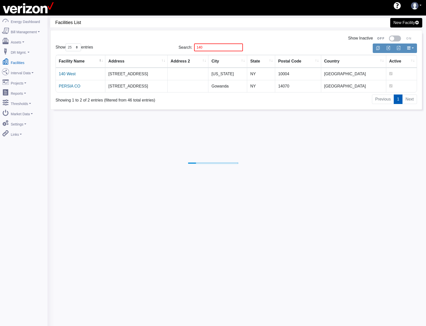
select select "25"
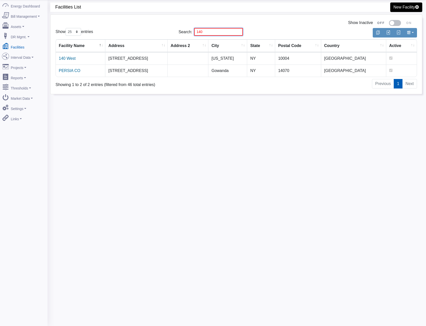
drag, startPoint x: 221, startPoint y: 36, endPoint x: 151, endPoint y: 31, distance: 69.5
click at [164, 31] on div "Show 10 25 50 100 entries Search: 140" at bounding box center [236, 32] width 369 height 12
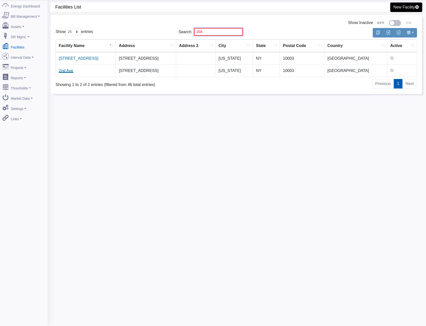
type input "204"
click at [69, 71] on link "2nd Ave" at bounding box center [66, 71] width 15 height 4
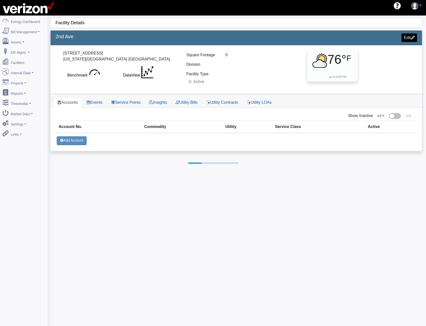
select select "25"
click at [127, 105] on link "Service Points" at bounding box center [126, 102] width 38 height 11
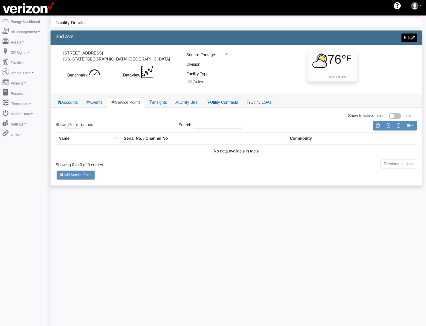
drag, startPoint x: 124, startPoint y: 52, endPoint x: 105, endPoint y: 84, distance: 37.1
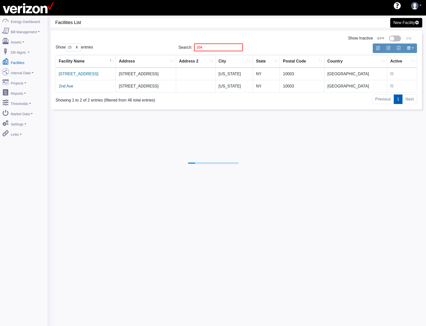
select select "25"
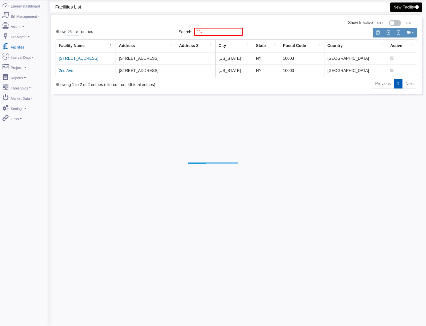
drag, startPoint x: 116, startPoint y: 78, endPoint x: 118, endPoint y: 65, distance: 12.8
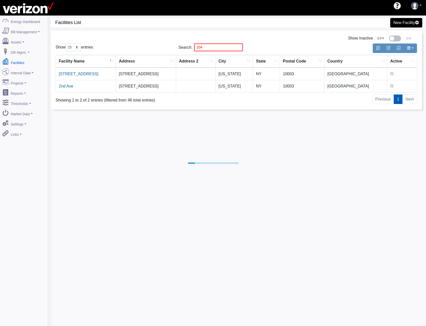
select select "25"
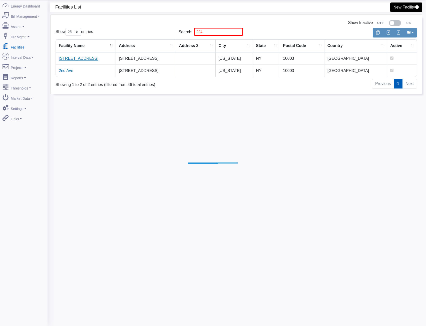
click at [89, 59] on link "[STREET_ADDRESS]" at bounding box center [79, 58] width 40 height 4
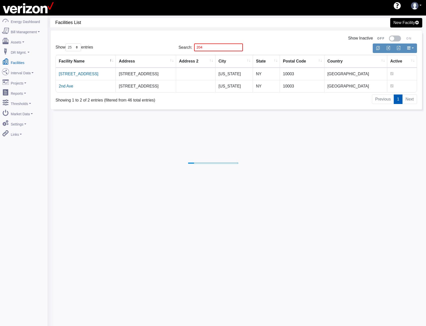
select select "25"
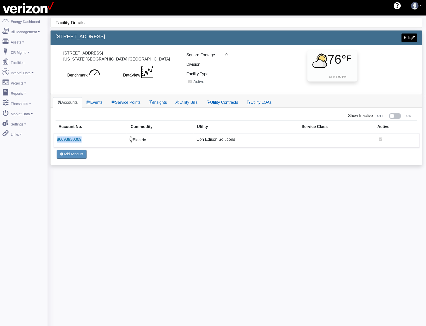
drag, startPoint x: 84, startPoint y: 140, endPoint x: 54, endPoint y: 142, distance: 30.4
click at [54, 142] on td "86693930009" at bounding box center [90, 140] width 73 height 14
copy link "86693930009"
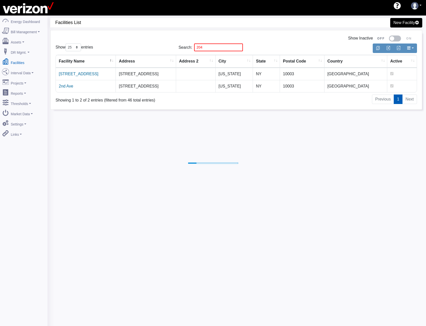
select select "25"
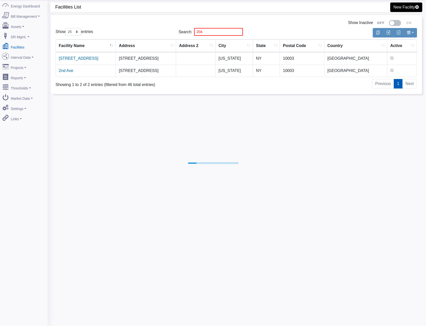
scroll to position [16, 0]
drag, startPoint x: 207, startPoint y: 32, endPoint x: 133, endPoint y: 32, distance: 74.6
click at [140, 31] on div "Show 10 25 50 100 entries Search: 204" at bounding box center [236, 32] width 369 height 12
type input "228"
click at [75, 60] on link "[STREET_ADDRESS]" at bounding box center [79, 58] width 40 height 4
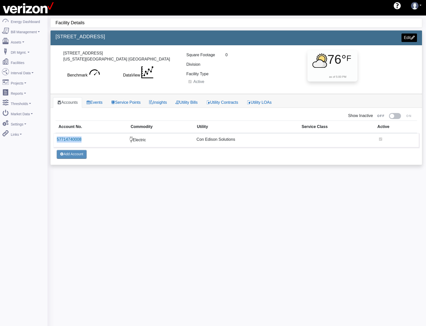
drag, startPoint x: 87, startPoint y: 142, endPoint x: 56, endPoint y: 142, distance: 30.5
click at [56, 142] on td "57714740008" at bounding box center [90, 140] width 73 height 14
copy link "57714740008"
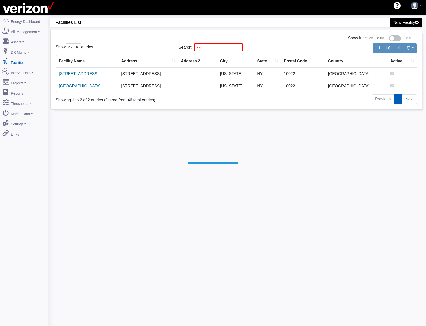
select select "25"
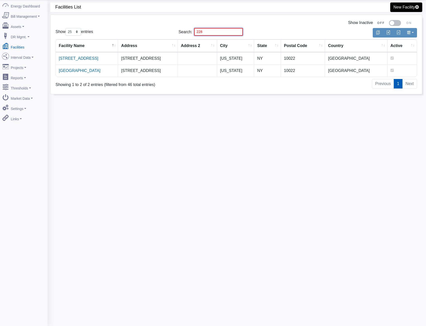
drag, startPoint x: 207, startPoint y: 29, endPoint x: 104, endPoint y: 21, distance: 102.9
click at [117, 22] on div "Show Inactive Show 10 25 50 100 entries Search: 228 Facility Name Address Addre…" at bounding box center [237, 54] width 372 height 79
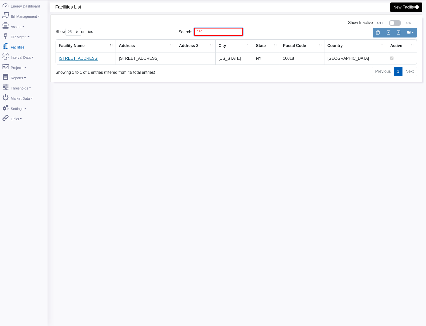
type input "230"
click at [72, 60] on link "[STREET_ADDRESS]" at bounding box center [79, 58] width 40 height 4
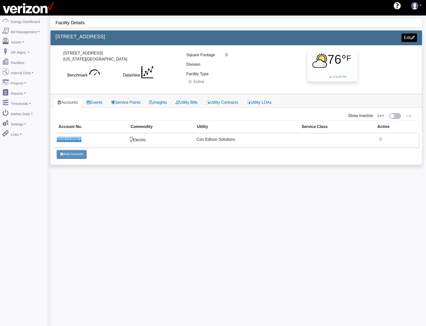
drag, startPoint x: 86, startPoint y: 138, endPoint x: 57, endPoint y: 140, distance: 28.3
click at [57, 140] on td "05051630001" at bounding box center [90, 140] width 73 height 14
copy link "05051630001"
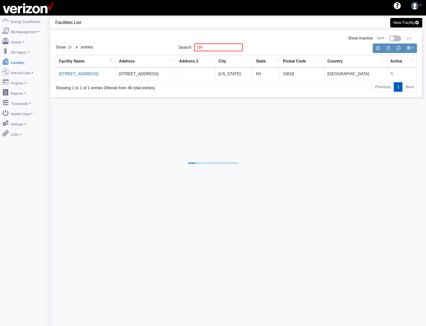
select select "25"
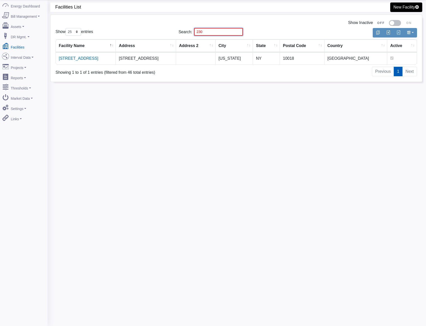
drag, startPoint x: 208, startPoint y: 31, endPoint x: 88, endPoint y: 30, distance: 119.6
click at [136, 30] on div "Show 10 25 50 100 entries Search: 230" at bounding box center [236, 32] width 369 height 12
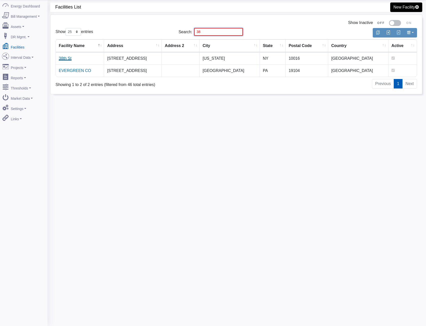
type input "38"
click at [65, 59] on link "38th St" at bounding box center [65, 58] width 13 height 4
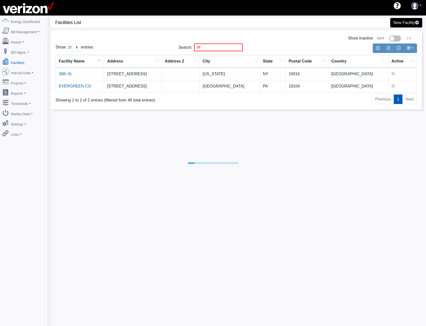
select select "25"
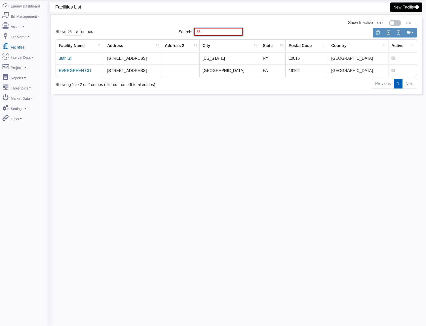
drag, startPoint x: 197, startPoint y: 30, endPoint x: 154, endPoint y: 31, distance: 43.3
click at [164, 30] on div "Show 10 25 50 100 entries Search: 38" at bounding box center [236, 32] width 369 height 12
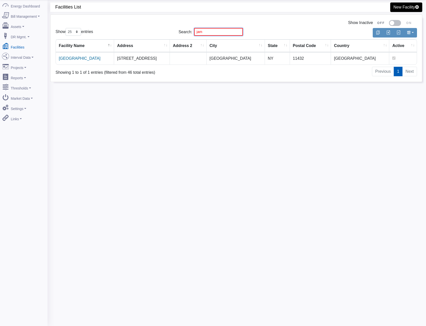
type input "jam"
click at [62, 62] on td "Jamaica" at bounding box center [85, 58] width 58 height 12
click at [66, 60] on link "Jamaica" at bounding box center [80, 58] width 42 height 4
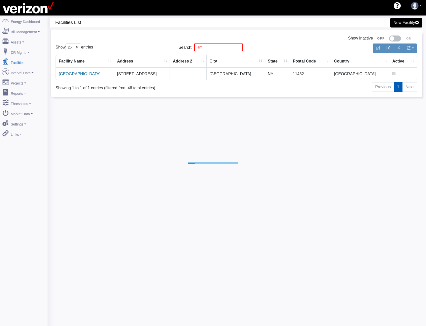
select select "25"
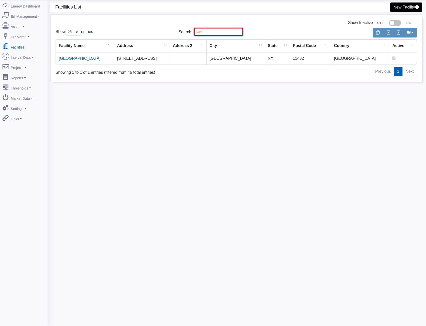
drag, startPoint x: 206, startPoint y: 30, endPoint x: 185, endPoint y: 29, distance: 20.3
click at [199, 31] on input "jam" at bounding box center [218, 32] width 49 height 8
type input "white"
click at [82, 57] on link "WHITE PLAINS CO" at bounding box center [76, 58] width 35 height 4
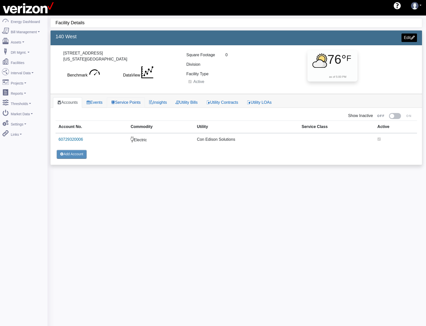
click at [136, 104] on link "Service Points" at bounding box center [126, 102] width 38 height 11
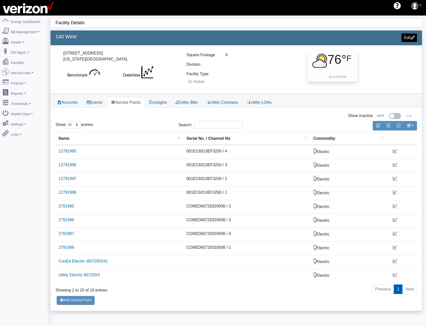
click at [125, 123] on div "Show 10 25 50 100 entries" at bounding box center [114, 126] width 116 height 10
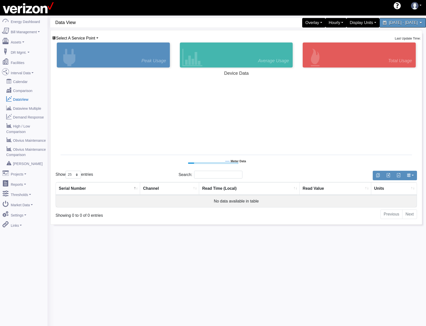
select select "25"
click at [81, 38] on span "Select A Service Point" at bounding box center [75, 38] width 39 height 4
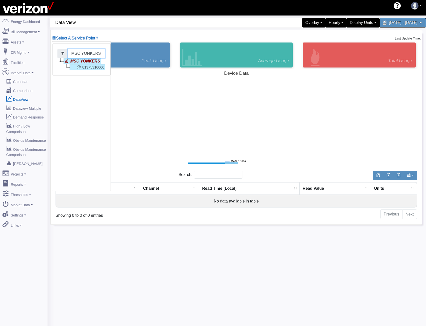
drag, startPoint x: 80, startPoint y: 54, endPoint x: 54, endPoint y: 53, distance: 25.5
click at [54, 53] on div "MSC YONKERS Basking Ridge Main Service 117 E 167 ST CO 140 West 204 SECOND AVE …" at bounding box center [81, 60] width 58 height 32
click at [66, 62] on icon at bounding box center [67, 61] width 6 height 6
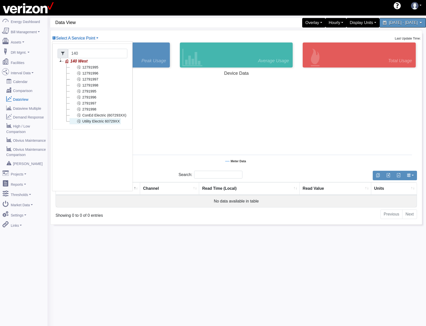
click at [95, 121] on link "Utility Electric 60729XX" at bounding box center [95, 121] width 51 height 6
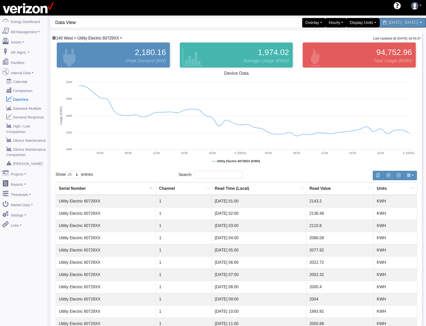
click at [101, 38] on span "140 West > Utility Electric 60729XX" at bounding box center [87, 38] width 63 height 4
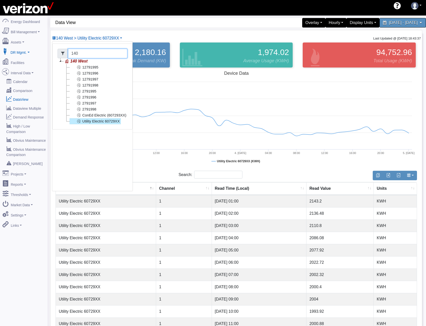
drag, startPoint x: 85, startPoint y: 55, endPoint x: 1, endPoint y: 50, distance: 84.5
click at [48, 54] on div "60 Data View Overlay Typical Real Time Zonal Load Real Time Zonal LBMP Load For…" at bounding box center [237, 269] width 379 height 506
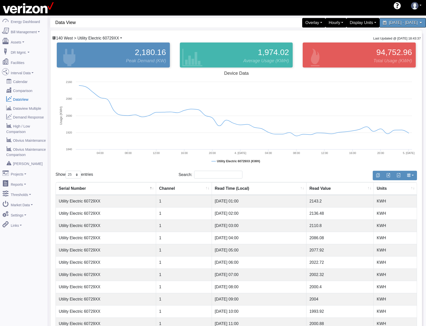
click at [68, 38] on span "140 West > Utility Electric 60729XX" at bounding box center [87, 38] width 63 height 4
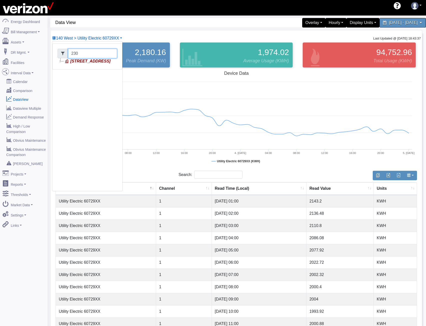
type input "230"
click at [87, 63] on link "[STREET_ADDRESS]" at bounding box center [88, 61] width 48 height 6
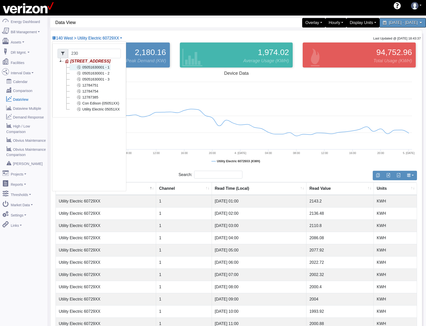
click at [94, 69] on link "05051630001 - 1" at bounding box center [90, 67] width 41 height 6
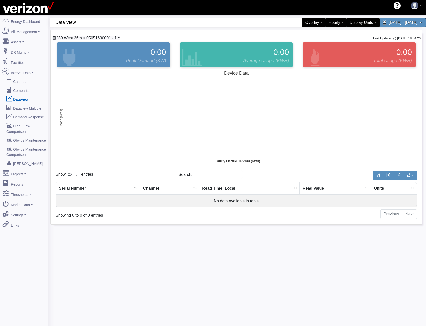
click at [98, 39] on span "230 West 36th > 05051630001 - 1" at bounding box center [86, 38] width 61 height 4
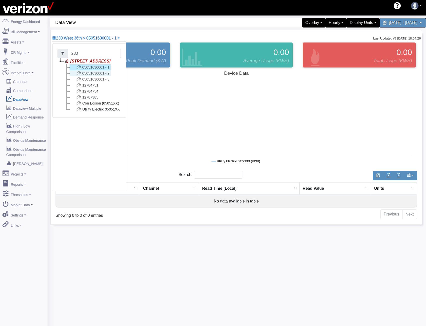
click at [96, 73] on link "05051630001 - 2" at bounding box center [90, 73] width 41 height 6
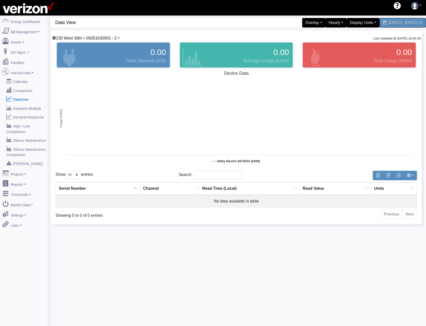
click at [99, 37] on span "230 West 36th > 05051630001 - 2" at bounding box center [86, 38] width 61 height 4
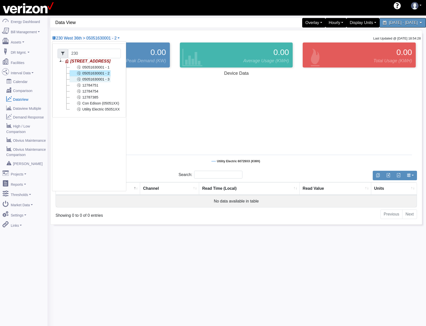
click at [98, 78] on link "05051630001 - 3" at bounding box center [90, 79] width 41 height 6
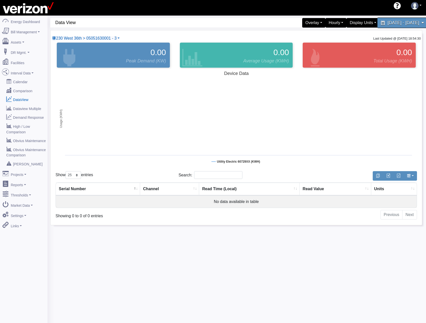
click at [388, 24] on span "July 3, 2025 - July 4, 2025" at bounding box center [404, 22] width 32 height 5
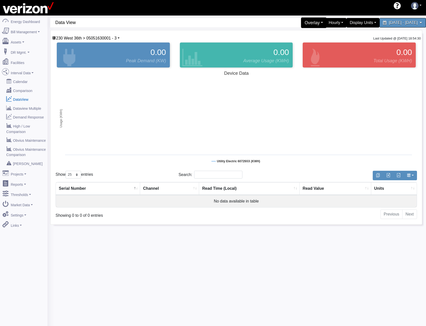
click at [308, 22] on div "Overlay" at bounding box center [314, 23] width 26 height 11
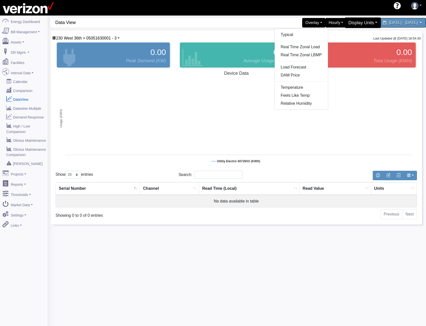
click at [351, 24] on div "Display Units" at bounding box center [363, 23] width 36 height 11
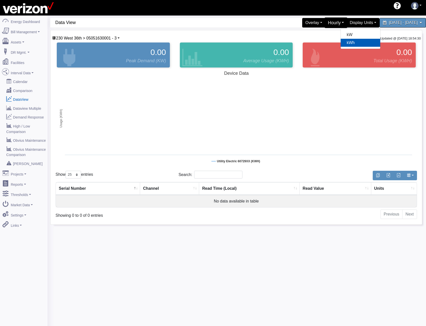
click at [325, 24] on div "Hourly" at bounding box center [336, 23] width 23 height 11
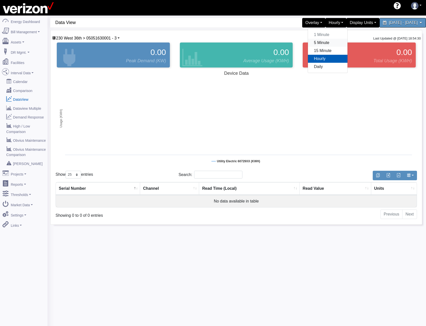
click at [311, 43] on link "5 Minute" at bounding box center [328, 43] width 40 height 8
click at [390, 28] on div "60 Data View Overlay Typical Real Time Zonal Load Real Time Zonal LBMP Load For…" at bounding box center [236, 121] width 372 height 207
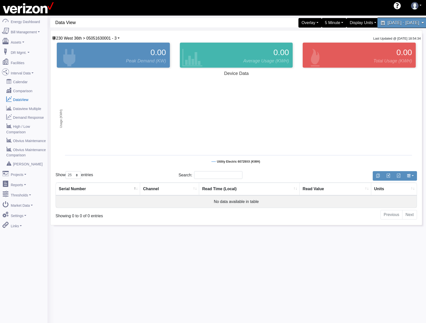
click at [388, 23] on span "July 3, 2025 - July 4, 2025" at bounding box center [404, 22] width 32 height 5
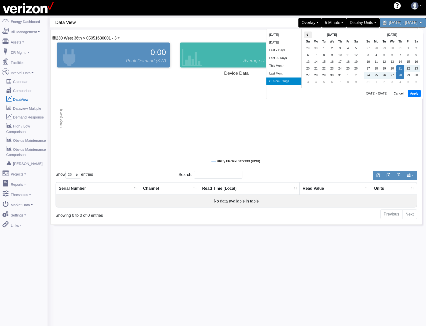
click at [305, 35] on th at bounding box center [308, 35] width 8 height 7
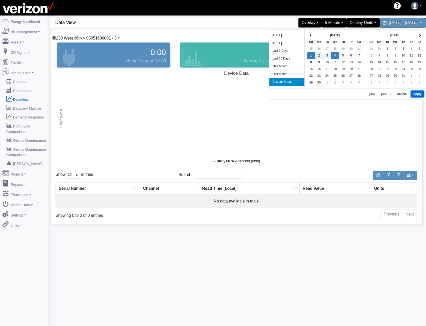
click at [415, 93] on button "Apply" at bounding box center [417, 94] width 13 height 7
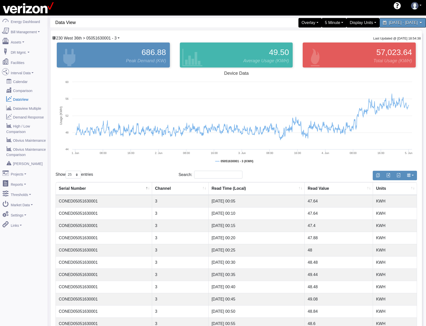
click at [104, 39] on span "230 West 36th > 05051630001 - 3" at bounding box center [86, 38] width 61 height 4
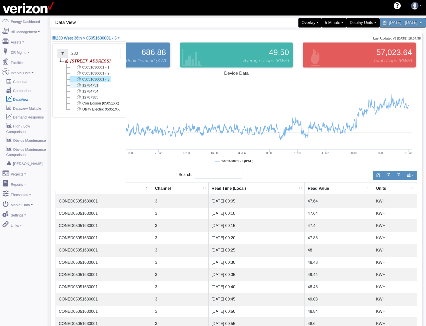
click at [92, 84] on link "12784751" at bounding box center [85, 85] width 30 height 6
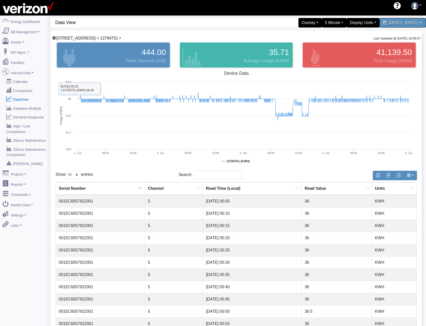
click at [88, 38] on span "230 West 36th > 12784751" at bounding box center [87, 38] width 62 height 4
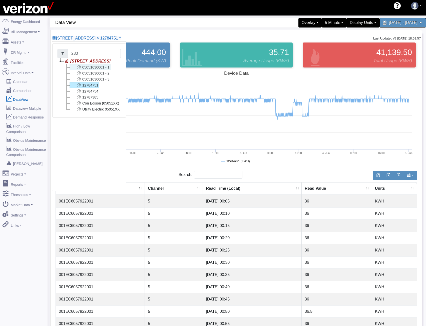
click at [95, 68] on link "05051630001 - 1" at bounding box center [90, 67] width 41 height 6
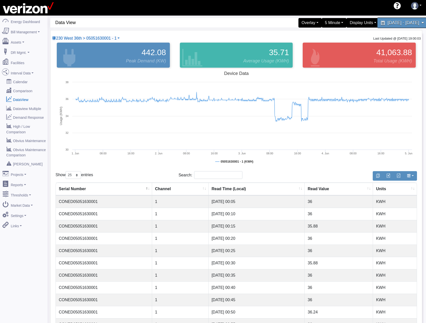
click at [394, 23] on span "June 1, 2025 - June 4, 2025" at bounding box center [404, 22] width 32 height 5
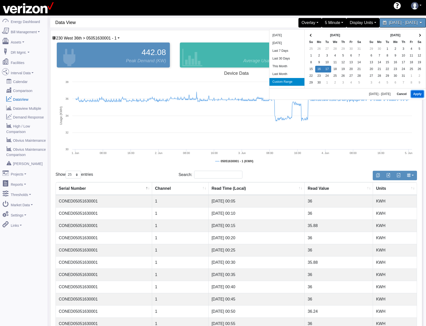
click at [415, 93] on button "Apply" at bounding box center [417, 94] width 13 height 7
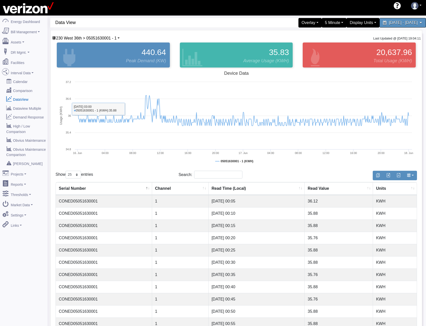
click at [90, 35] on div "230 West 36th > 05051630001 - 1 230 Basking Ridge Main Service 117 E 167 ST CO …" at bounding box center [237, 274] width 372 height 489
click at [92, 37] on span "230 West 36th > 05051630001 - 1" at bounding box center [86, 38] width 61 height 4
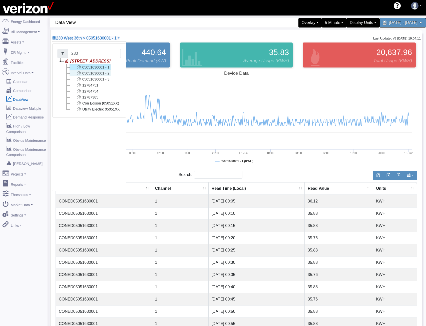
click at [97, 72] on link "05051630001 - 2" at bounding box center [90, 73] width 41 height 6
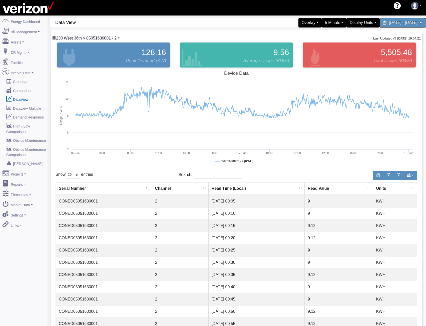
click at [81, 39] on span "230 West 36th > 05051630001 - 2" at bounding box center [86, 38] width 61 height 4
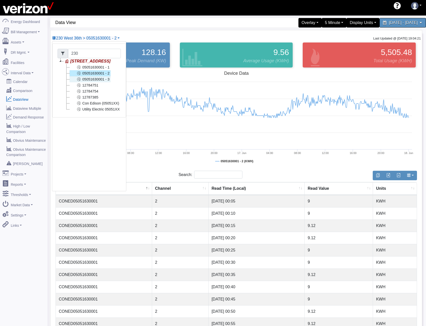
click at [94, 81] on link "05051630001 - 3" at bounding box center [90, 79] width 41 height 6
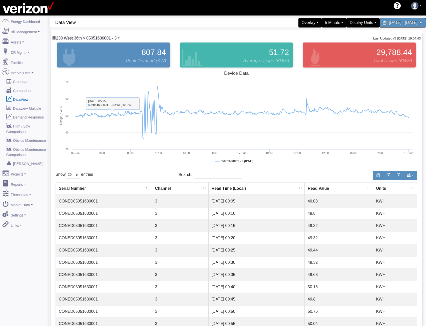
click at [113, 37] on span "230 West 36th > 05051630001 - 3" at bounding box center [86, 38] width 61 height 4
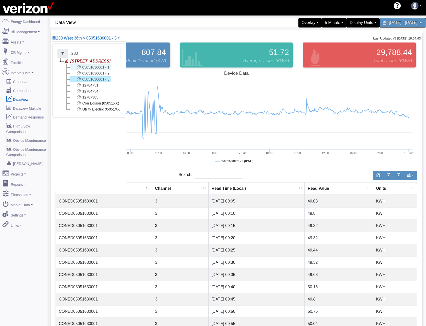
click at [101, 70] on link "05051630001 - 1" at bounding box center [90, 67] width 41 height 6
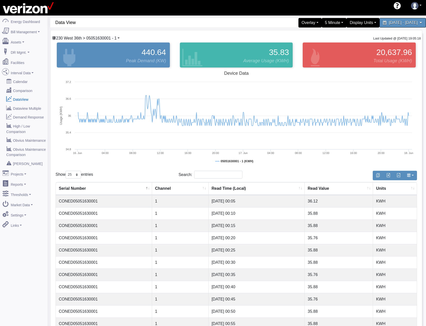
click at [103, 38] on span "230 West 36th > 05051630001 - 1" at bounding box center [86, 38] width 61 height 4
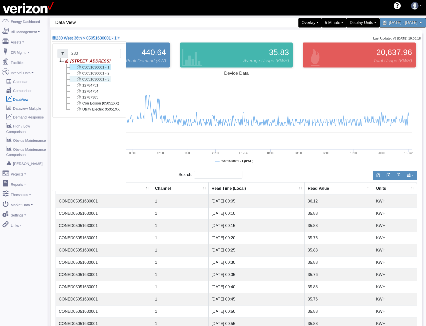
click at [101, 78] on link "05051630001 - 3" at bounding box center [90, 79] width 41 height 6
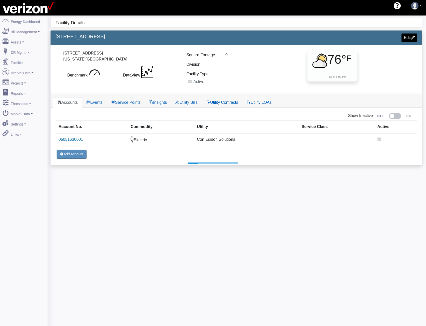
select select "25"
click at [133, 103] on link "Service Points" at bounding box center [126, 102] width 38 height 11
click at [124, 102] on link "Service Points" at bounding box center [126, 102] width 38 height 11
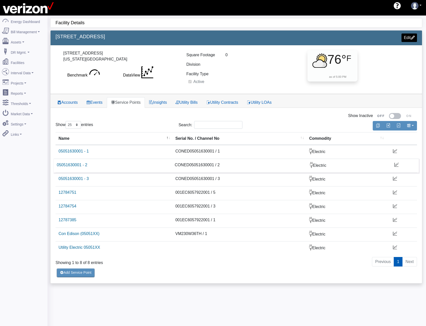
click at [68, 162] on td "05051630001 - 2" at bounding box center [113, 166] width 118 height 14
click at [68, 163] on td "05051630001 - 2" at bounding box center [113, 166] width 118 height 14
click at [68, 164] on link "05051630001 - 2" at bounding box center [72, 165] width 31 height 4
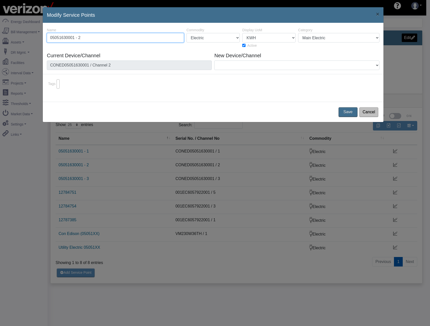
drag, startPoint x: 60, startPoint y: 38, endPoint x: 1, endPoint y: 38, distance: 58.3
click at [22, 38] on div "Modify Service Points × 34352 2495 Name 05051630001 - 2 Commodity Electric Natu…" at bounding box center [215, 163] width 430 height 326
paste input "2784754"
type input "2784754"
click at [348, 111] on button "Save" at bounding box center [348, 112] width 21 height 11
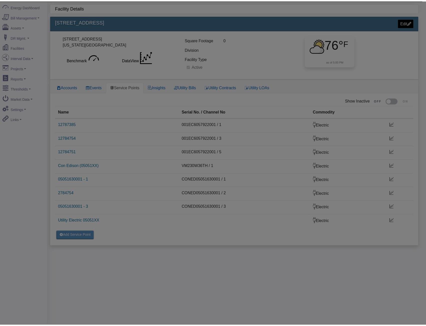
scroll to position [16, 0]
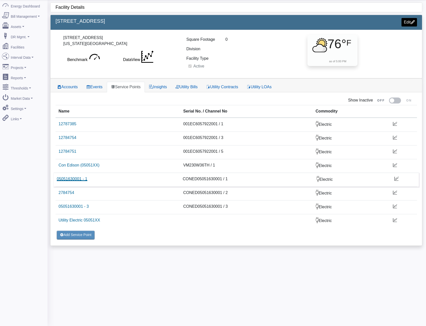
click at [81, 180] on link "05051630001 - 1" at bounding box center [72, 179] width 31 height 4
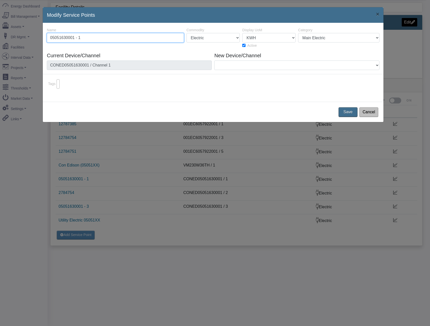
drag, startPoint x: 89, startPoint y: 35, endPoint x: 29, endPoint y: 34, distance: 60.6
click at [36, 34] on div "Modify Service Points × 34351 2495 Name 05051630001 - 1 Commodity Electric Natu…" at bounding box center [215, 163] width 430 height 326
paste input "278475"
type input "2784751"
click at [342, 110] on button "Save" at bounding box center [348, 112] width 21 height 11
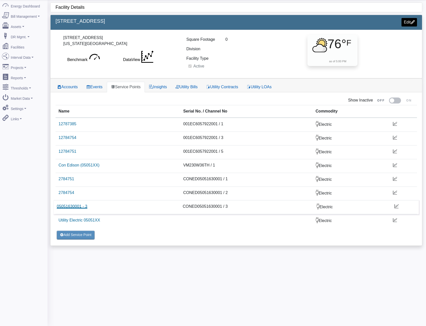
click at [77, 208] on link "05051630001 - 3" at bounding box center [72, 206] width 31 height 4
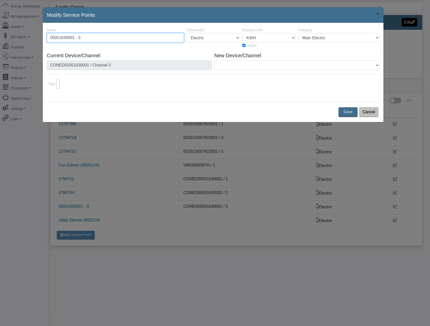
drag, startPoint x: 108, startPoint y: 38, endPoint x: 2, endPoint y: 29, distance: 106.2
click at [7, 30] on div "Modify Service Points × 34353 2495 Name 05051630001 - 3 Commodity Electric Natu…" at bounding box center [215, 163] width 430 height 326
paste input "2787385"
type input "2787385"
click at [355, 116] on button "Save" at bounding box center [348, 112] width 21 height 11
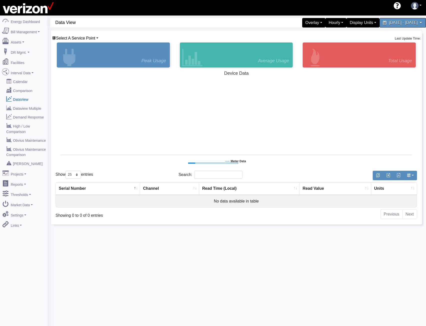
select select "25"
type input "[STREET_ADDRESS]"
click at [88, 36] on span "Select A Service Point" at bounding box center [75, 38] width 39 height 4
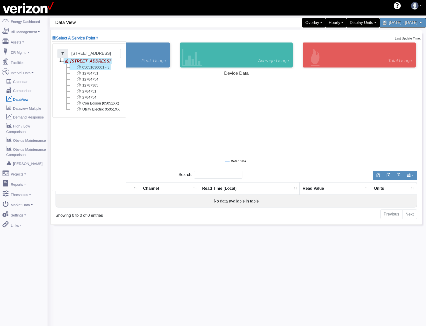
click at [101, 67] on link "05051630001 - 3" at bounding box center [90, 67] width 41 height 6
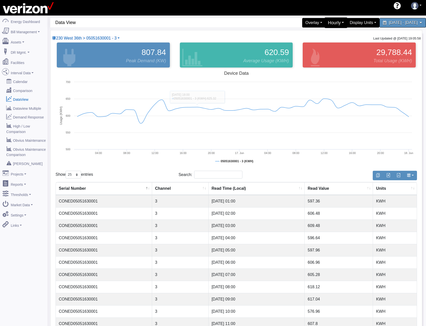
click at [325, 26] on div "Hourly" at bounding box center [336, 23] width 23 height 11
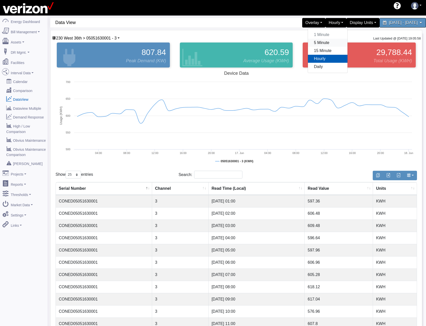
click at [308, 41] on link "5 Minute" at bounding box center [328, 43] width 40 height 8
